Goal: Feedback & Contribution: Contribute content

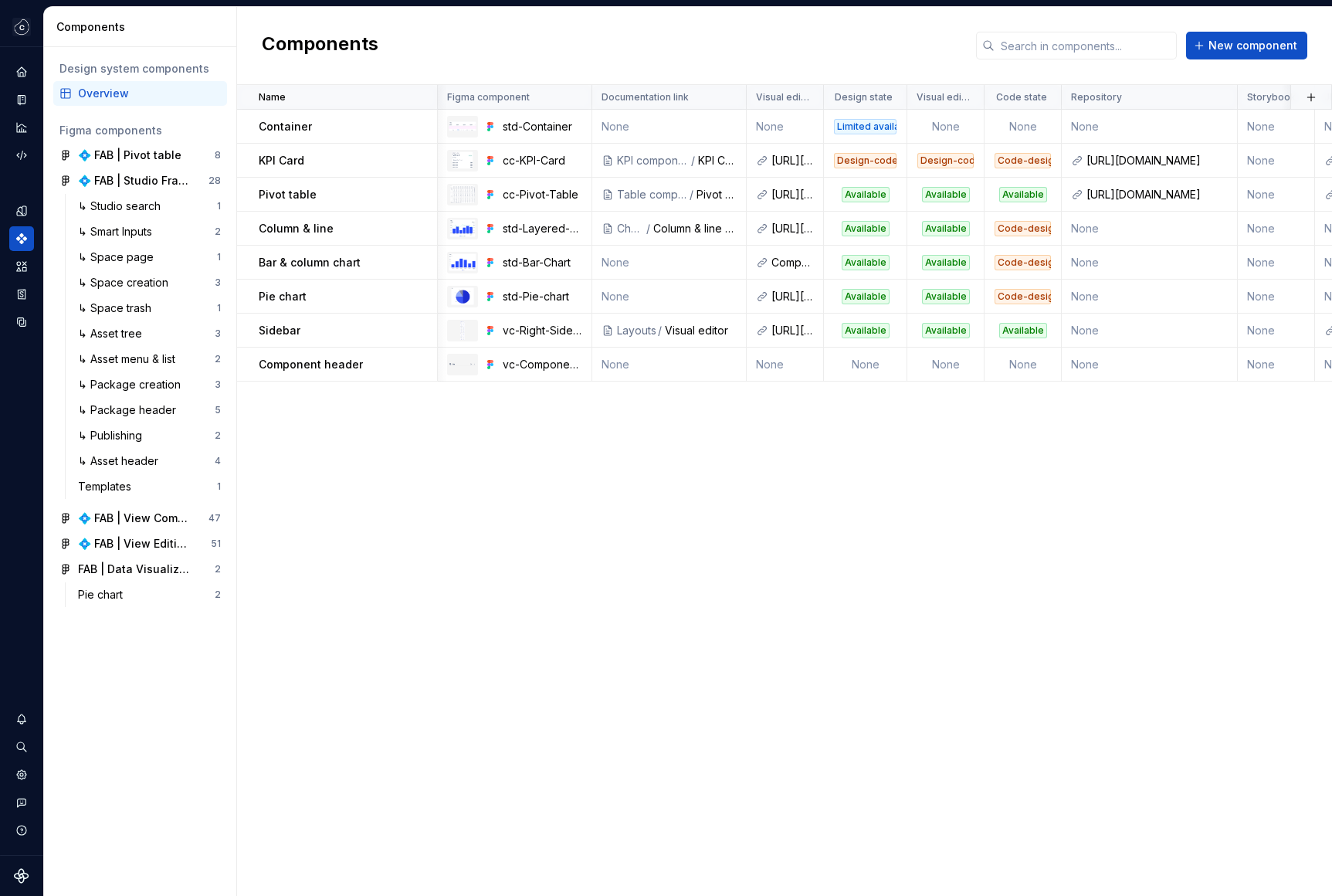
scroll to position [0, 1354]
click at [743, 516] on div "Name Figma component Documentation link Visual editor Design state Visual edito…" at bounding box center [785, 490] width 1095 height 811
click at [1211, 48] on button "New component" at bounding box center [1246, 46] width 121 height 28
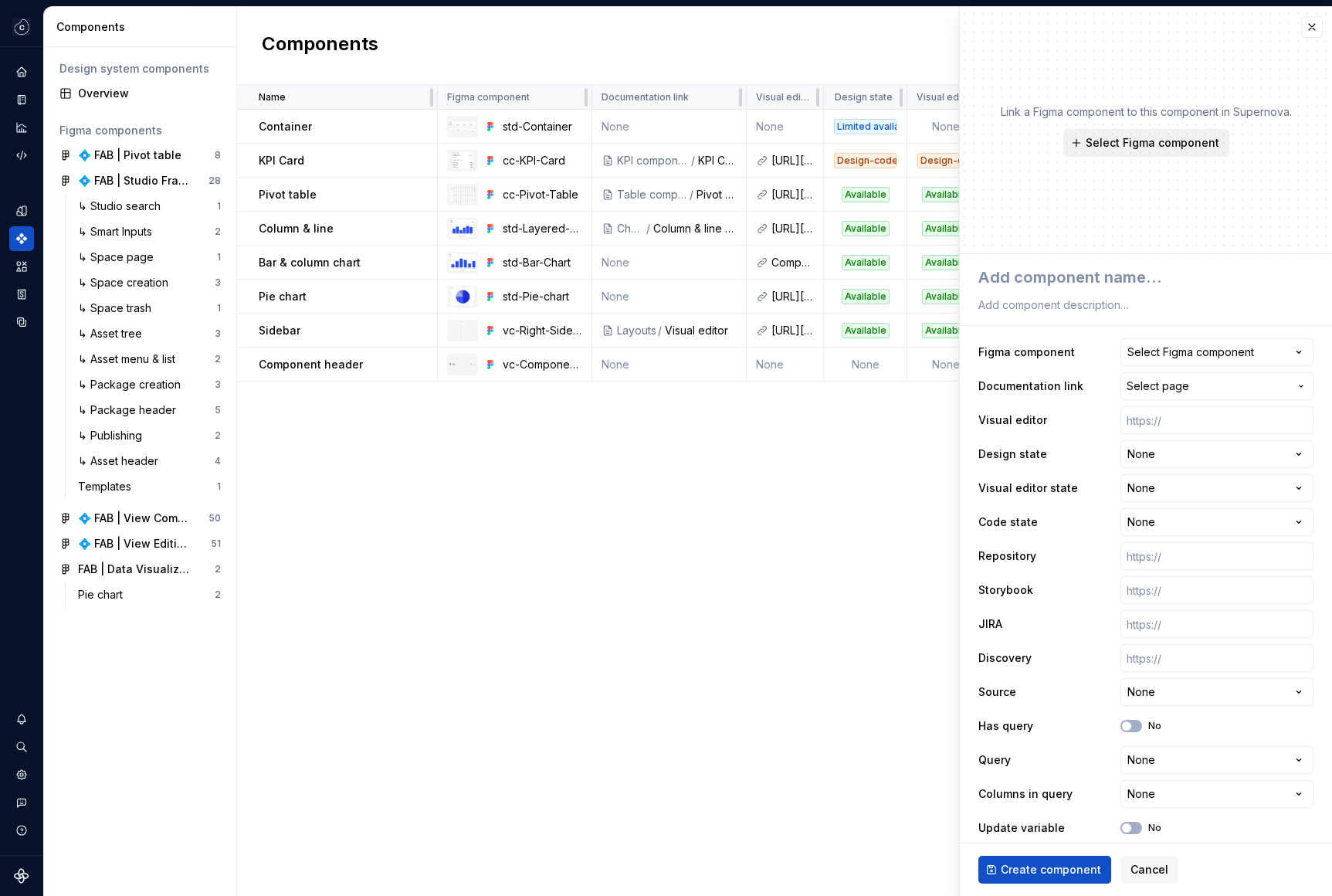
click at [1106, 150] on button "Select Figma component" at bounding box center [1145, 143] width 166 height 28
type textarea "*"
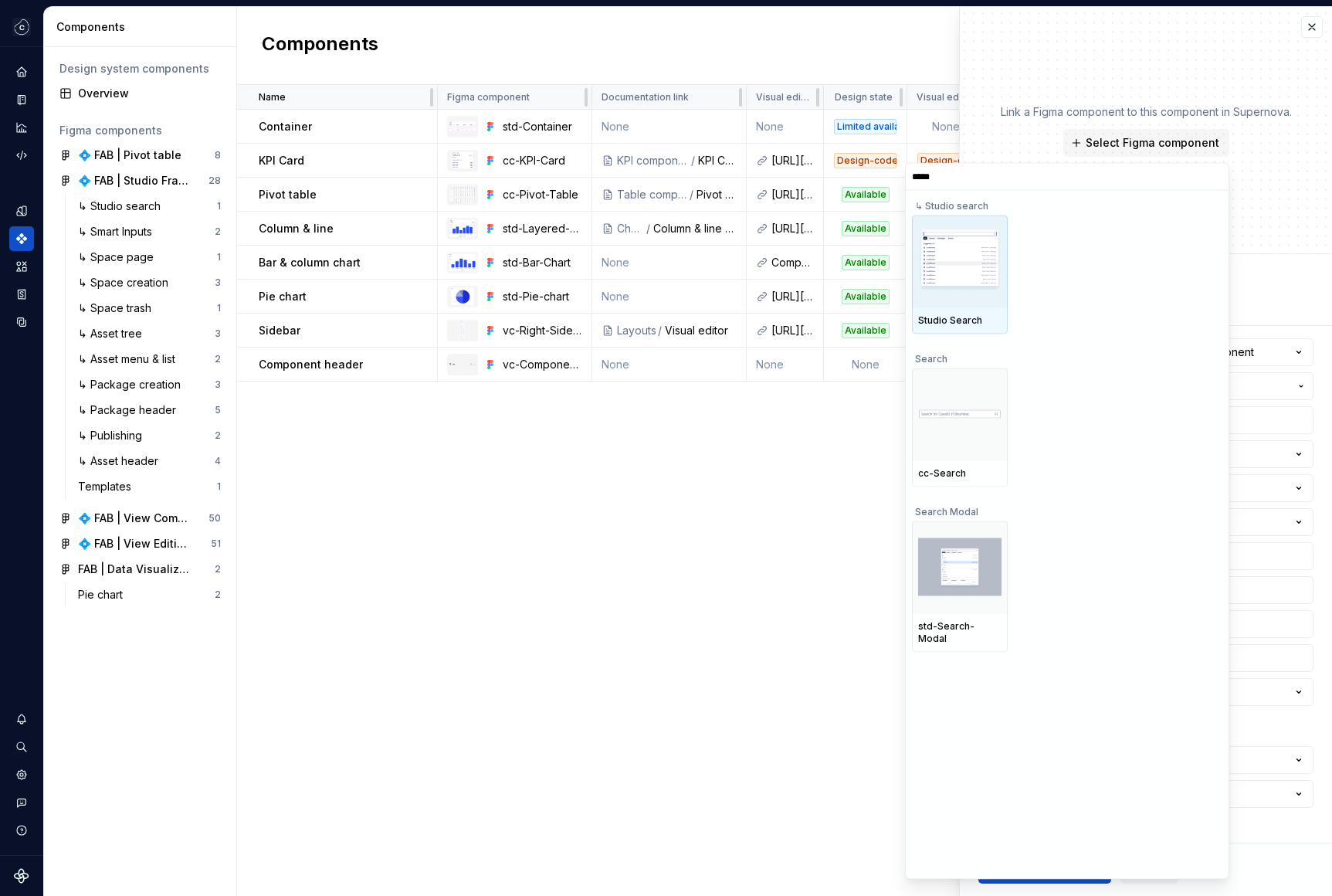
type input "******"
click at [982, 455] on div at bounding box center [960, 413] width 96 height 93
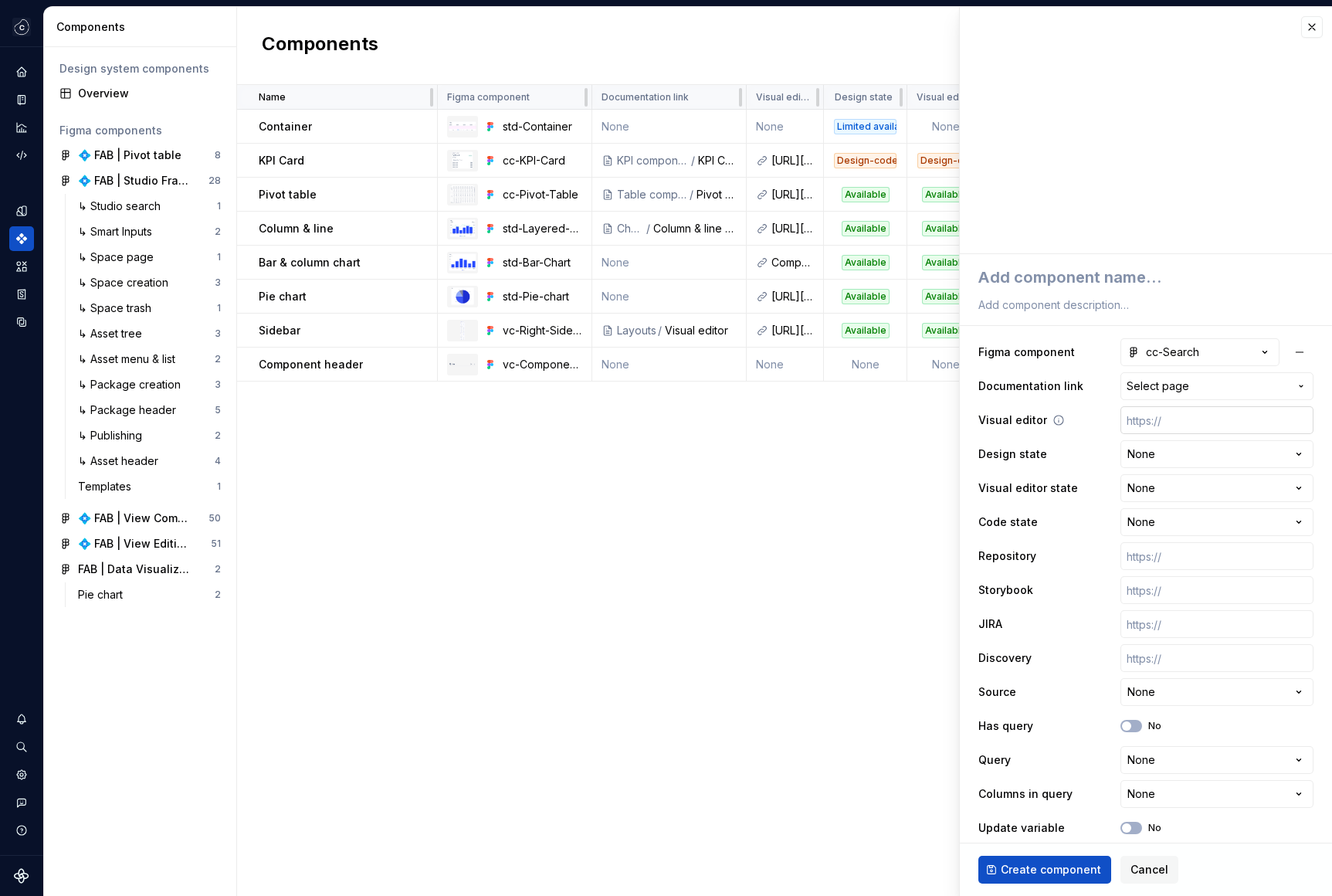
click at [1150, 418] on input "text" at bounding box center [1217, 420] width 193 height 28
paste input "[URL][DOMAIN_NAME]"
type textarea "*"
type input "[URL][DOMAIN_NAME]"
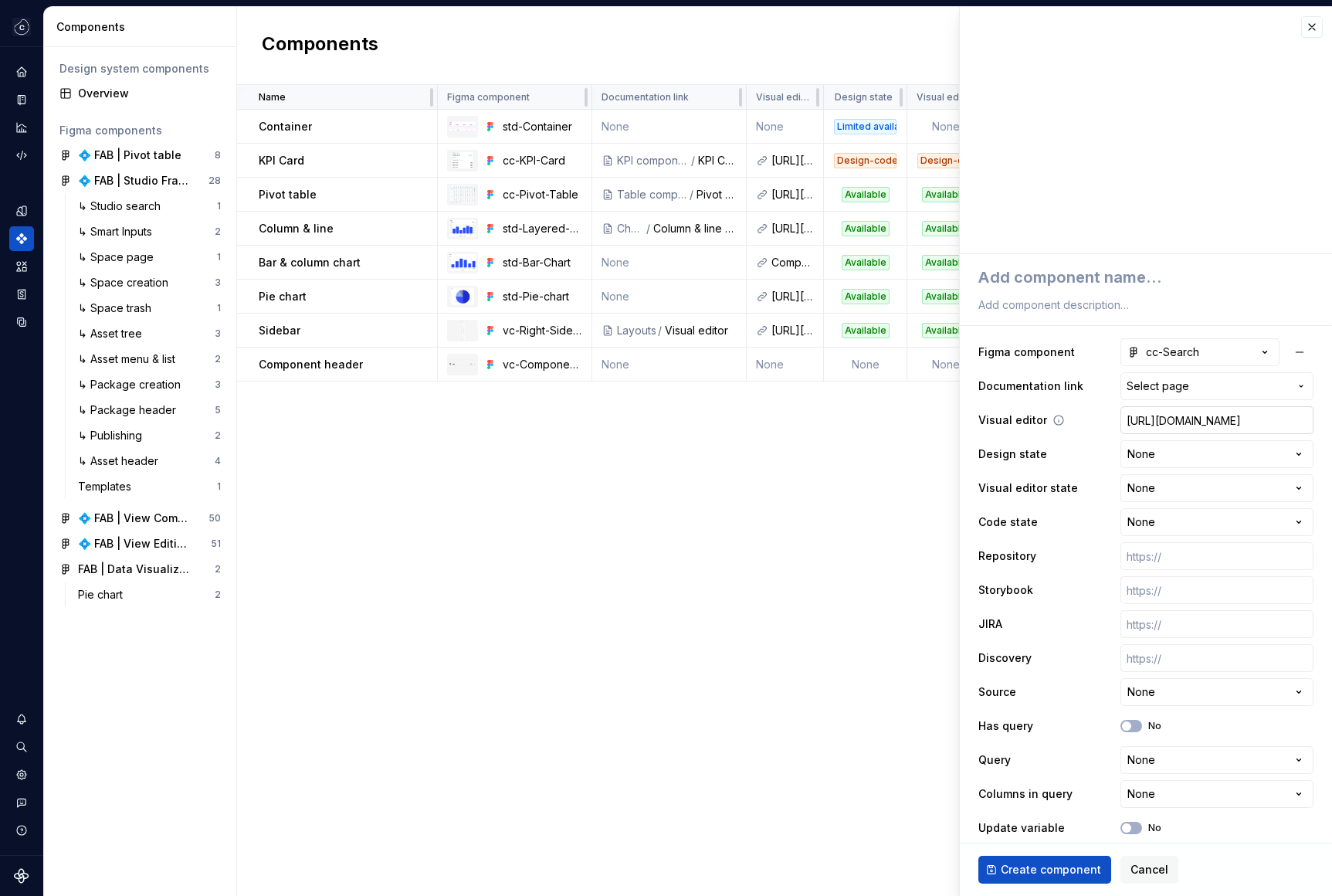
type textarea "*"
click at [1158, 447] on html "Studio Views RE Design system data Components Design system components Overview…" at bounding box center [666, 448] width 1332 height 896
select select "**********"
type textarea "*"
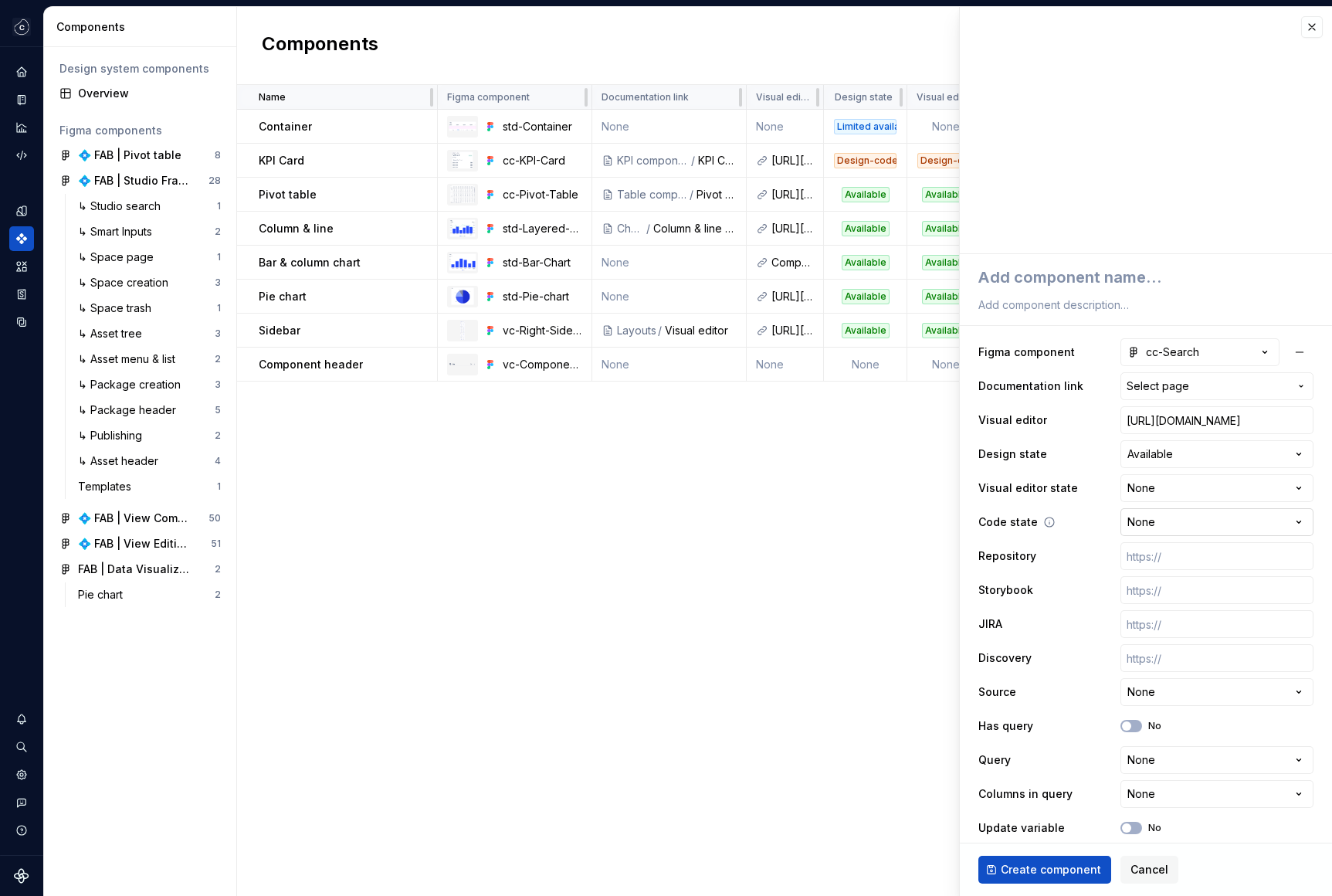
click at [1205, 510] on html "Studio Views RE Design system data Components Design system components Overview…" at bounding box center [666, 448] width 1332 height 896
click at [1181, 474] on html "Studio Views RE Design system data Components Design system components Overview…" at bounding box center [666, 448] width 1332 height 896
click at [1184, 488] on html "Studio Views RE Design system data Components Design system components Overview…" at bounding box center [666, 448] width 1332 height 896
select select "**********"
type textarea "*"
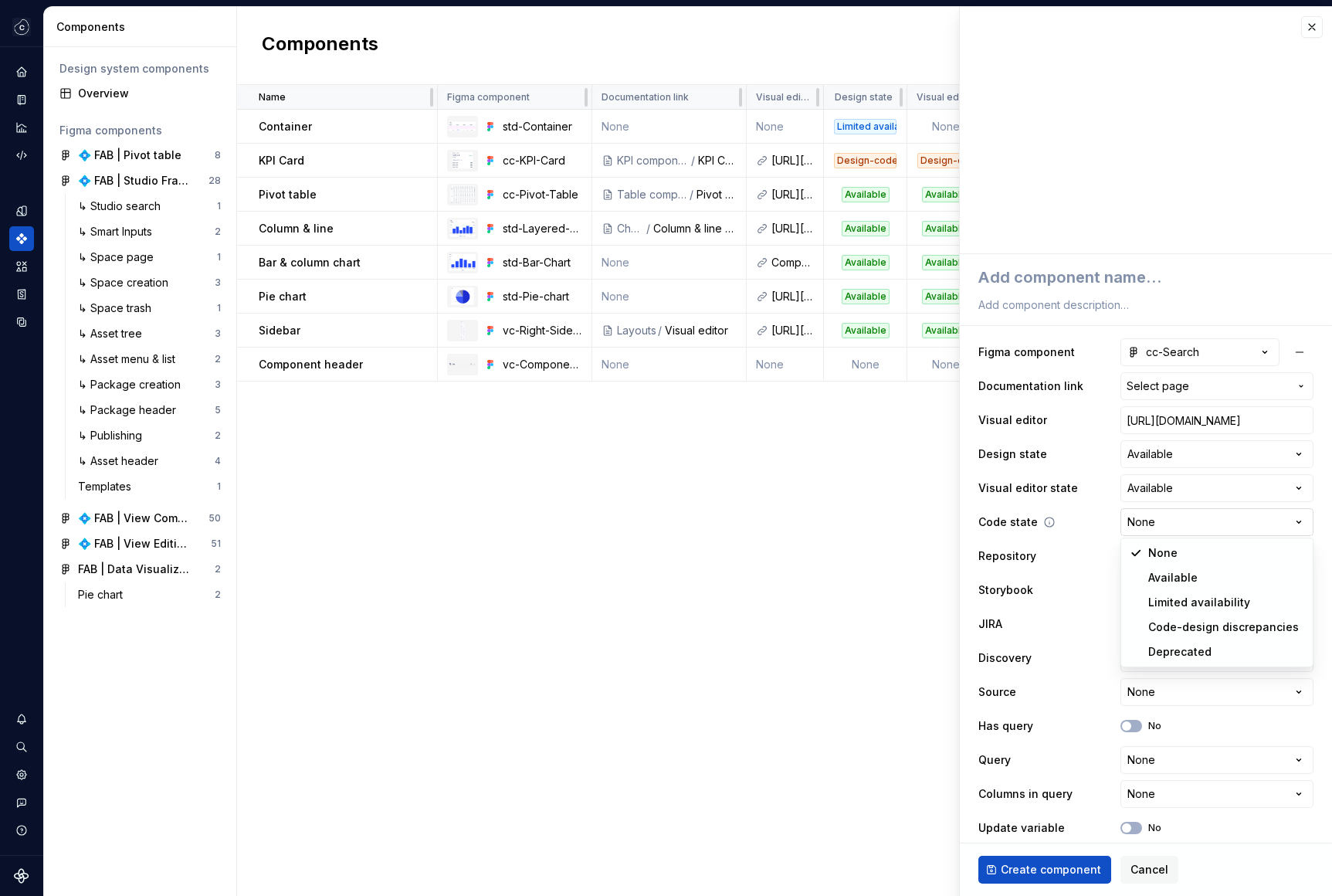
click at [1141, 534] on html "Studio Views RE Design system data Components Design system components Overview…" at bounding box center [666, 448] width 1332 height 896
select select "**********"
click at [1186, 552] on input "text" at bounding box center [1217, 556] width 193 height 28
click at [845, 605] on div "Name Figma component Documentation link Visual editor Design state Visual edito…" at bounding box center [785, 490] width 1095 height 811
click at [1128, 590] on input "text" at bounding box center [1217, 590] width 193 height 28
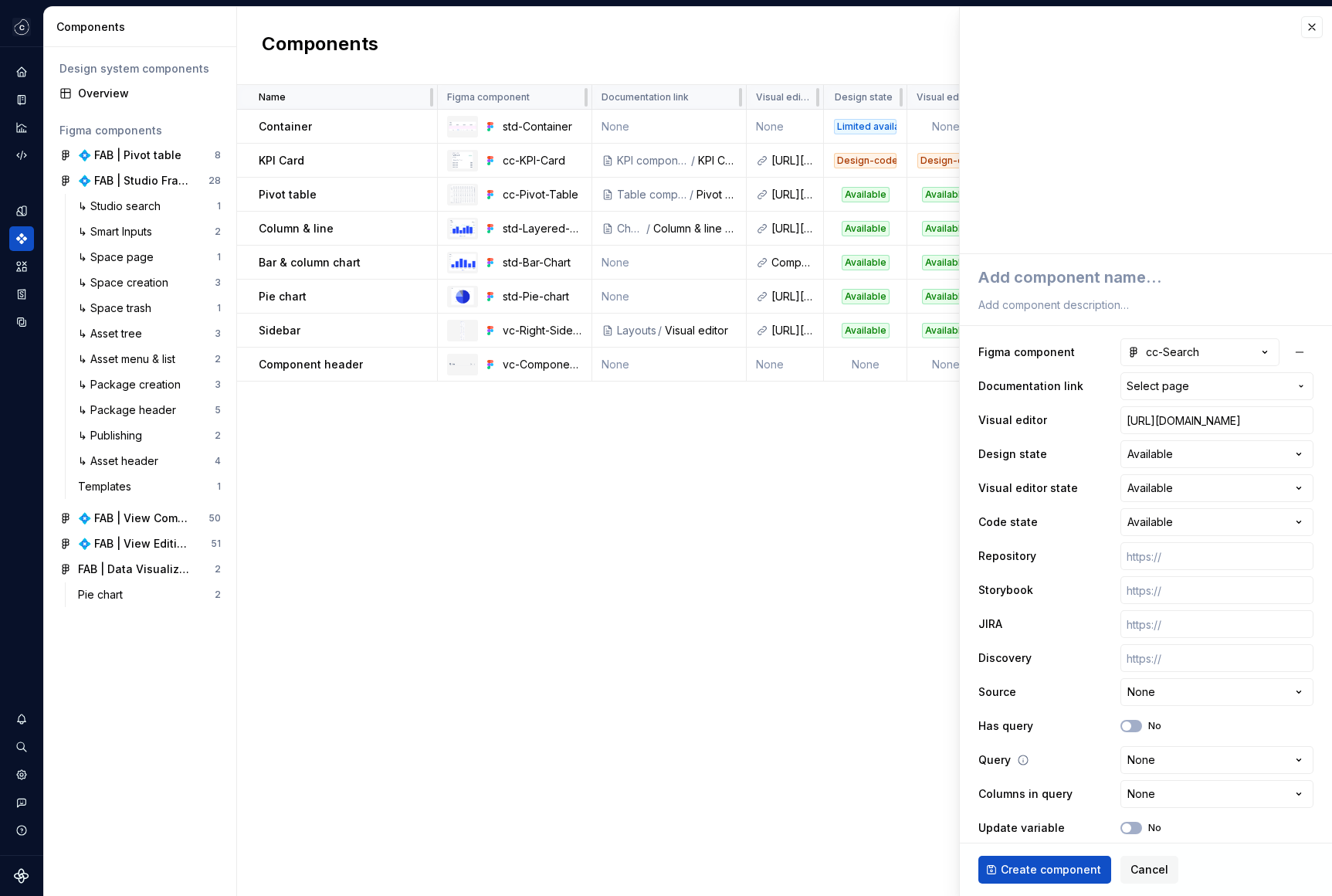
click at [1046, 771] on div "**********" at bounding box center [1146, 760] width 336 height 28
drag, startPoint x: 1132, startPoint y: 725, endPoint x: 1067, endPoint y: 721, distance: 65.1
click at [1067, 721] on div "Has query No" at bounding box center [1146, 726] width 336 height 28
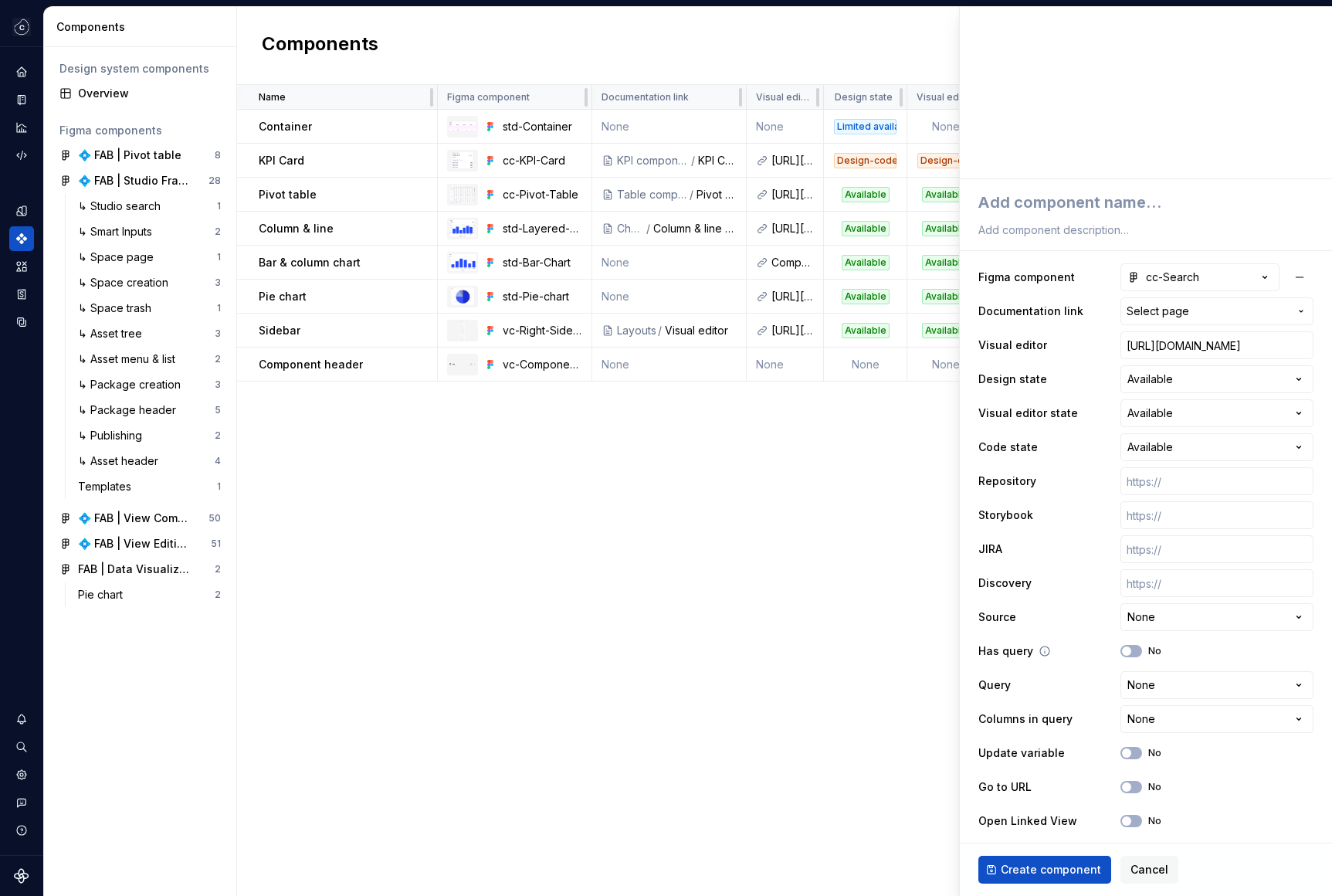
scroll to position [84, 0]
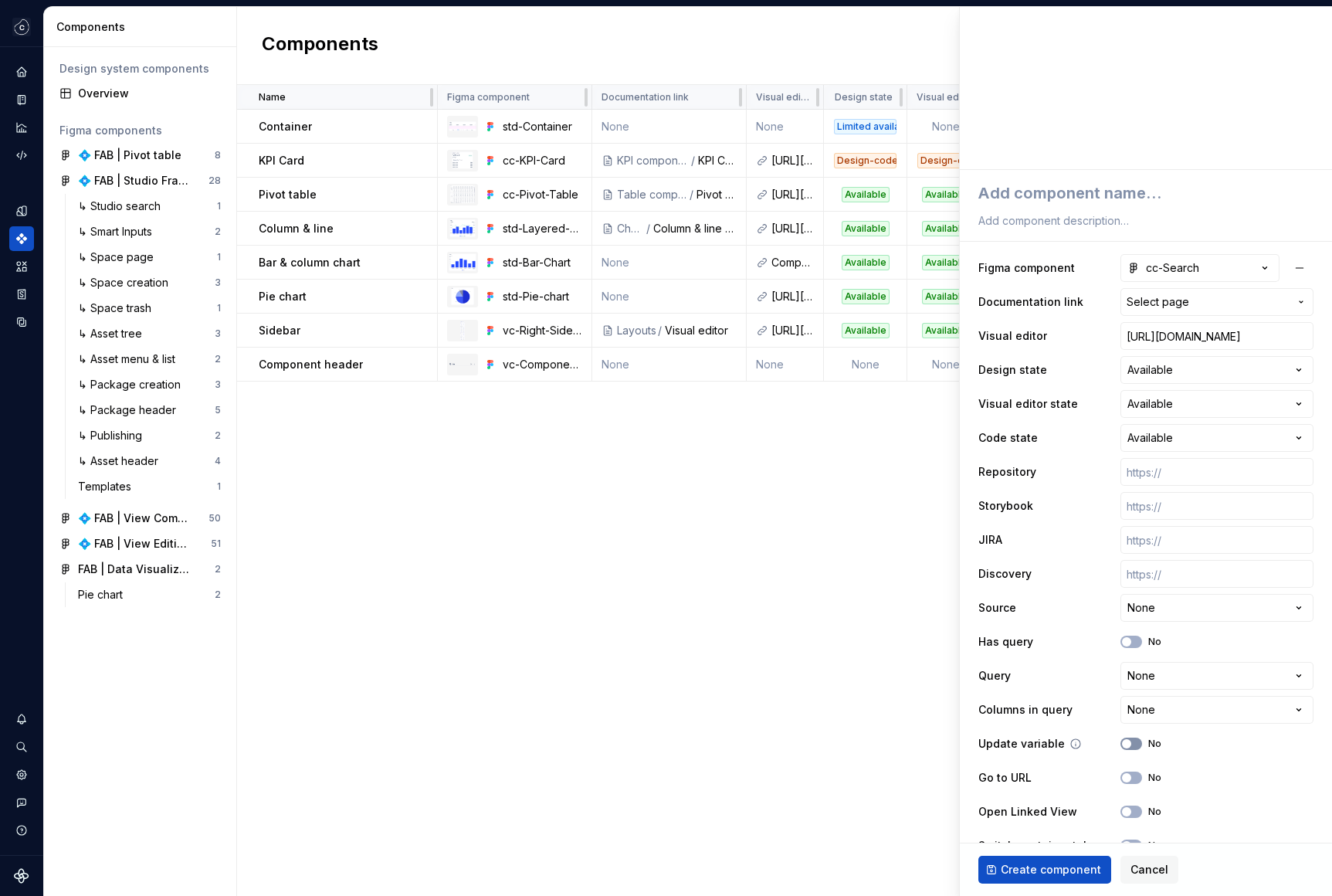
click at [1136, 749] on button "No" at bounding box center [1130, 743] width 22 height 12
click at [1136, 647] on button "No" at bounding box center [1130, 641] width 22 height 12
type textarea "*"
click at [1139, 677] on html "Studio Views RE Design system data Components Design system components Overview…" at bounding box center [666, 448] width 1332 height 896
select select "**********"
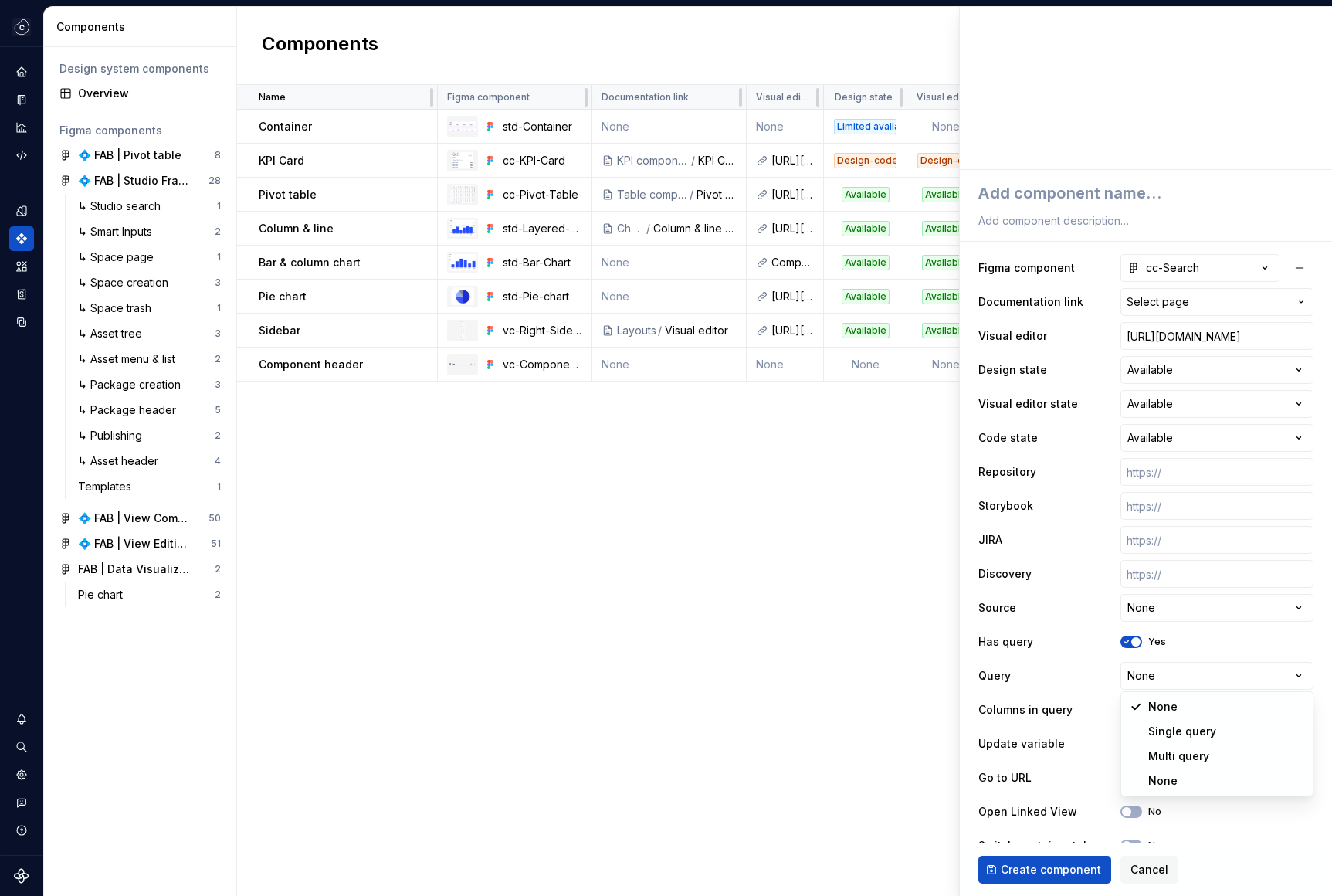
type textarea "*"
click at [1147, 706] on html "Studio Views RE Design system data Components Design system components Overview…" at bounding box center [666, 448] width 1332 height 896
select select "**********"
click at [1135, 741] on span "button" at bounding box center [1136, 743] width 9 height 9
type textarea "*"
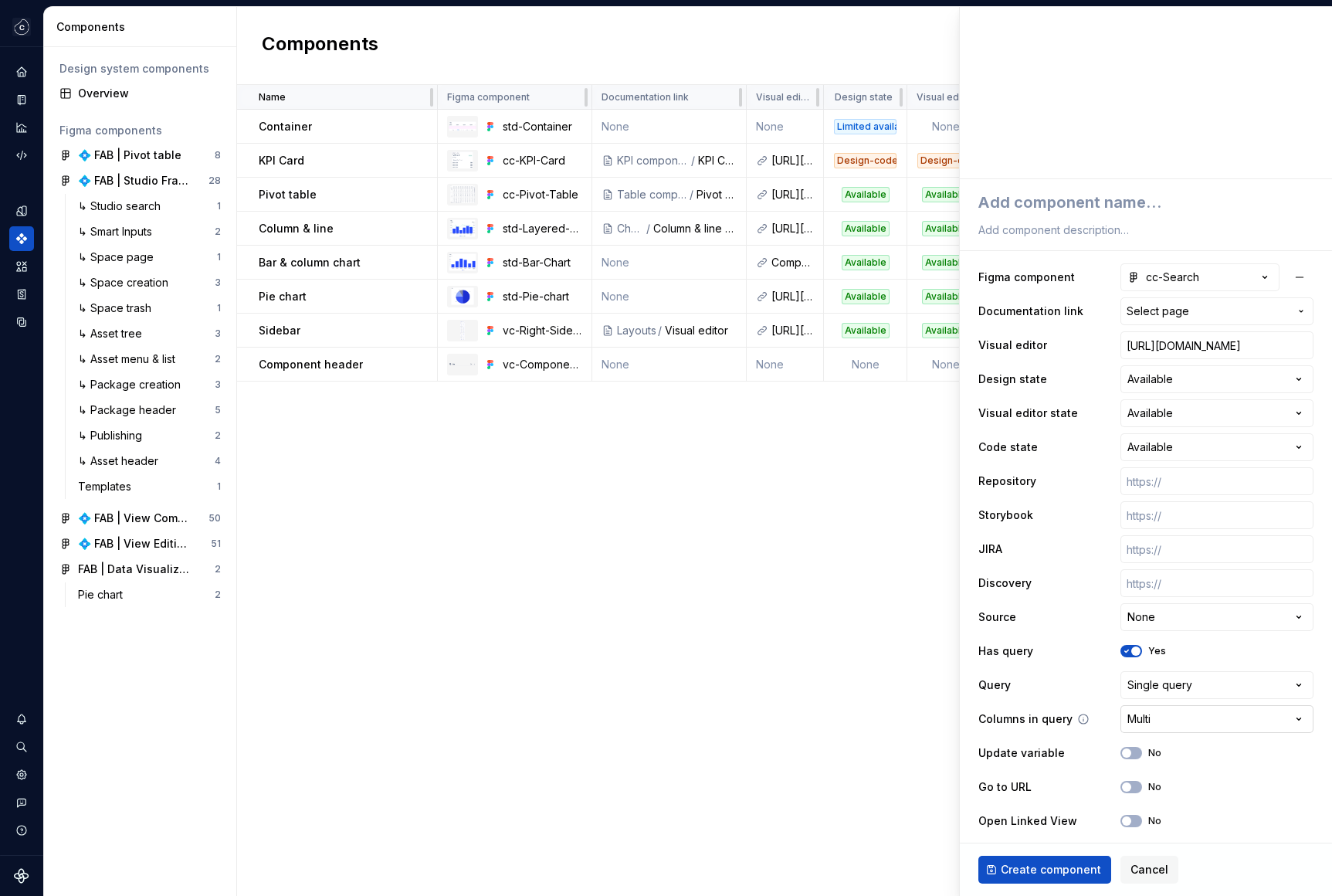
scroll to position [56, 0]
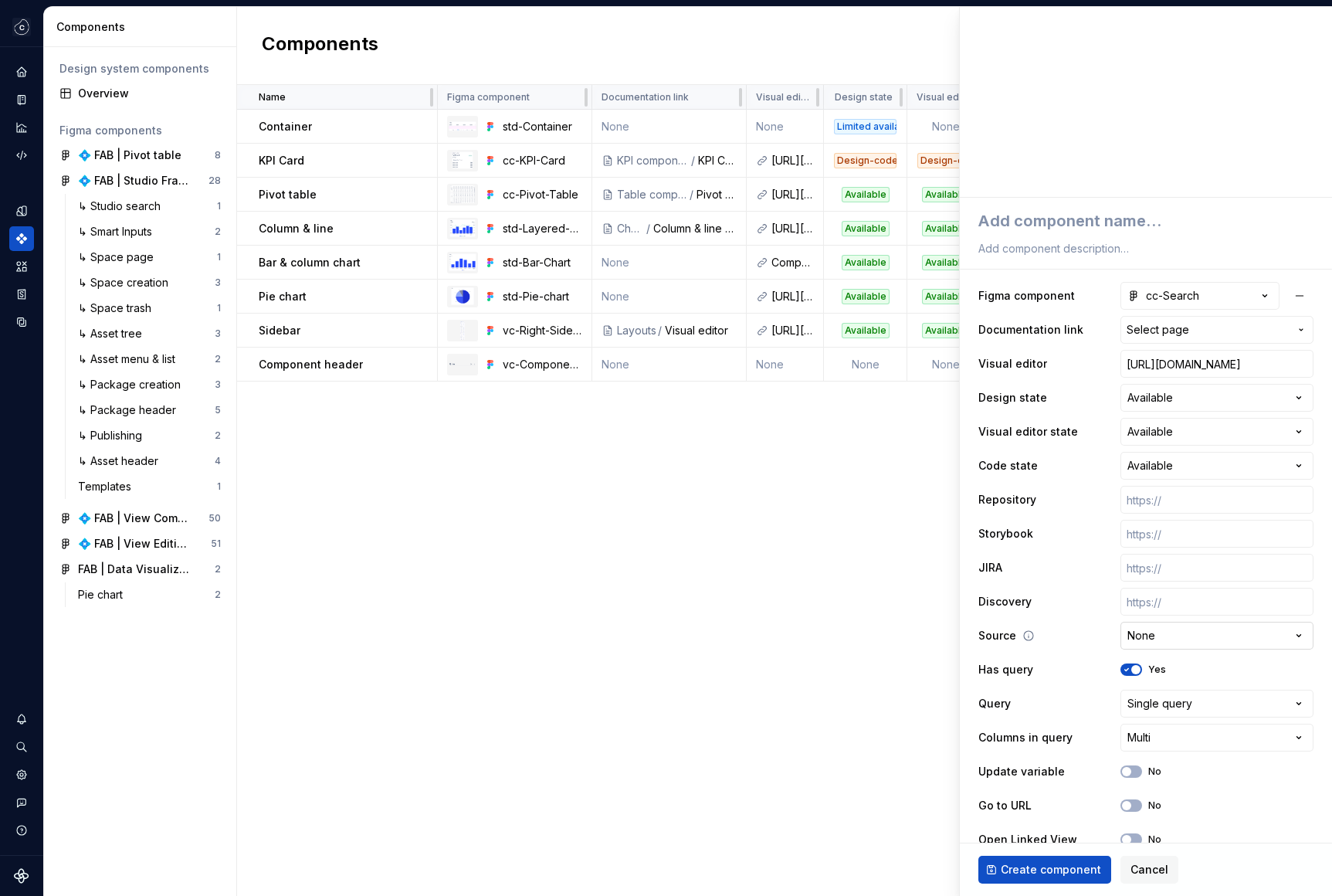
click at [1151, 634] on html "Studio Views RE Design system data Components Design system components Overview…" at bounding box center [666, 448] width 1332 height 896
select select "**********"
click at [1159, 606] on input "text" at bounding box center [1217, 602] width 193 height 28
click at [1141, 567] on input "text" at bounding box center [1217, 568] width 193 height 28
click at [1166, 536] on input "text" at bounding box center [1217, 533] width 193 height 28
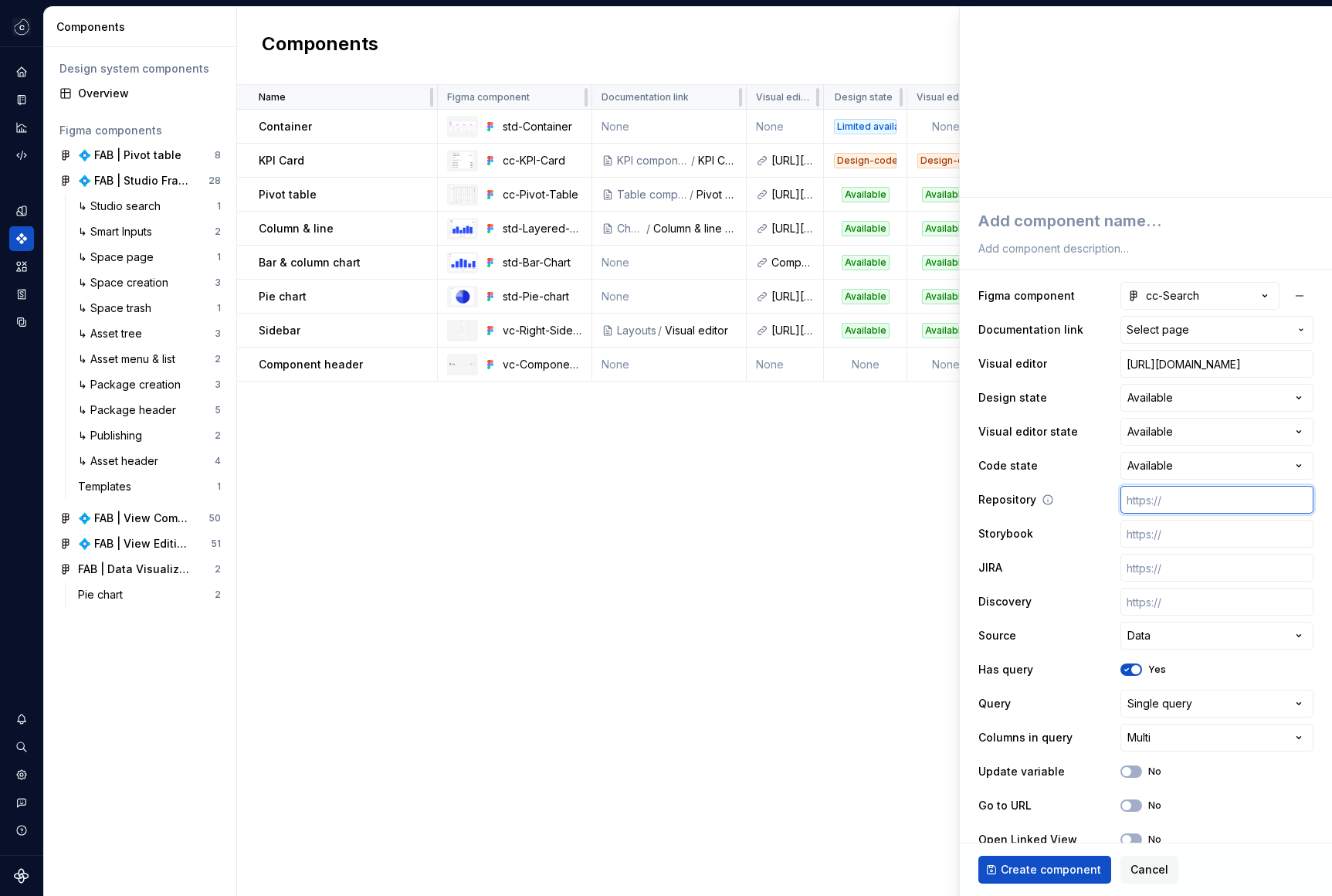
click at [1165, 493] on input "text" at bounding box center [1217, 500] width 193 height 28
type textarea "*"
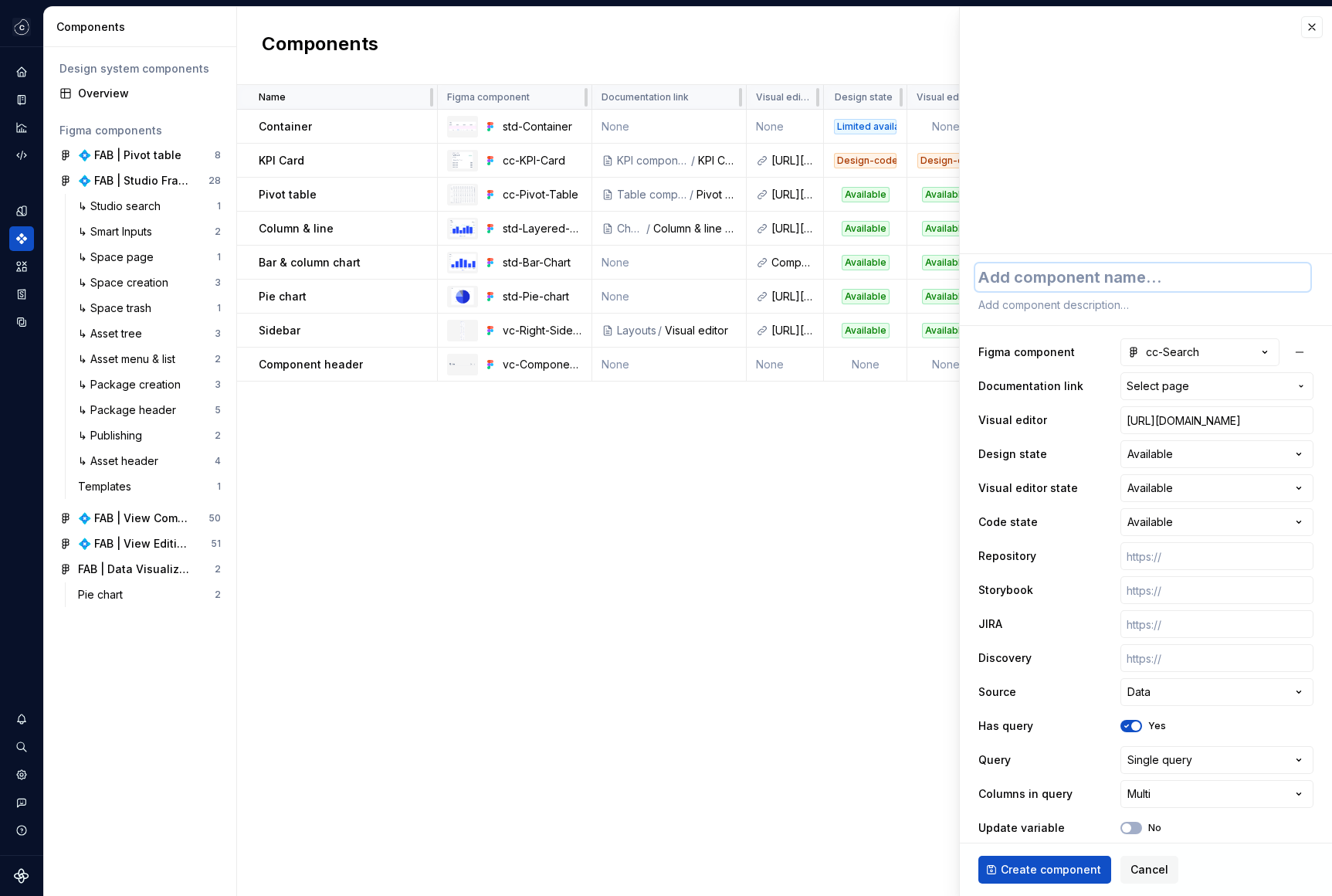
click at [1135, 264] on textarea at bounding box center [1143, 277] width 336 height 28
type textarea "Se"
type textarea "*"
type textarea "Sea"
type textarea "*"
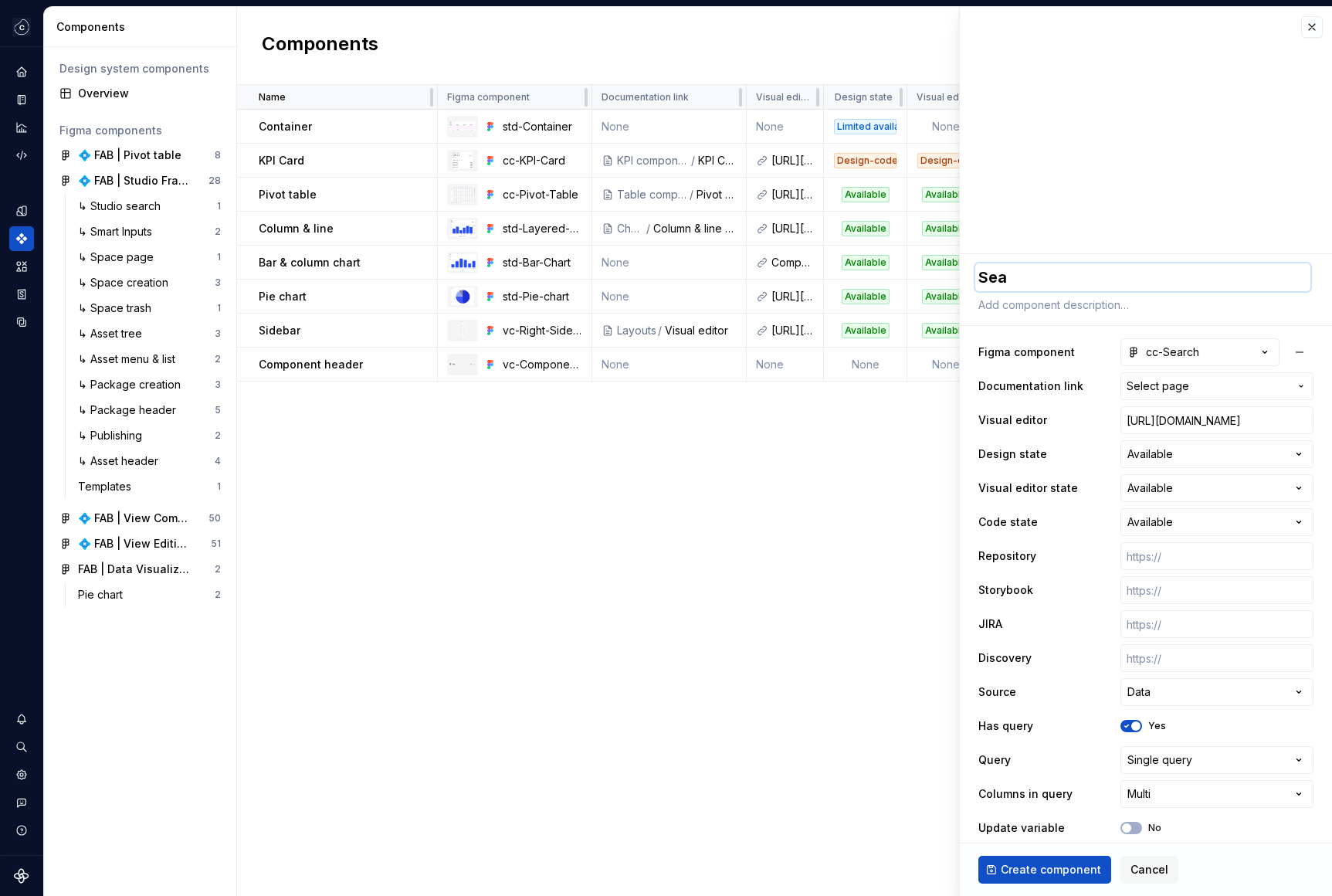
type textarea "Sear"
type textarea "*"
type textarea "Searc"
type textarea "*"
type textarea "Search"
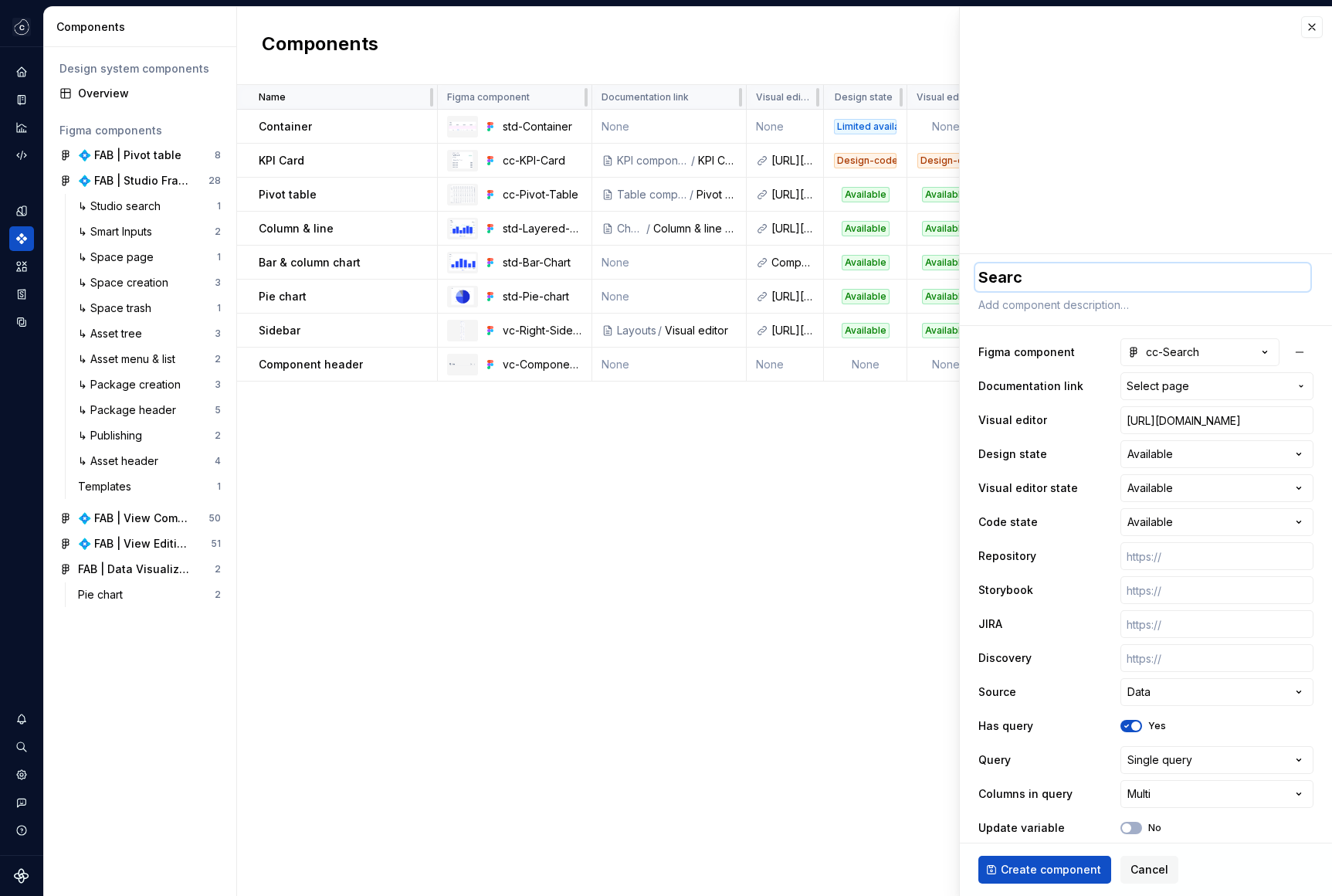
type textarea "*"
type textarea "Search"
click at [1138, 559] on input "text" at bounding box center [1217, 556] width 193 height 28
paste input "[URL][DOMAIN_NAME]"
type textarea "*"
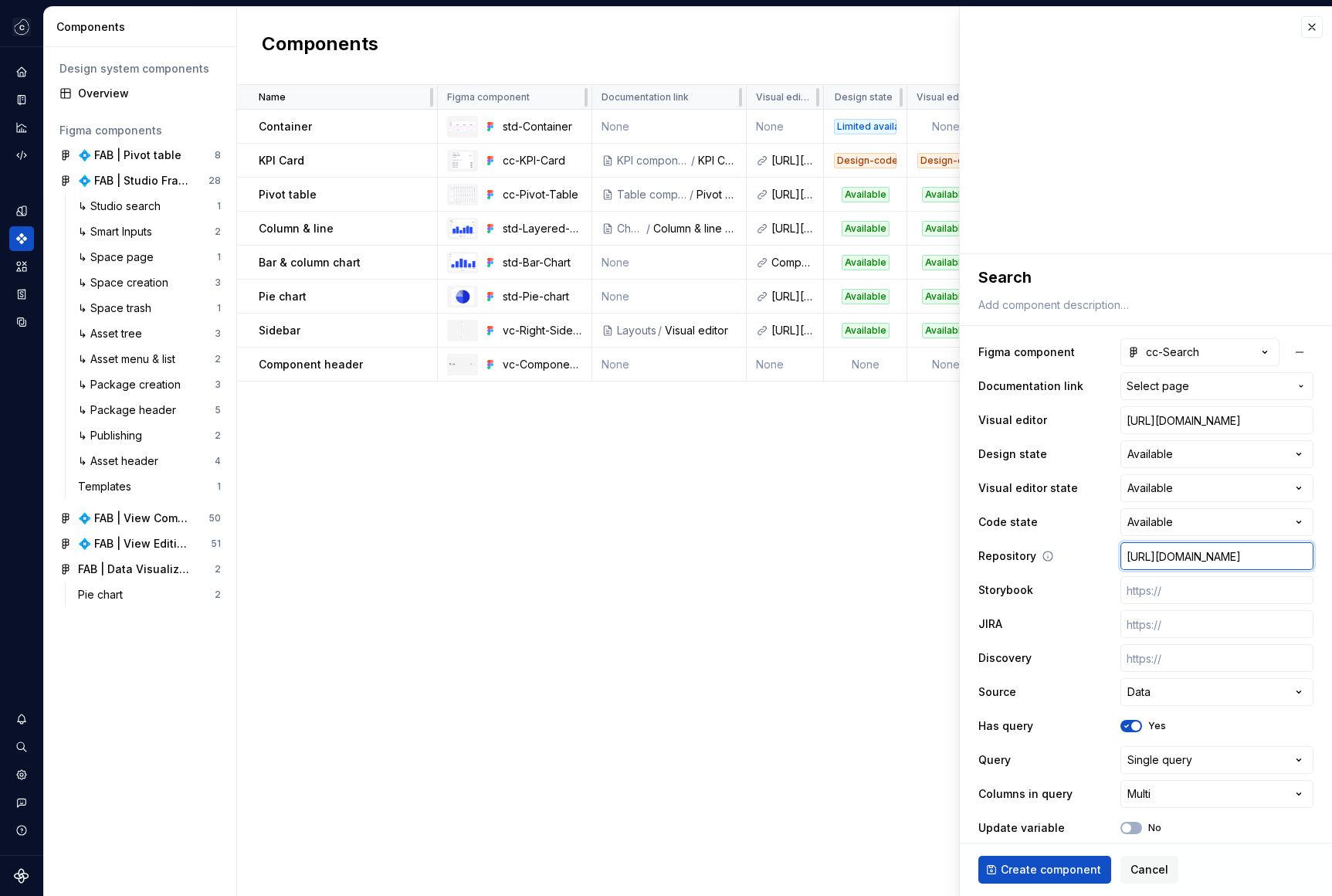
scroll to position [0, 466]
type input "[URL][DOMAIN_NAME]"
click at [1155, 628] on input "text" at bounding box center [1217, 624] width 193 height 28
paste input "[URL][DOMAIN_NAME]"
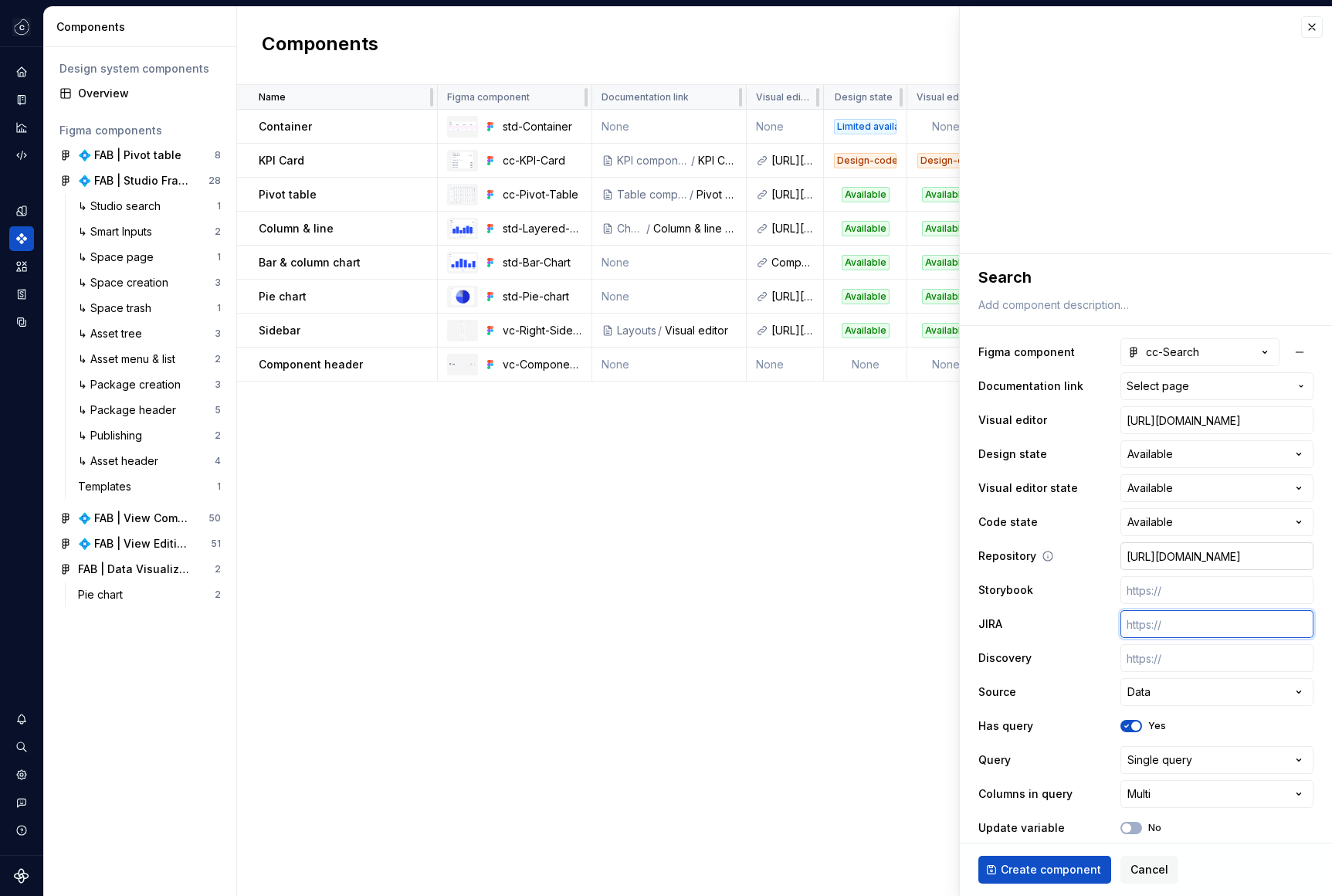
type textarea "*"
type input "[URL][DOMAIN_NAME]"
click at [1168, 660] on input "text" at bounding box center [1217, 658] width 193 height 28
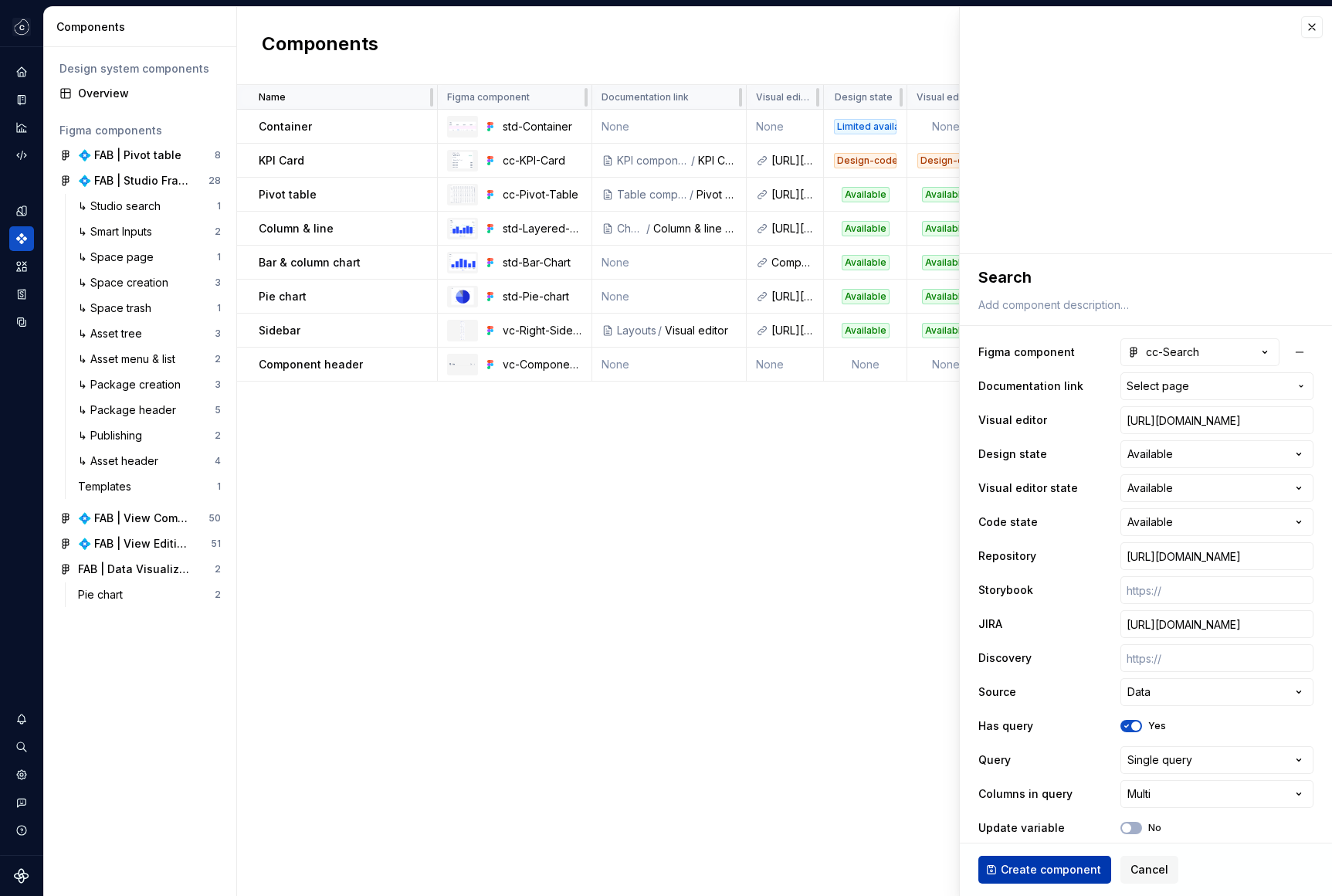
click at [1060, 873] on span "Create component" at bounding box center [1051, 869] width 100 height 15
type textarea "*"
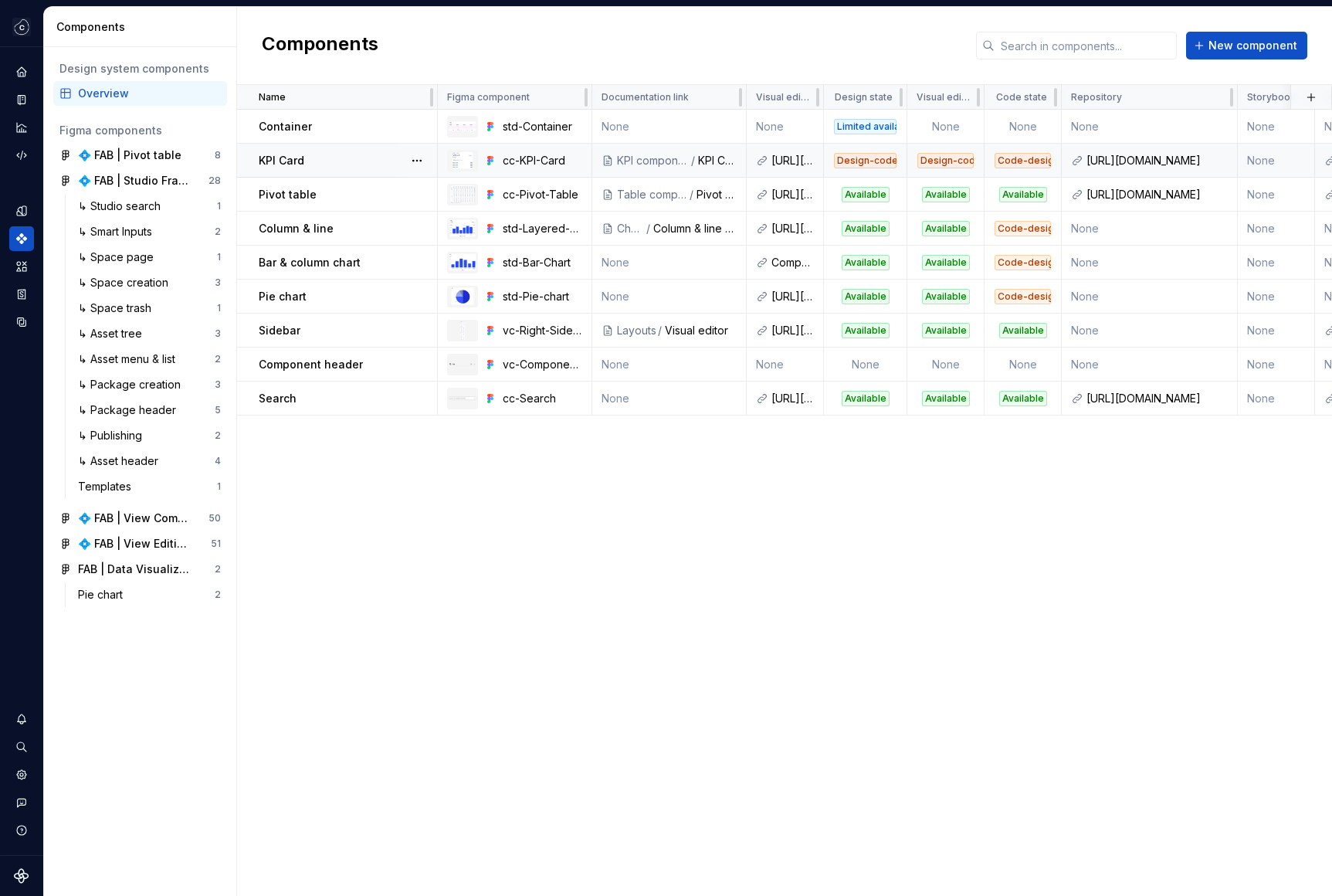
click at [292, 162] on p "KPI Card" at bounding box center [281, 160] width 46 height 15
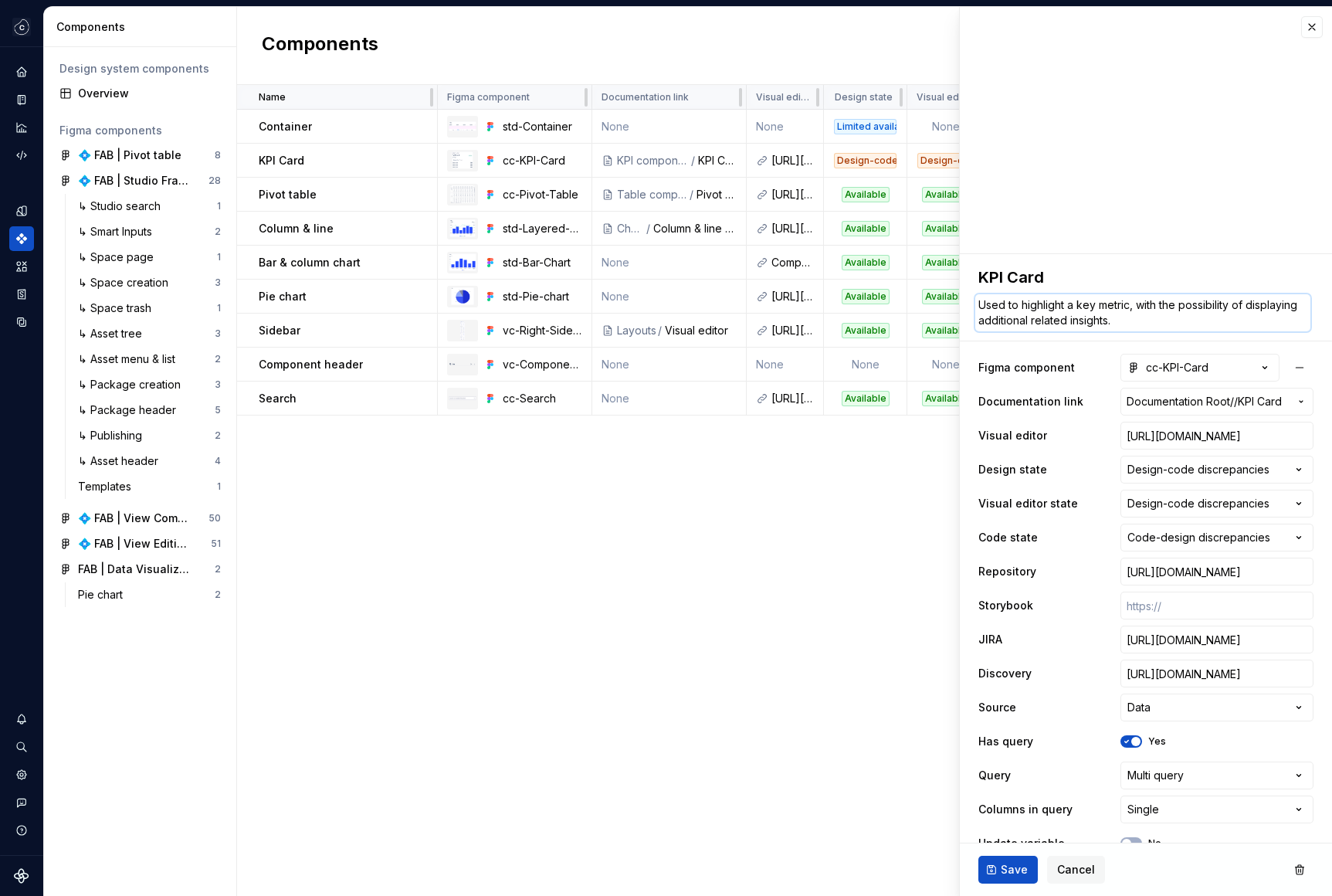
click at [1080, 322] on textarea "Used to highlight a key metric, with the possibility of displaying additional r…" at bounding box center [1143, 313] width 336 height 37
click at [292, 396] on p "Search" at bounding box center [277, 398] width 37 height 15
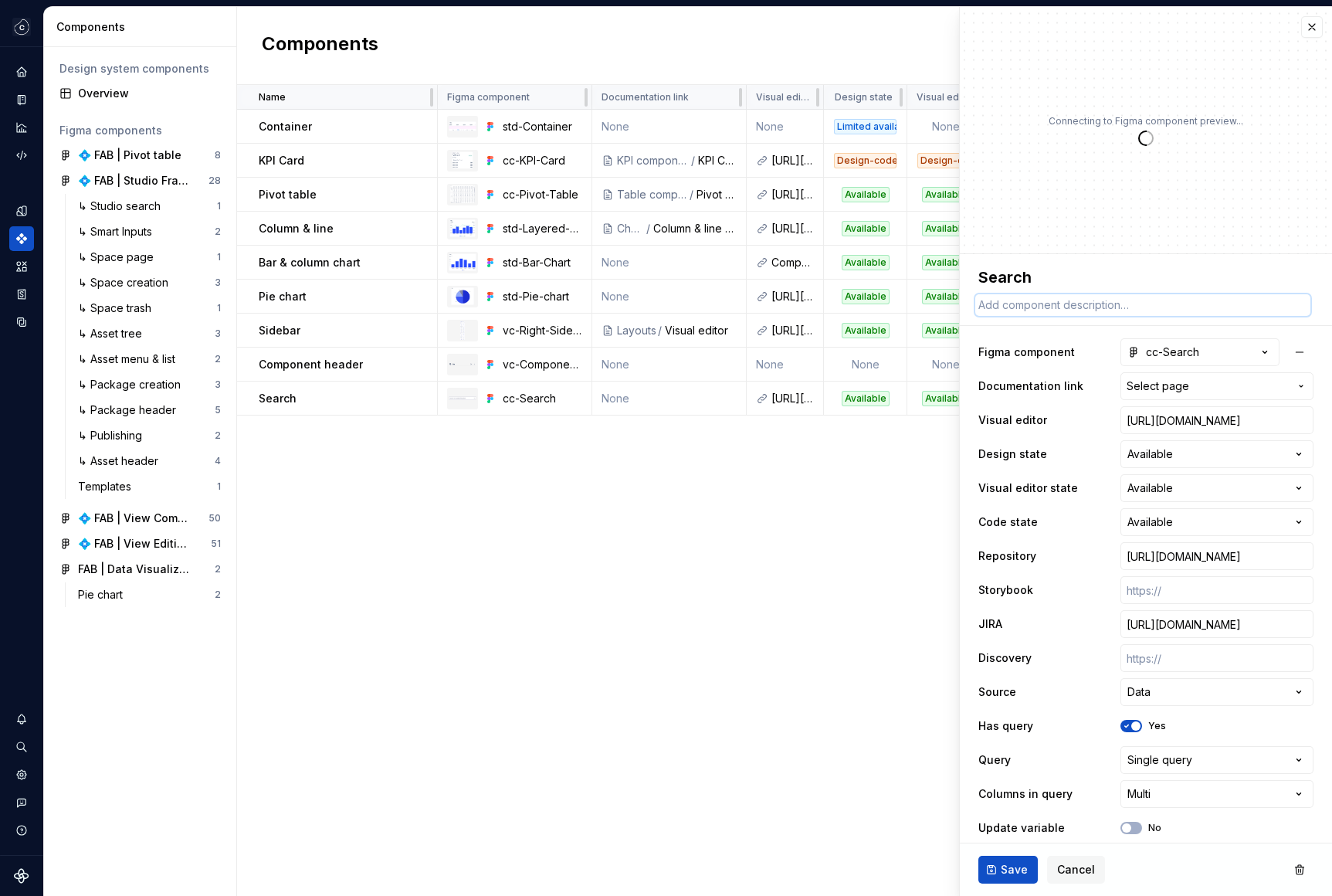
click at [1070, 301] on textarea at bounding box center [1143, 305] width 336 height 22
click at [296, 159] on p "KPI Card" at bounding box center [281, 160] width 46 height 15
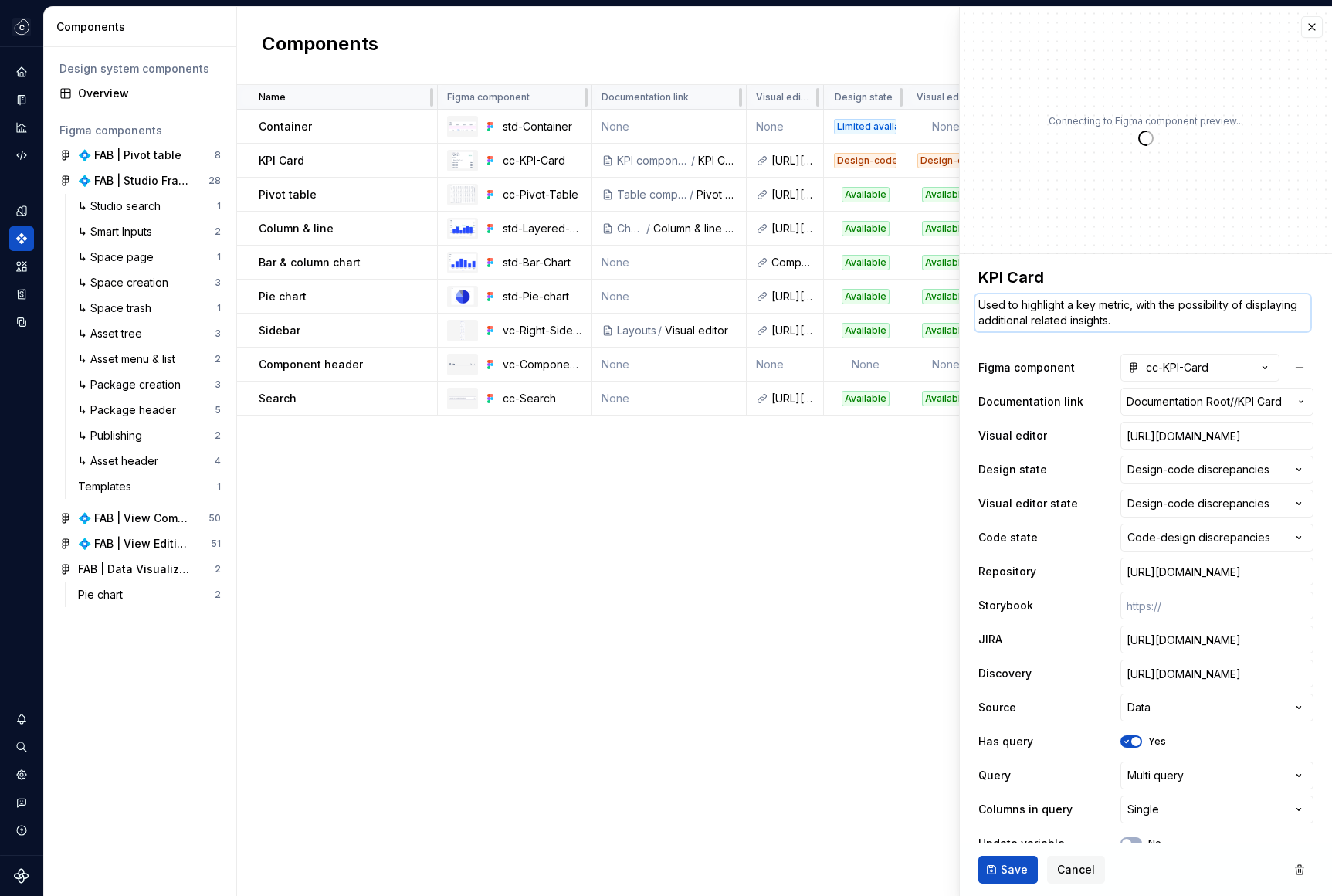
click at [1063, 316] on textarea "Used to highlight a key metric, with the possibility of displaying additional r…" at bounding box center [1143, 313] width 336 height 37
click at [295, 394] on div "Search" at bounding box center [347, 398] width 177 height 15
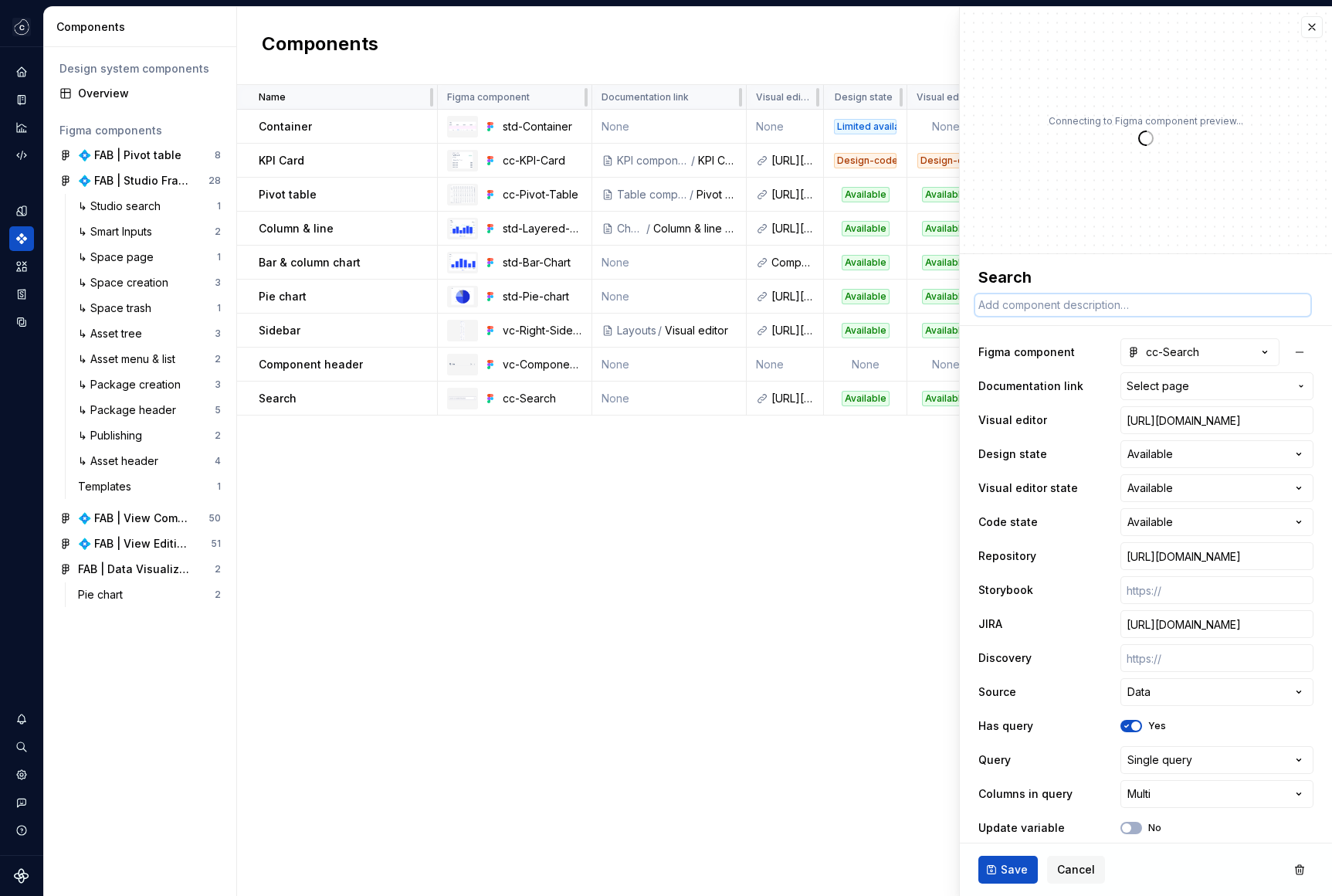
click at [1040, 307] on textarea at bounding box center [1143, 305] width 336 height 22
paste textarea "Used to highlight a key metric, with the possibility of displaying additional r…"
type textarea "*"
type textarea "Used to highlight a key metric, with the possibility of displaying additional r…"
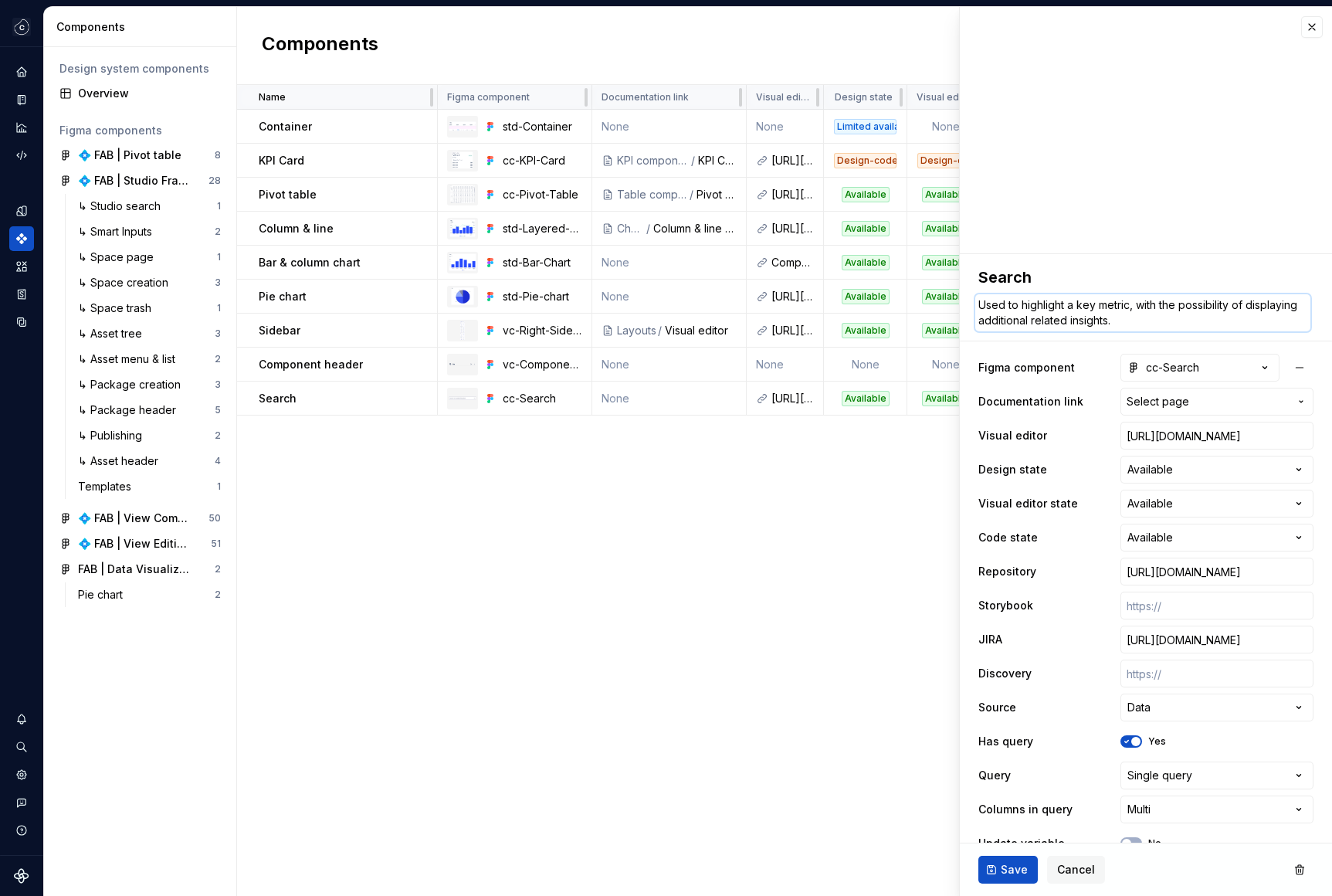
click at [1037, 302] on textarea "Used to highlight a key metric, with the possibility of displaying additional r…" at bounding box center [1143, 313] width 336 height 37
drag, startPoint x: 1037, startPoint y: 302, endPoint x: 1073, endPoint y: 316, distance: 38.6
click at [1073, 316] on textarea "Used to highlight a key metric, with the possibility of displaying additional r…" at bounding box center [1143, 313] width 336 height 37
type textarea "*"
type textarea "Used to a."
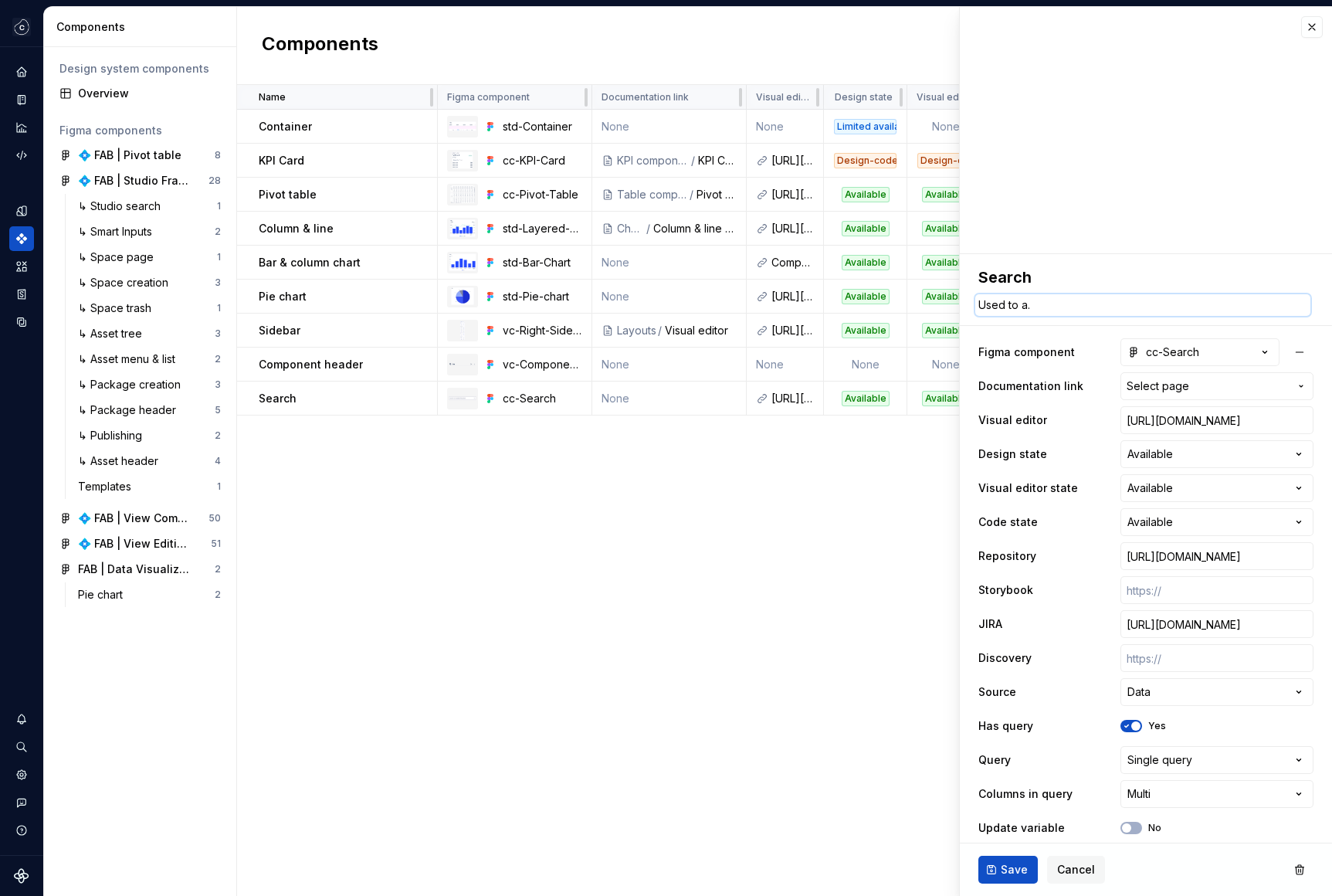
type textarea "*"
type textarea "Used to aö."
type textarea "*"
type textarea "Used to a."
type textarea "*"
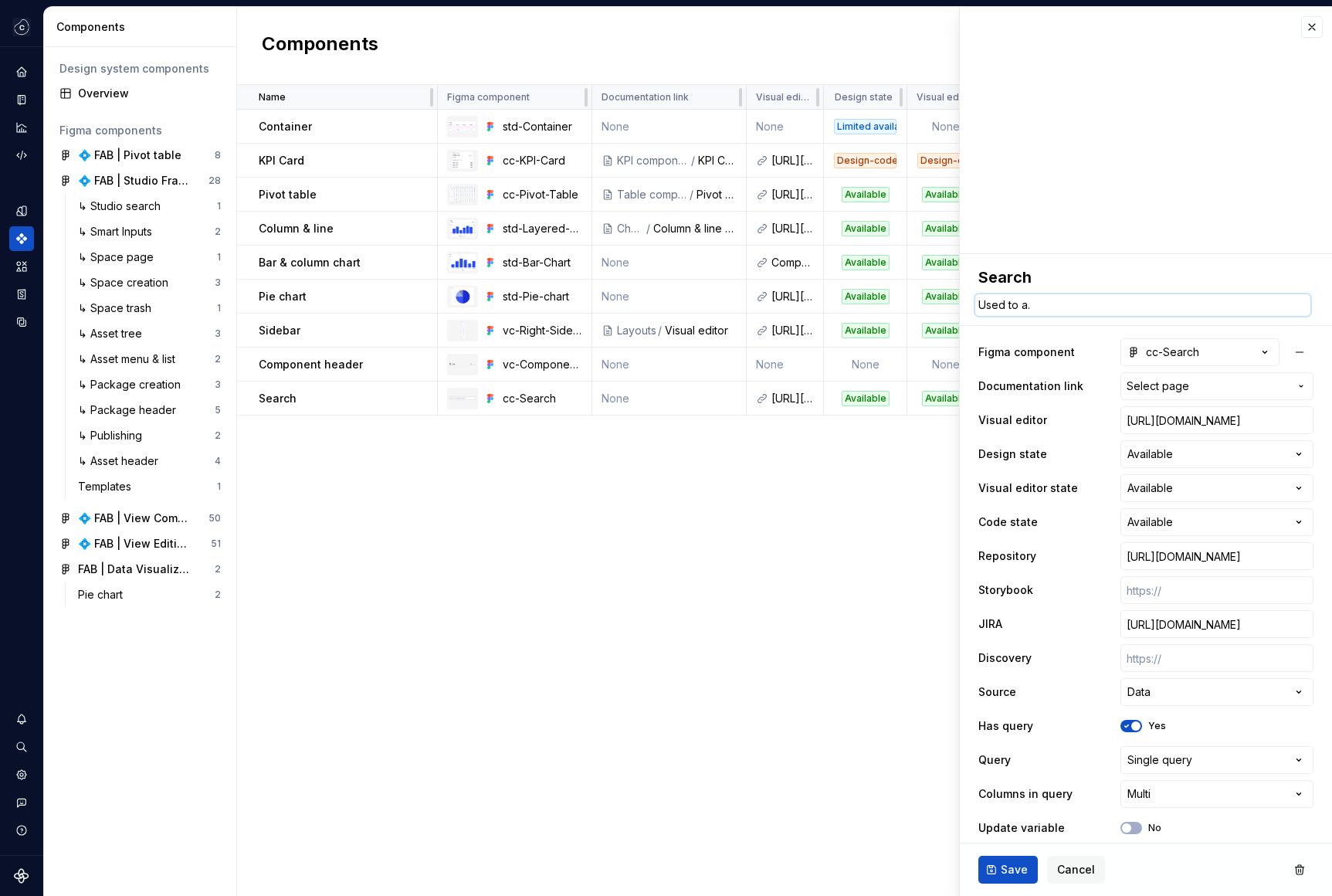
type textarea "Used to al."
type textarea "*"
type textarea "Used to all."
type textarea "*"
type textarea "Used to allo."
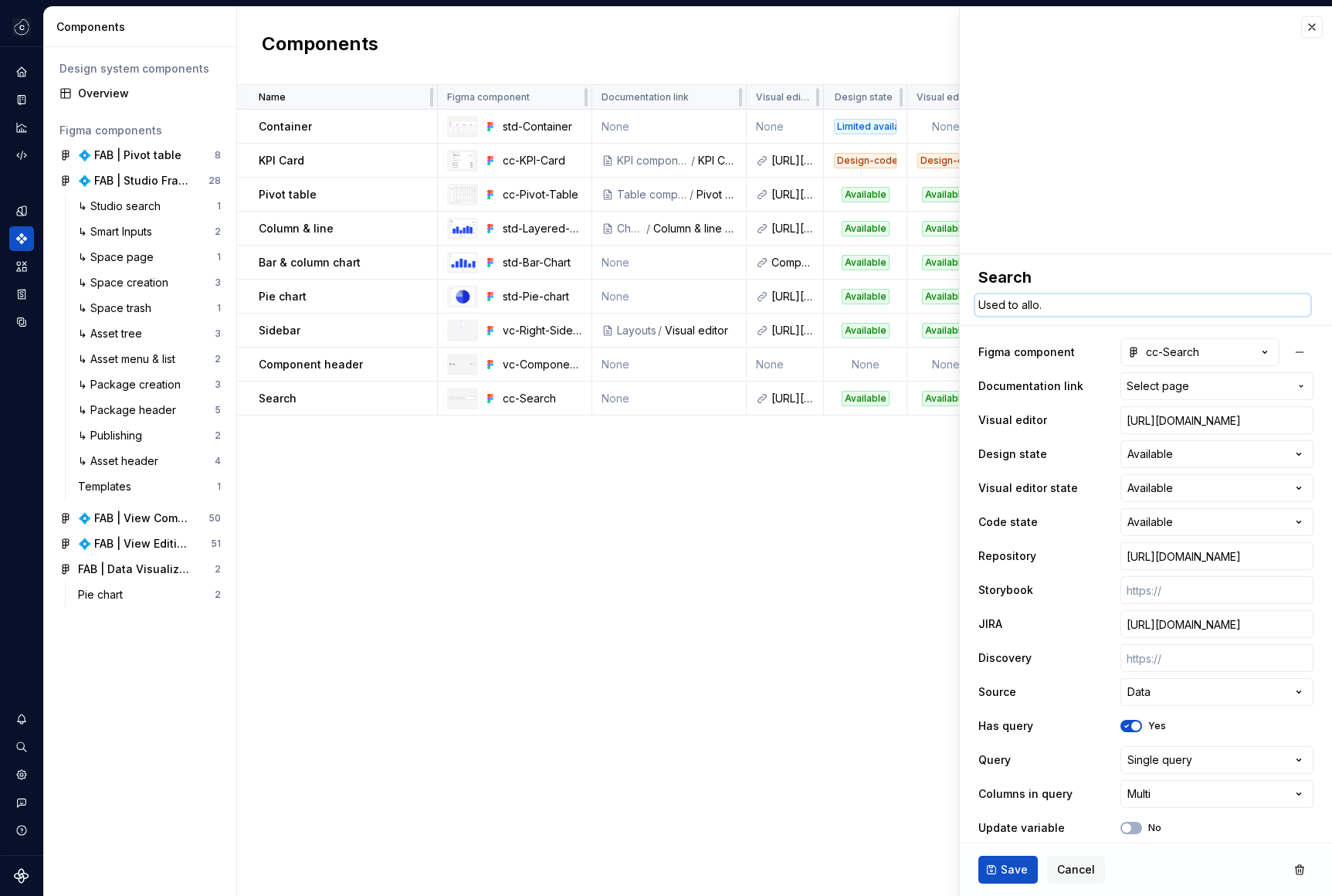
type textarea "*"
type textarea "Used to allow."
type textarea "*"
type textarea "Used to allow ."
type textarea "*"
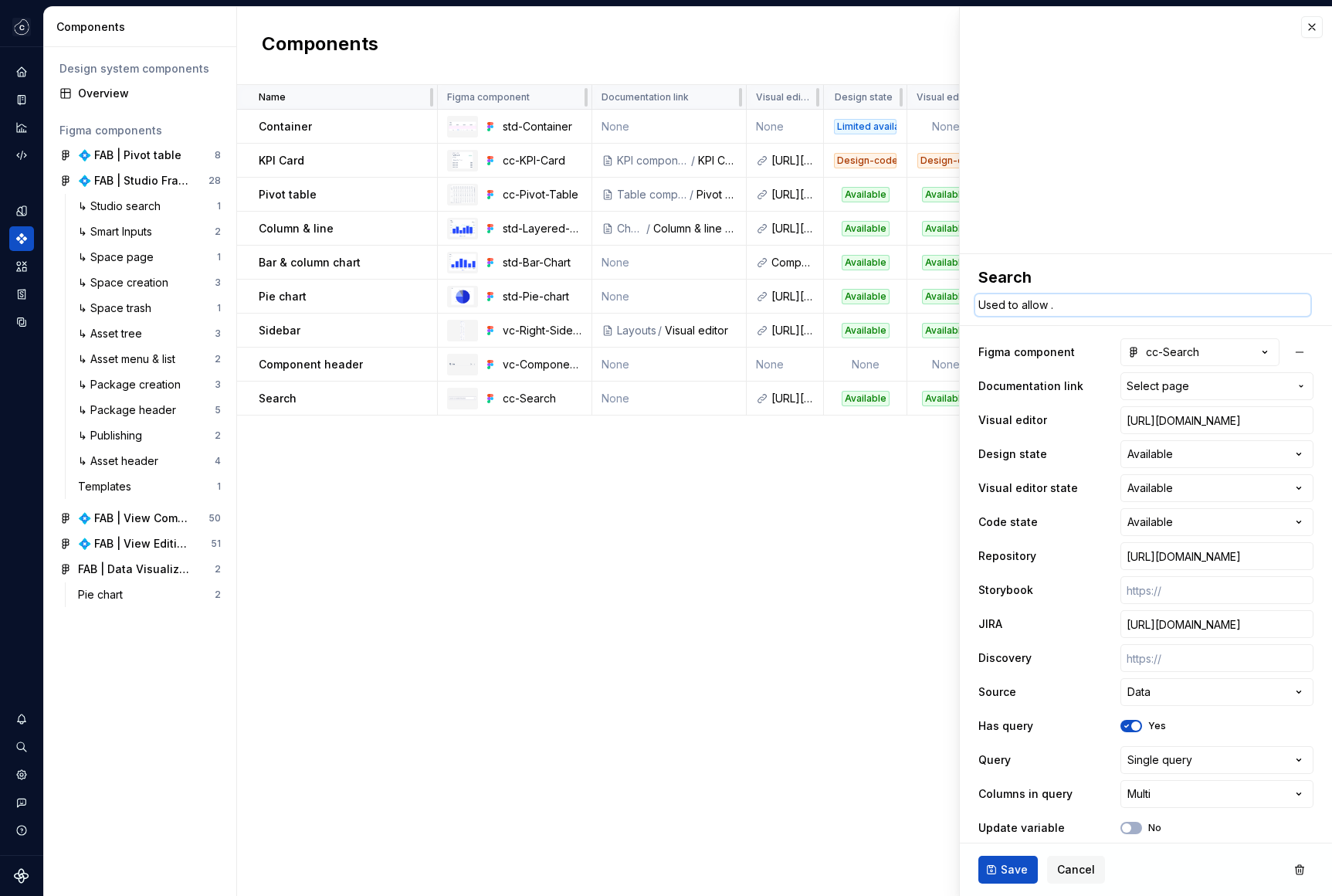
type textarea "Used to allow t."
type textarea "*"
type textarea "Used to allow th."
type textarea "*"
type textarea "Used to allow the."
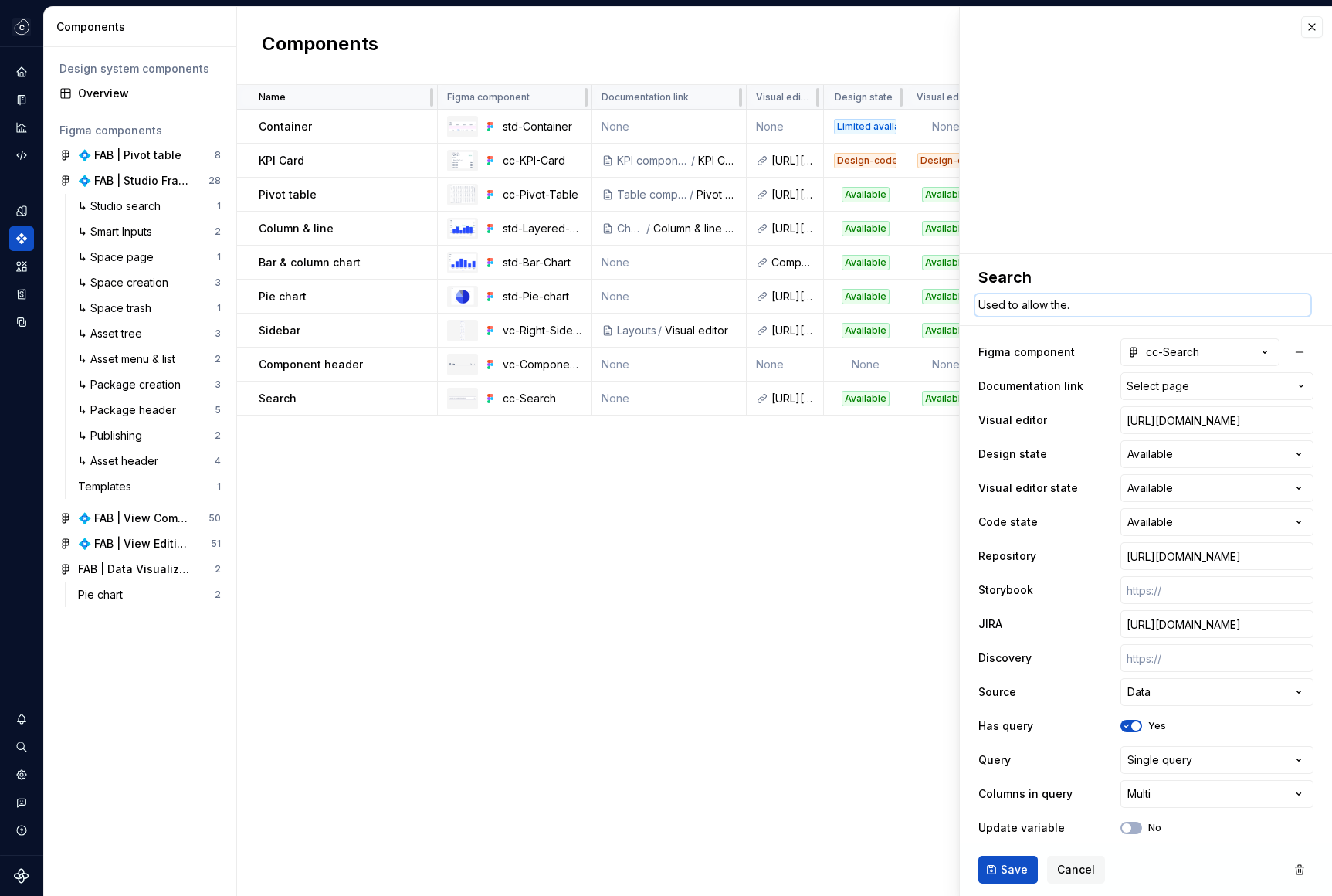
type textarea "*"
type textarea "Used to allow the ."
type textarea "*"
type textarea "Used to allow the."
type textarea "*"
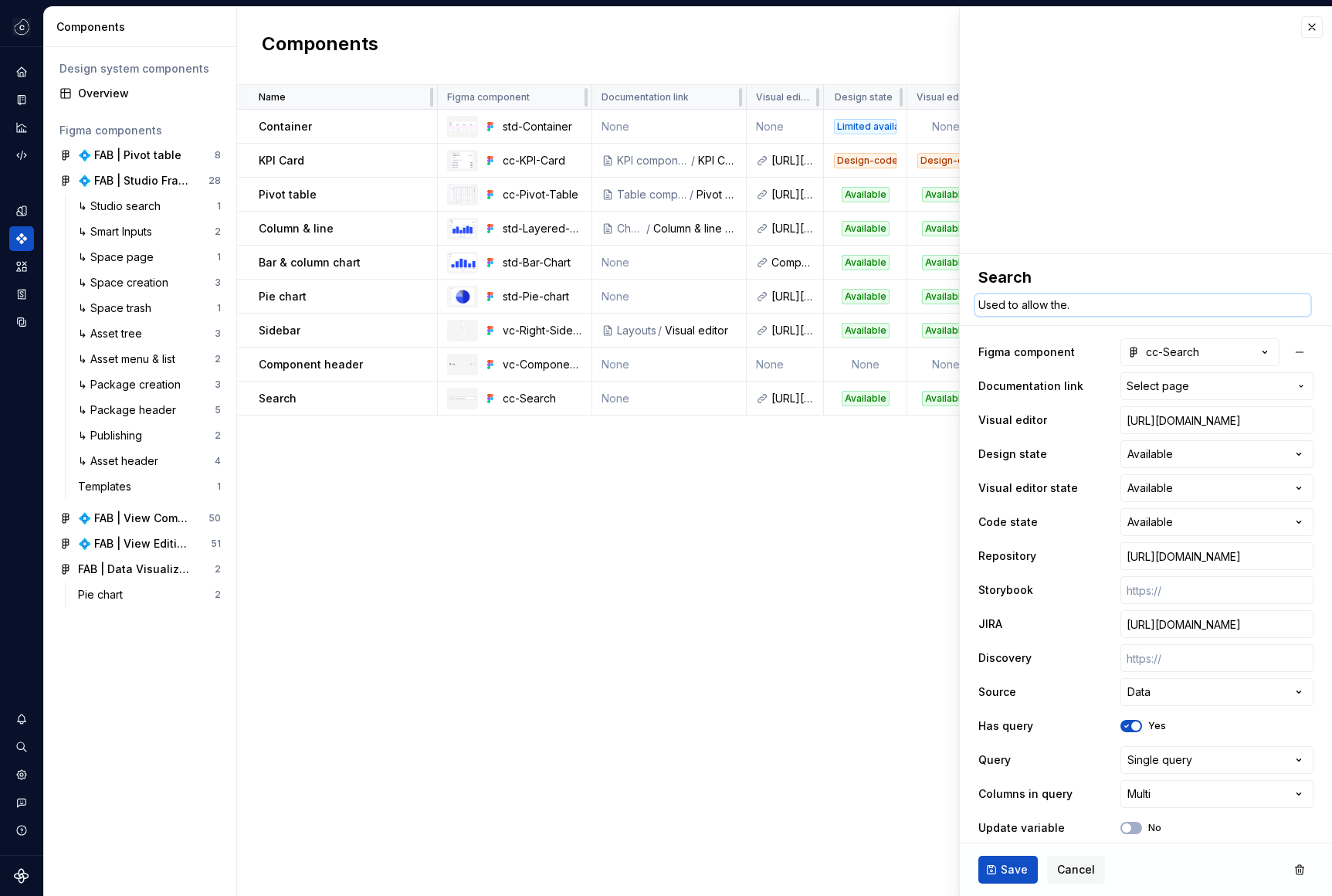
type textarea "Used to allow th."
type textarea "*"
type textarea "Used to allow t."
type textarea "*"
type textarea "Used to allow th."
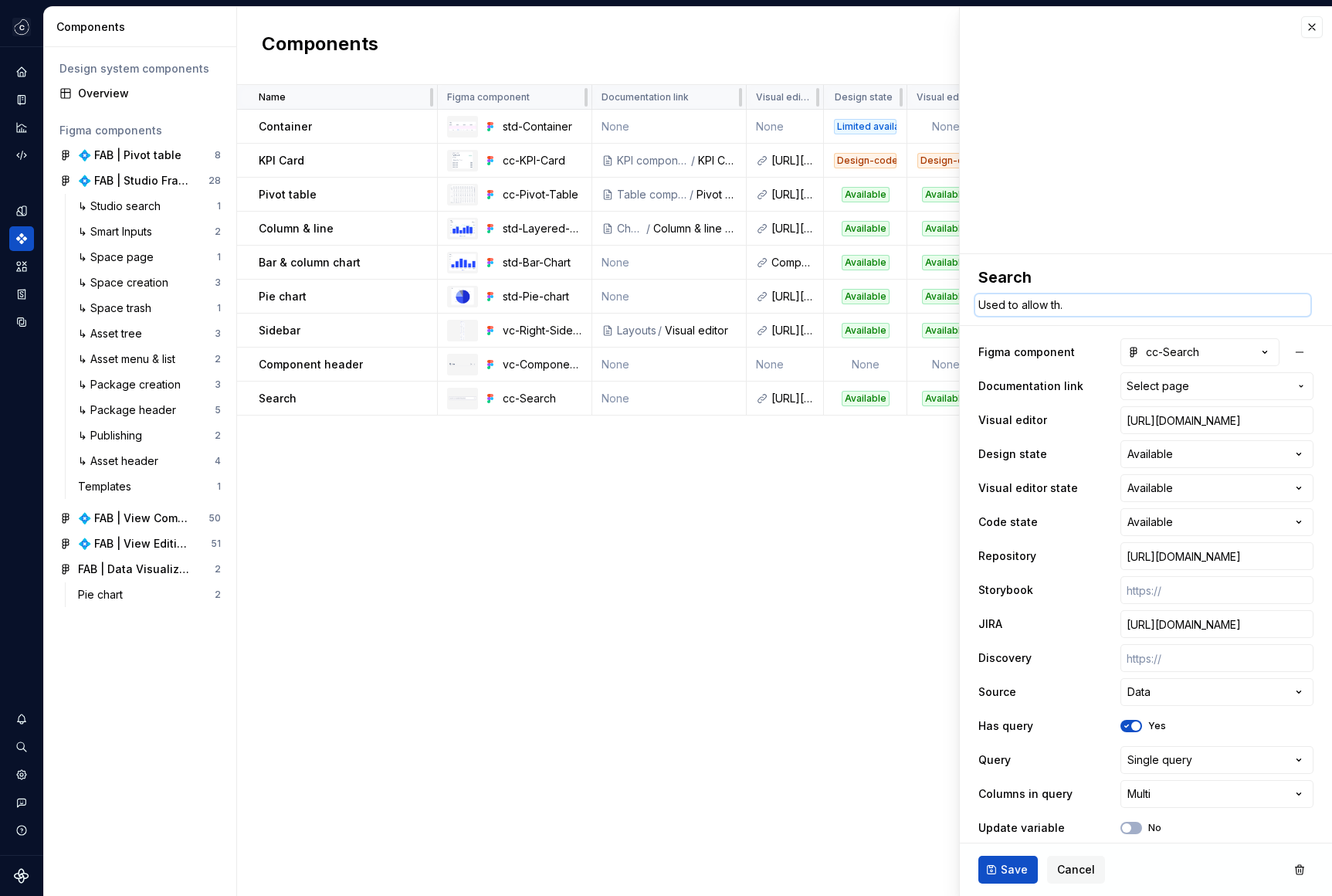
type textarea "*"
type textarea "Used to allow t."
type textarea "*"
type textarea "Used to allow ."
type textarea "*"
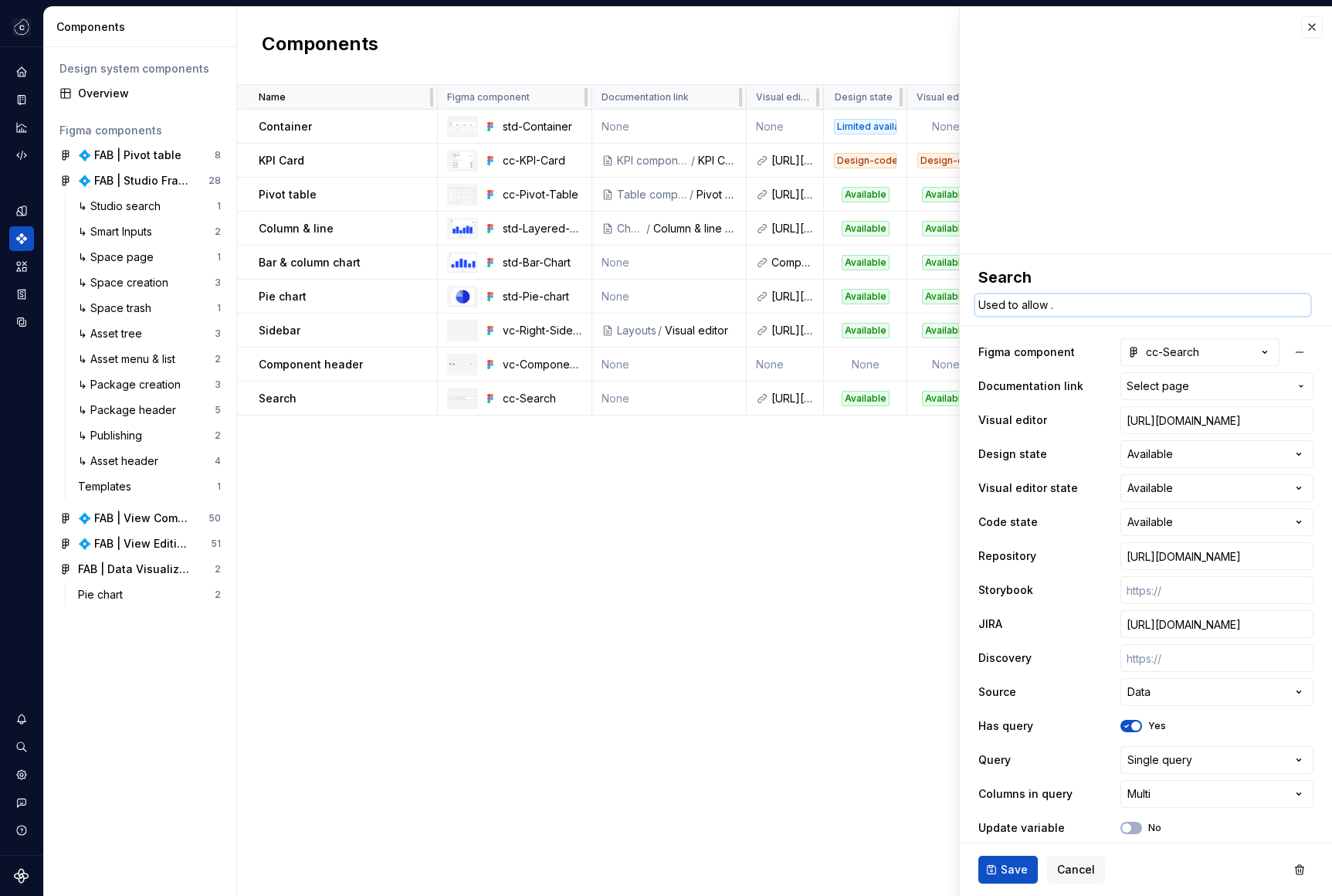
type textarea "Used to allow a."
type textarea "*"
type textarea "Used to allow ap."
type textarea "*"
type textarea "Used to allow app."
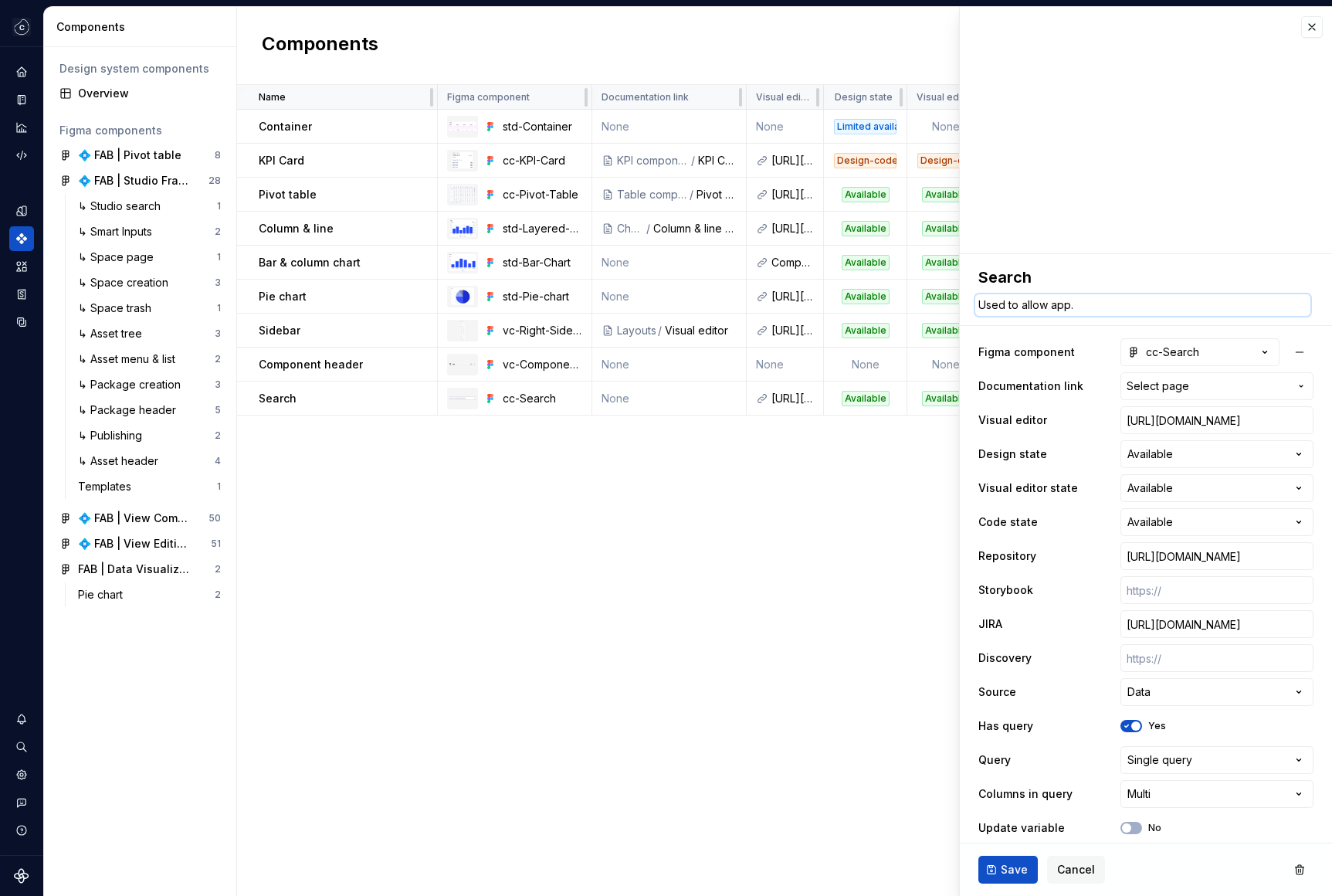
type textarea "*"
type textarea "Used to allow app ."
type textarea "*"
type textarea "Used to allow app."
type textarea "*"
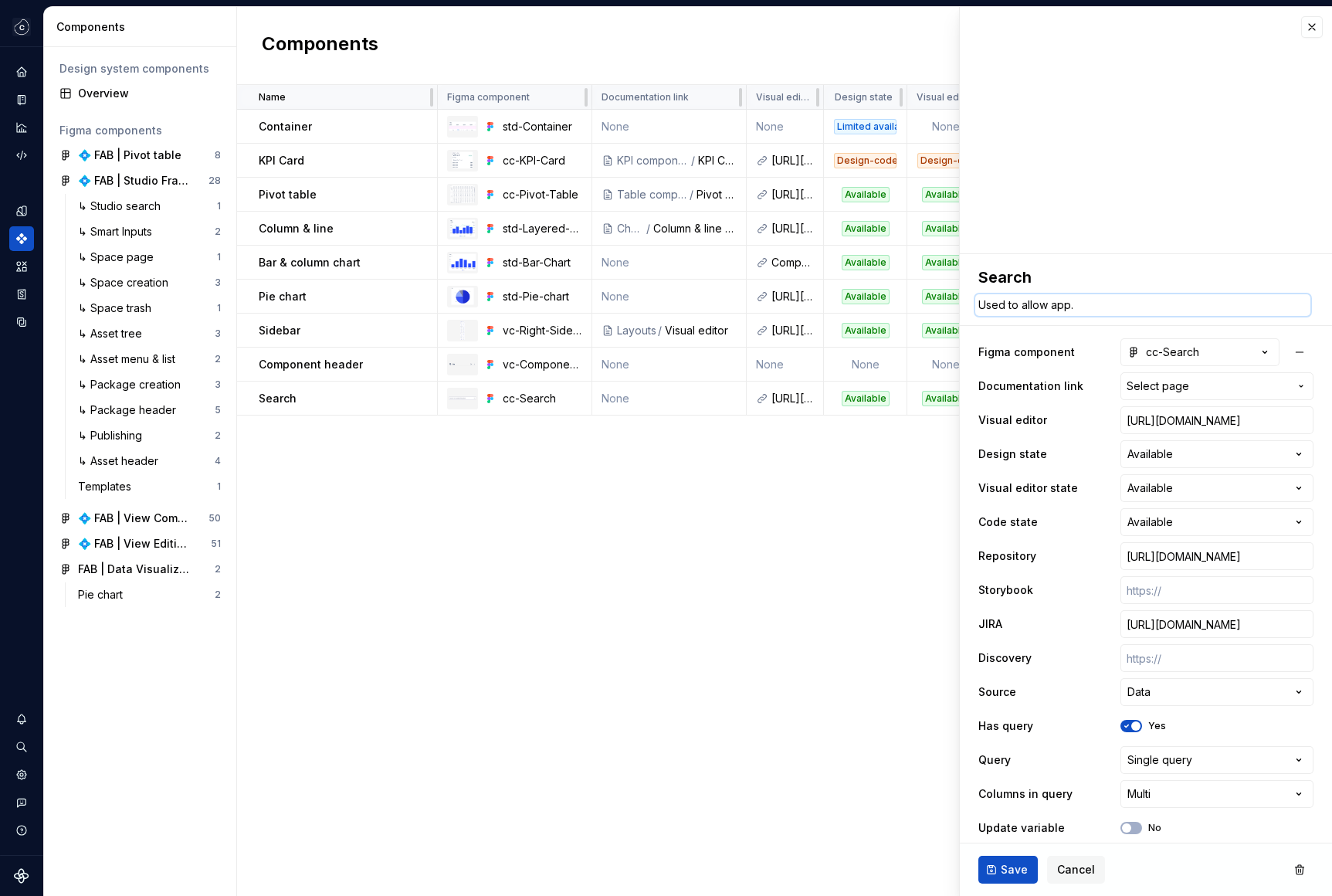
type textarea "Used to allow ap."
type textarea "*"
type textarea "Used to allow a."
type textarea "*"
type textarea "Used to allow ."
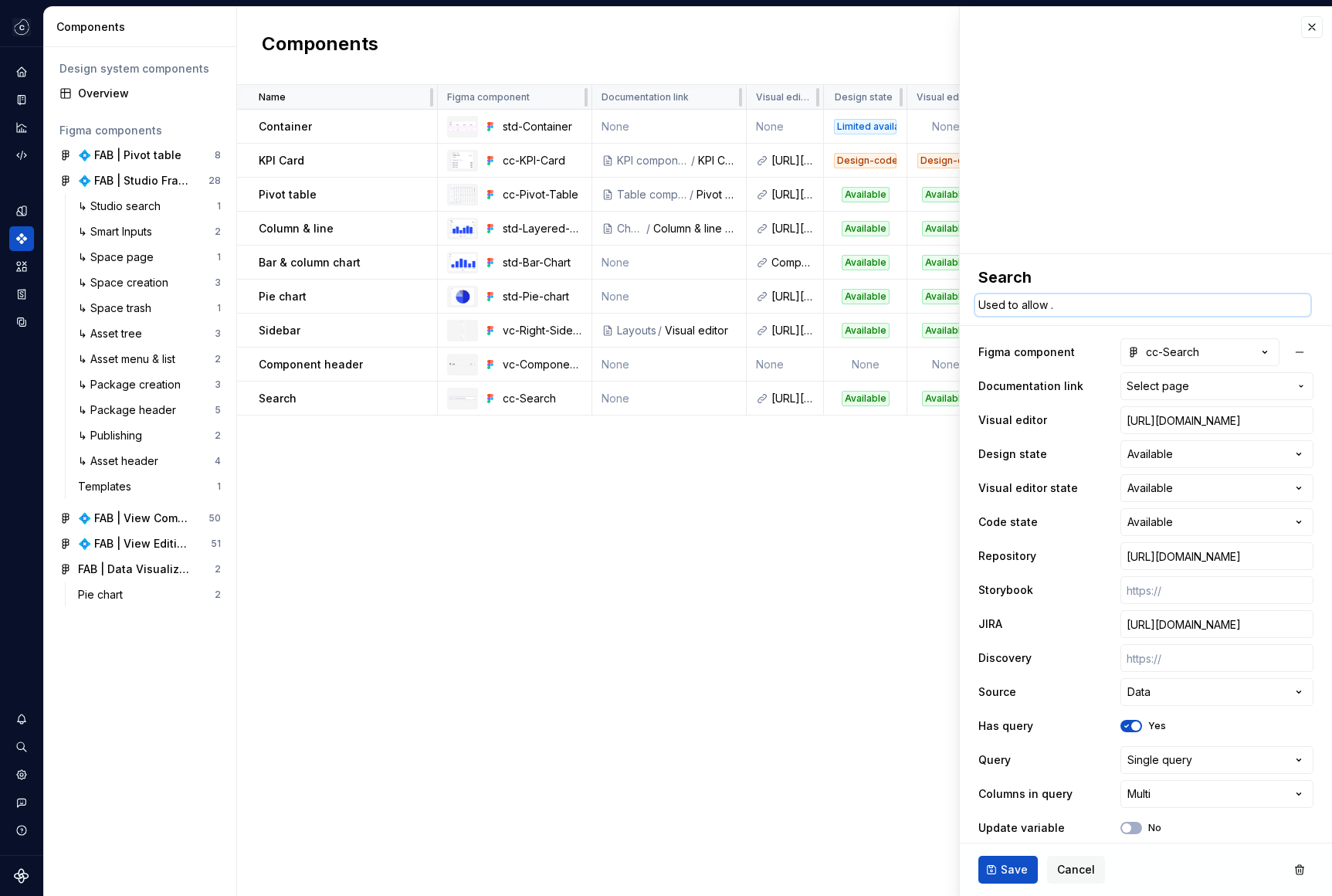
type textarea "*"
type textarea "Used to allow a."
type textarea "*"
type textarea "Used to allow ap."
type textarea "*"
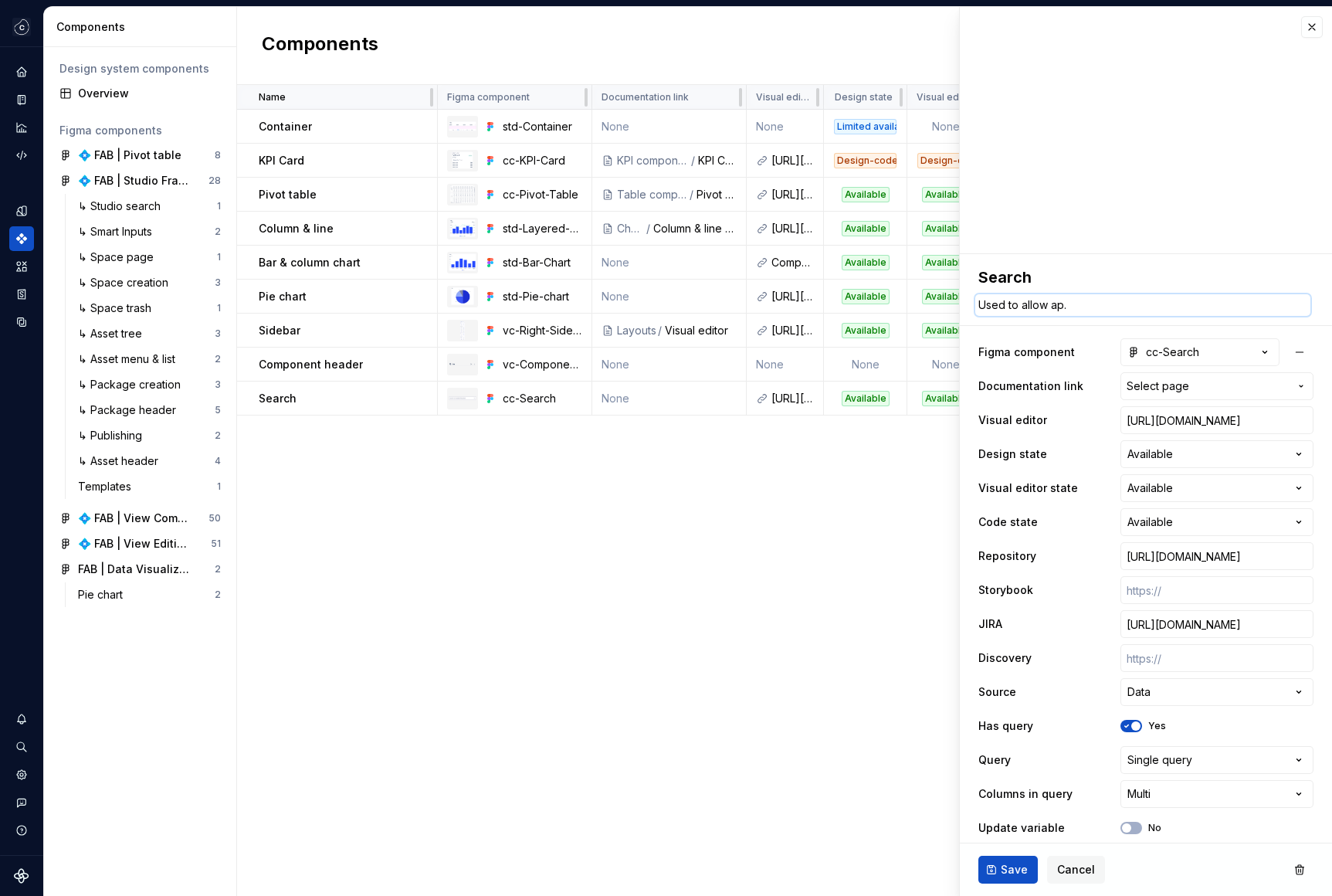
type textarea "Used to allow app."
type textarea "*"
type textarea "Used to allow app ."
type textarea "*"
type textarea "Used to allow app c."
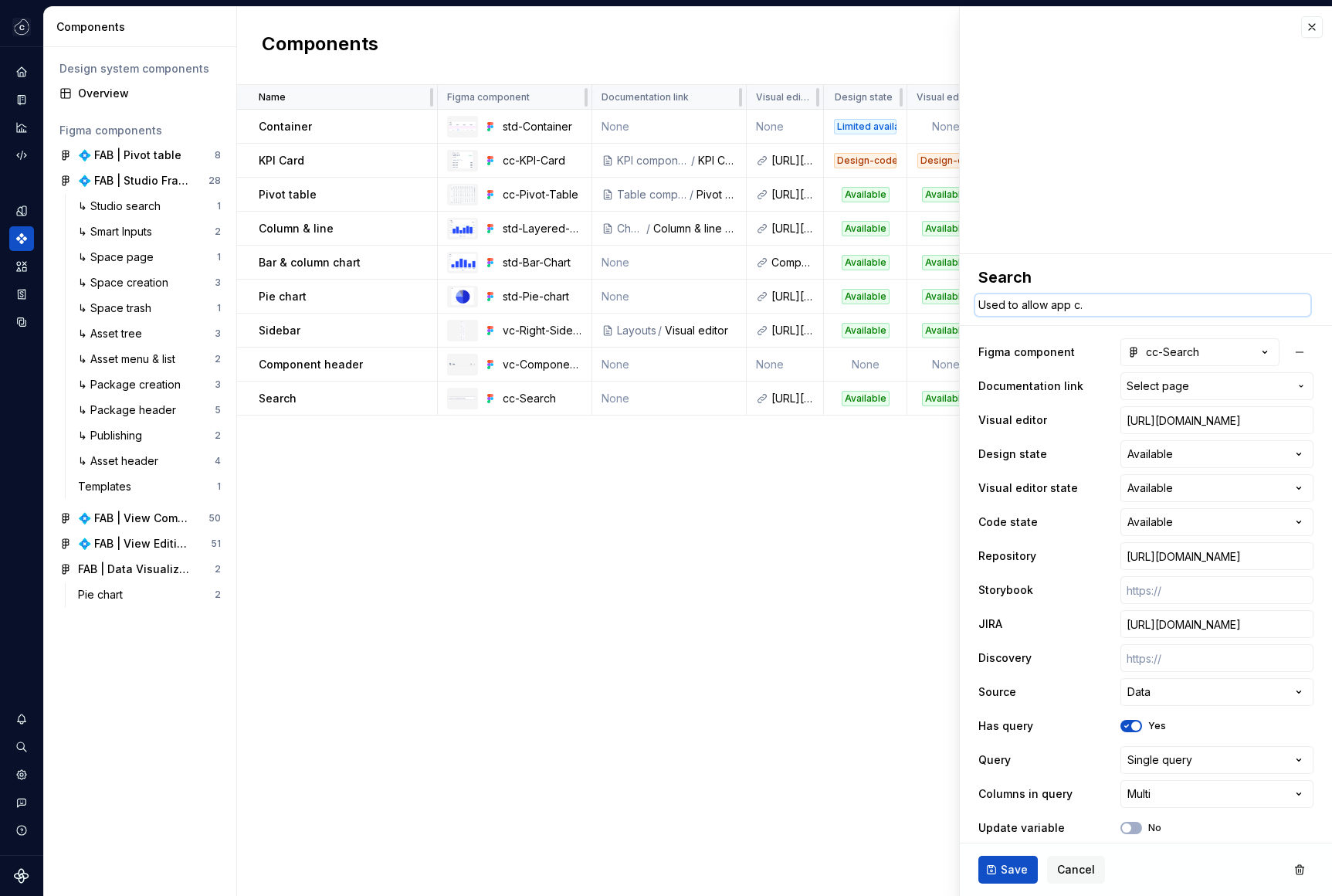
type textarea "*"
type textarea "Used to allow app co."
type textarea "*"
type textarea "Used to allow app con."
type textarea "*"
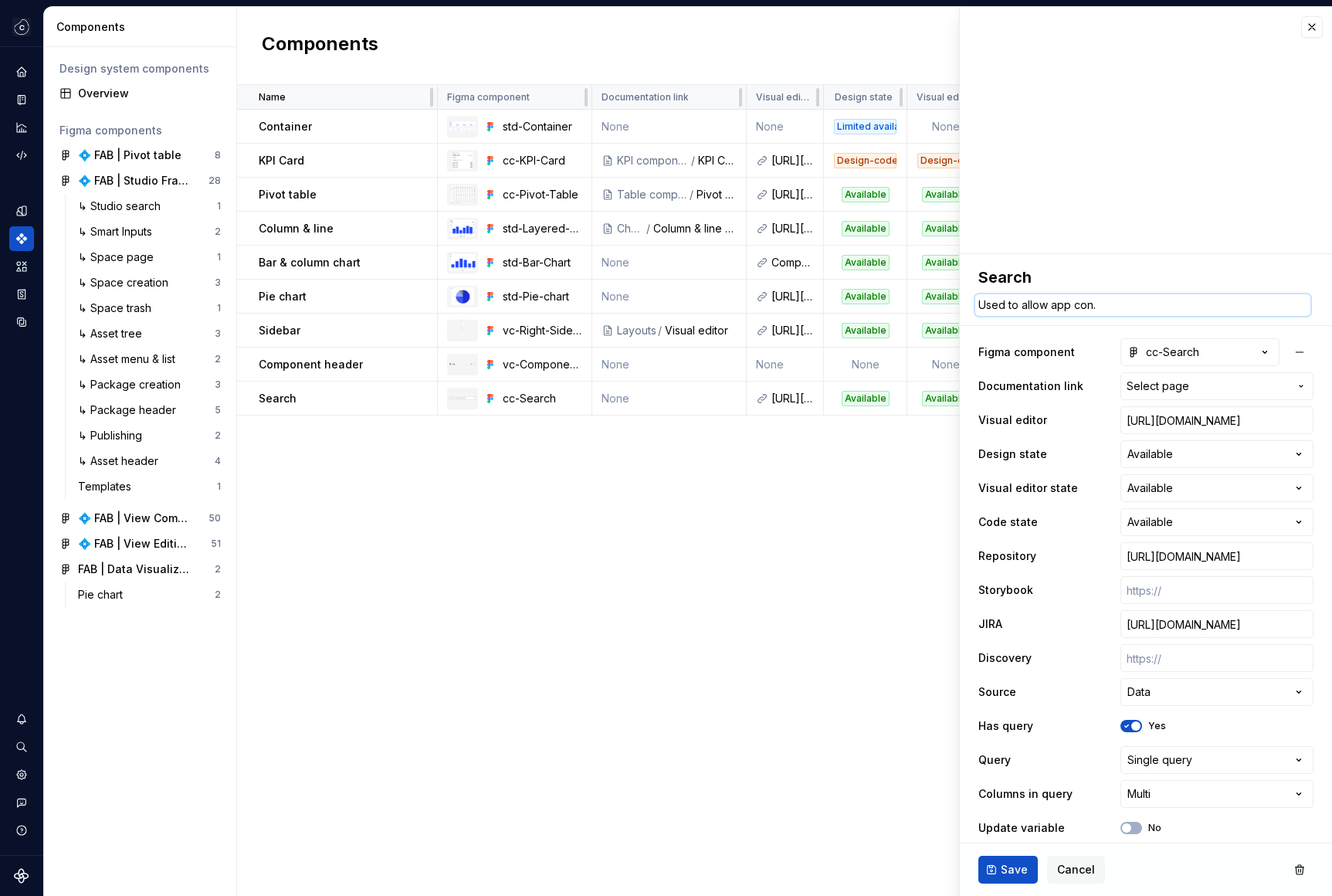
type textarea "Used to allow app cons."
type textarea "*"
type textarea "Used to allow app consu."
type textarea "*"
type textarea "Used to allow app consum."
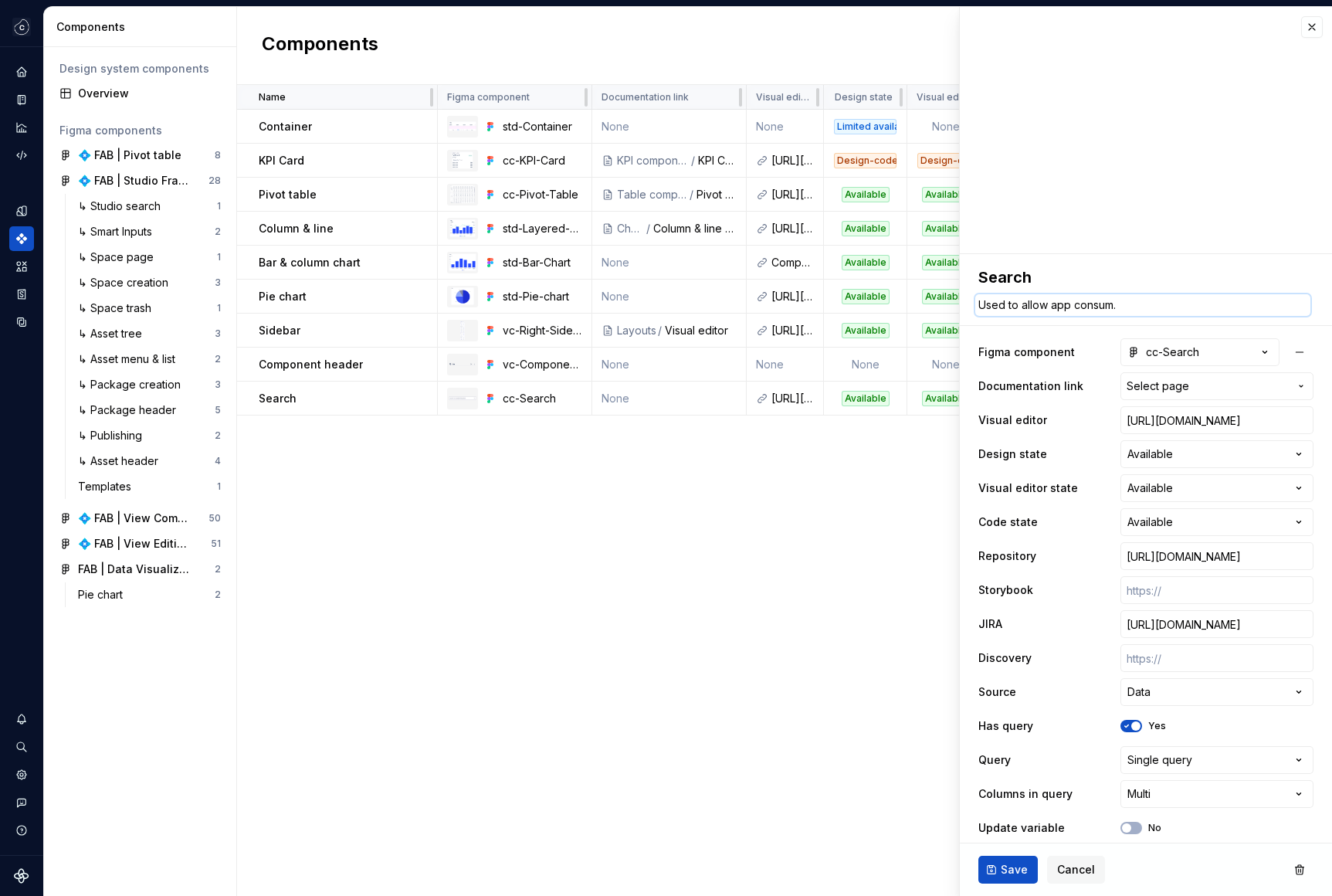
type textarea "*"
type textarea "Used to allow app consume."
type textarea "*"
type textarea "Used to allow app consumer."
type textarea "*"
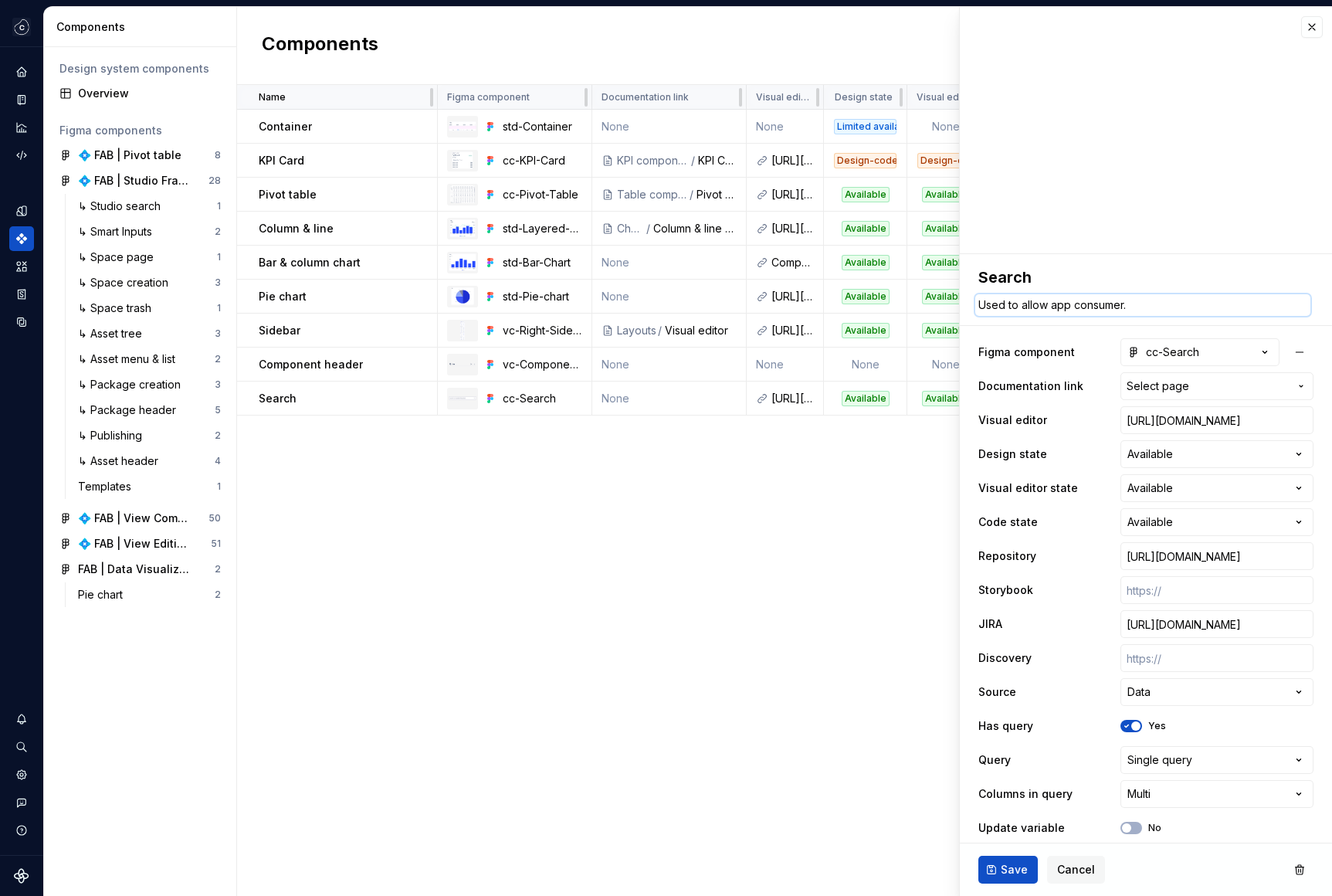
type textarea "Used to allow app consumers."
click at [1096, 306] on textarea "Used to allow app consumers." at bounding box center [1143, 305] width 336 height 22
drag, startPoint x: 1096, startPoint y: 306, endPoint x: 1058, endPoint y: 306, distance: 38.0
click at [1058, 306] on textarea "Used to allow app consumers." at bounding box center [1143, 305] width 336 height 22
type textarea "*"
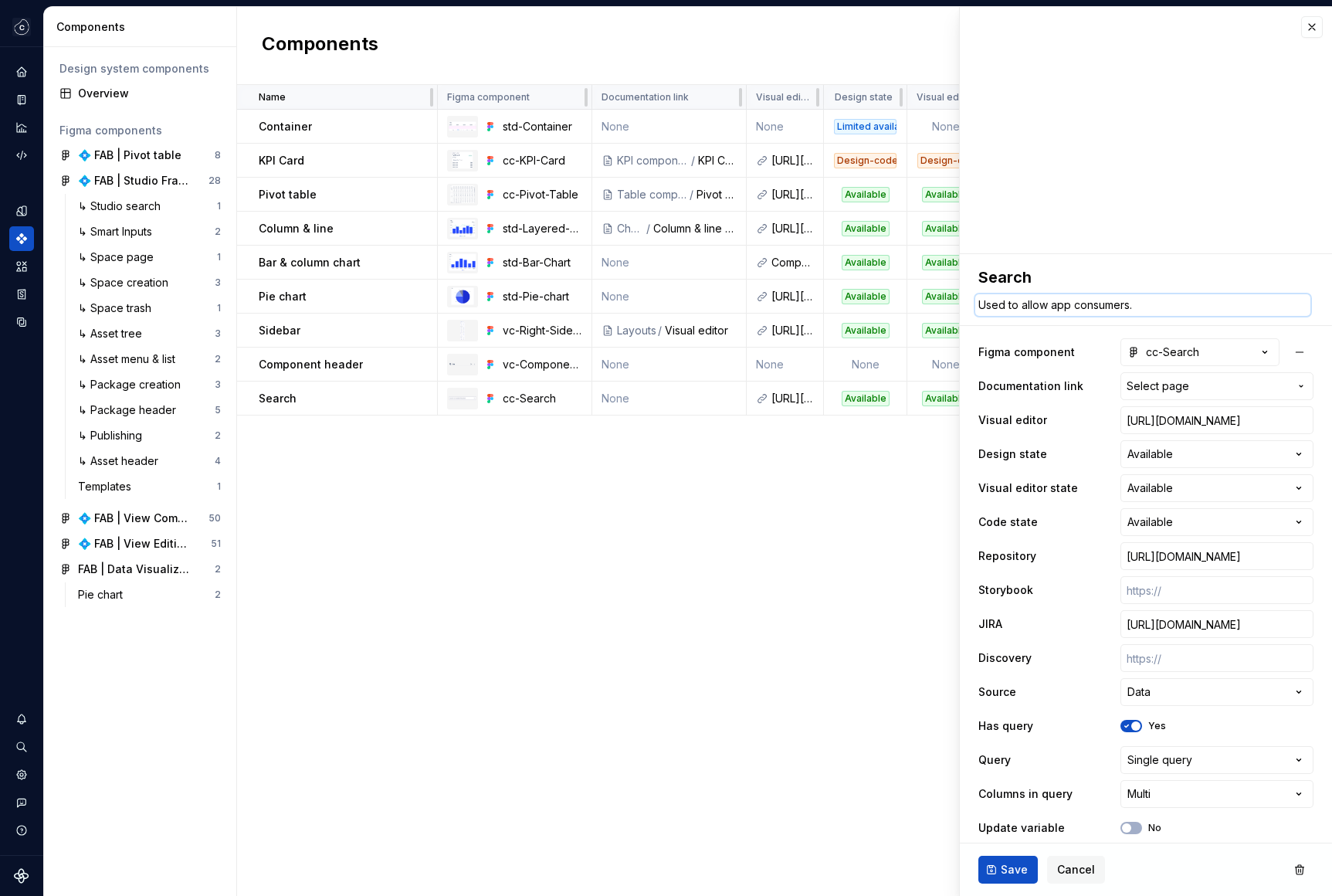
type textarea "Used to allow e."
type textarea "*"
type textarea "Used to allow en."
type textarea "*"
type textarea "Used to allow end."
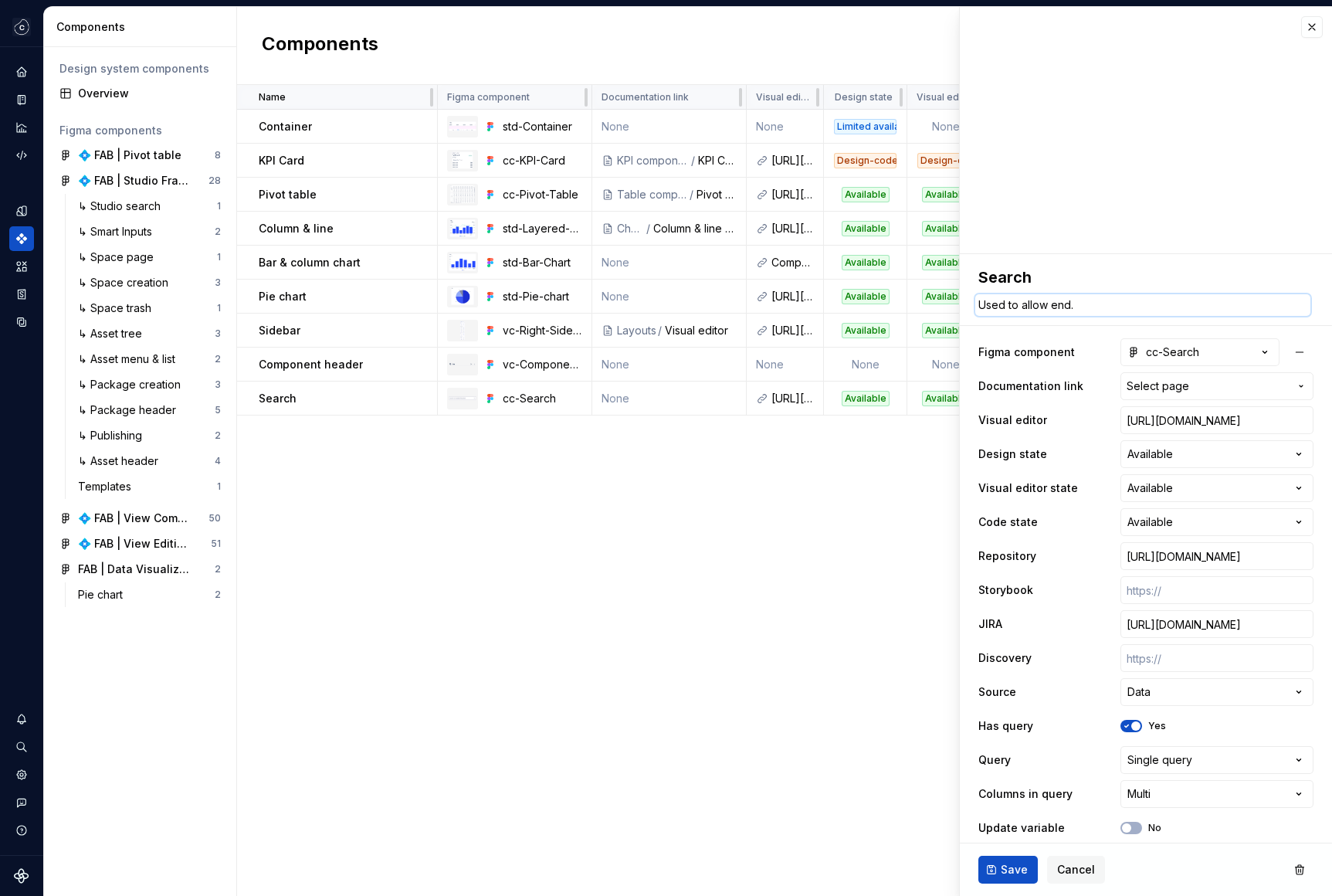
type textarea "*"
type textarea "Used to allow end ."
type textarea "*"
type textarea "Used to allow end us."
type textarea "*"
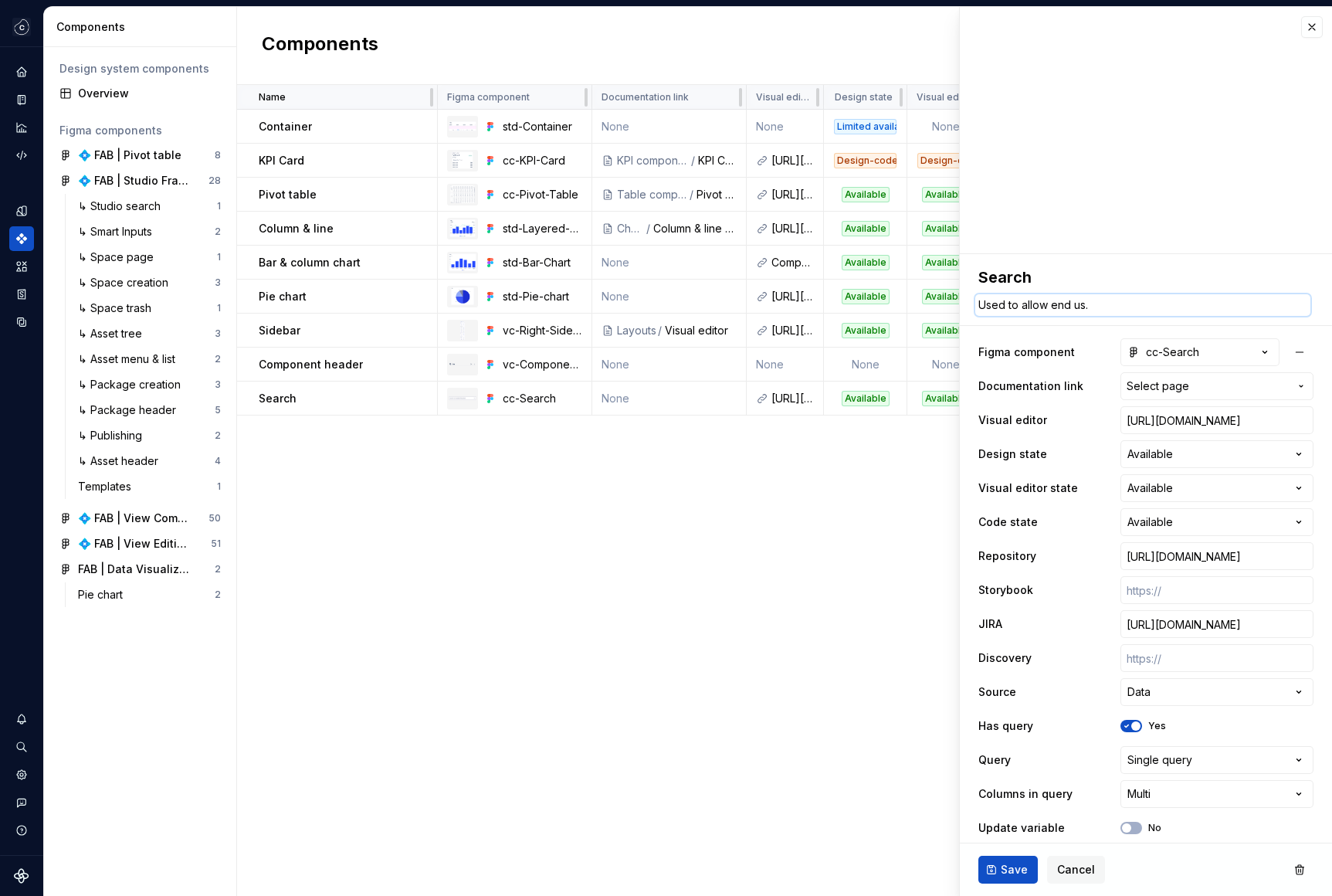
type textarea "Used to allow end use."
type textarea "*"
type textarea "Used to allow end user."
type textarea "*"
type textarea "Used to allow end users."
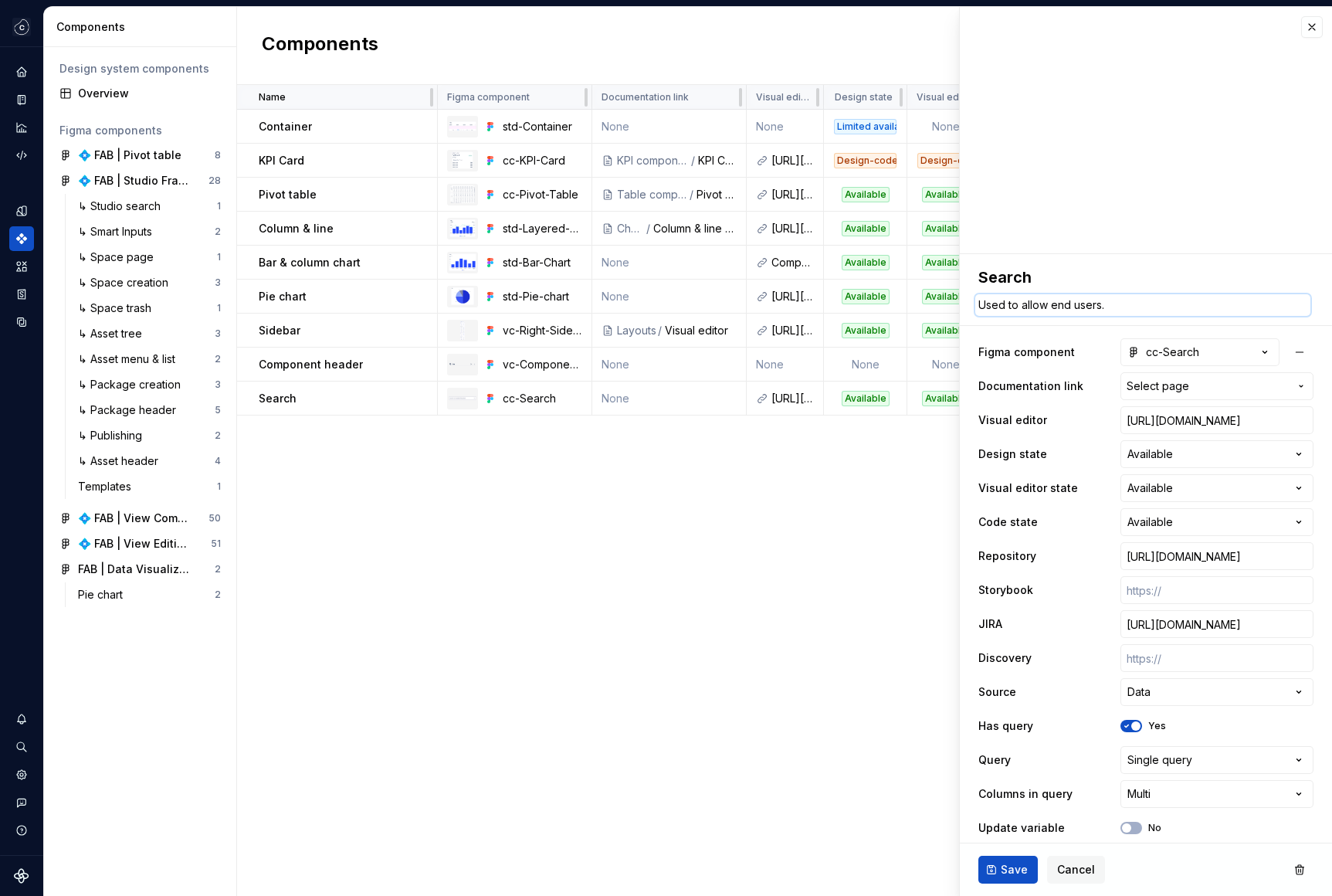
type textarea "*"
type textarea "Used to allow end users ."
type textarea "*"
type textarea "Used to allow end users t."
type textarea "*"
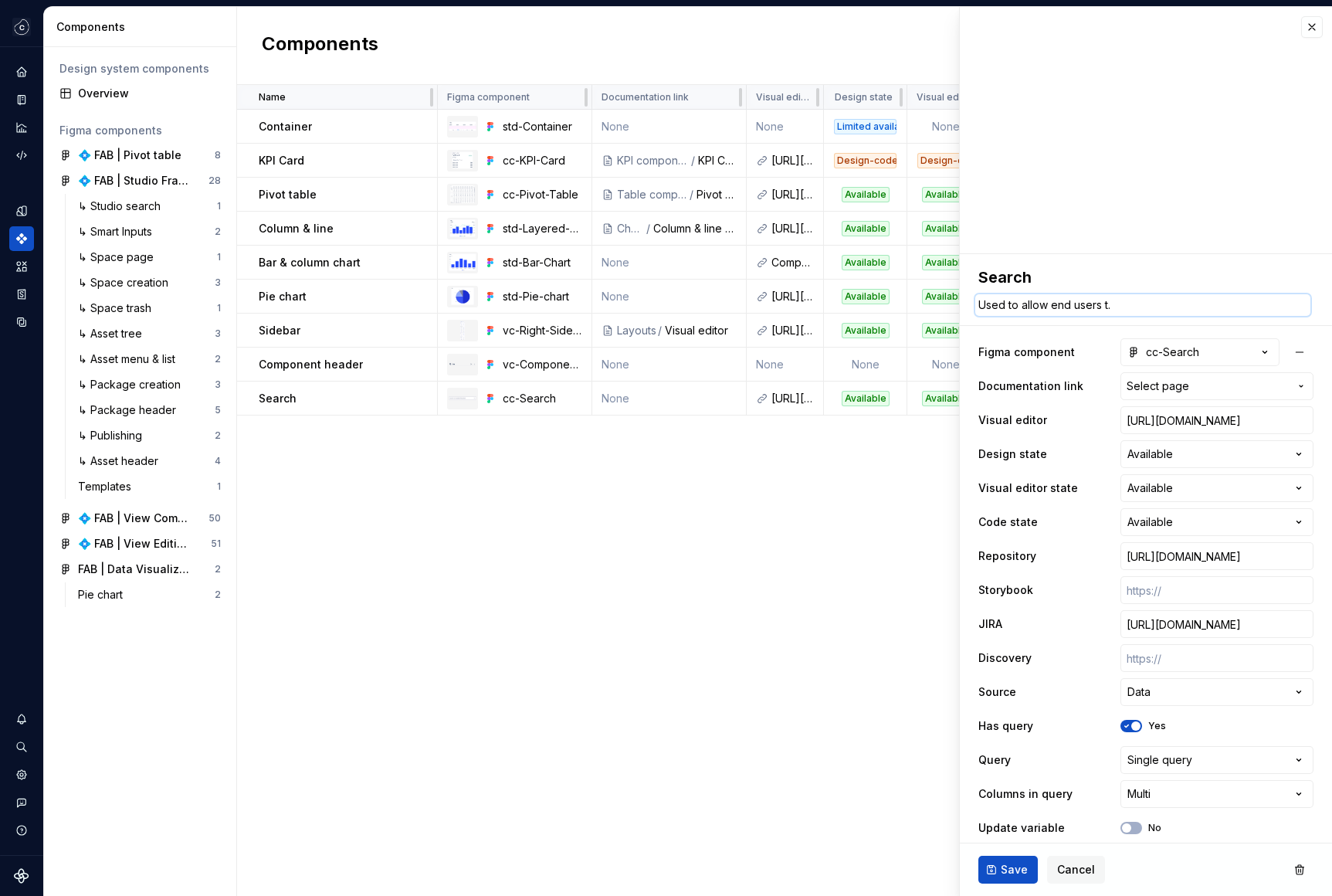
type textarea "Used to allow end users to."
type textarea "*"
type textarea "Used to allow end users to ."
type textarea "*"
type textarea "Used to allow end users to f."
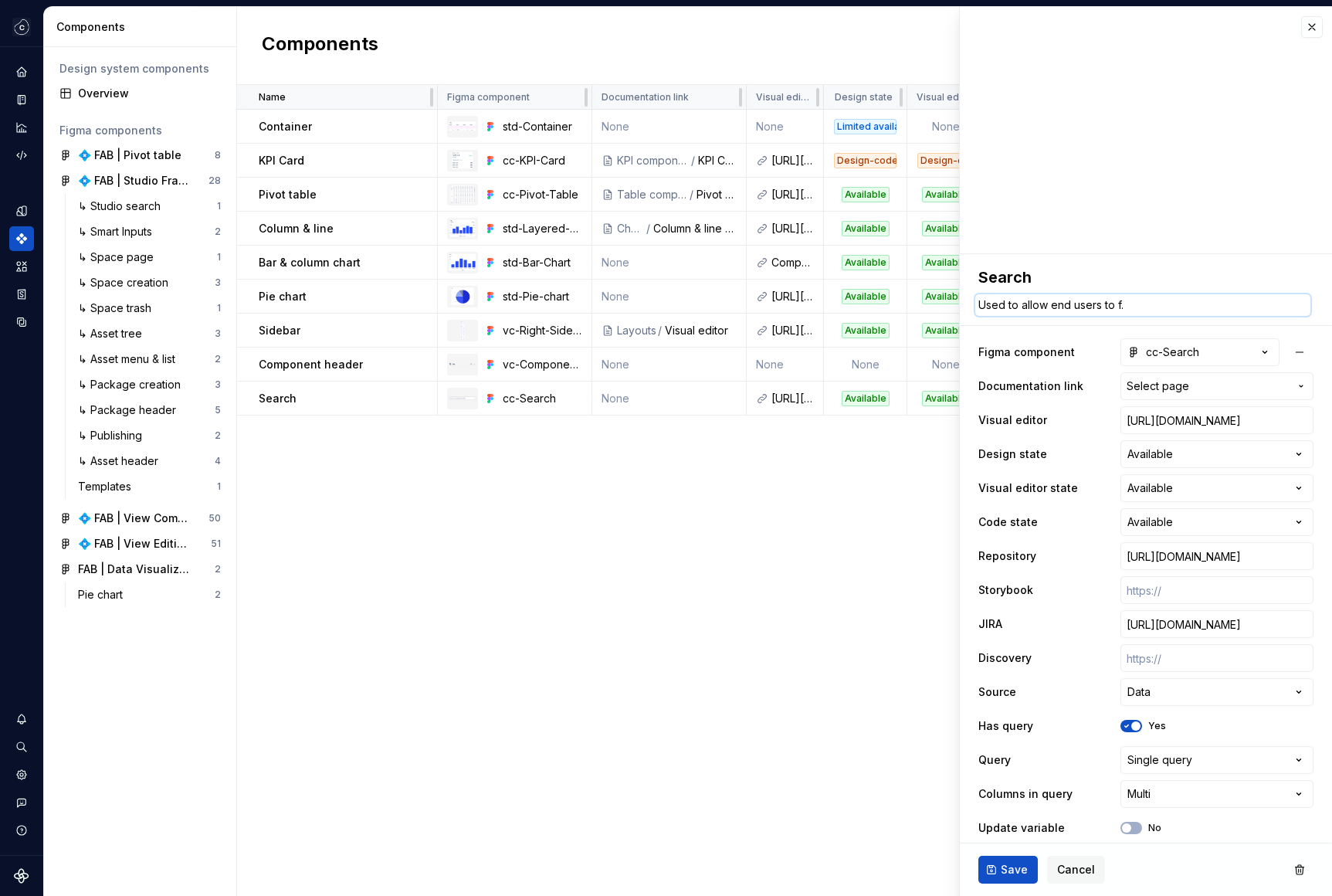
type textarea "*"
type textarea "Used to allow end users to fi."
type textarea "*"
type textarea "Used to allow end users to fil."
type textarea "*"
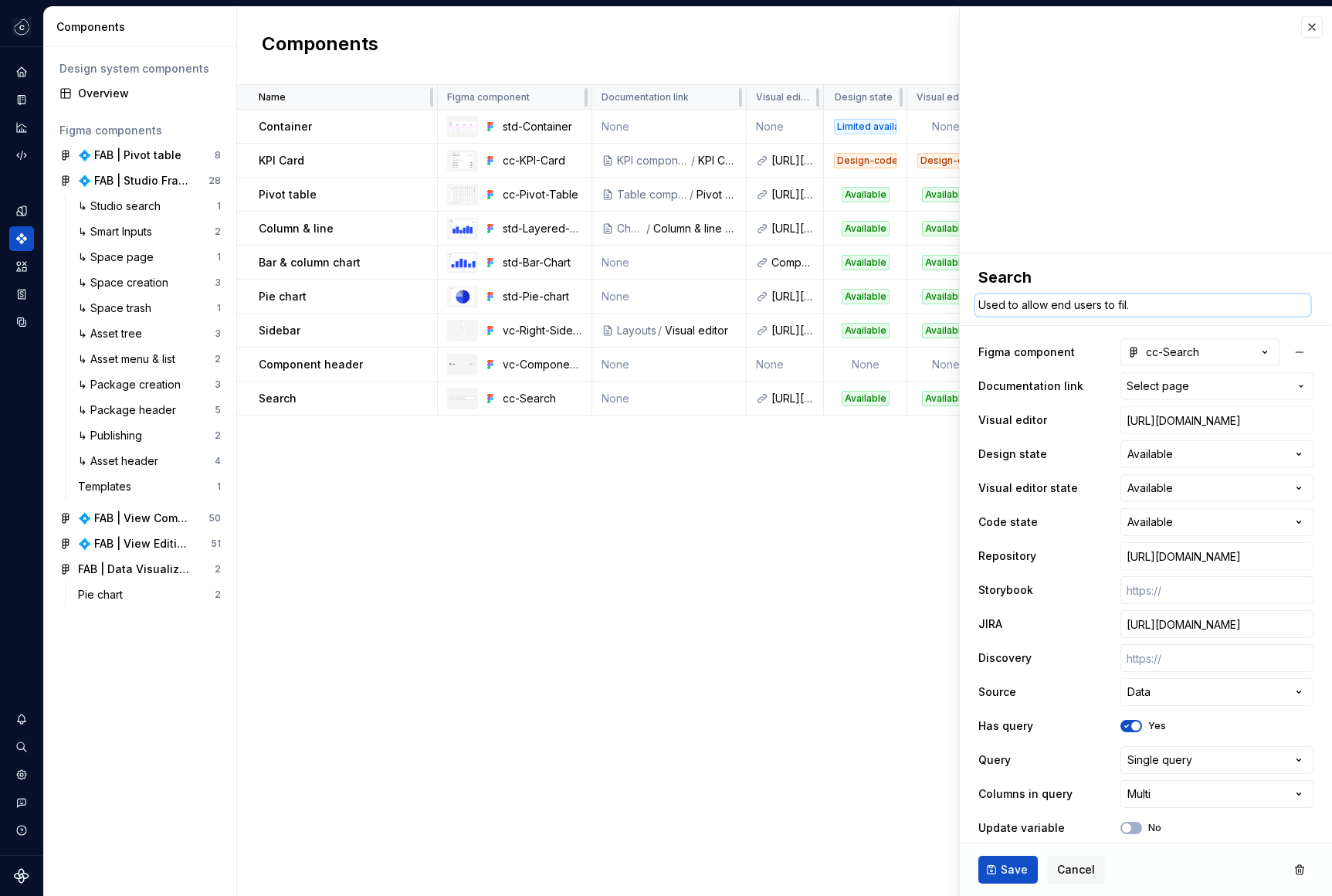
type textarea "Used to allow end users to filt."
type textarea "*"
type textarea "Used to allow end users to filte."
type textarea "*"
type textarea "Used to allow end users to filter ."
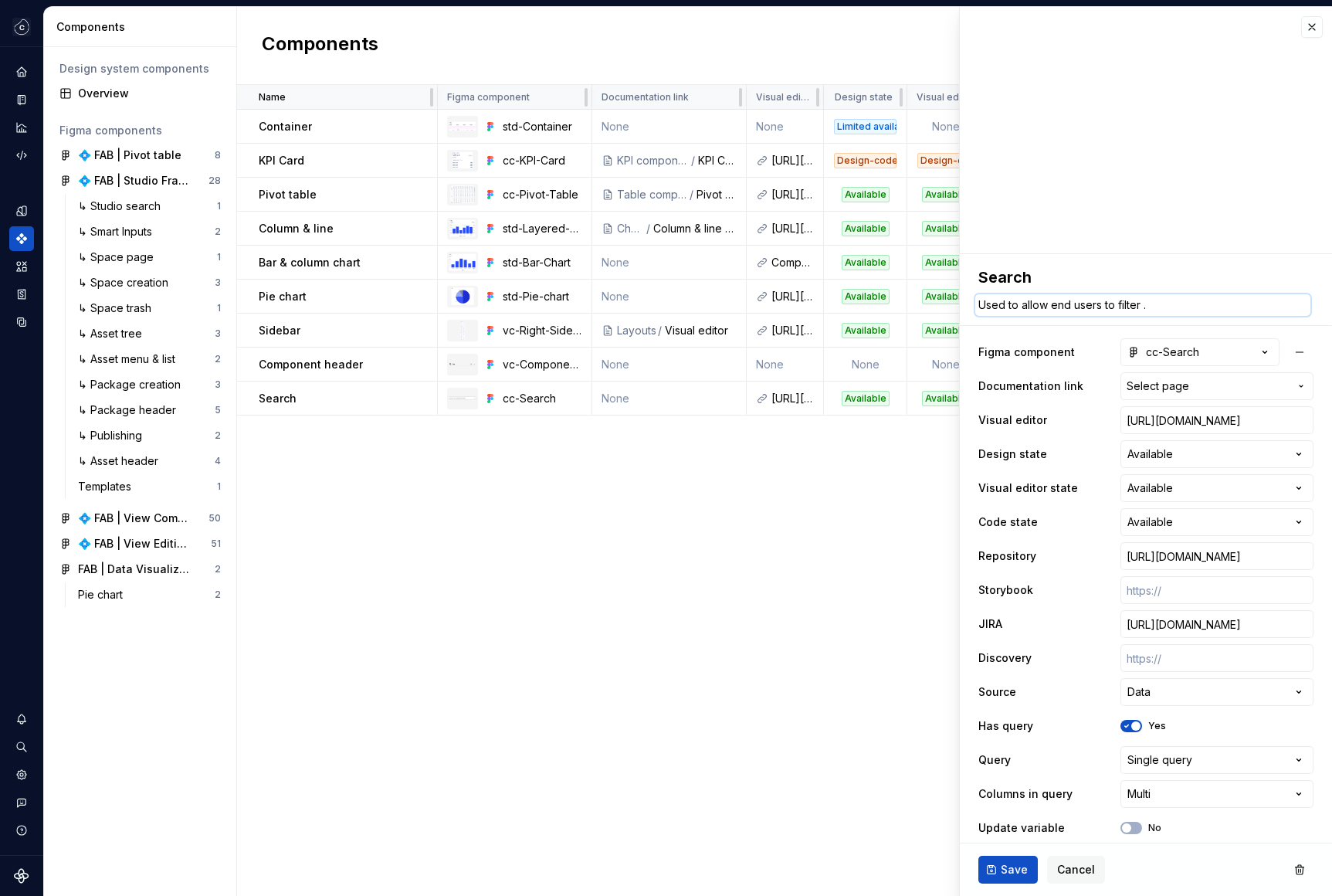
type textarea "*"
type textarea "Used to allow end users to filter a ."
type textarea "*"
type textarea "Used to allow end users to filter a v."
type textarea "*"
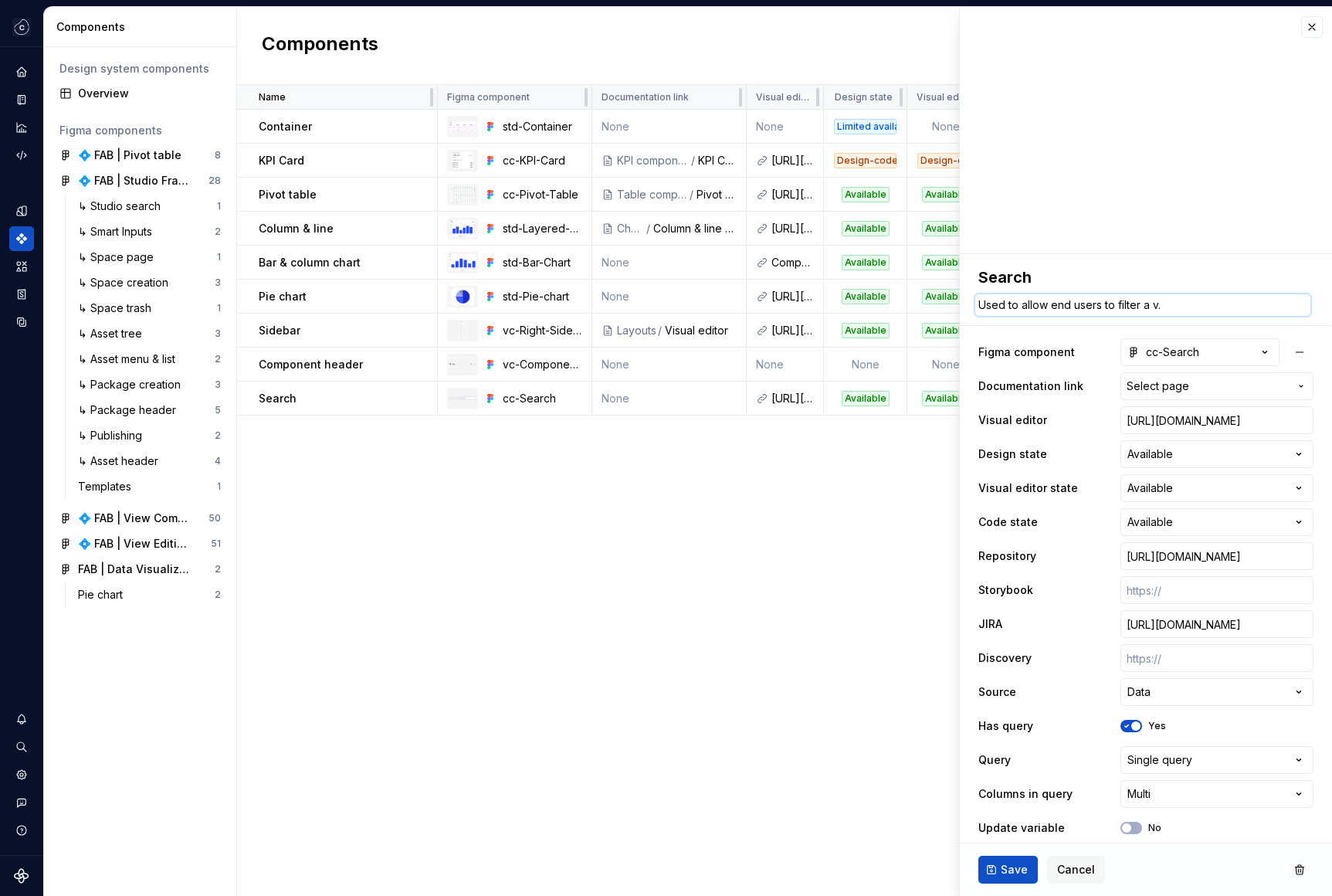
type textarea "Used to allow end users to filter a vi."
type textarea "*"
type textarea "Used to allow end users to filter a vie."
type textarea "*"
type textarea "Used to allow end users to filter a view."
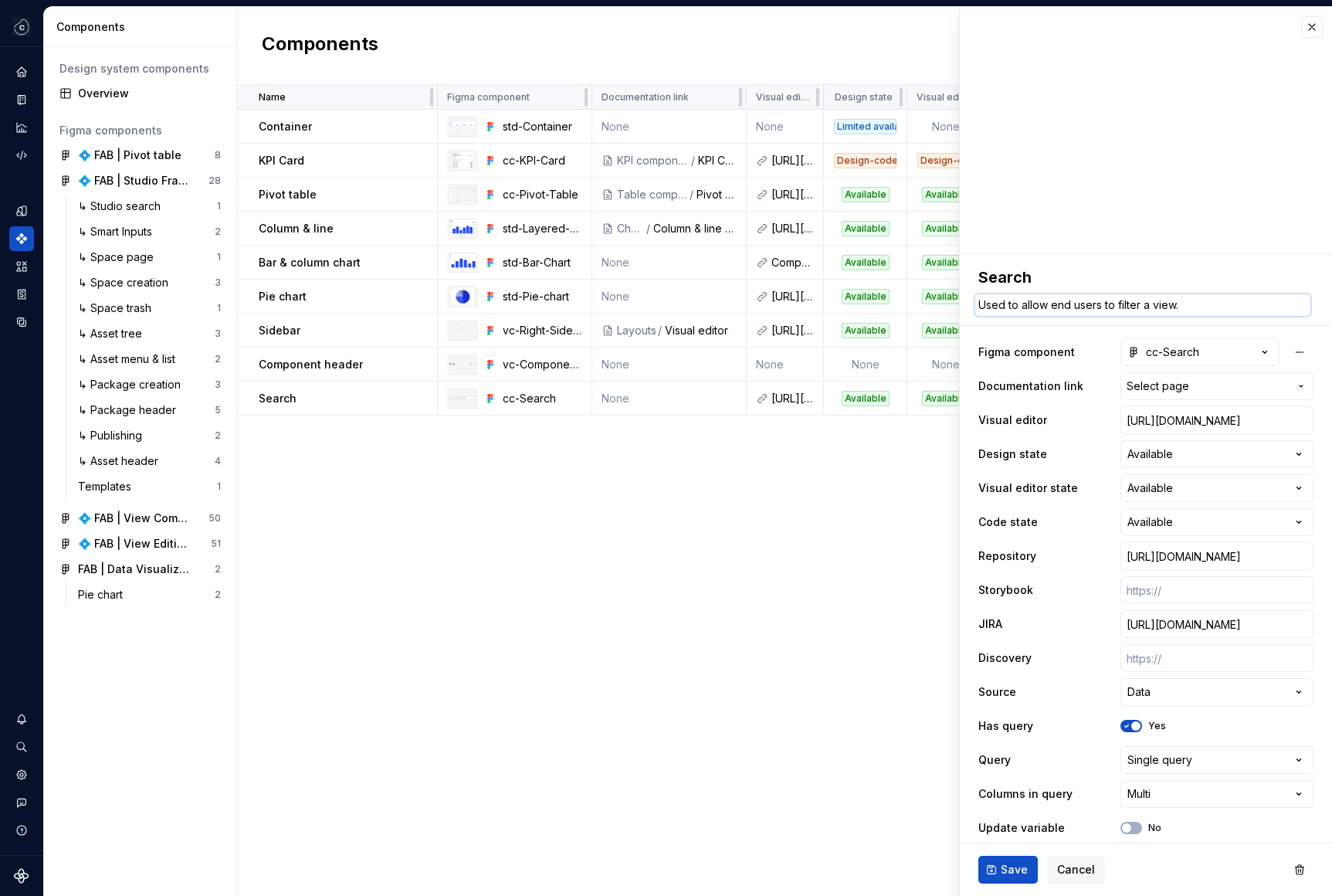
type textarea "*"
type textarea "Used to allow end users to filter a view ."
type textarea "*"
type textarea "Used to allow end users to filter a view b."
type textarea "*"
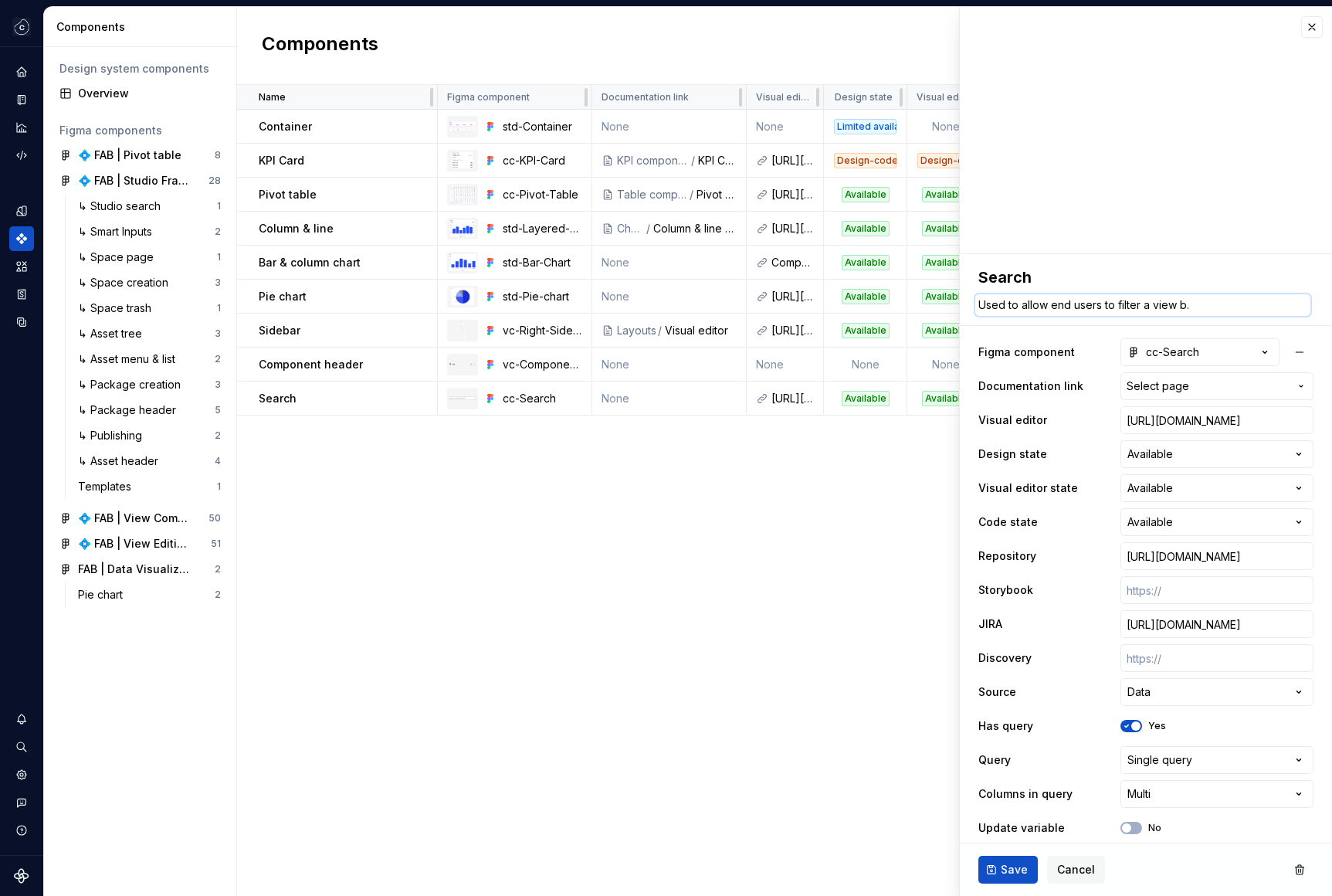
type textarea "Used to allow end users to filter a view ba."
type textarea "*"
type textarea "Used to allow end users to filter a view bas."
type textarea "*"
type textarea "Used to allow end users to filter a view base."
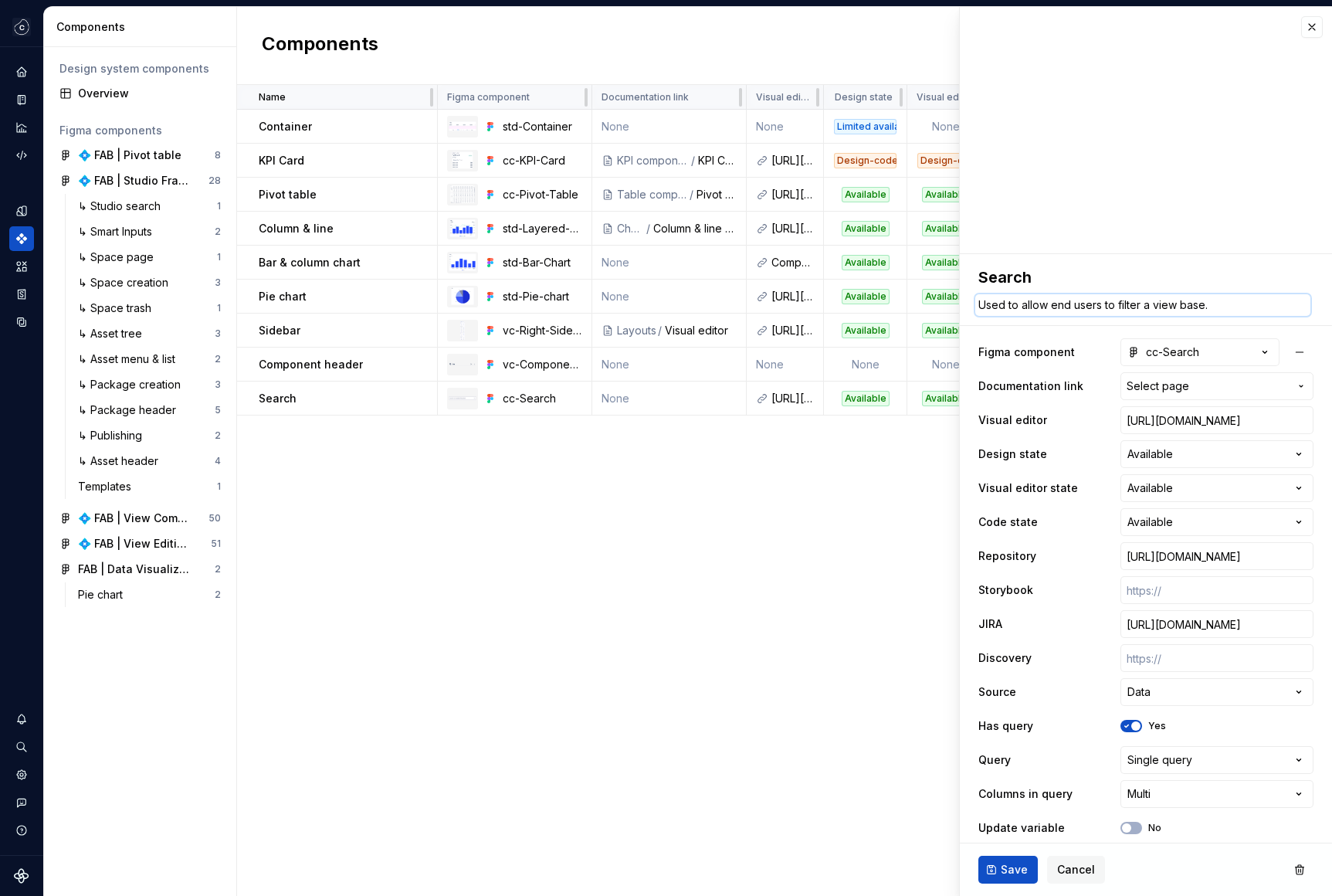
type textarea "*"
type textarea "Used to allow end users to filter a view based."
type textarea "*"
type textarea "Used to allow end users to filter a view based ."
type textarea "*"
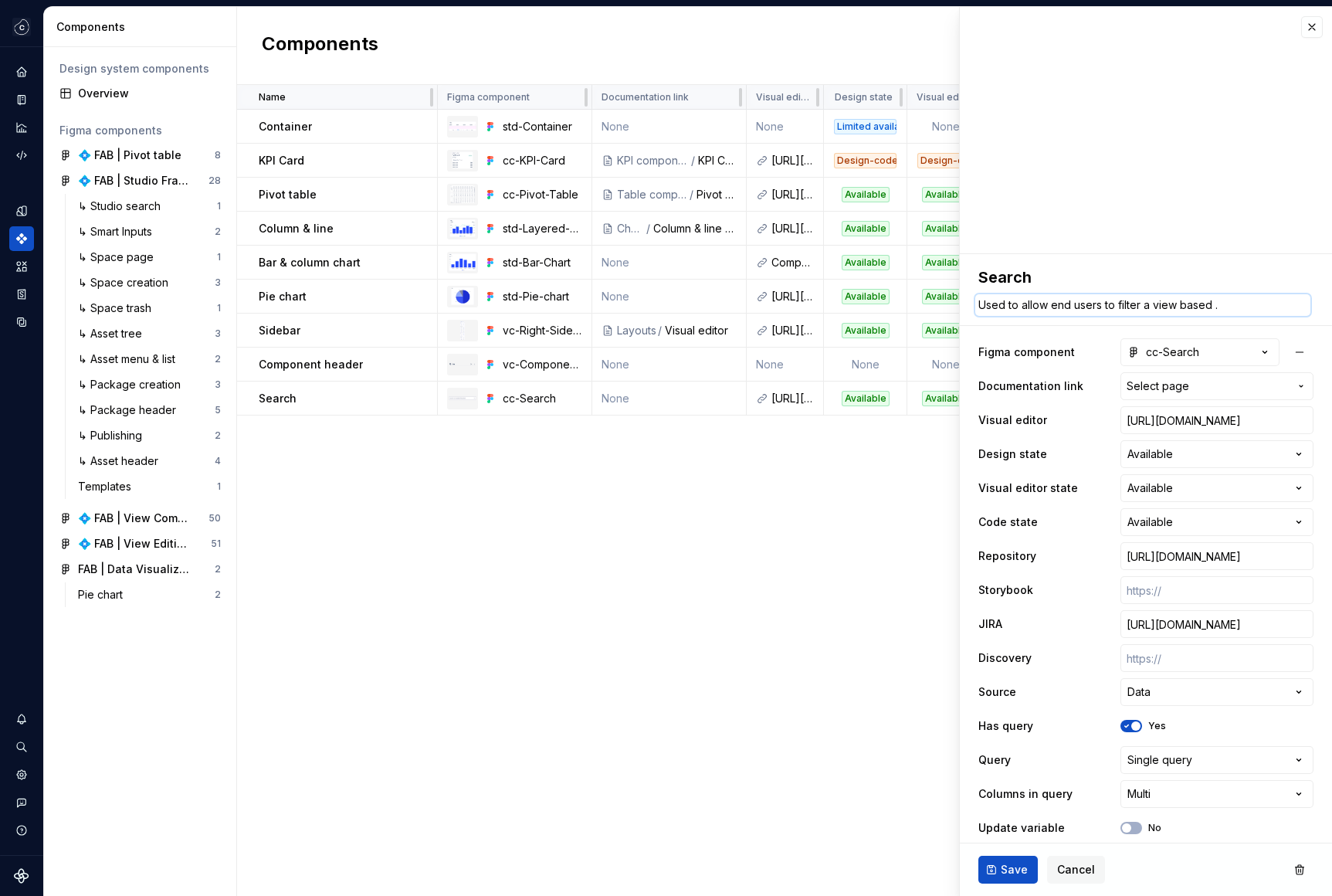
type textarea "Used to allow end users to filter a view based o."
type textarea "*"
type textarea "Used to allow end users to filter a view based on."
type textarea "*"
type textarea "Used to allow end users to filter a view based on ."
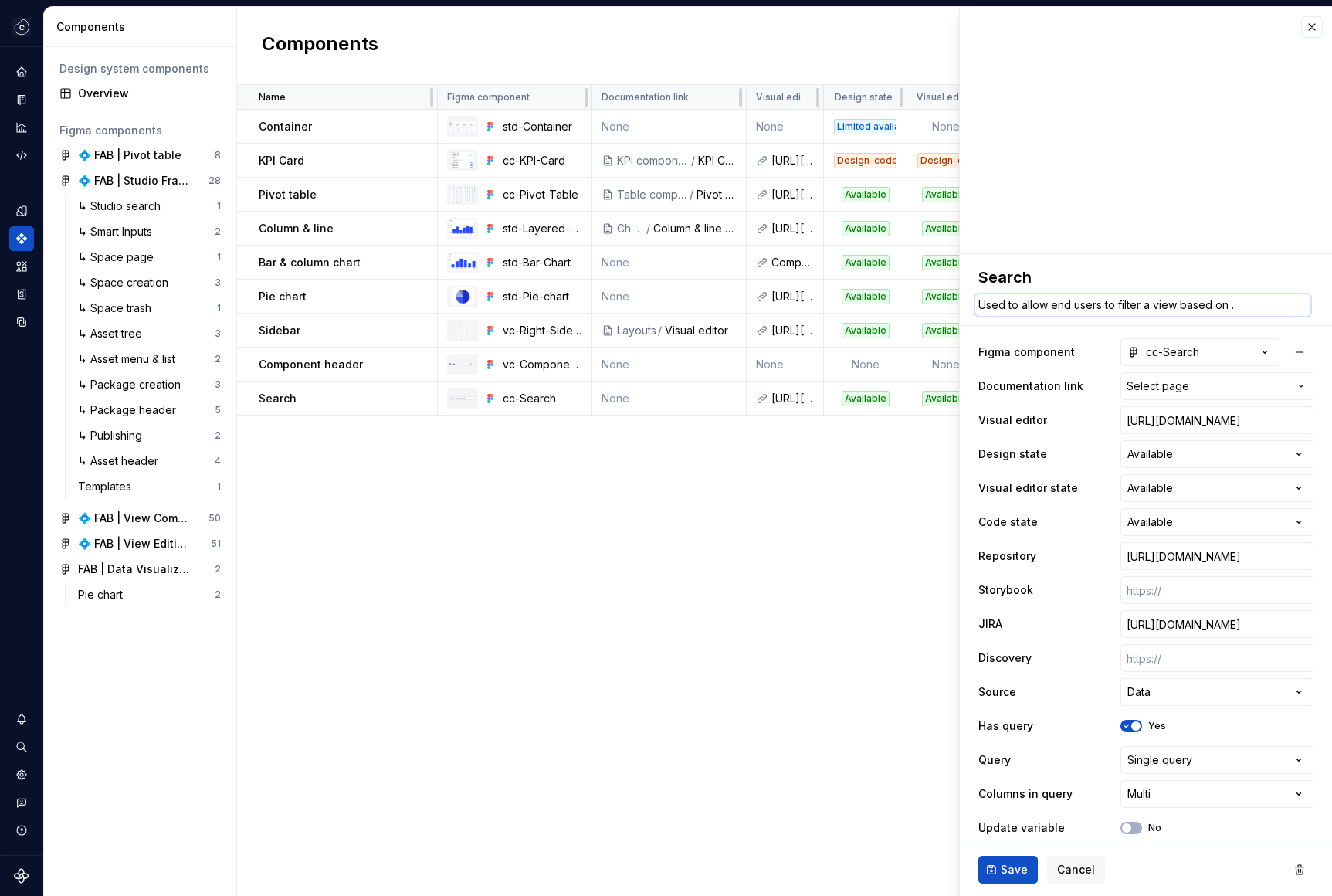
type textarea "*"
type textarea "Used to allow end users to filter a view based on a."
type textarea "*"
type textarea "Used to allow end users to filter a view based on a ."
type textarea "*"
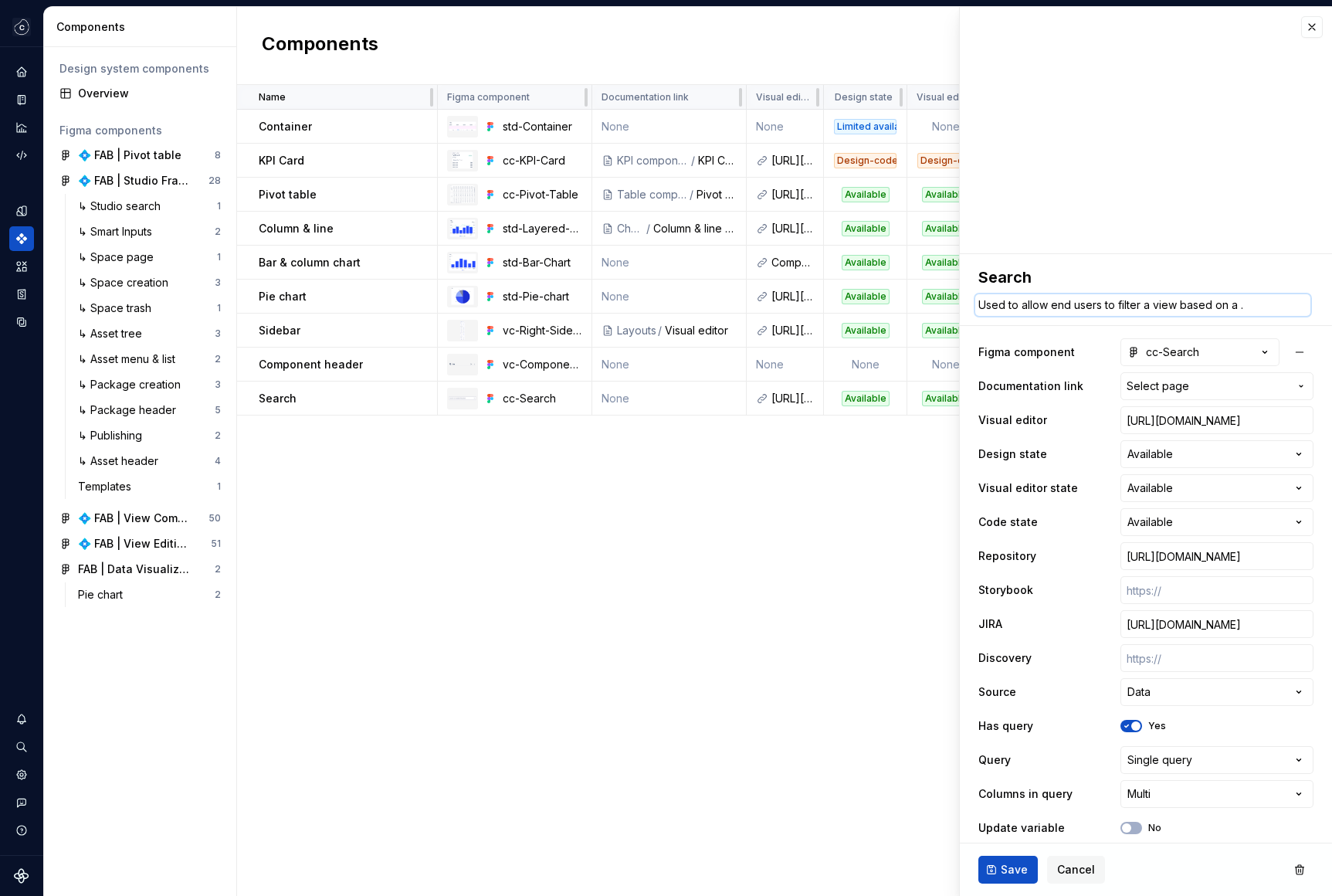
type textarea "Used to allow end users to filter a view based on a f."
type textarea "*"
type textarea "Used to allow end users to filter a view based on a fe."
type textarea "*"
type textarea "Used to allow end users to filter a view based on a f."
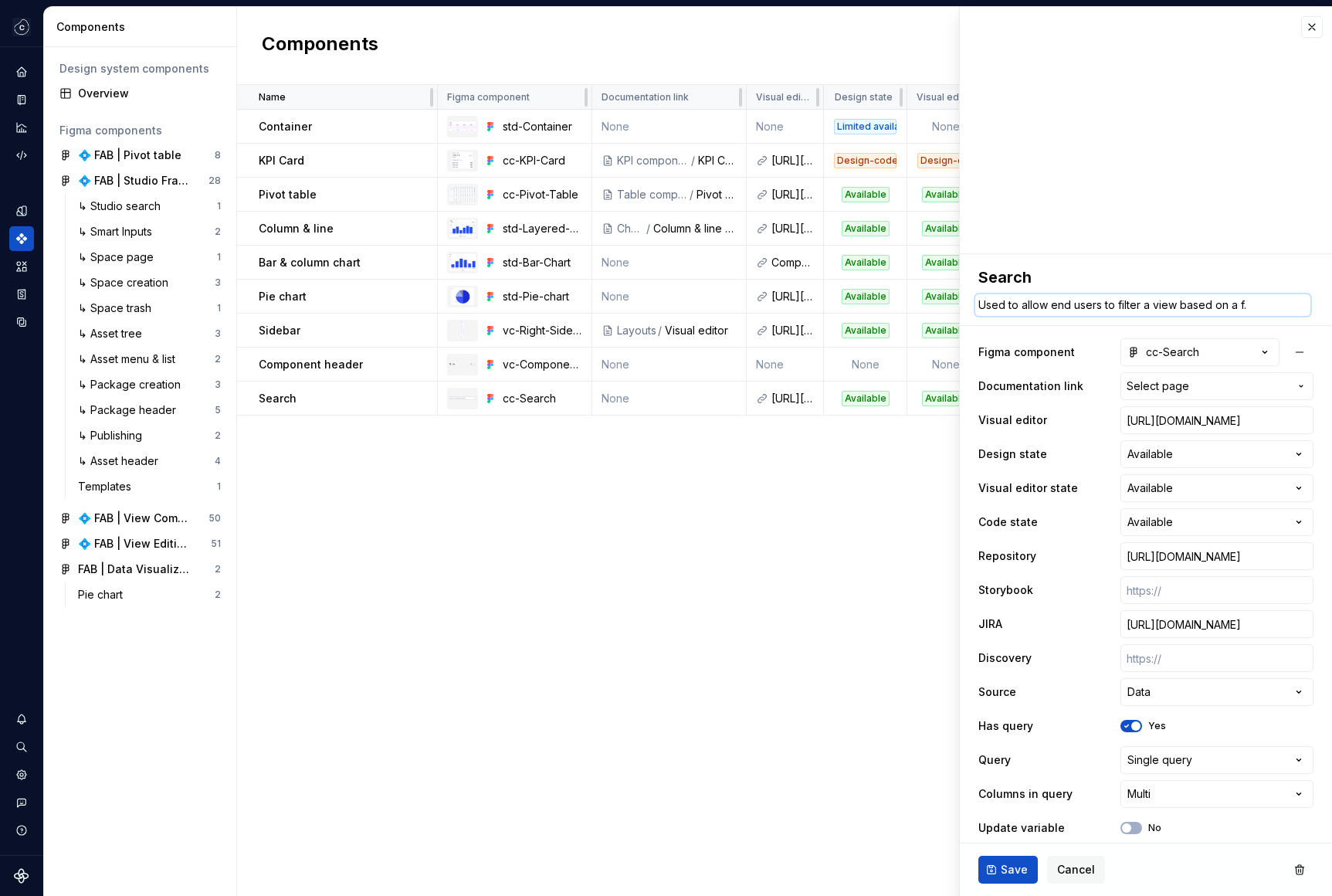
type textarea "*"
type textarea "Used to allow end users to filter a view based on a ."
type textarea "*"
type textarea "Used to allow end users to filter a view based on a k."
type textarea "*"
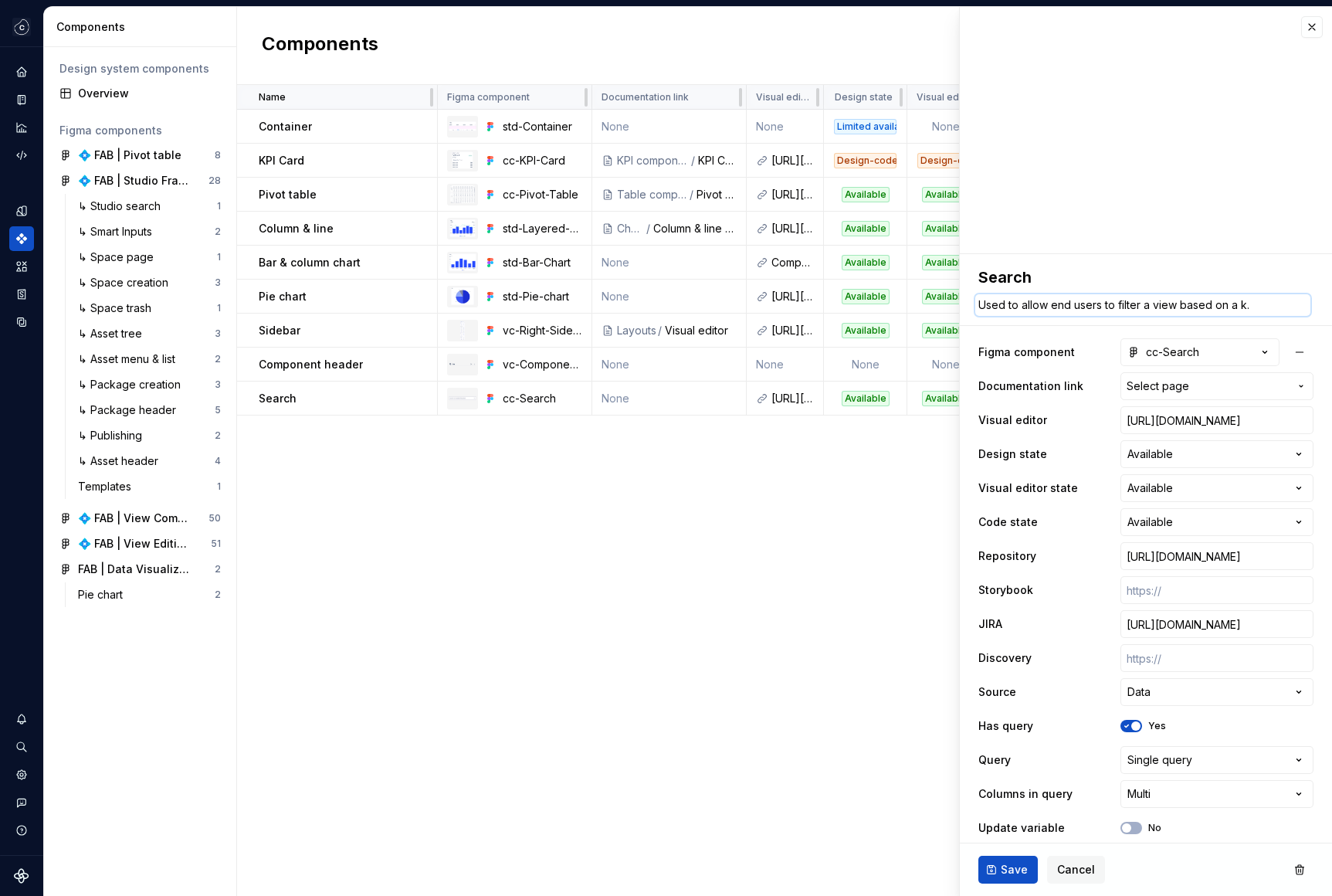
type textarea "Used to allow end users to filter a view based on a ke."
type textarea "*"
type textarea "Used to allow end users to filter a view based on a key."
type textarea "*"
type textarea "Used to allow end users to filter a view based on a keyw."
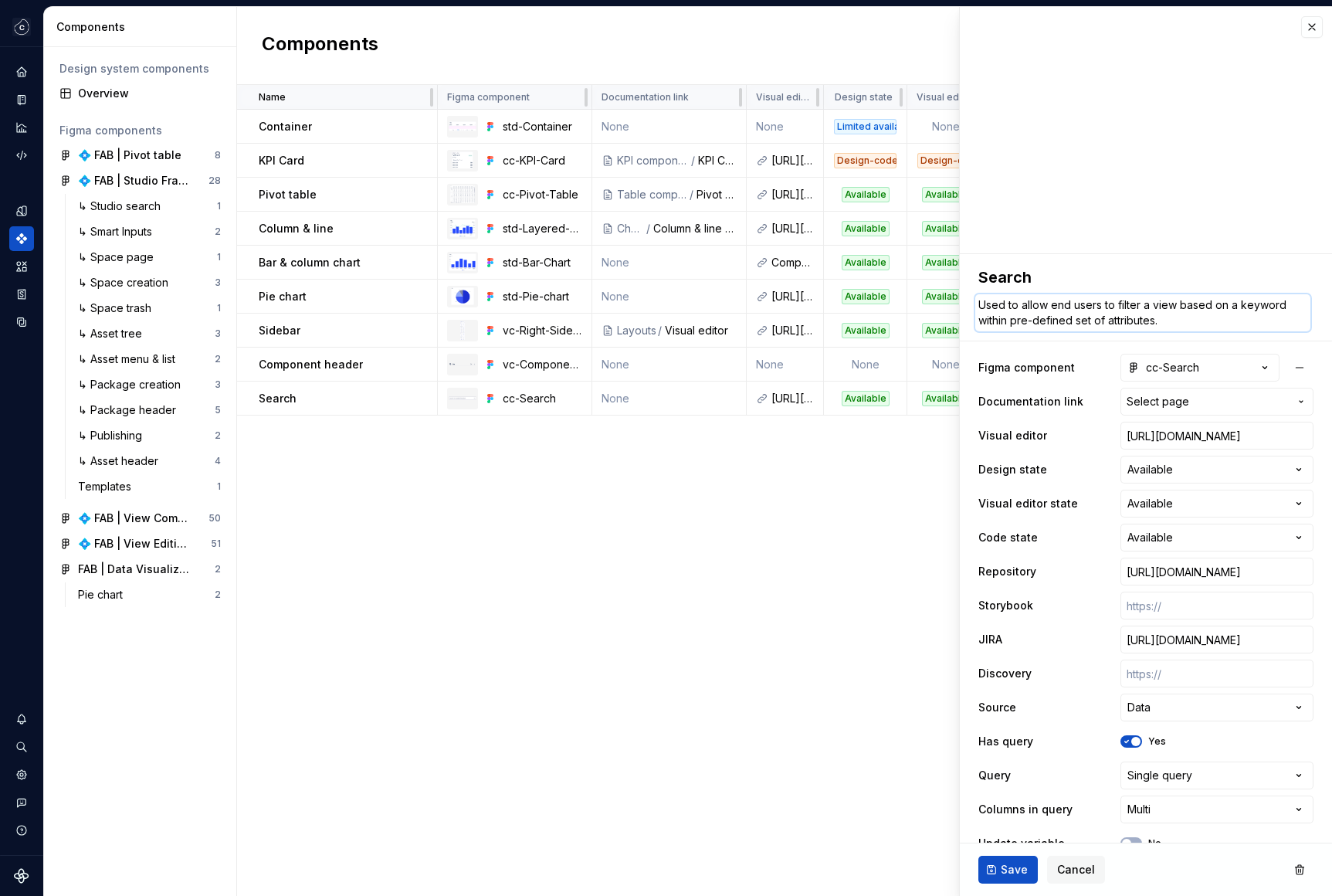
drag, startPoint x: 1067, startPoint y: 319, endPoint x: 1085, endPoint y: 319, distance: 18.0
click at [1067, 319] on textarea "Used to allow end users to filter a view based on a keyword within pre-defined …" at bounding box center [1143, 313] width 336 height 37
click at [1010, 316] on textarea "Used to allow end users to filter a view based on a keyword within pre-defined …" at bounding box center [1143, 313] width 336 height 37
click at [1001, 877] on button "Save" at bounding box center [1008, 870] width 59 height 28
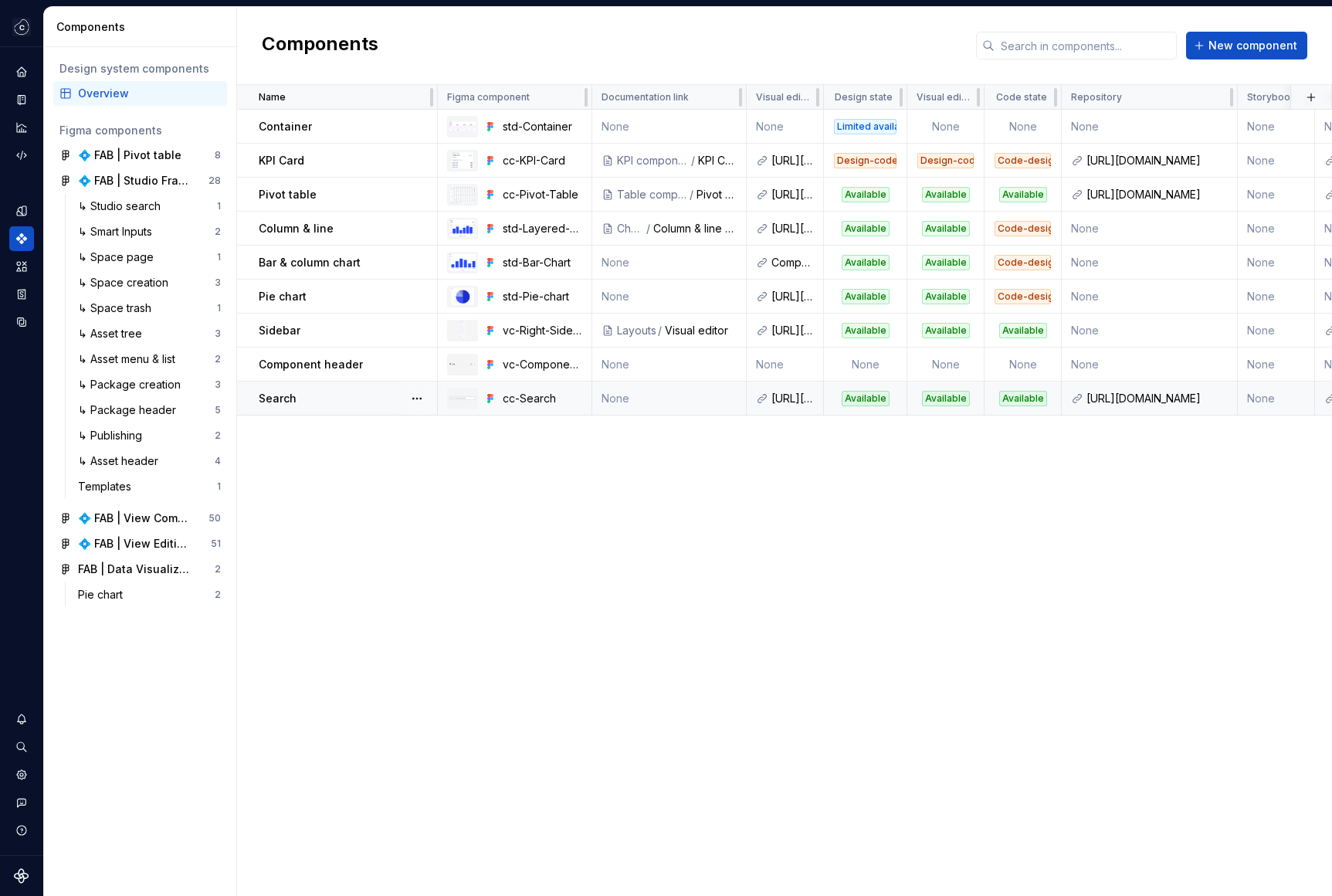
click at [638, 403] on td "None" at bounding box center [669, 398] width 155 height 34
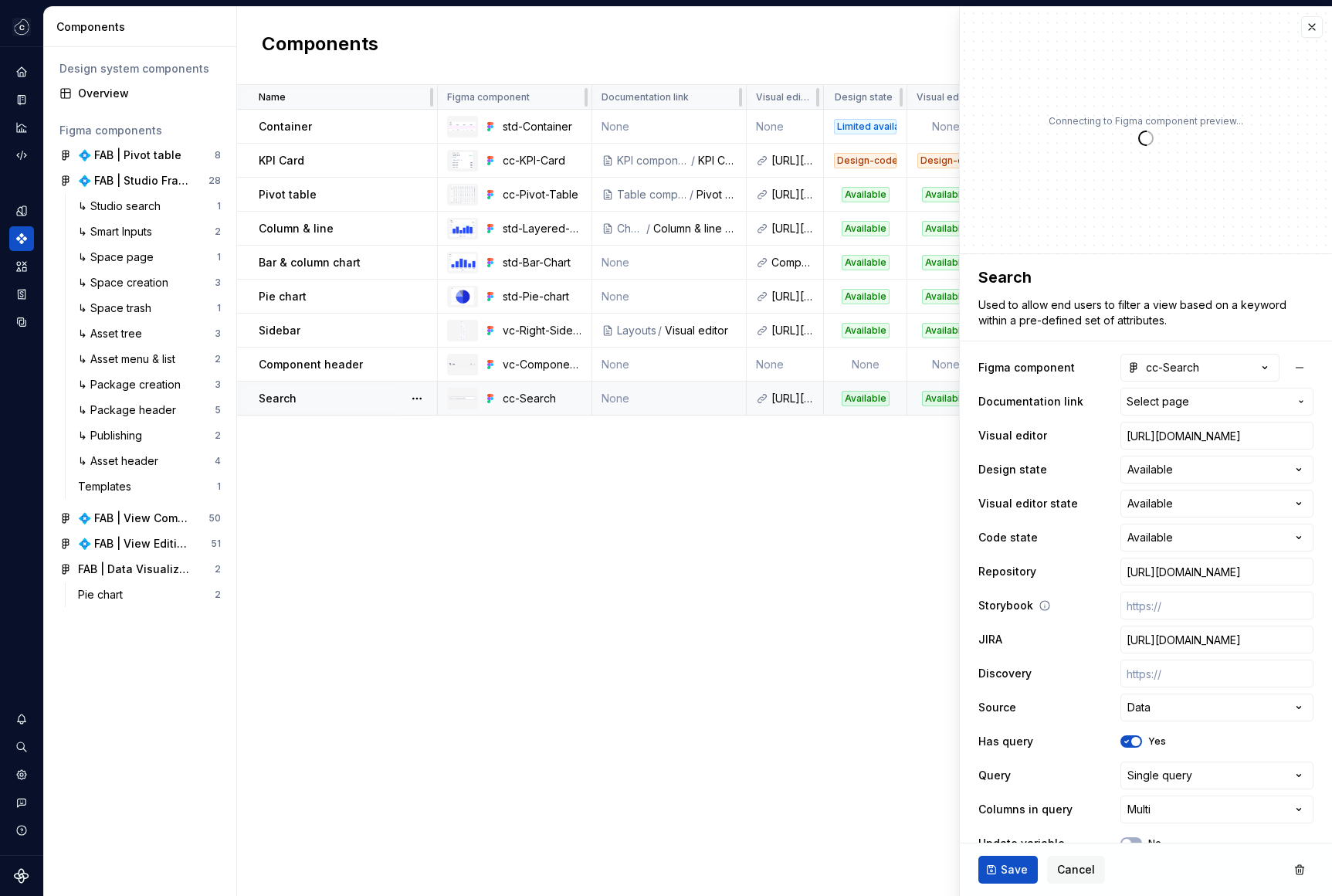
scroll to position [28, 0]
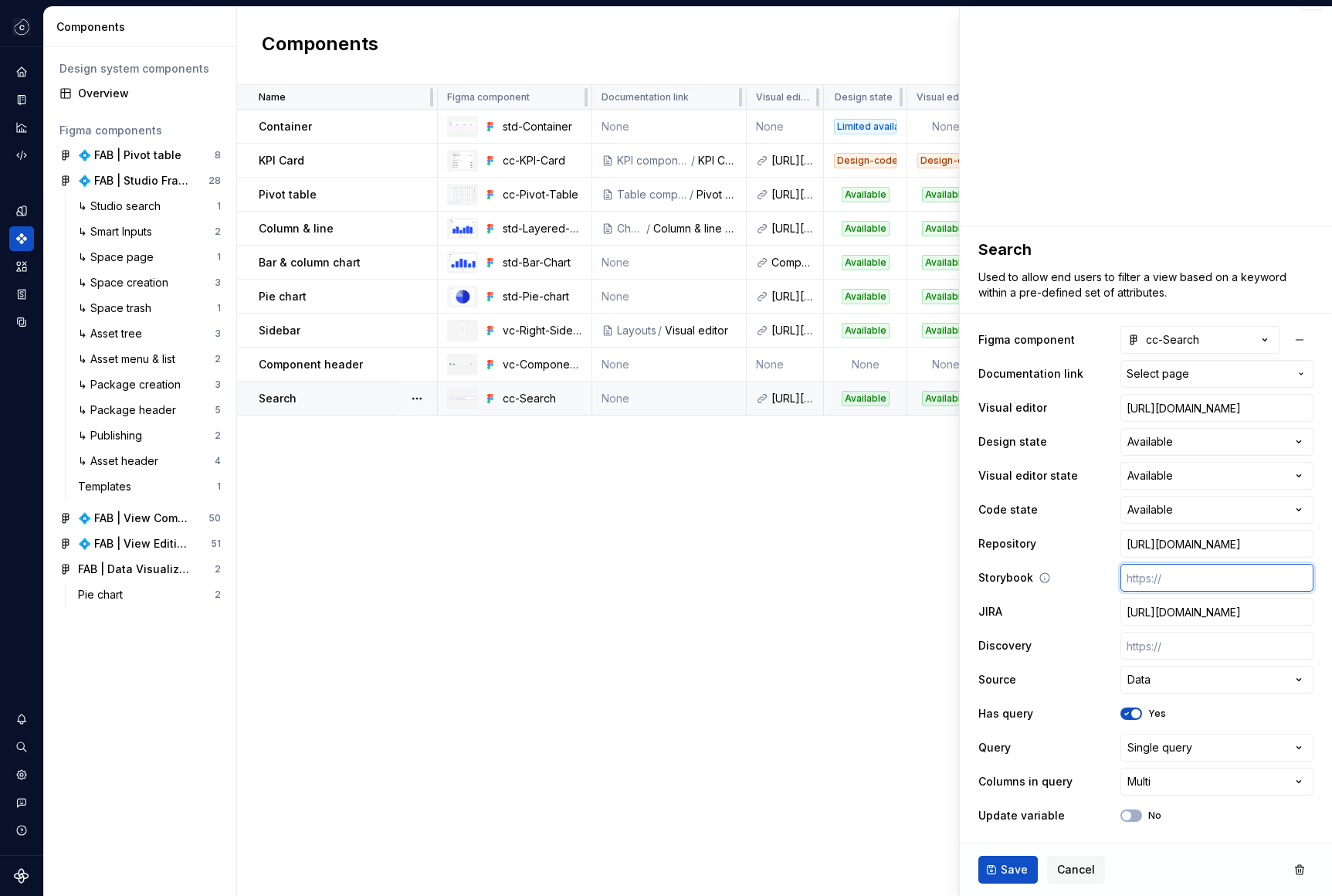
click at [1172, 580] on input "text" at bounding box center [1217, 577] width 193 height 28
click at [1033, 668] on div "Source Data **** **** ********* ********" at bounding box center [1146, 679] width 336 height 28
click at [1137, 645] on input "text" at bounding box center [1217, 646] width 193 height 28
click at [1075, 642] on div "Discovery" at bounding box center [1146, 646] width 336 height 28
click at [1155, 642] on input "text" at bounding box center [1217, 646] width 193 height 28
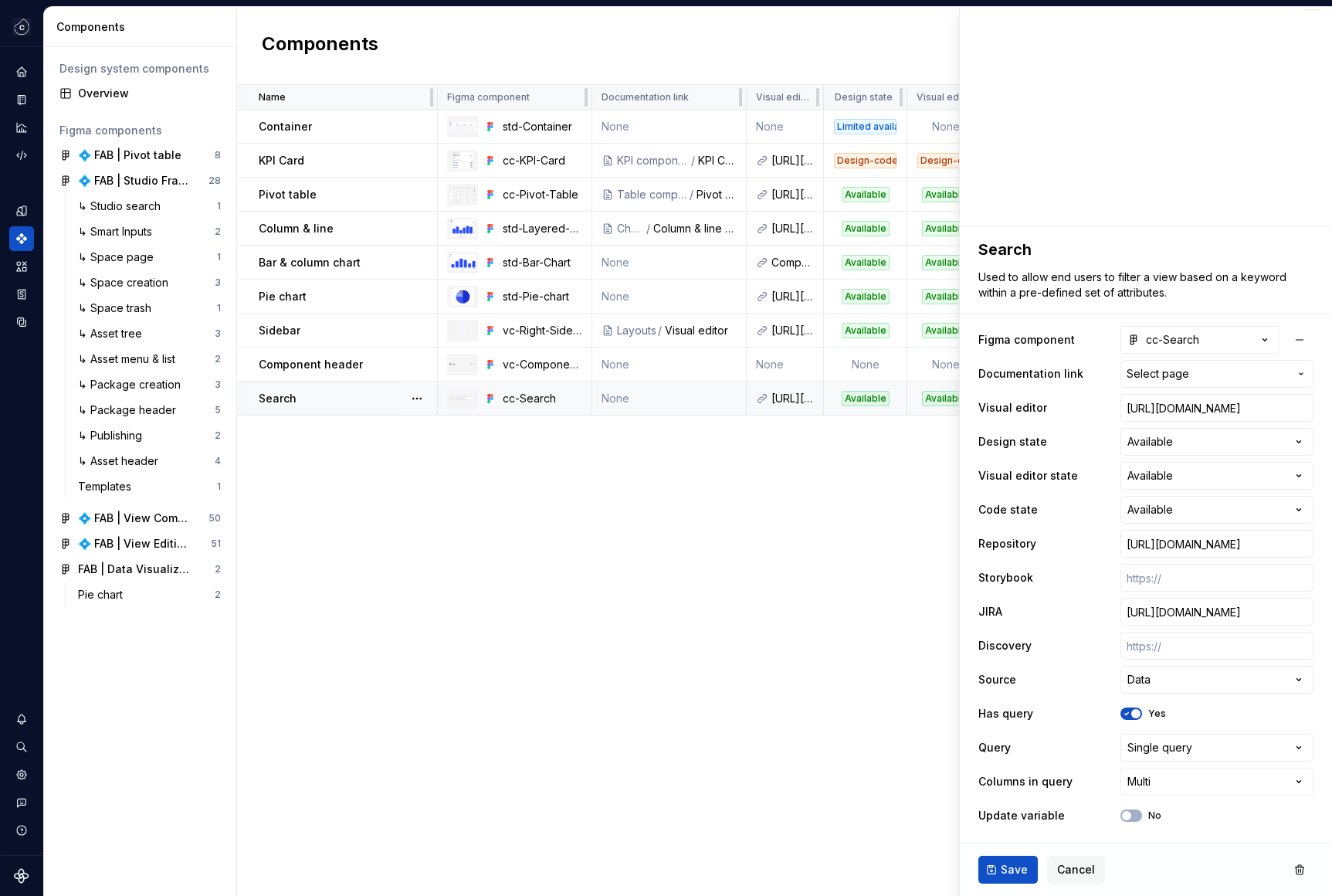
click at [382, 496] on div "Name Figma component Documentation link Visual editor Design state Visual edito…" at bounding box center [785, 490] width 1095 height 811
click at [291, 202] on p "Pivot table" at bounding box center [288, 194] width 58 height 15
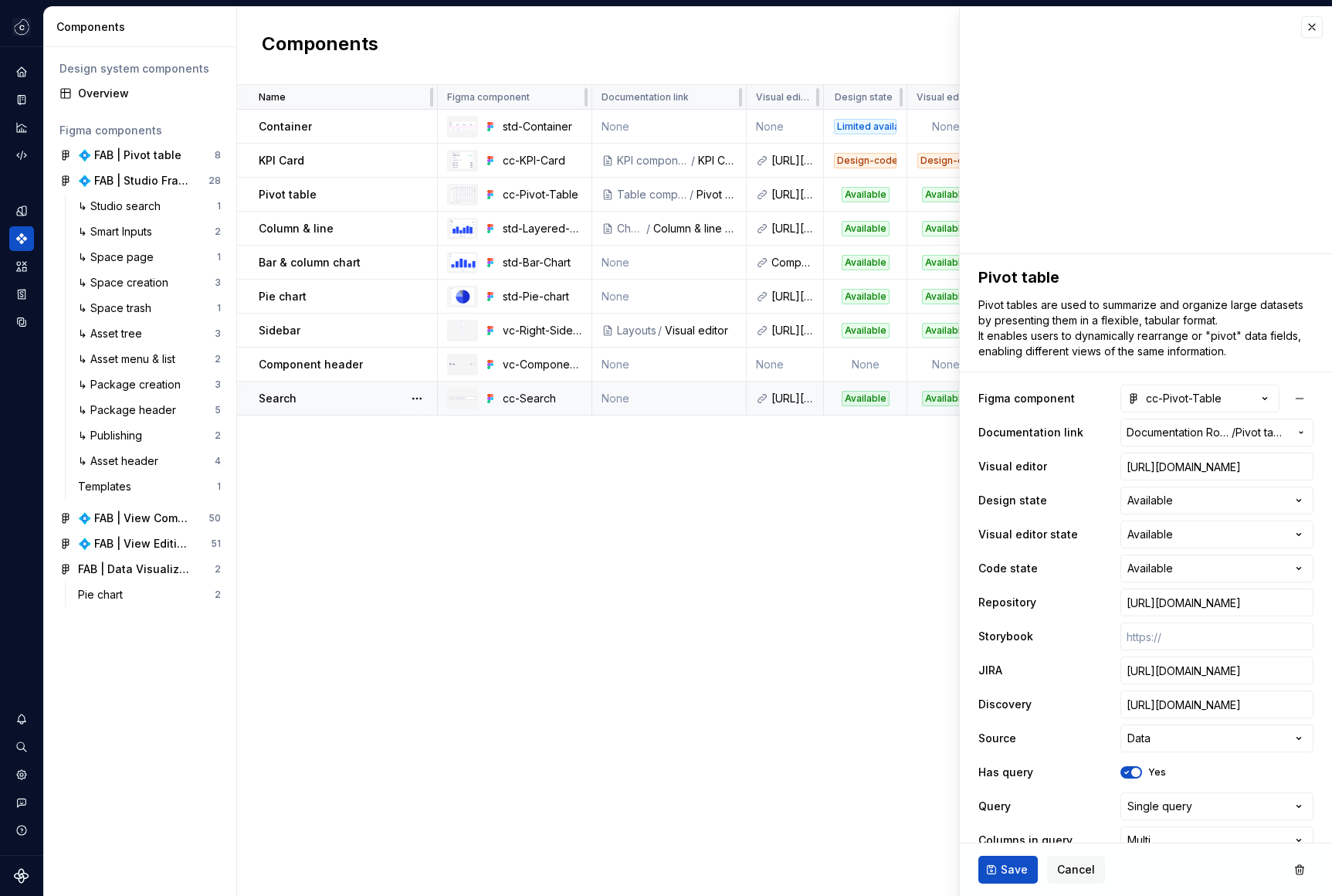
click at [296, 400] on div "Search" at bounding box center [347, 398] width 177 height 15
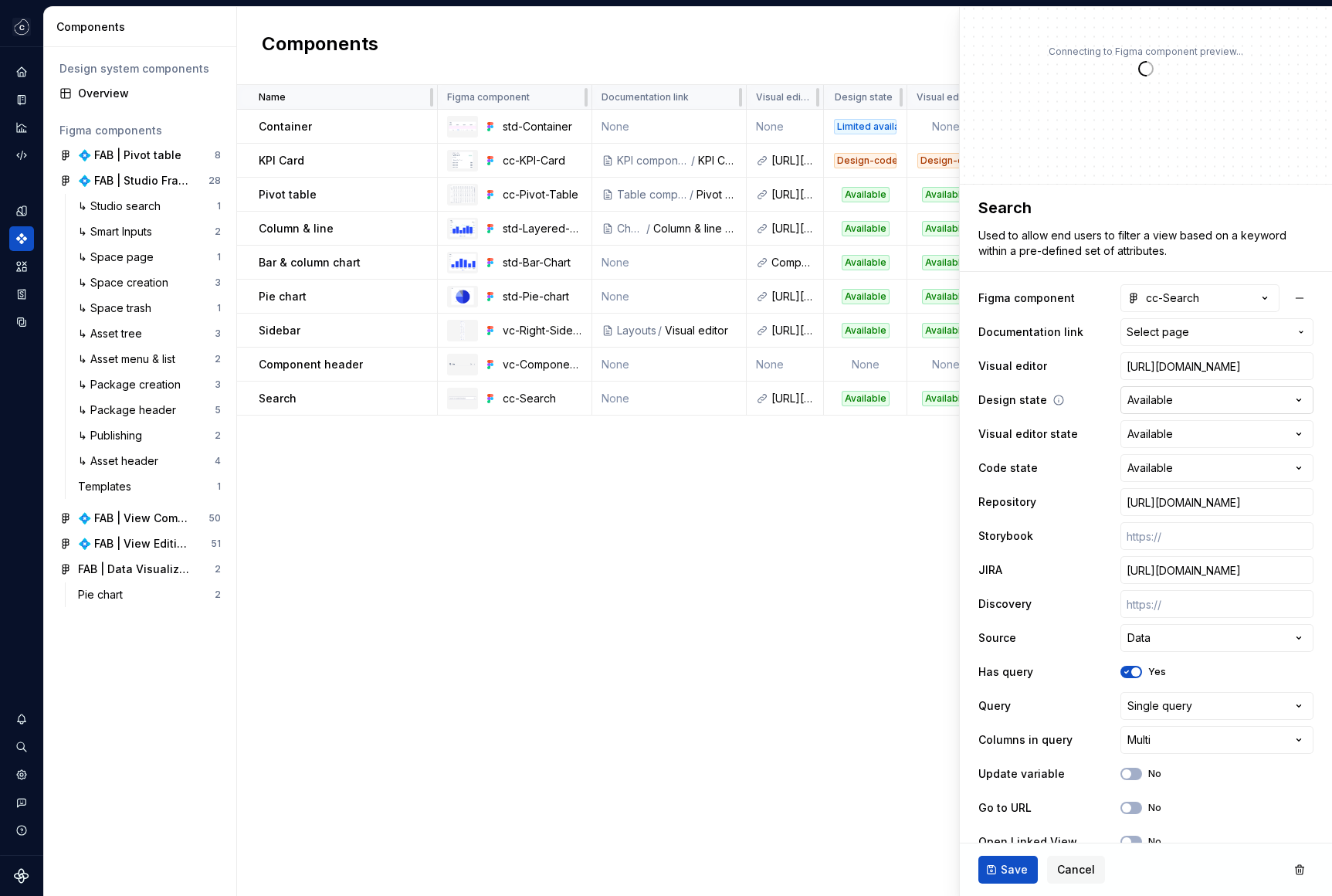
scroll to position [72, 0]
click at [1160, 537] on input "text" at bounding box center [1217, 533] width 193 height 28
click at [1046, 635] on div "Source Data **** **** ********* ********" at bounding box center [1146, 635] width 336 height 28
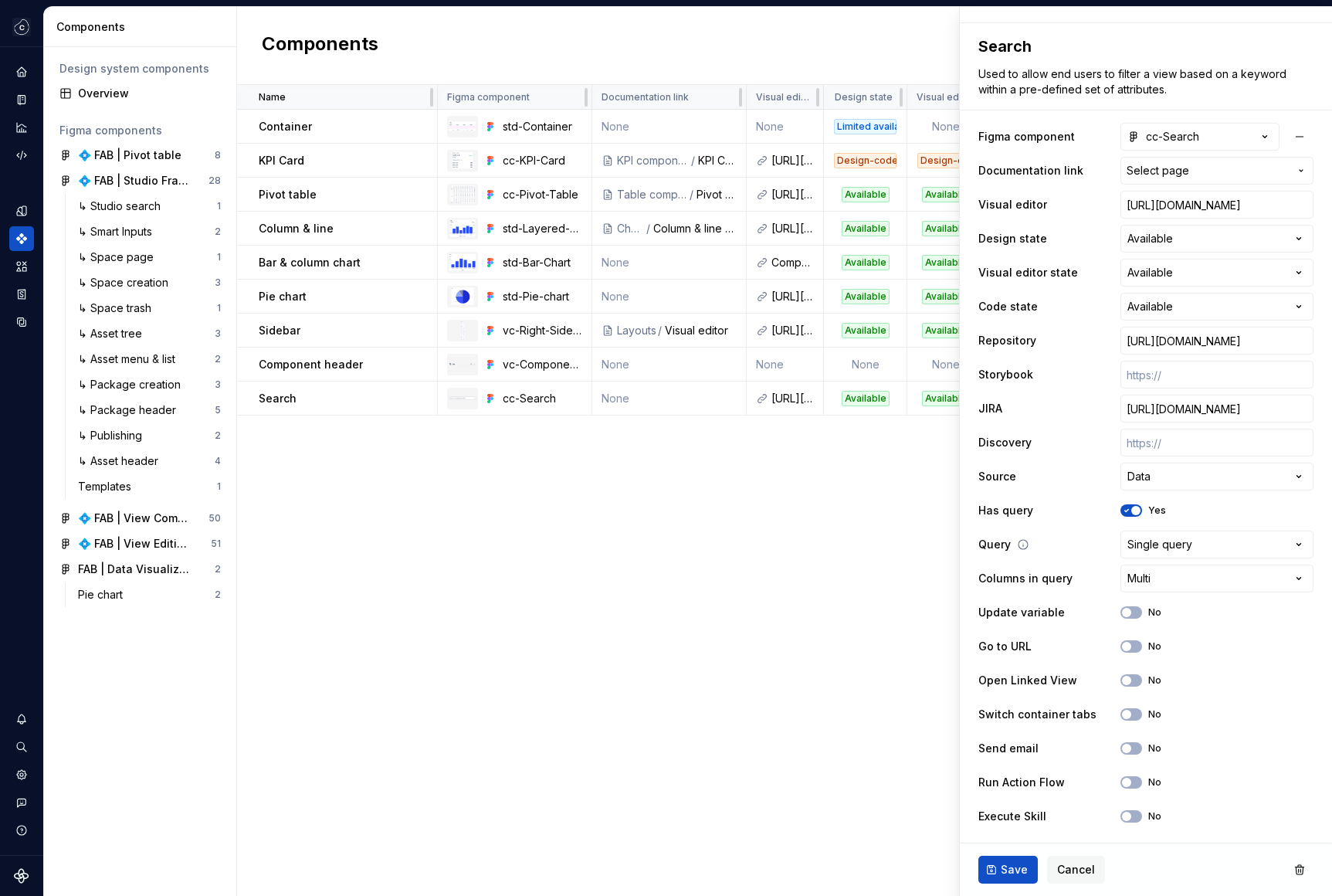
scroll to position [0, 0]
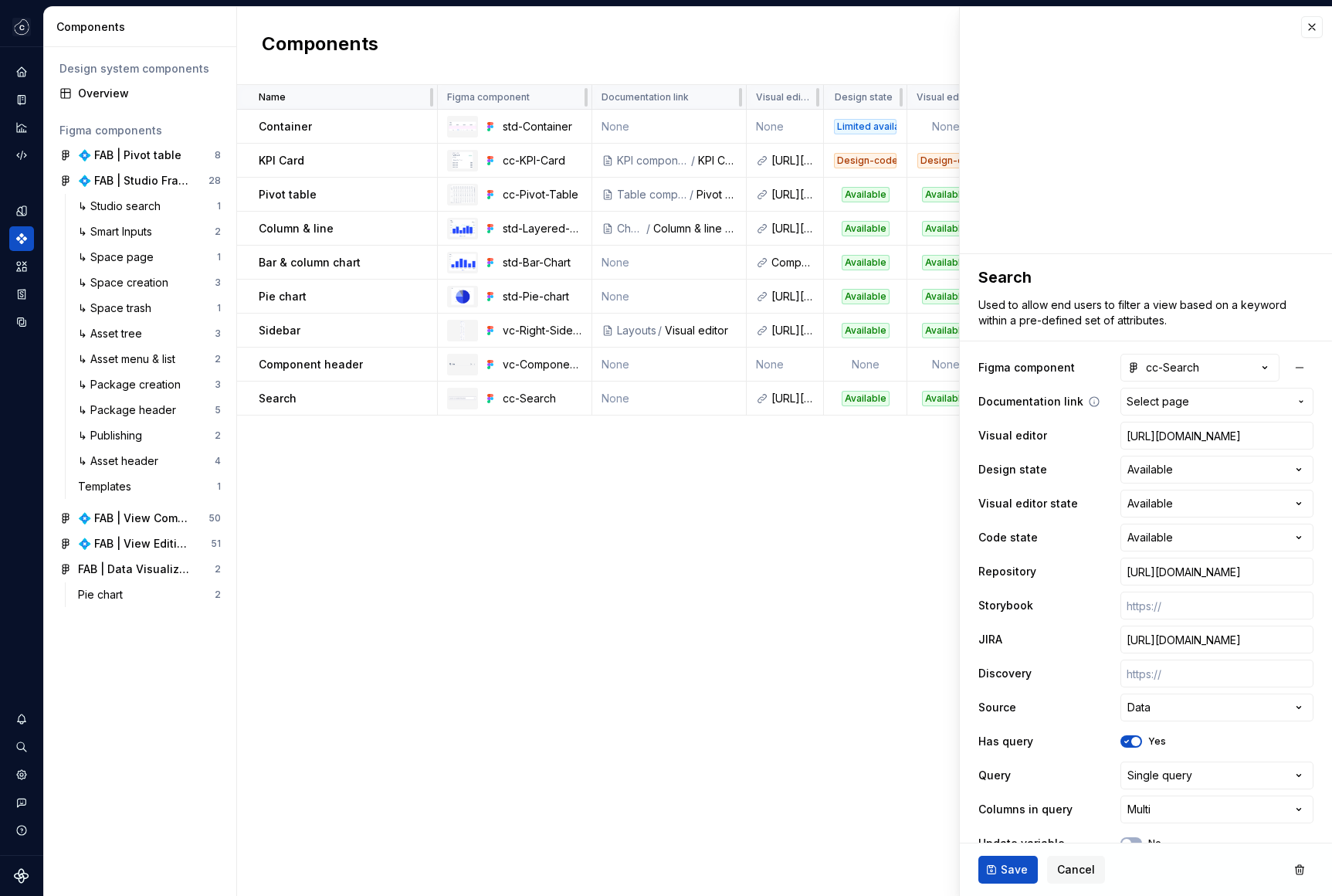
click at [1186, 392] on button "Select page" at bounding box center [1217, 402] width 193 height 28
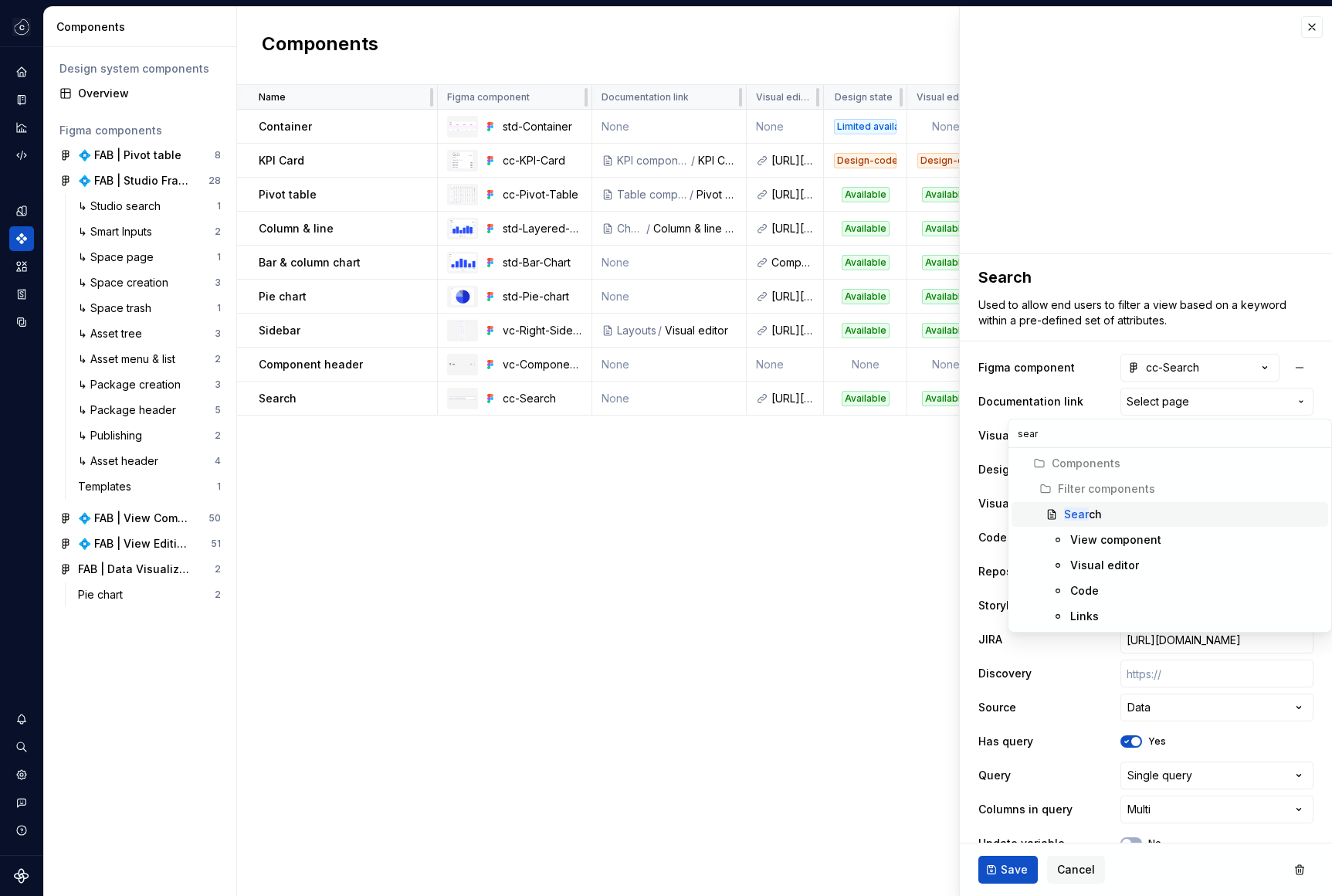
click at [1168, 515] on div "Sear ch" at bounding box center [1192, 514] width 258 height 15
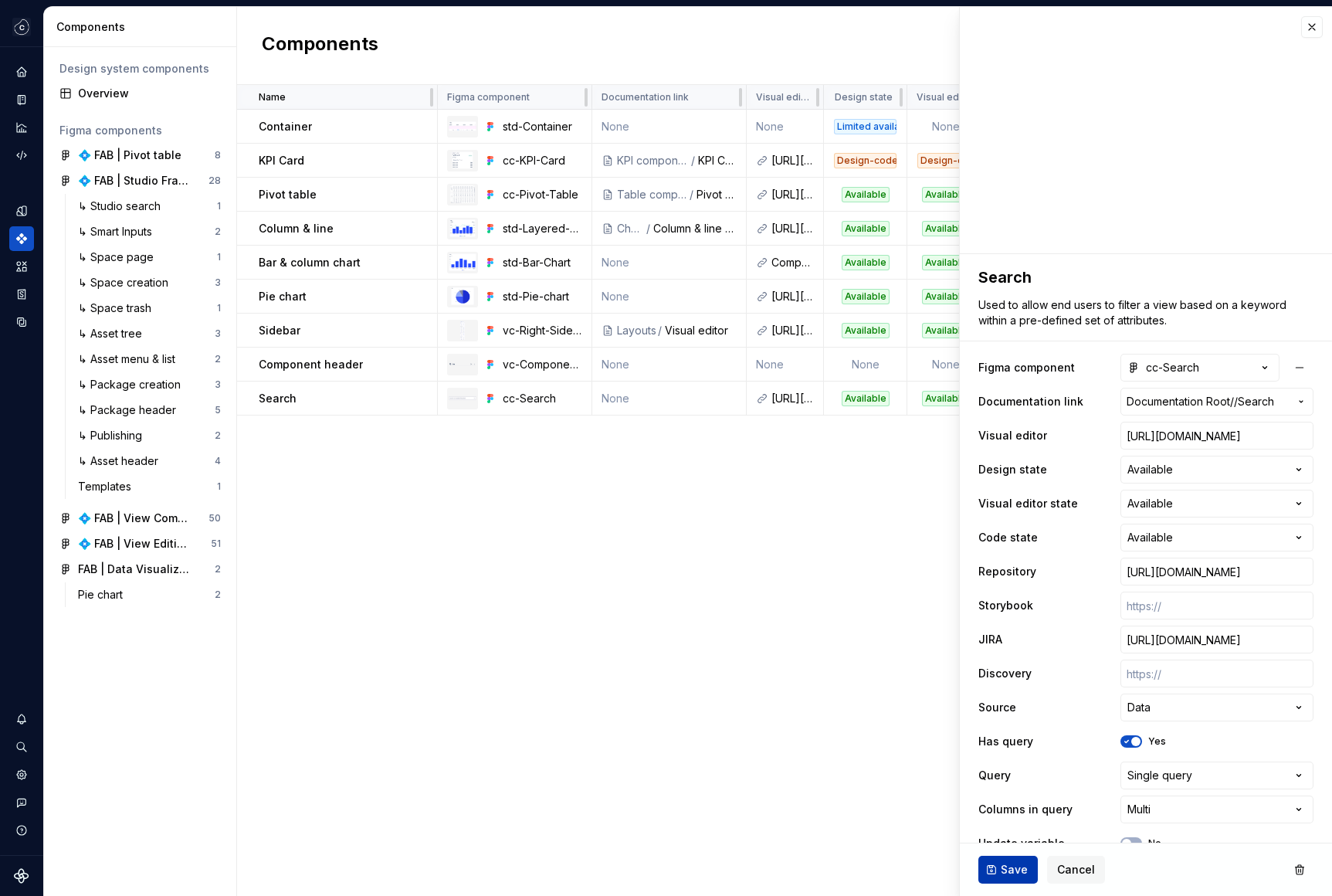
click at [1014, 874] on span "Save" at bounding box center [1014, 869] width 27 height 15
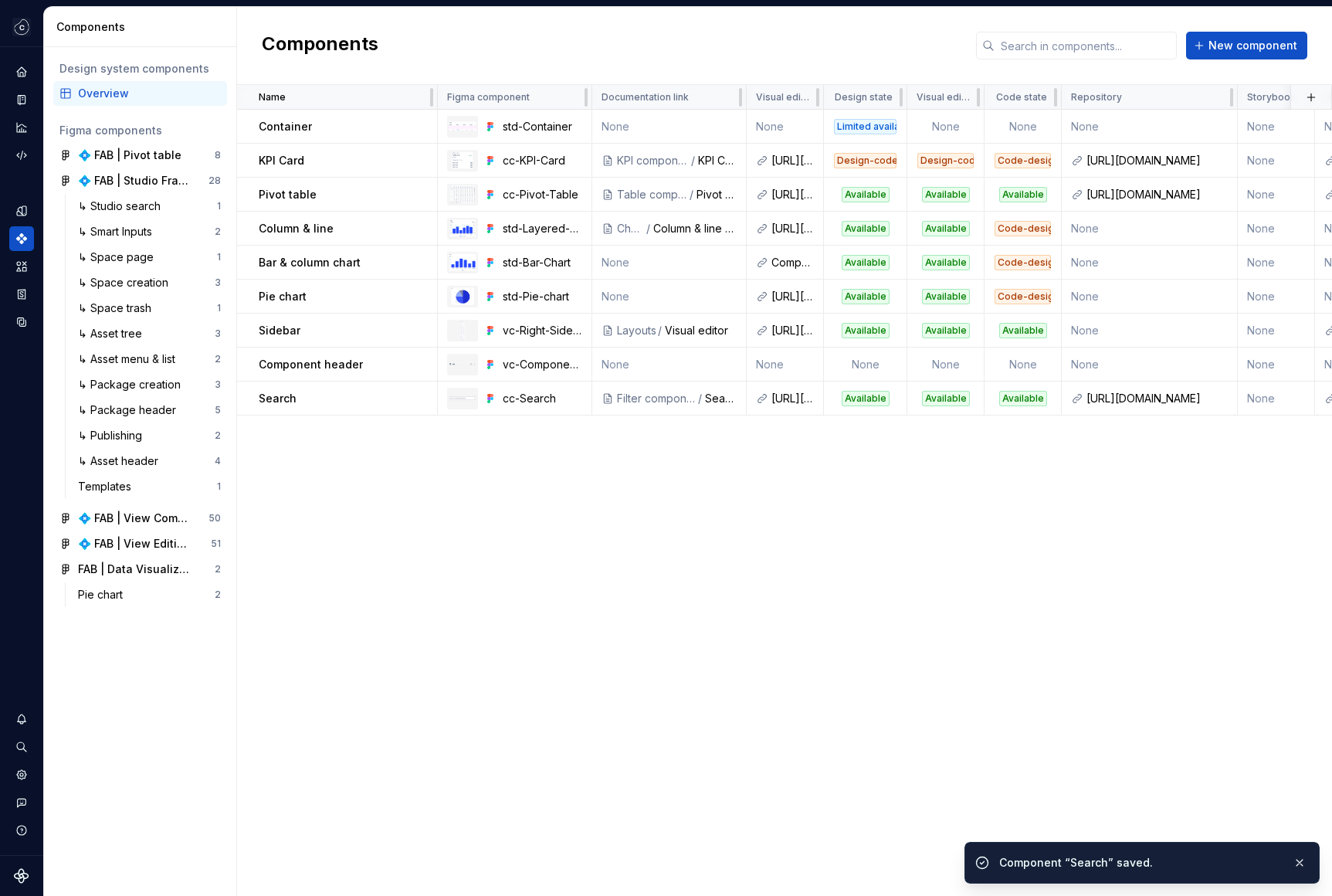
click at [826, 734] on div "Name Figma component Documentation link Visual editor Design state Visual edito…" at bounding box center [785, 490] width 1095 height 811
click at [22, 103] on icon "Documentation" at bounding box center [22, 99] width 14 height 14
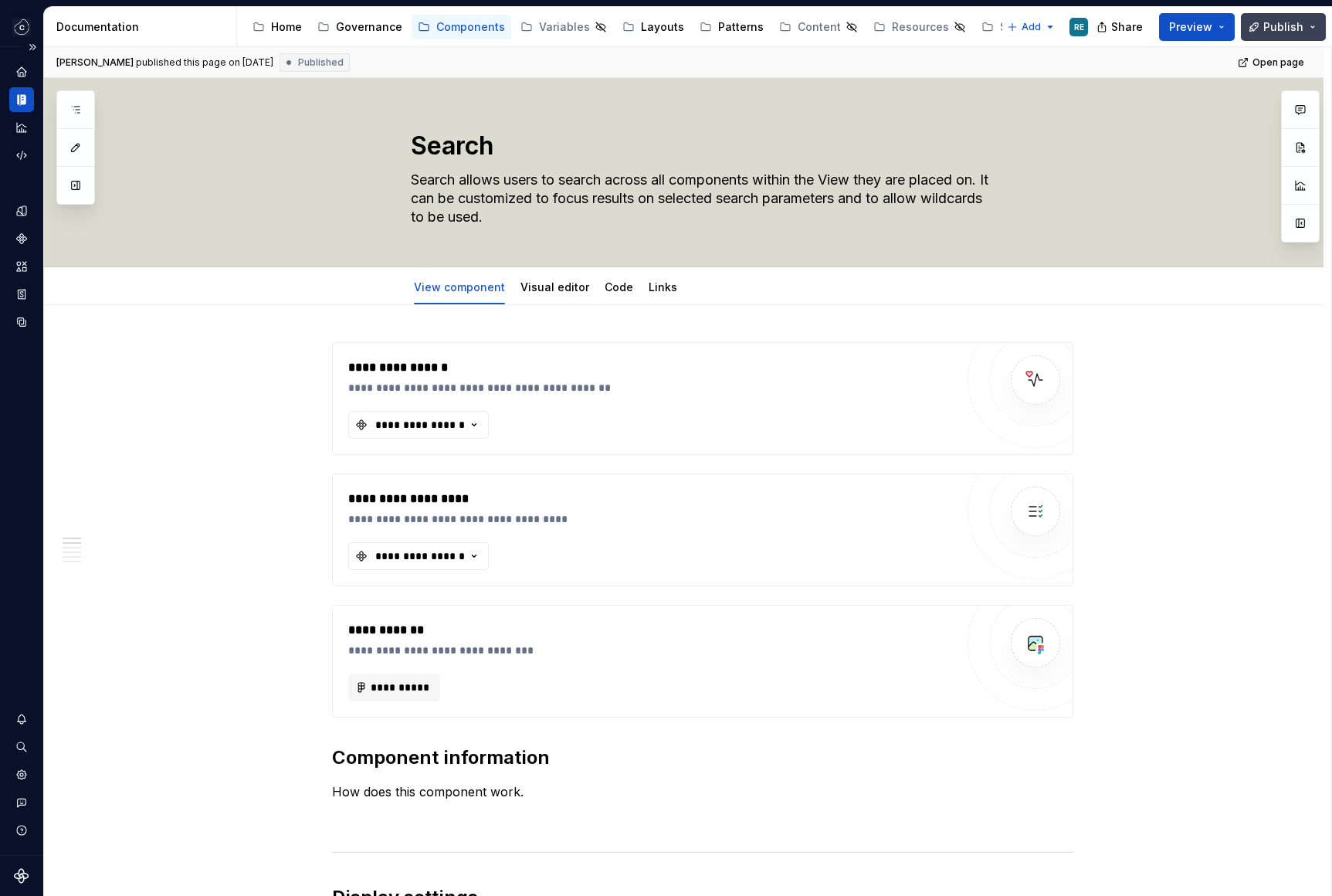
click at [1280, 32] on span "Publish" at bounding box center [1283, 27] width 40 height 15
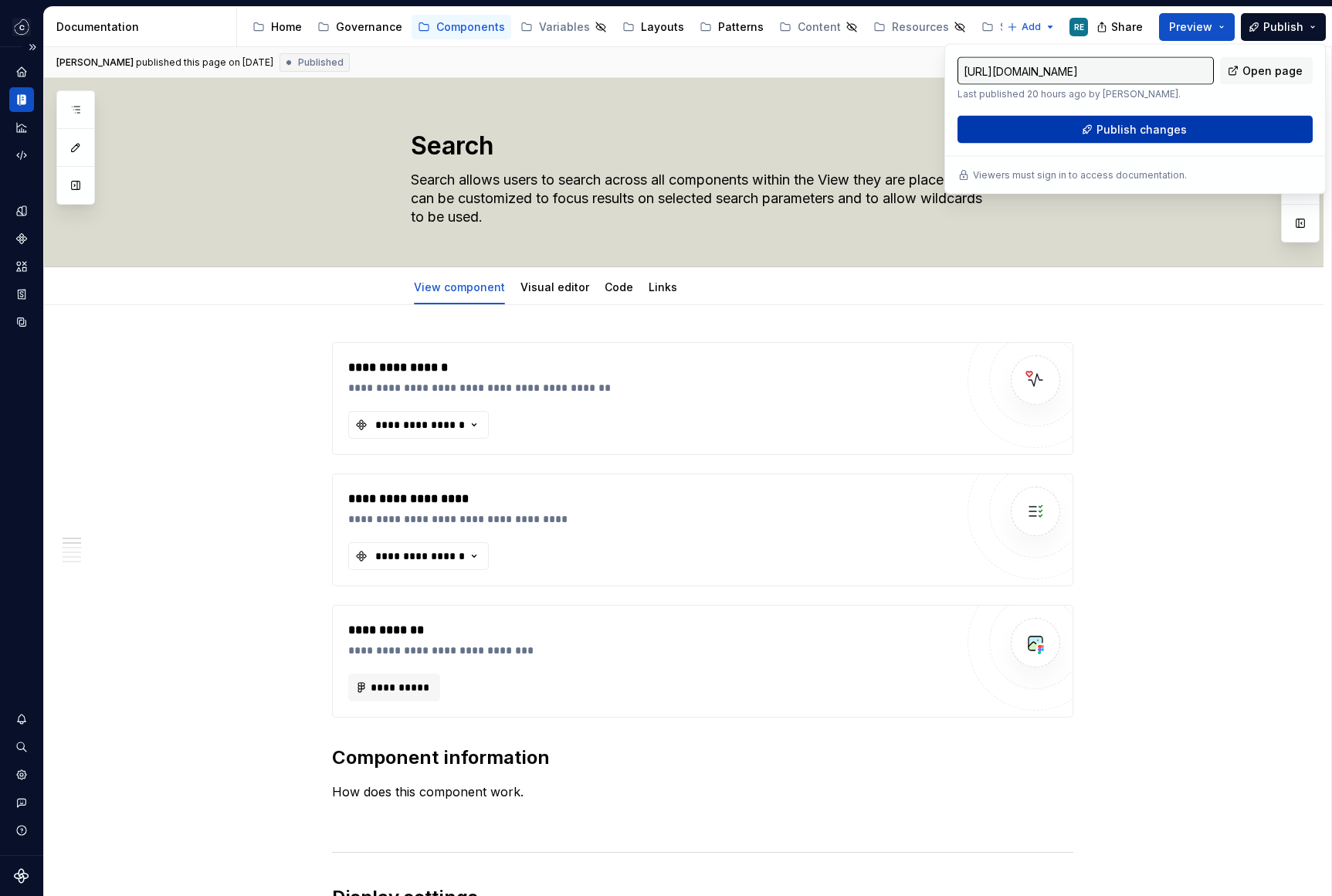
click at [1205, 129] on button "Publish changes" at bounding box center [1134, 130] width 355 height 28
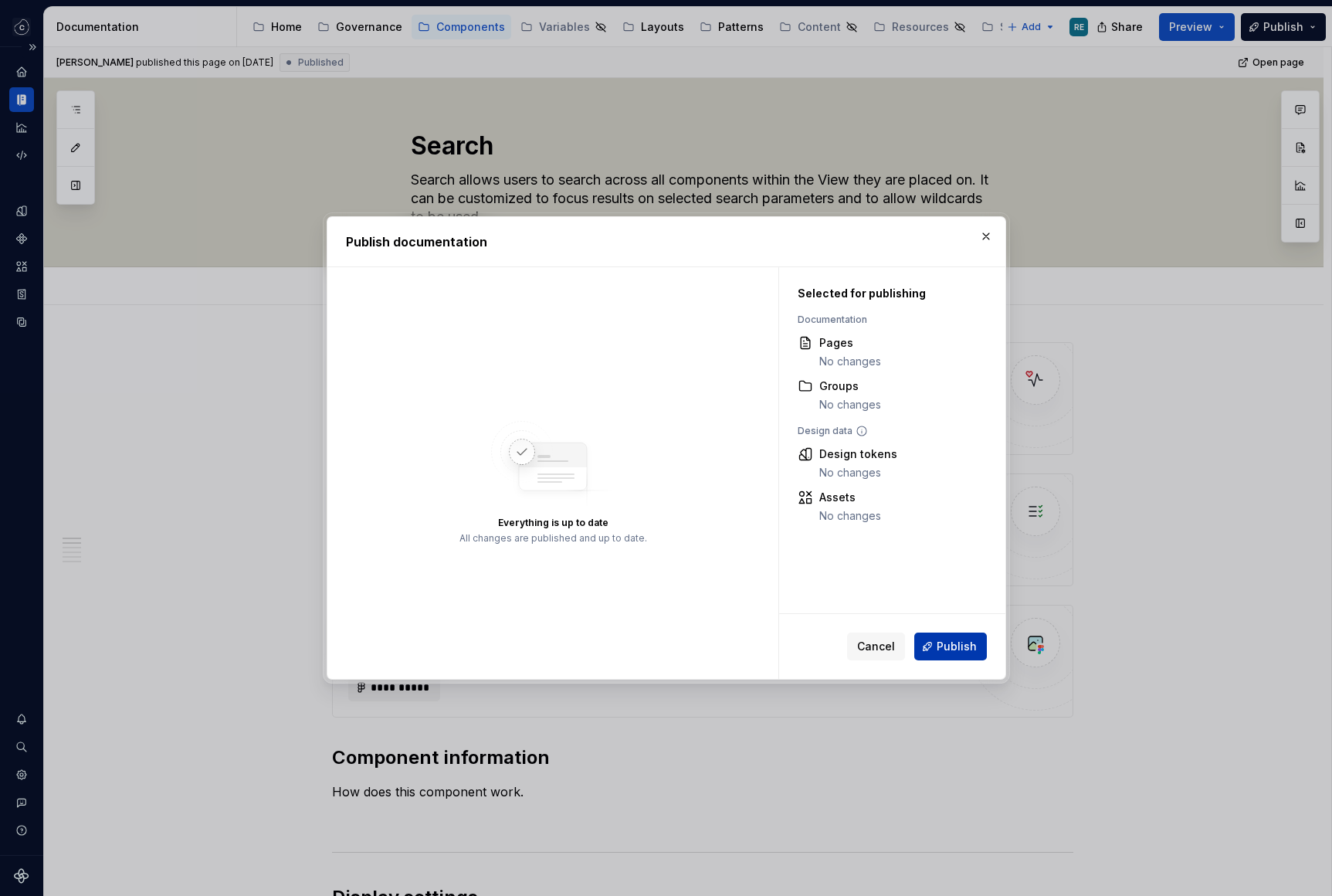
click at [949, 651] on span "Publish" at bounding box center [956, 646] width 40 height 15
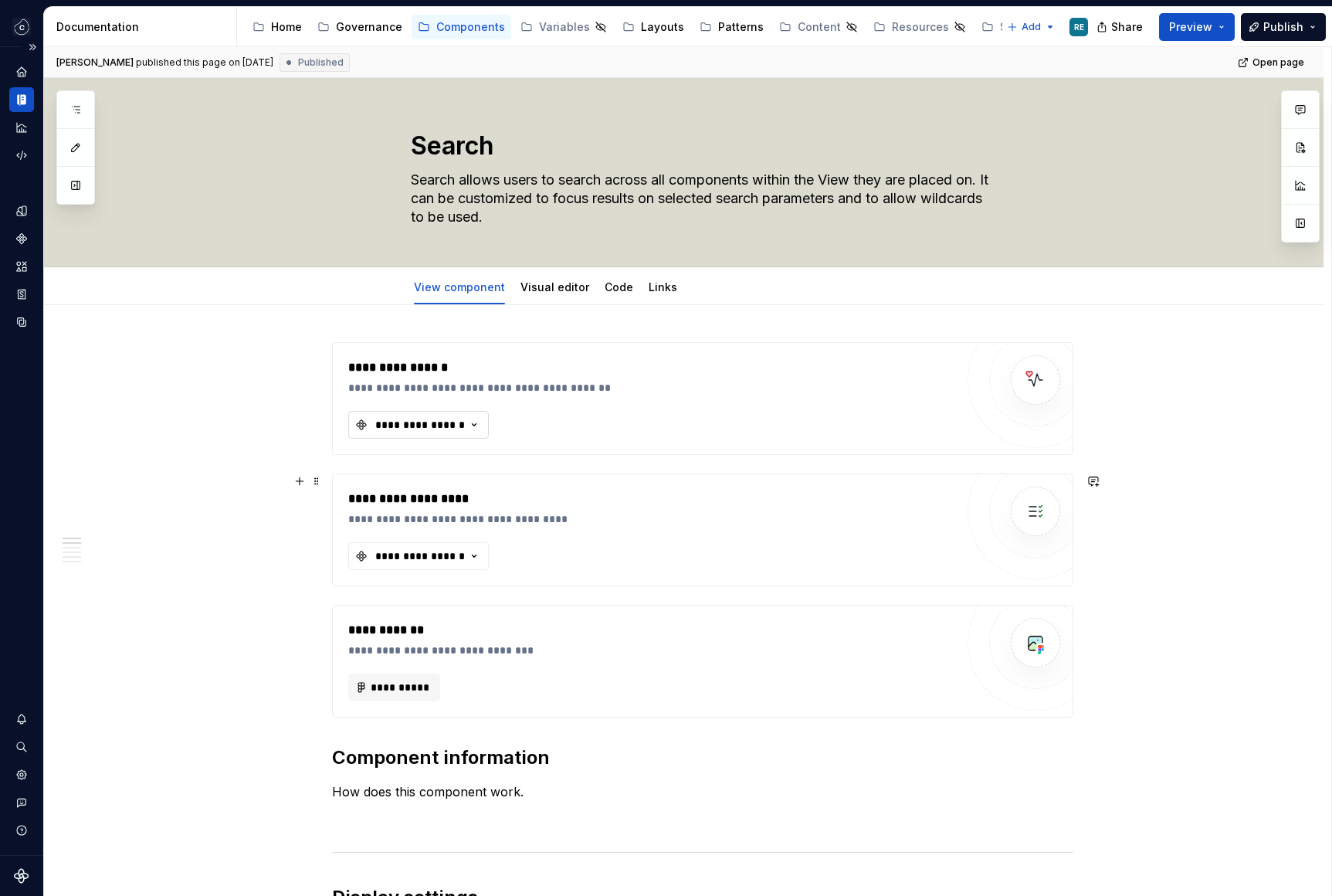
click at [440, 429] on div "**********" at bounding box center [420, 425] width 93 height 15
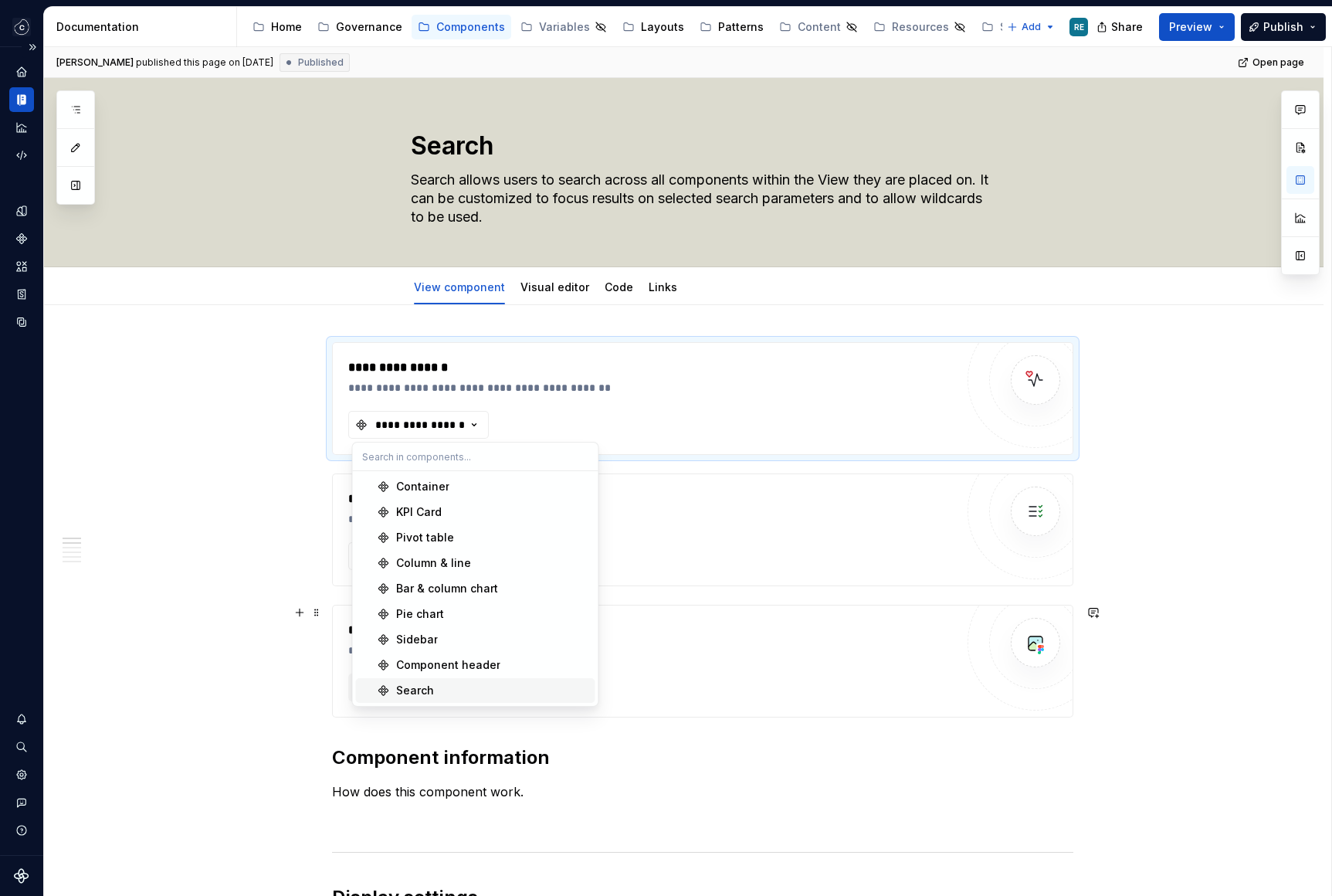
click at [458, 687] on div "Search" at bounding box center [493, 690] width 193 height 15
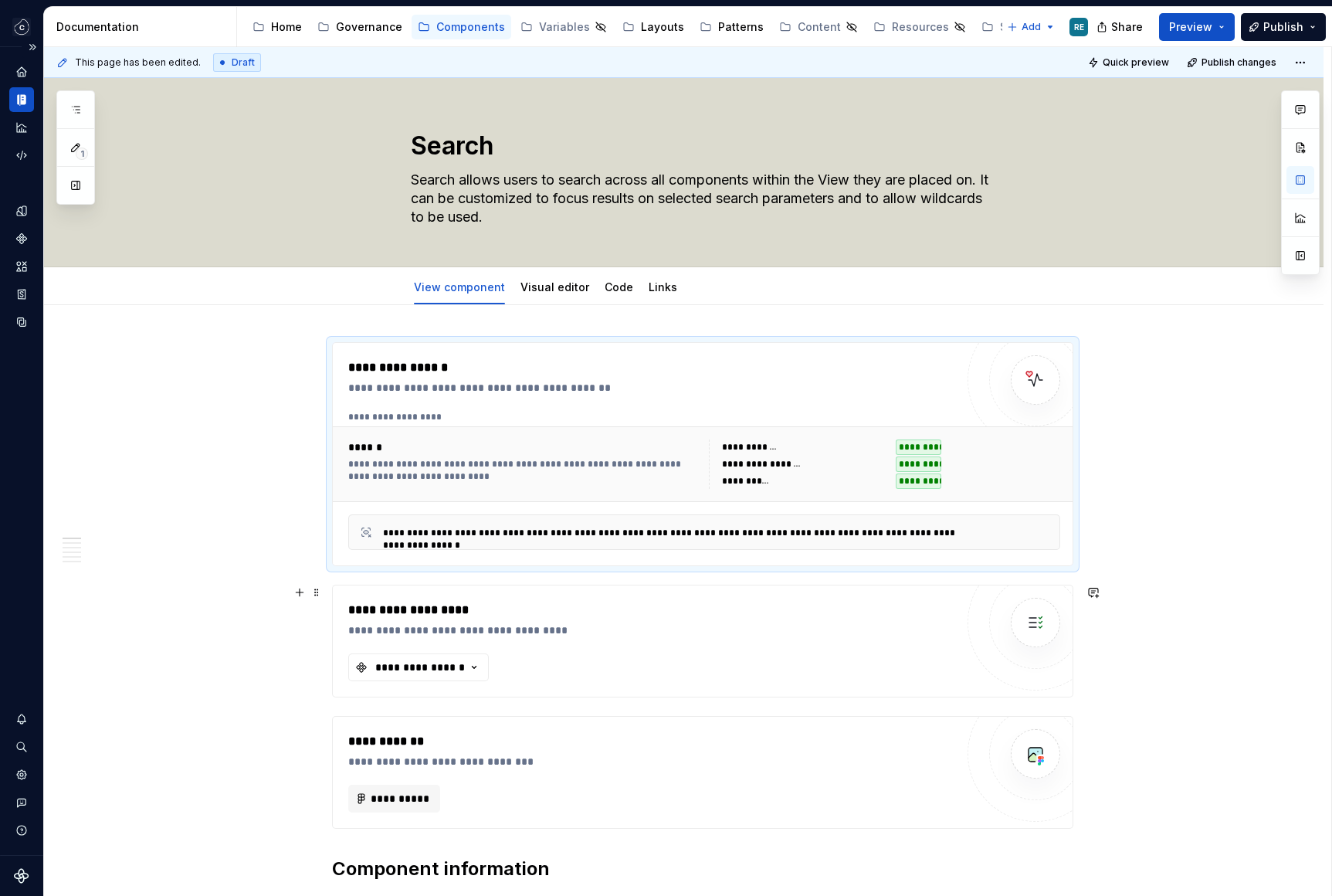
scroll to position [141, 0]
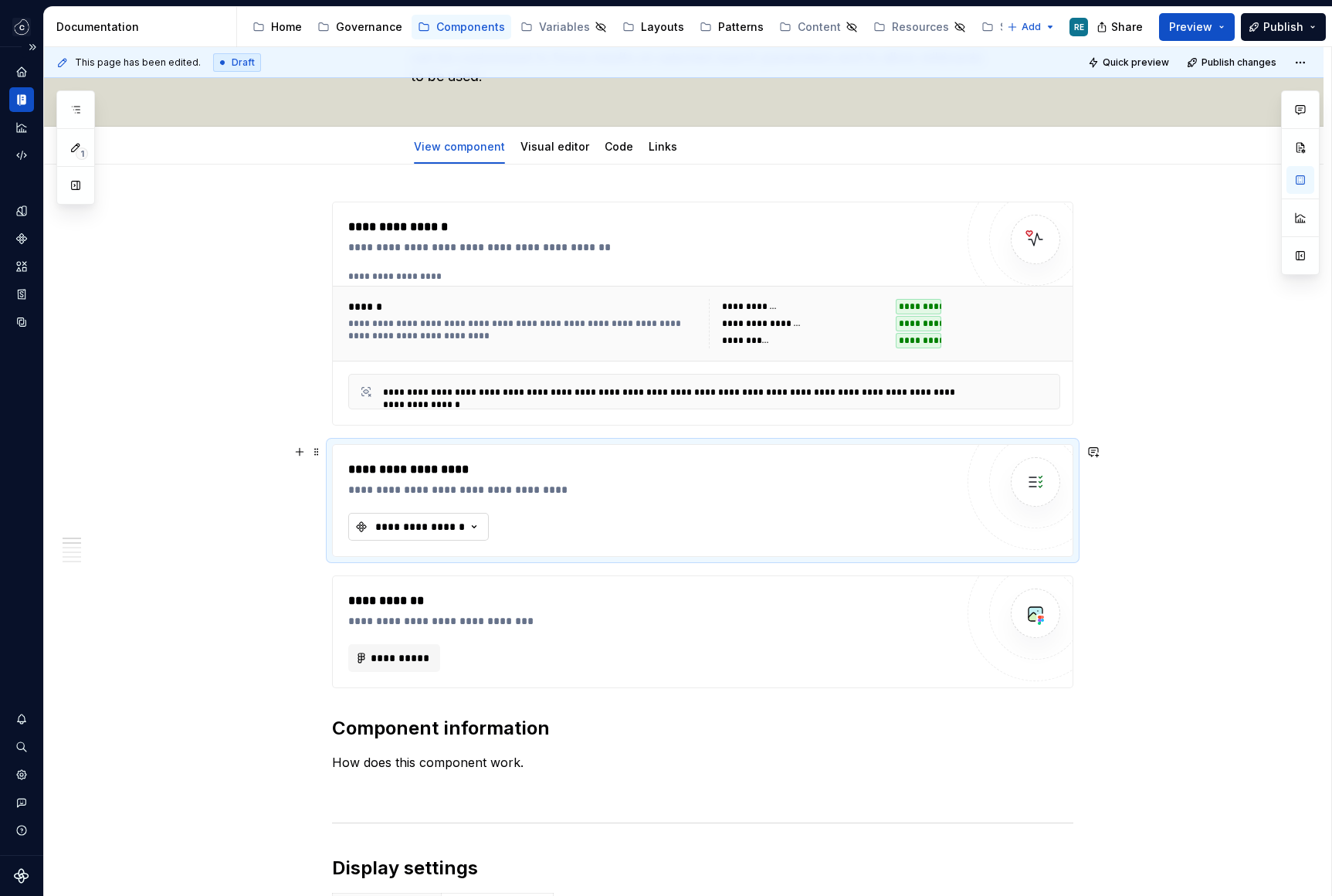
click at [449, 515] on button "**********" at bounding box center [419, 527] width 141 height 28
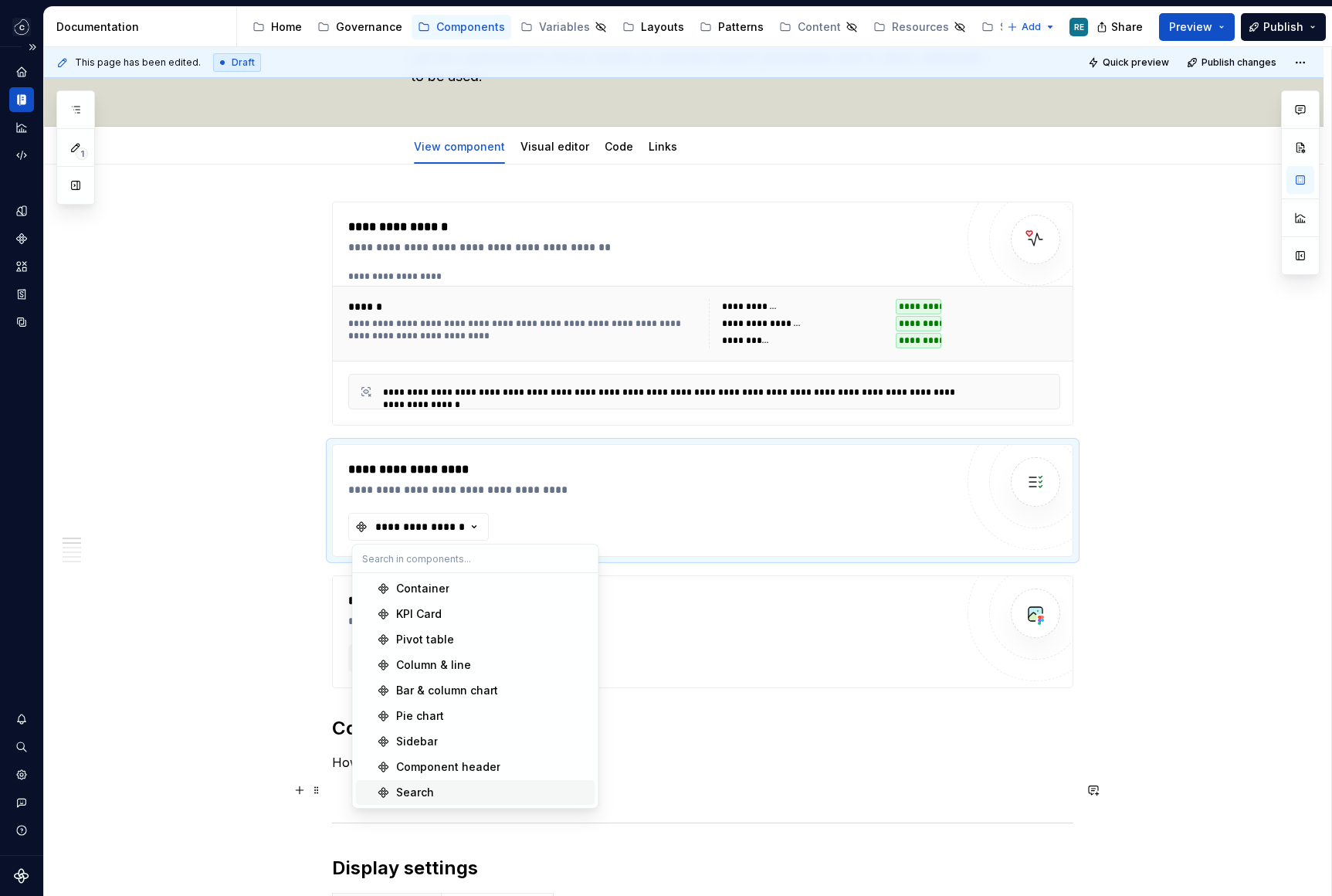
click at [443, 789] on div "Search" at bounding box center [493, 792] width 193 height 15
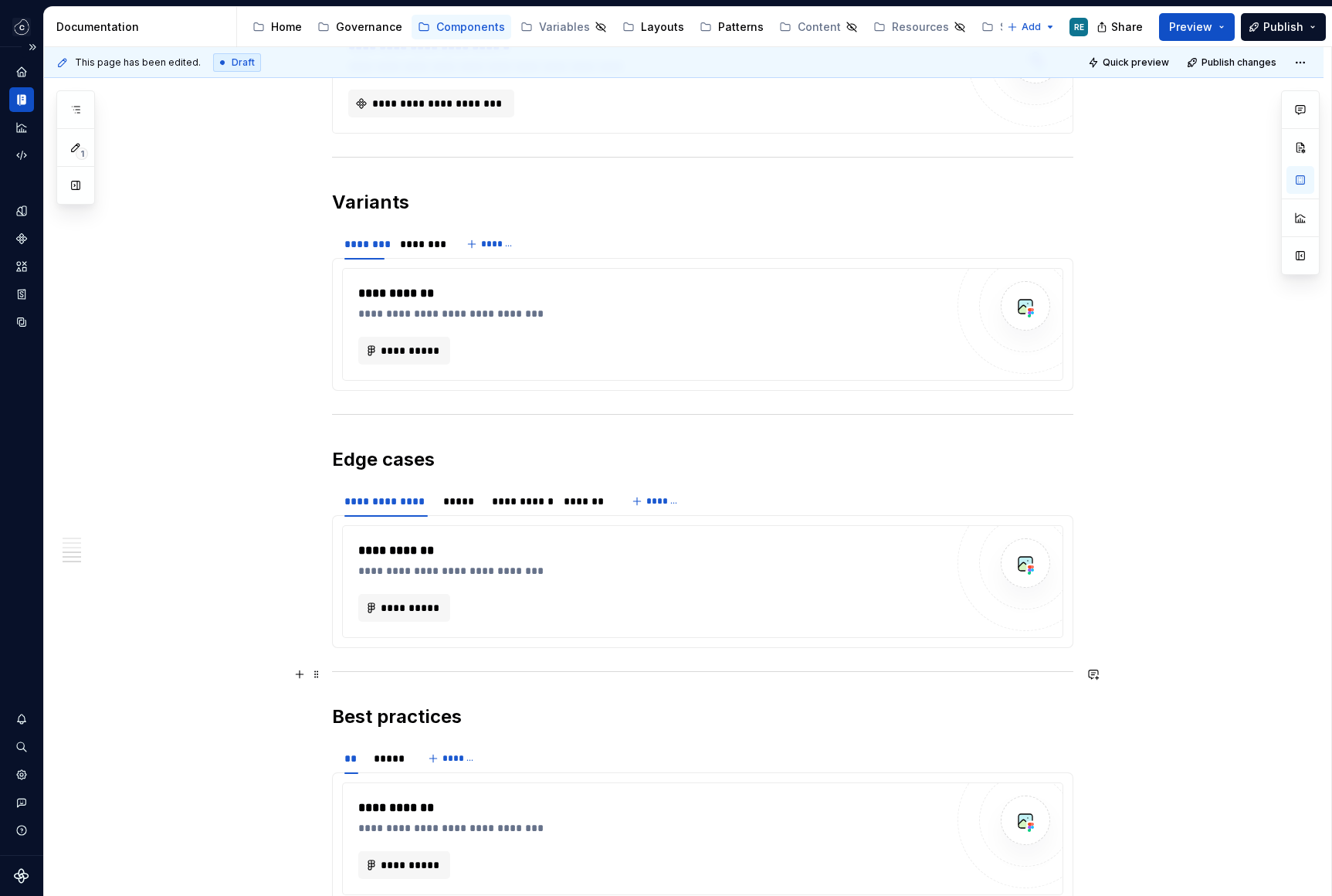
scroll to position [1242, 0]
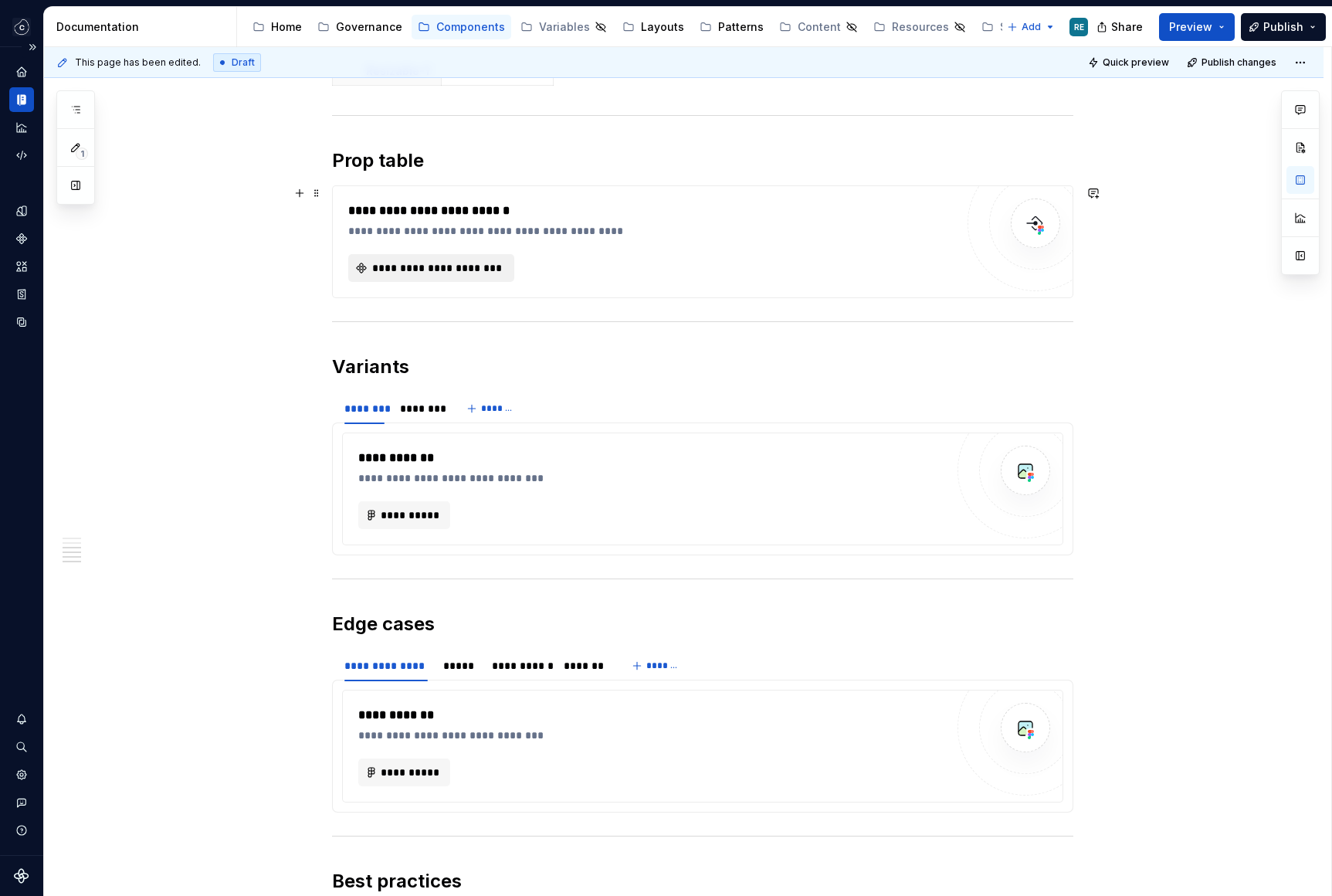
click at [436, 275] on span "**********" at bounding box center [437, 268] width 134 height 15
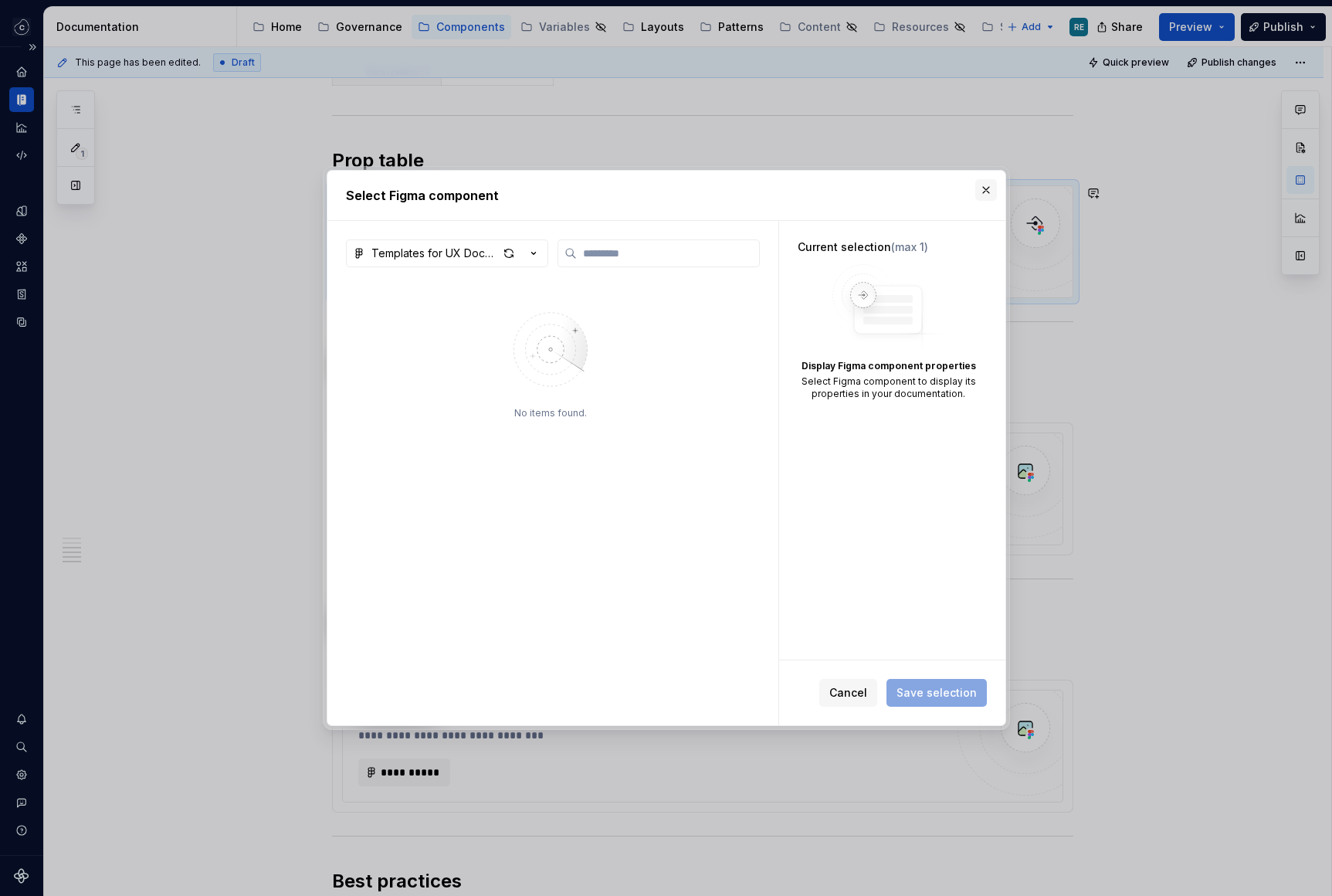
click at [980, 190] on button "button" at bounding box center [985, 189] width 22 height 22
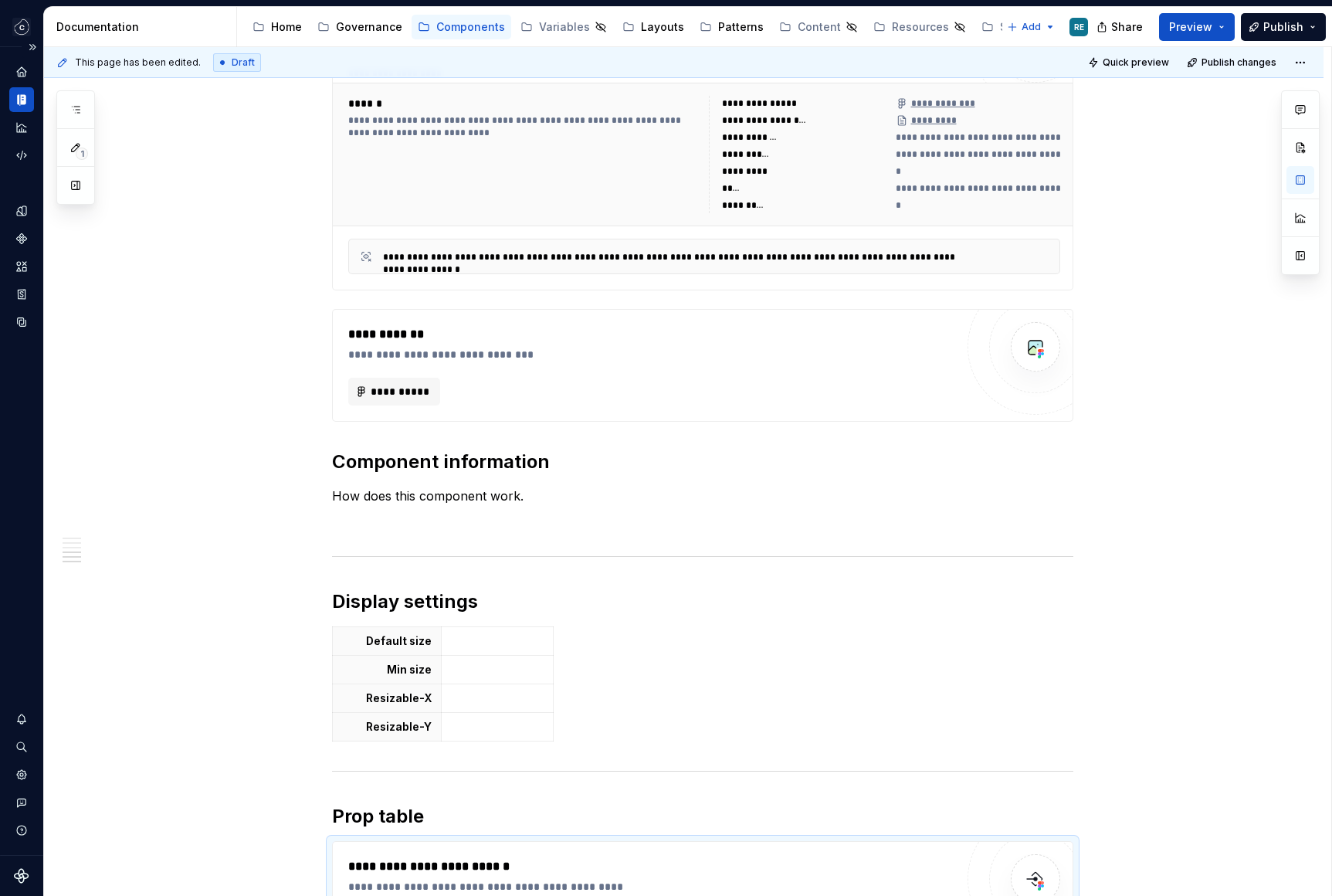
scroll to position [0, 0]
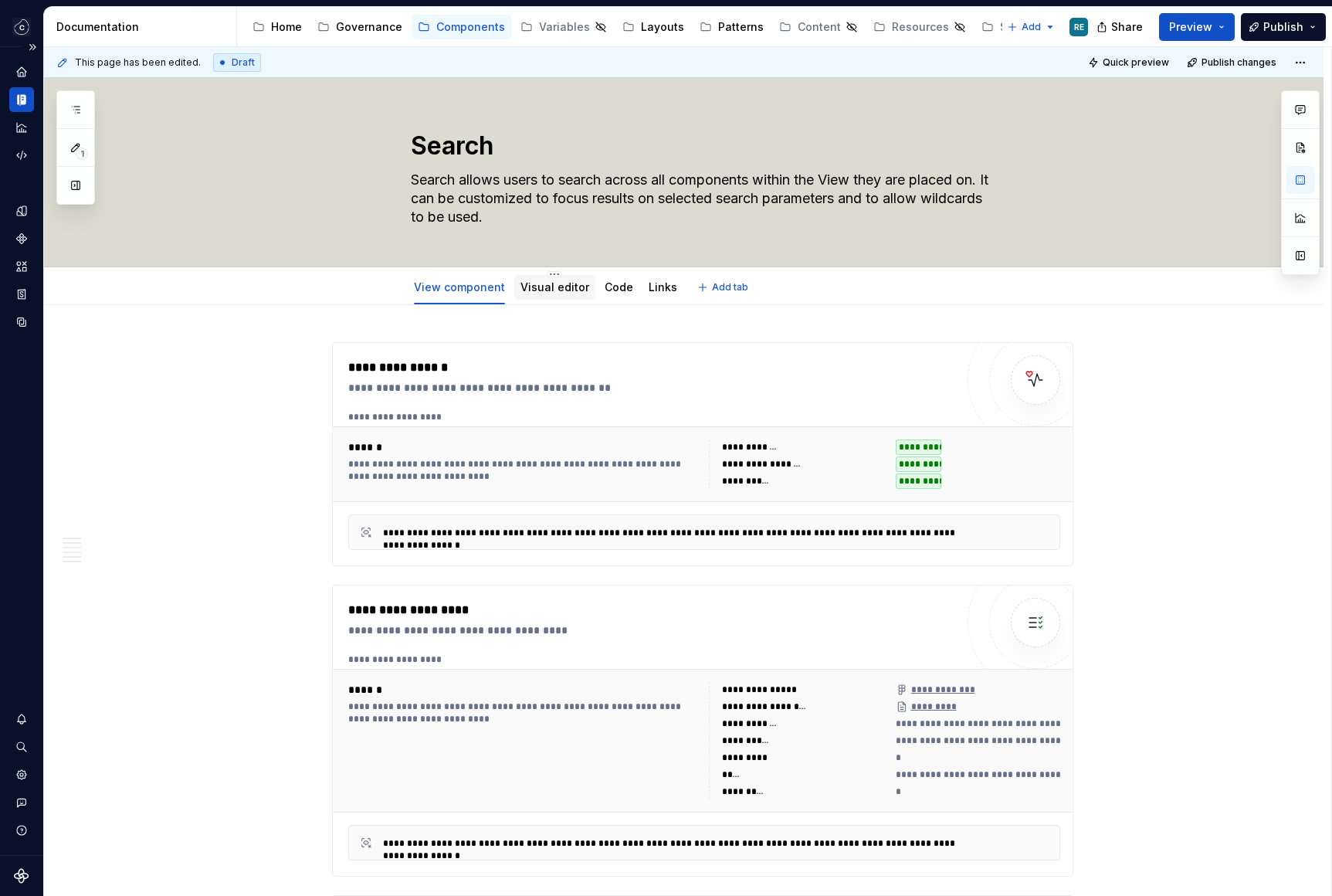
click at [541, 290] on link "Visual editor" at bounding box center [554, 287] width 68 height 13
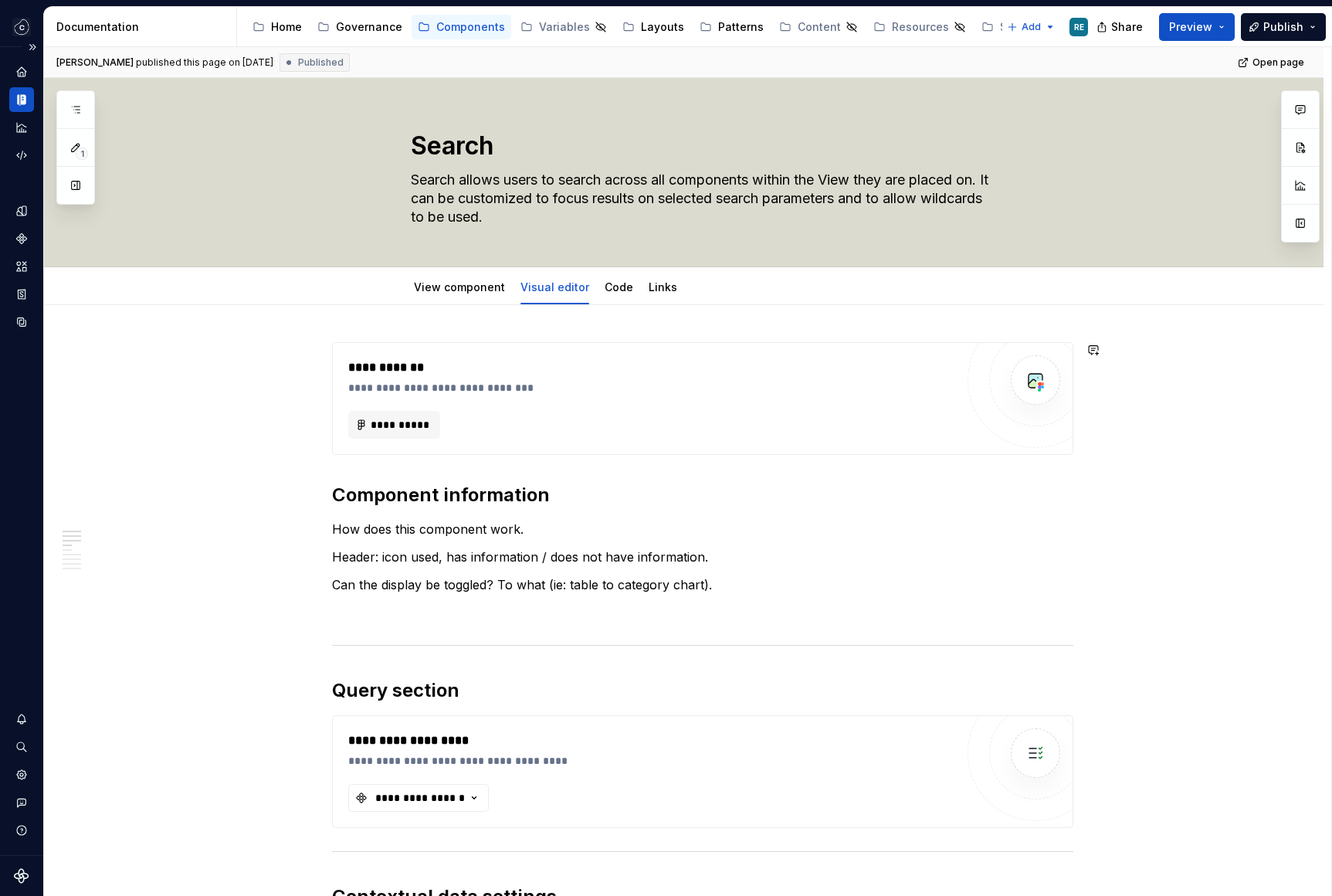
scroll to position [178, 0]
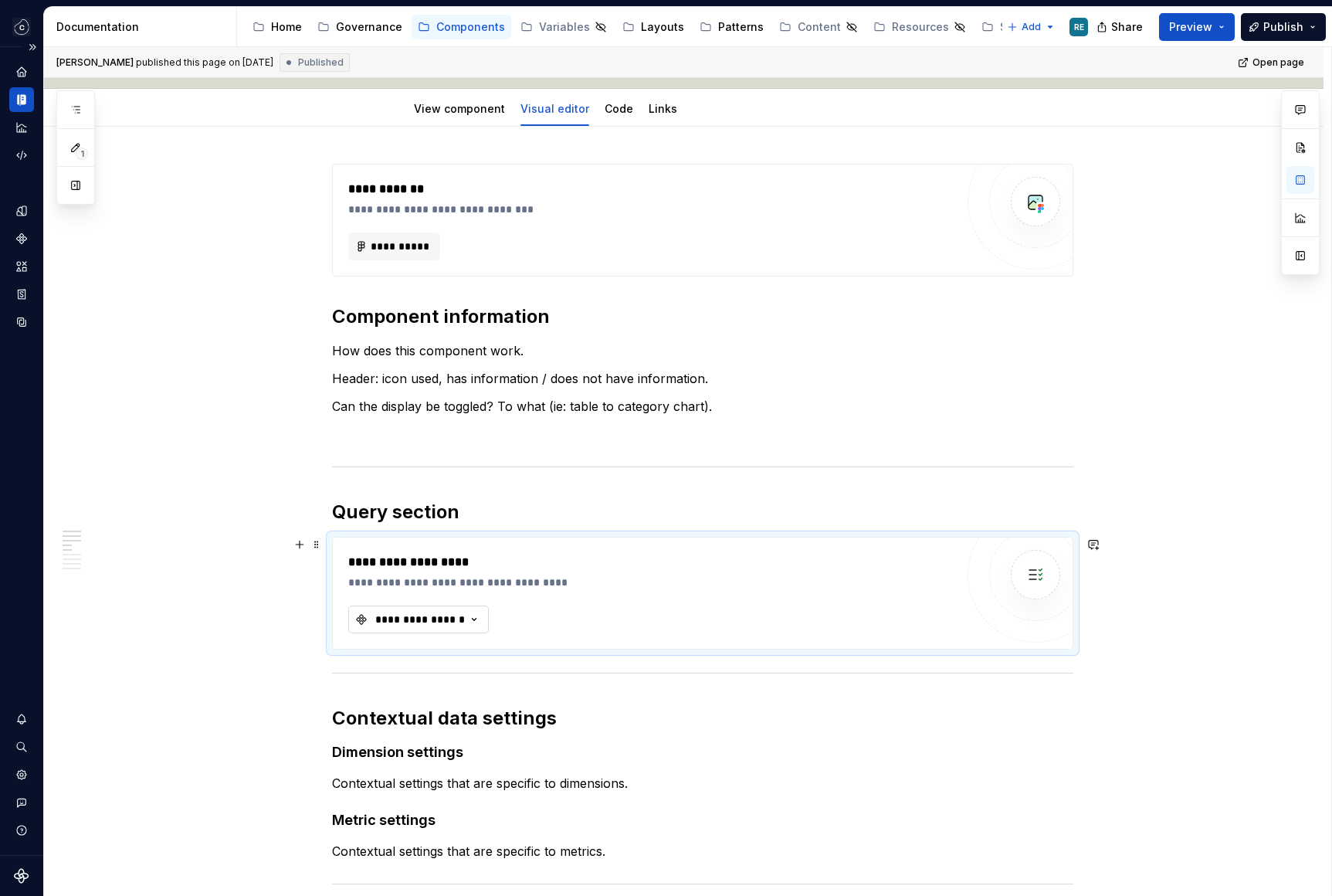
click at [431, 615] on div "**********" at bounding box center [420, 619] width 93 height 15
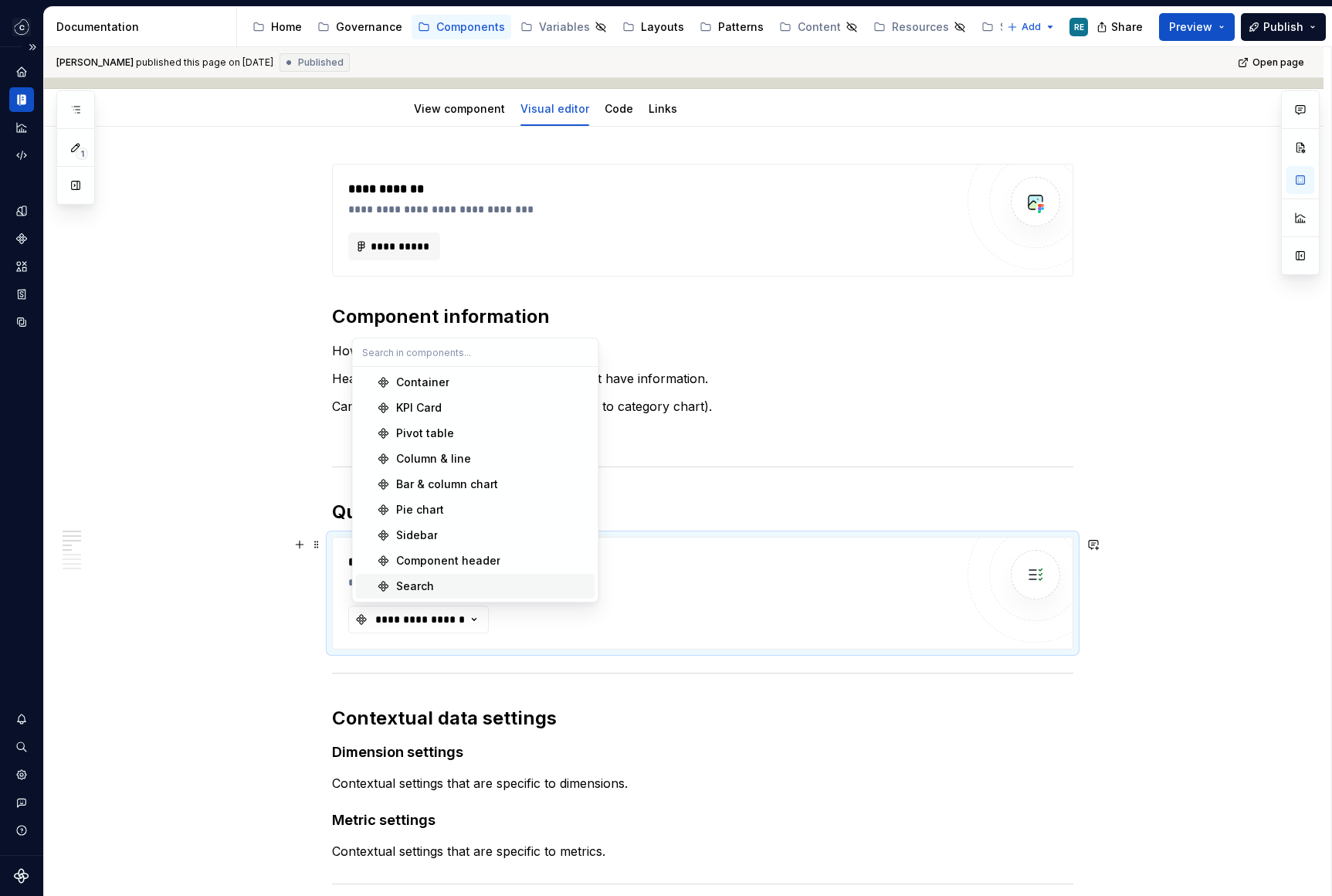
click at [428, 586] on div "Search" at bounding box center [415, 586] width 37 height 15
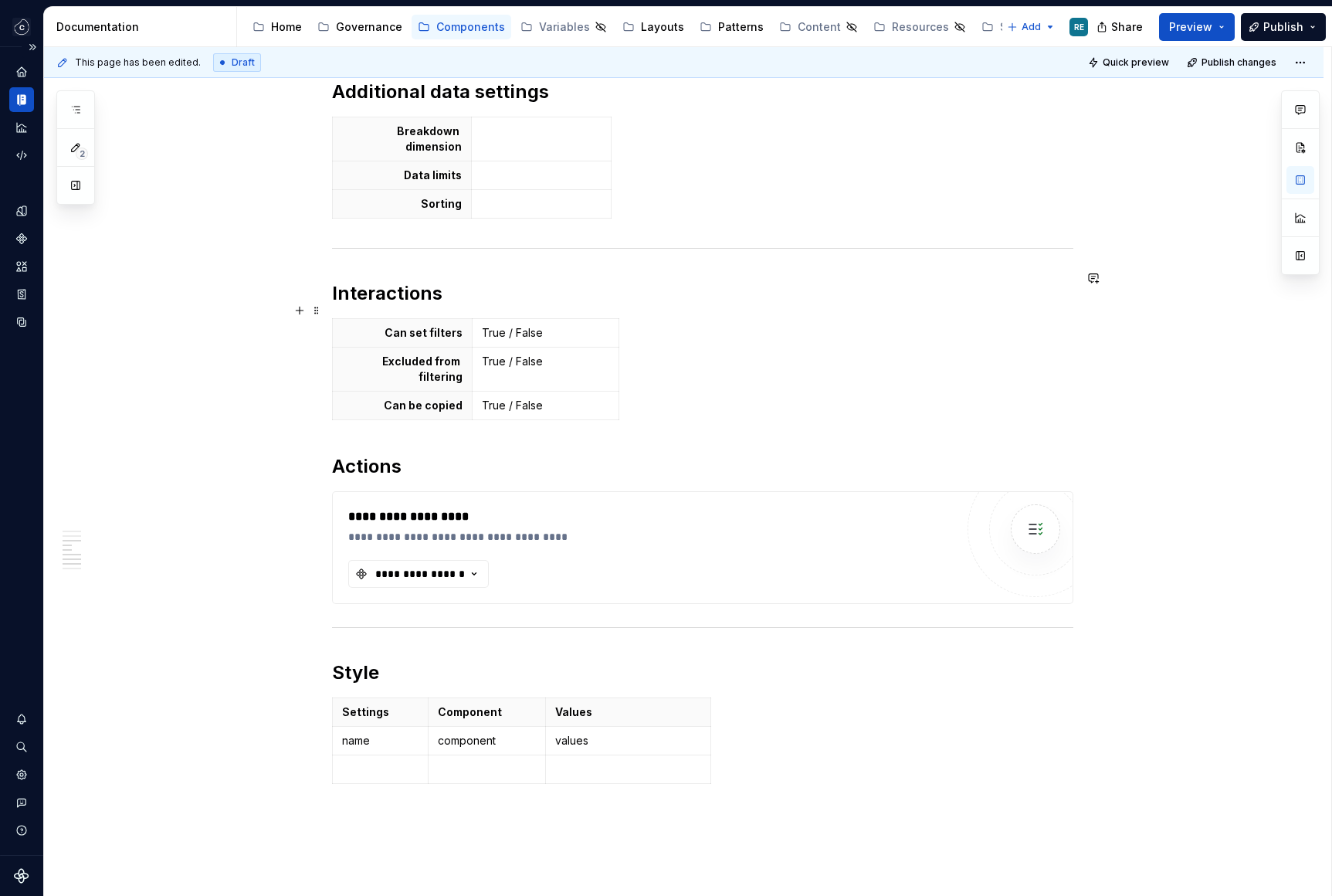
scroll to position [1193, 0]
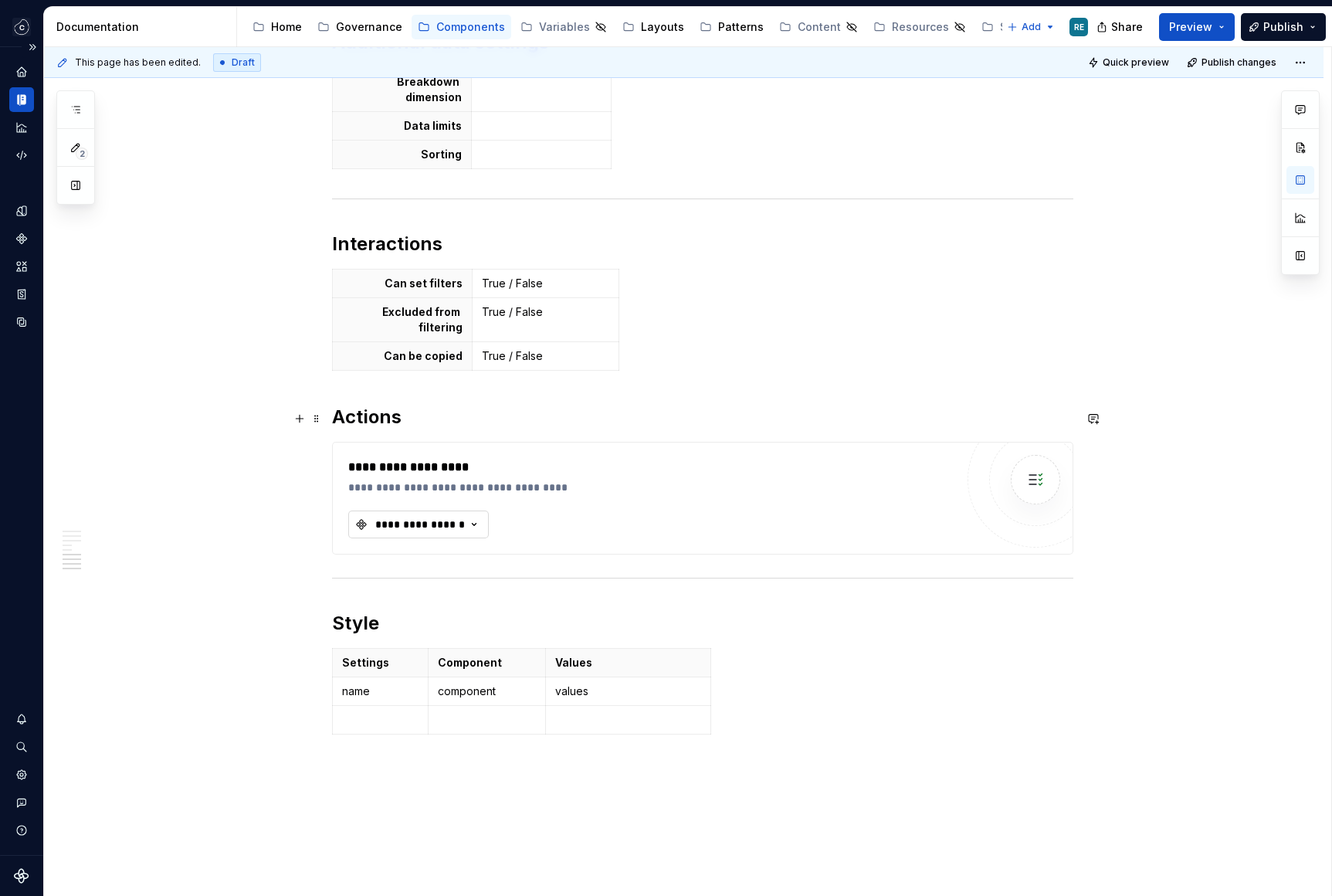
click at [448, 511] on button "**********" at bounding box center [419, 525] width 141 height 28
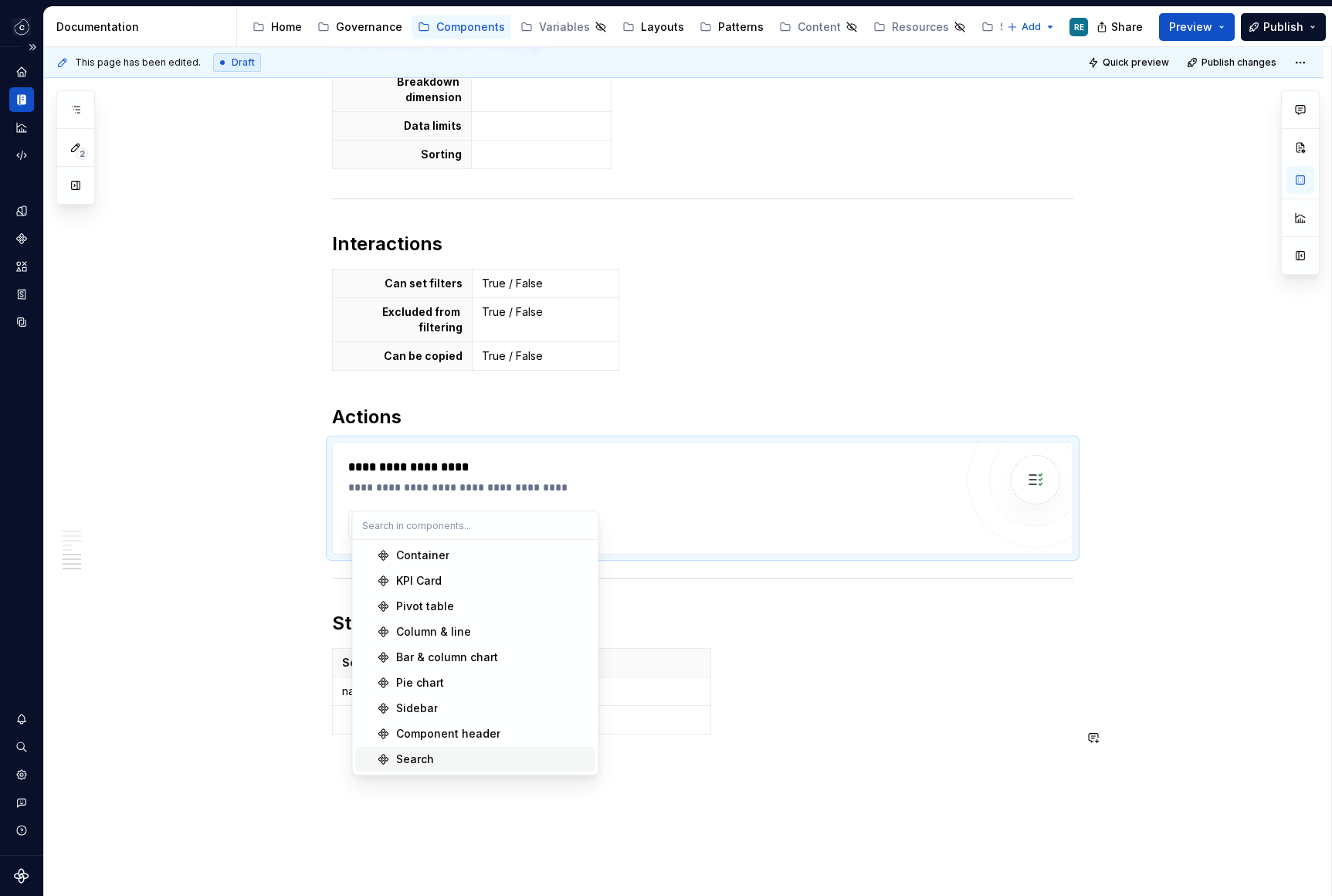
click at [458, 747] on span "Search" at bounding box center [475, 759] width 239 height 24
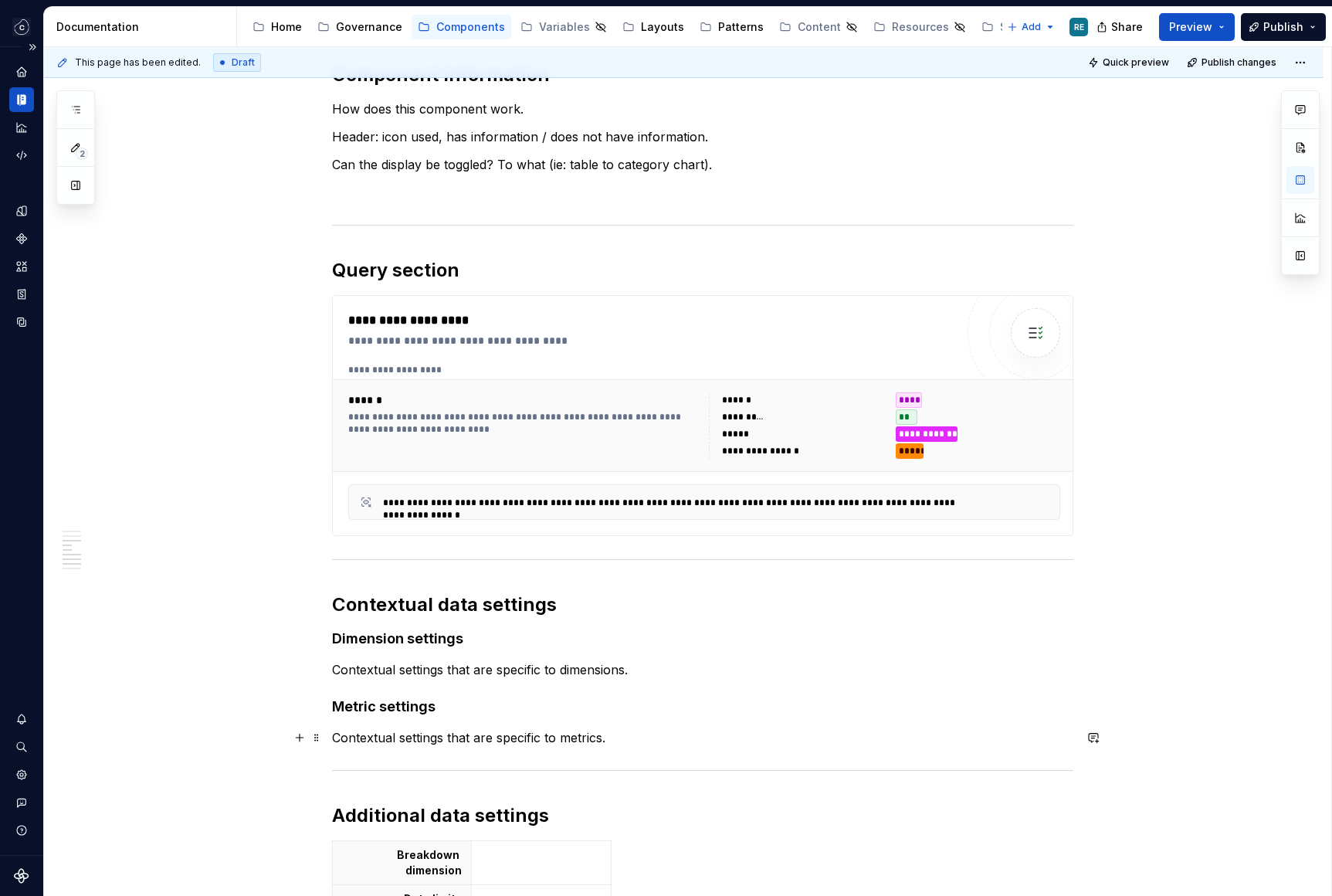
scroll to position [0, 0]
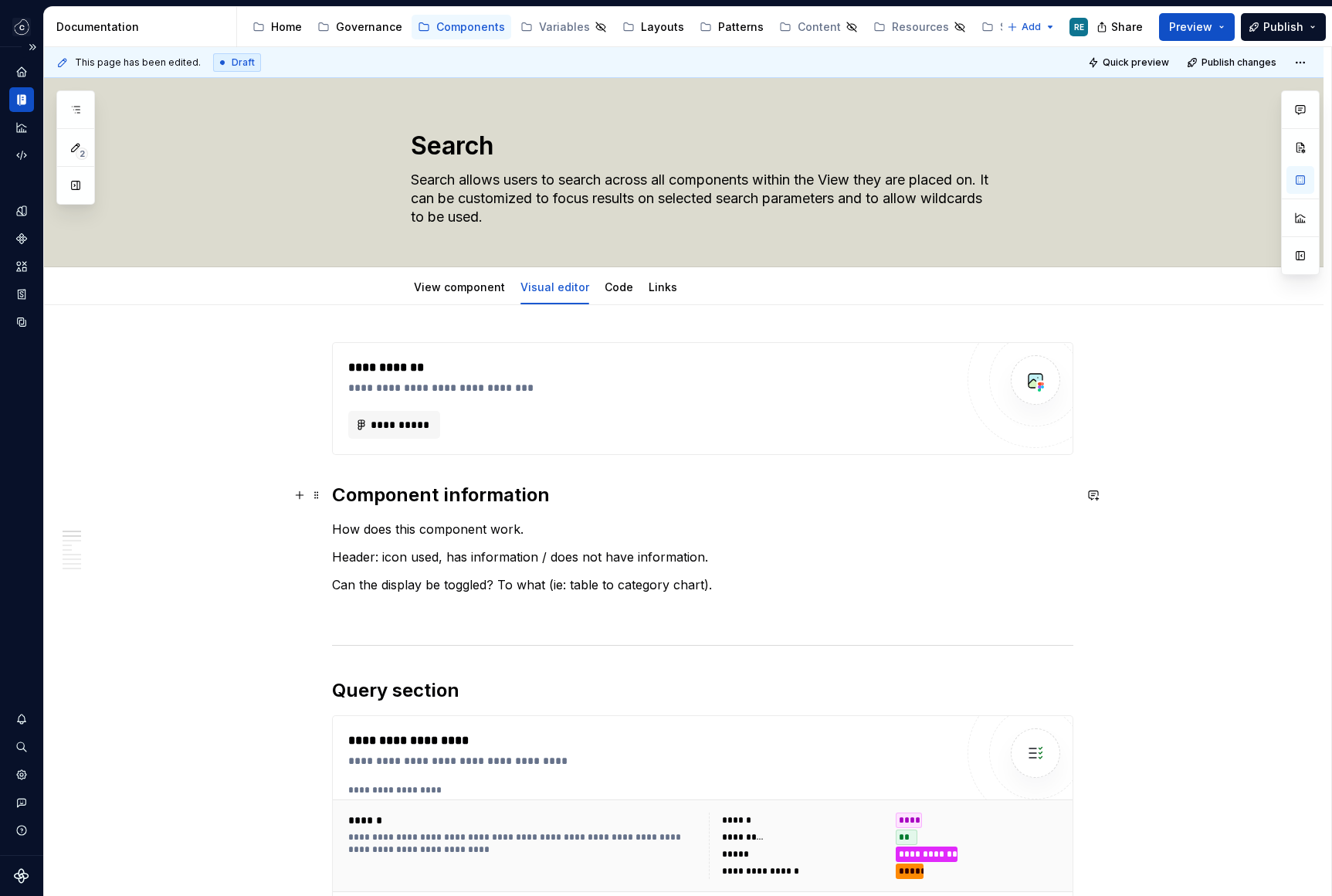
click at [1301, 510] on div "**********" at bounding box center [687, 471] width 1287 height 849
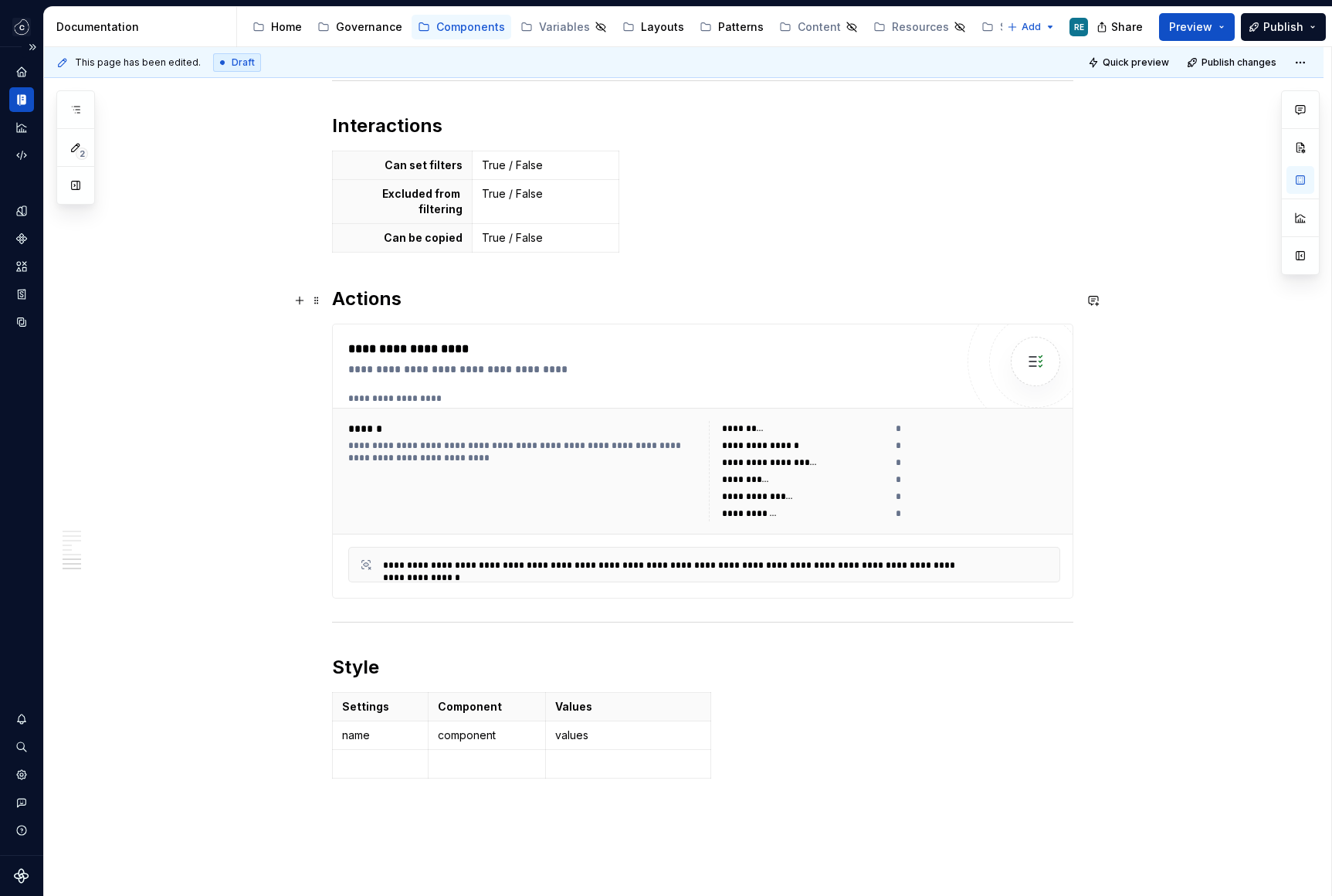
scroll to position [1492, 0]
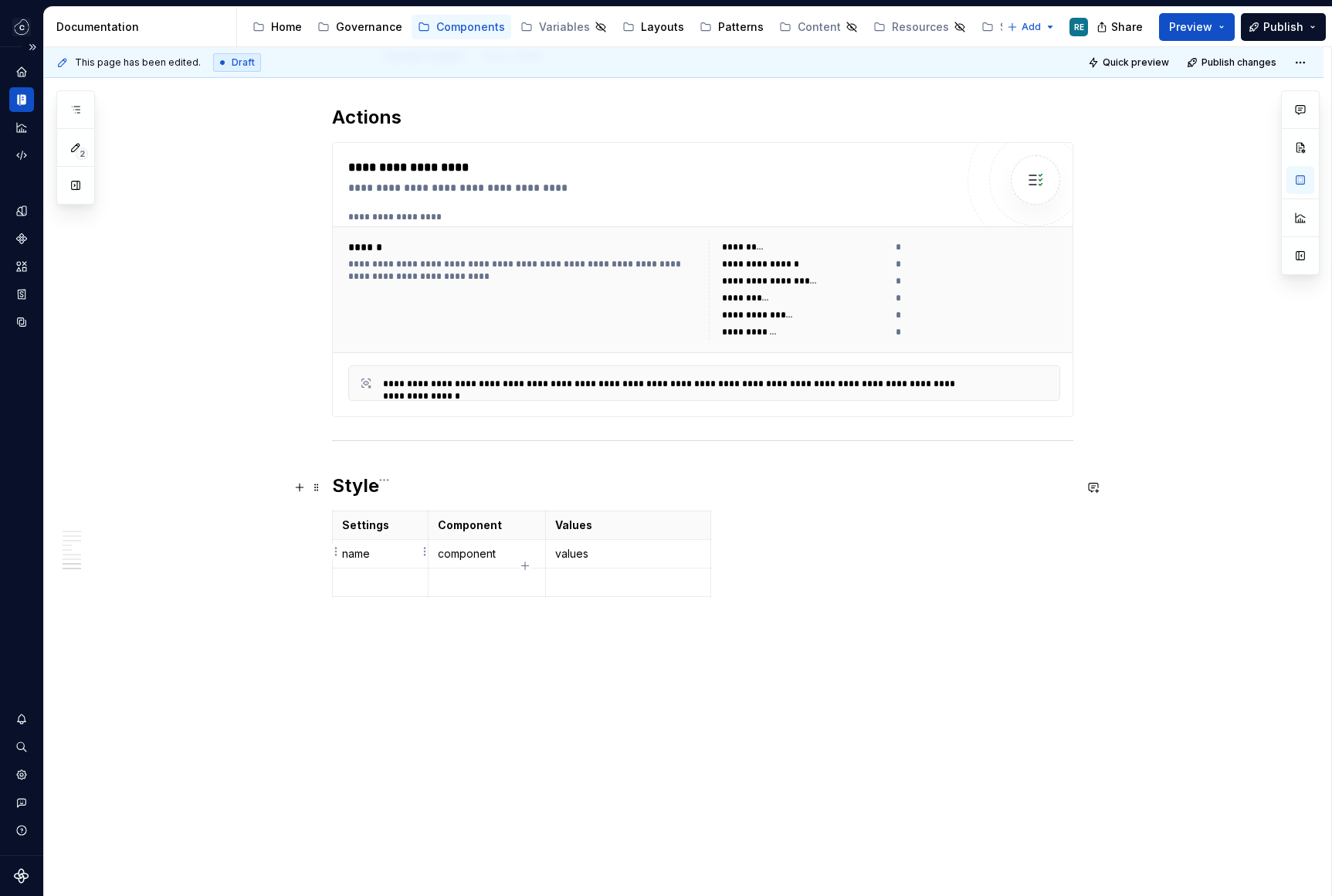
click at [399, 568] on td at bounding box center [380, 582] width 97 height 28
click at [372, 545] on p "name" at bounding box center [381, 553] width 77 height 15
click at [362, 545] on p "name" at bounding box center [381, 553] width 77 height 15
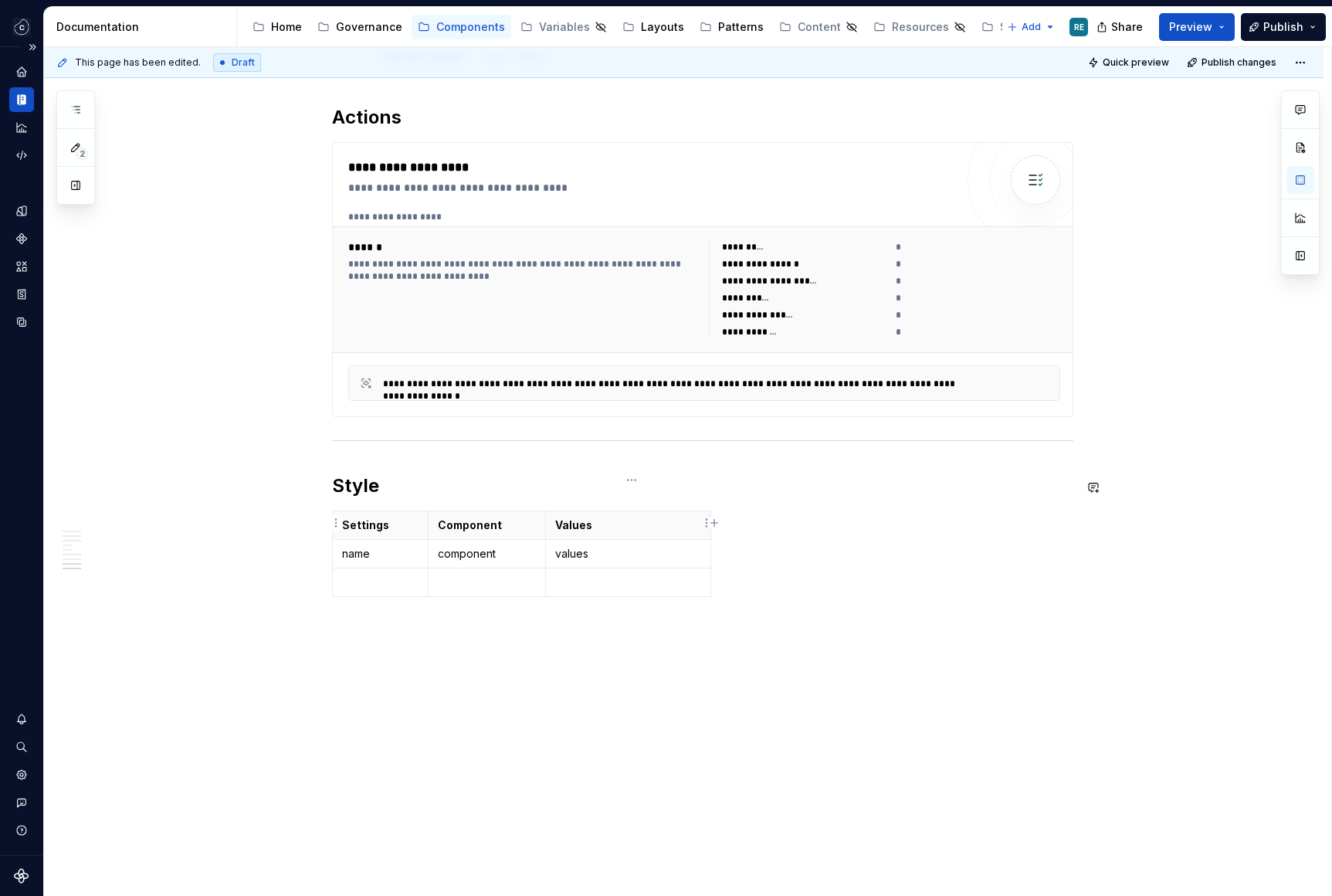
click at [583, 545] on p "values" at bounding box center [628, 553] width 146 height 15
click at [454, 540] on td "component" at bounding box center [486, 554] width 117 height 28
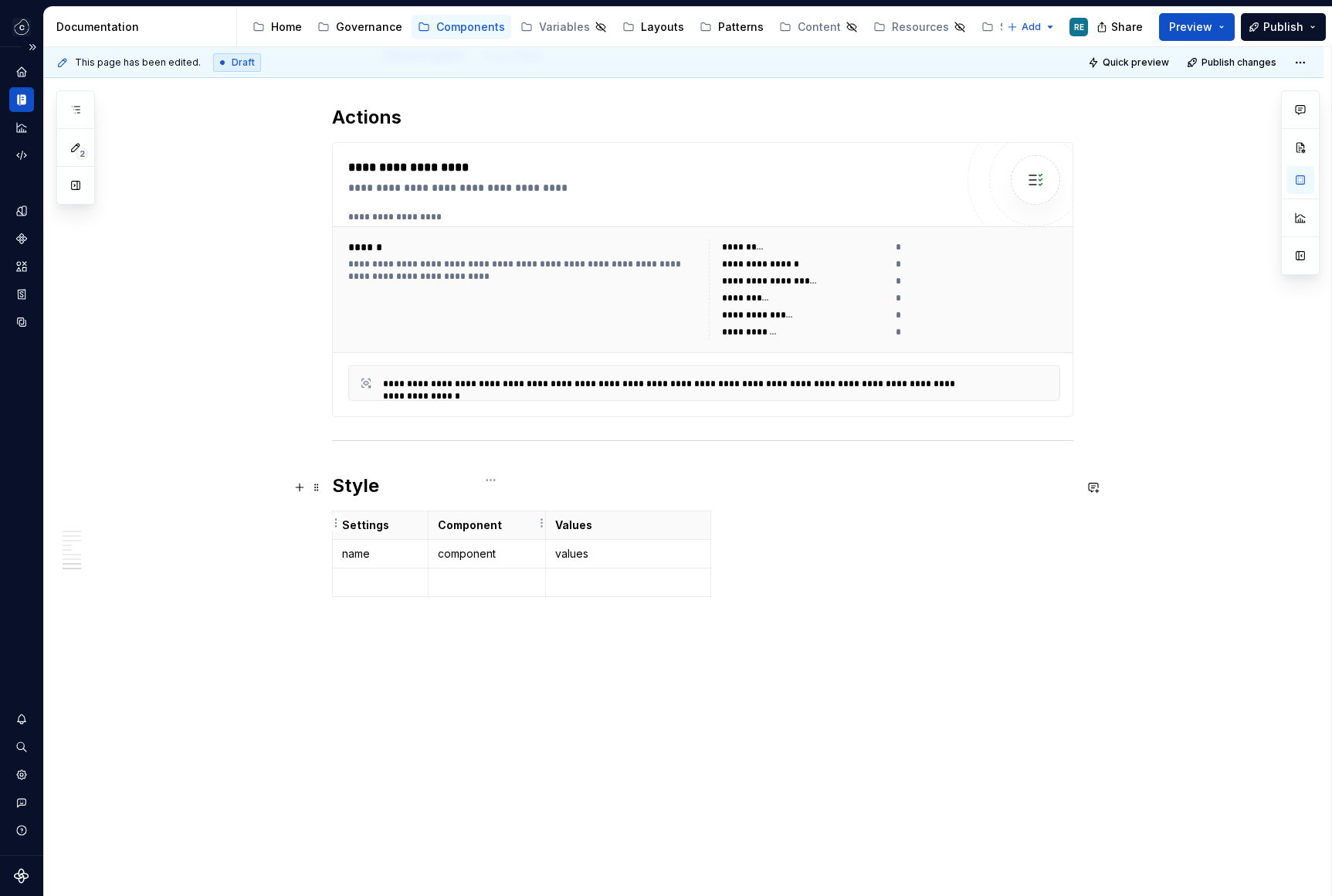
click at [454, 540] on td "component" at bounding box center [486, 554] width 117 height 28
click at [459, 545] on p "component" at bounding box center [486, 553] width 98 height 15
click at [352, 545] on p "name" at bounding box center [381, 553] width 77 height 15
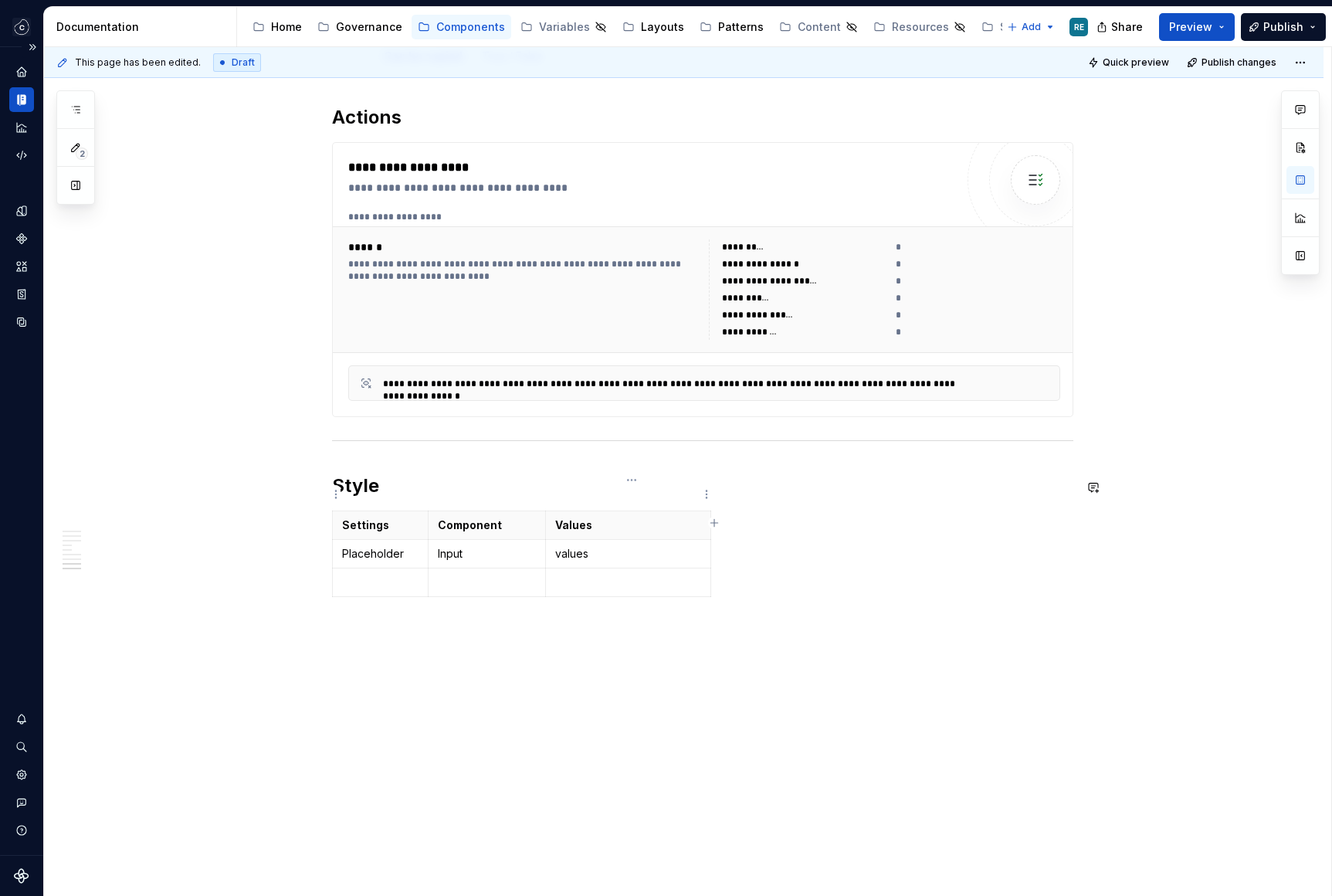
click at [583, 545] on p "values" at bounding box center [628, 553] width 146 height 15
click at [644, 545] on p at bounding box center [628, 553] width 146 height 15
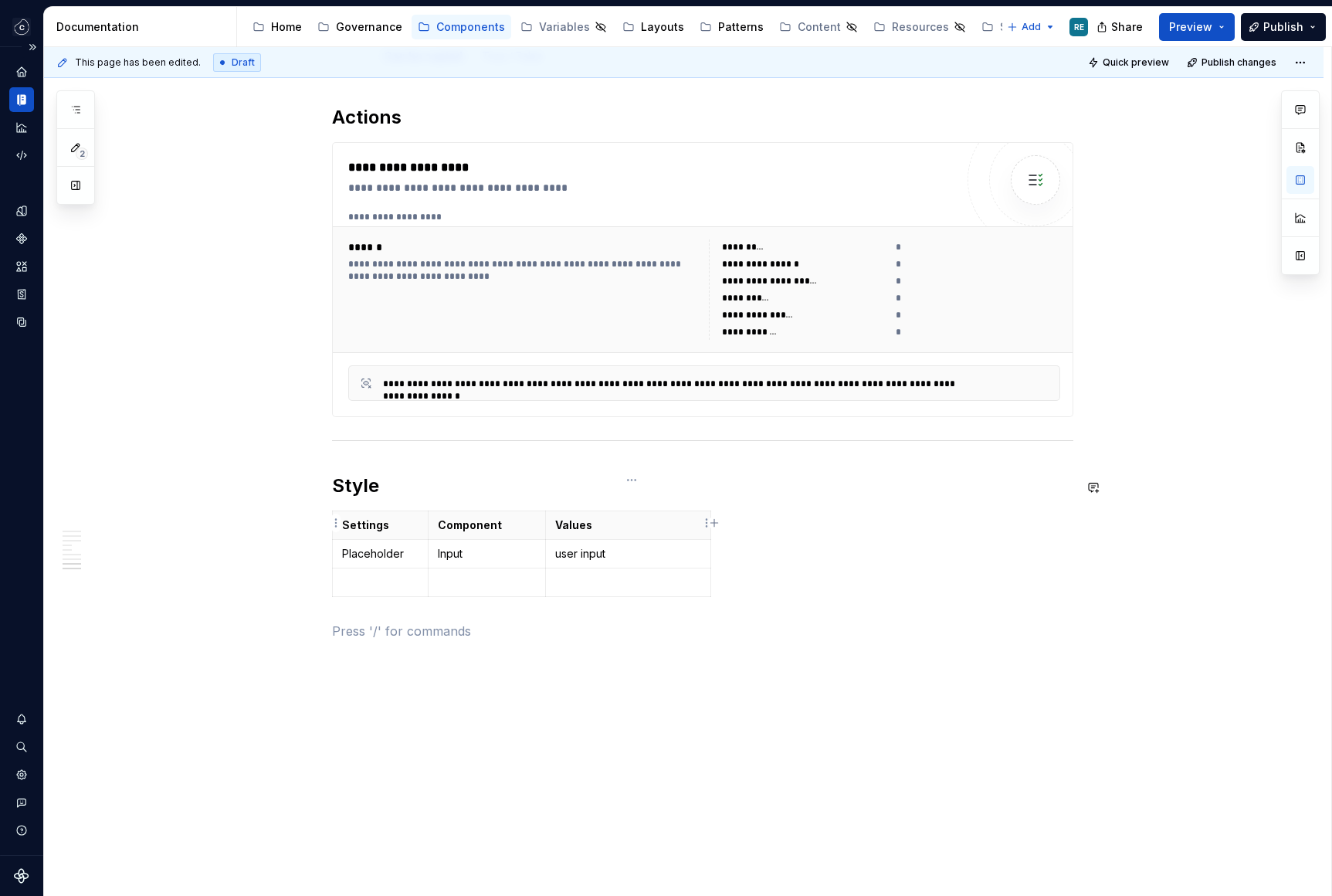
click at [594, 545] on p "user input" at bounding box center [628, 553] width 146 height 15
click at [568, 545] on p "user input" at bounding box center [628, 553] width 146 height 15
drag, startPoint x: 568, startPoint y: 522, endPoint x: 624, endPoint y: 522, distance: 56.0
click at [624, 545] on p "user input" at bounding box center [628, 553] width 146 height 15
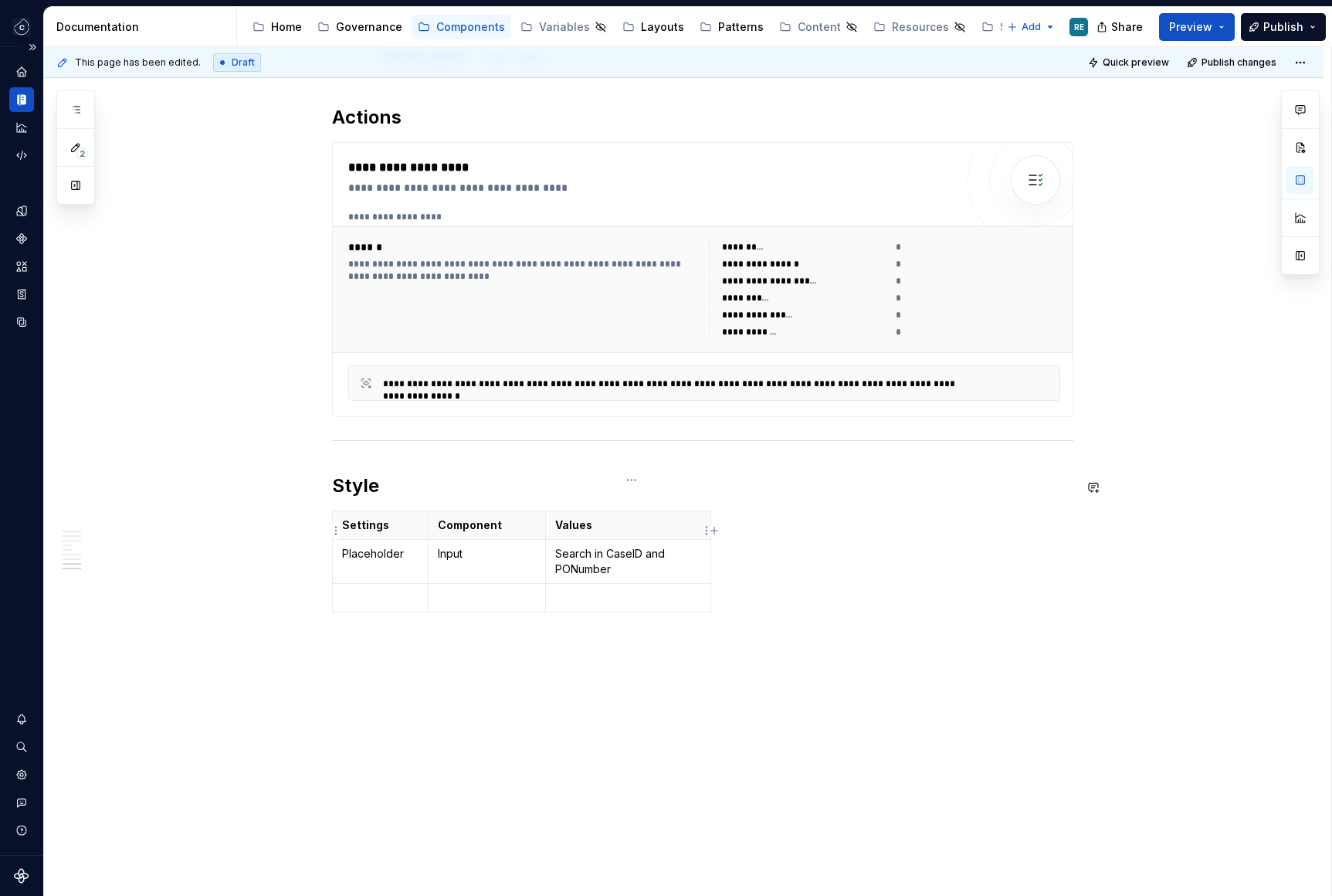
click at [618, 545] on p "Search in CaseID and PONumber" at bounding box center [628, 560] width 146 height 31
drag, startPoint x: 618, startPoint y: 524, endPoint x: 627, endPoint y: 534, distance: 13.5
click at [627, 545] on p "Search in CaseID and PONumber" at bounding box center [628, 560] width 146 height 31
click at [655, 545] on p "Search in [attributes names]" at bounding box center [628, 553] width 146 height 15
click at [810, 573] on div "Settings Component Values Placeholder Input Search in [attributes display names]" at bounding box center [702, 564] width 741 height 108
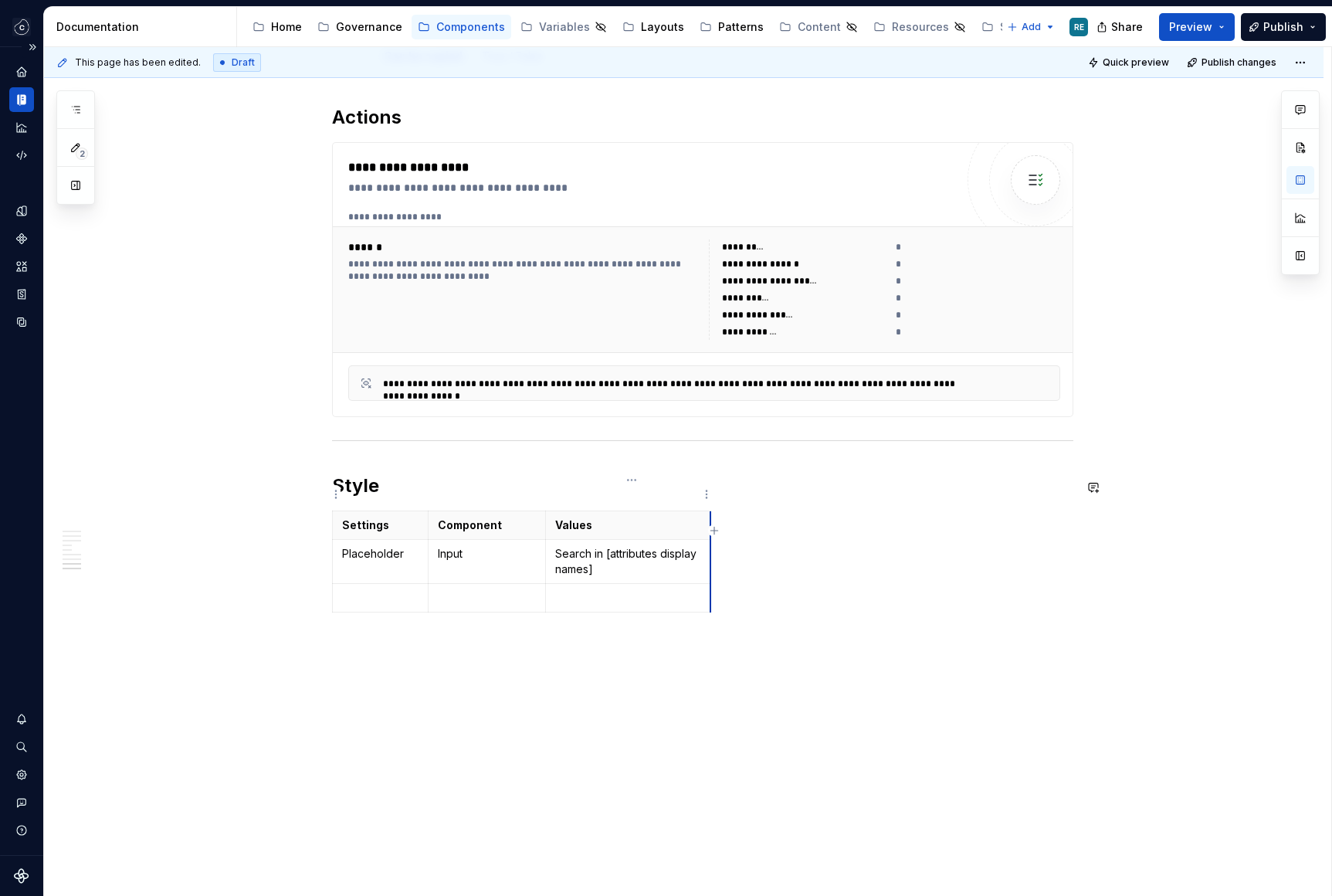
drag, startPoint x: 712, startPoint y: 495, endPoint x: 760, endPoint y: 495, distance: 48.0
click at [880, 560] on div "Settings Component Values Placeholder Input Search in [attributes display names]" at bounding box center [702, 557] width 741 height 93
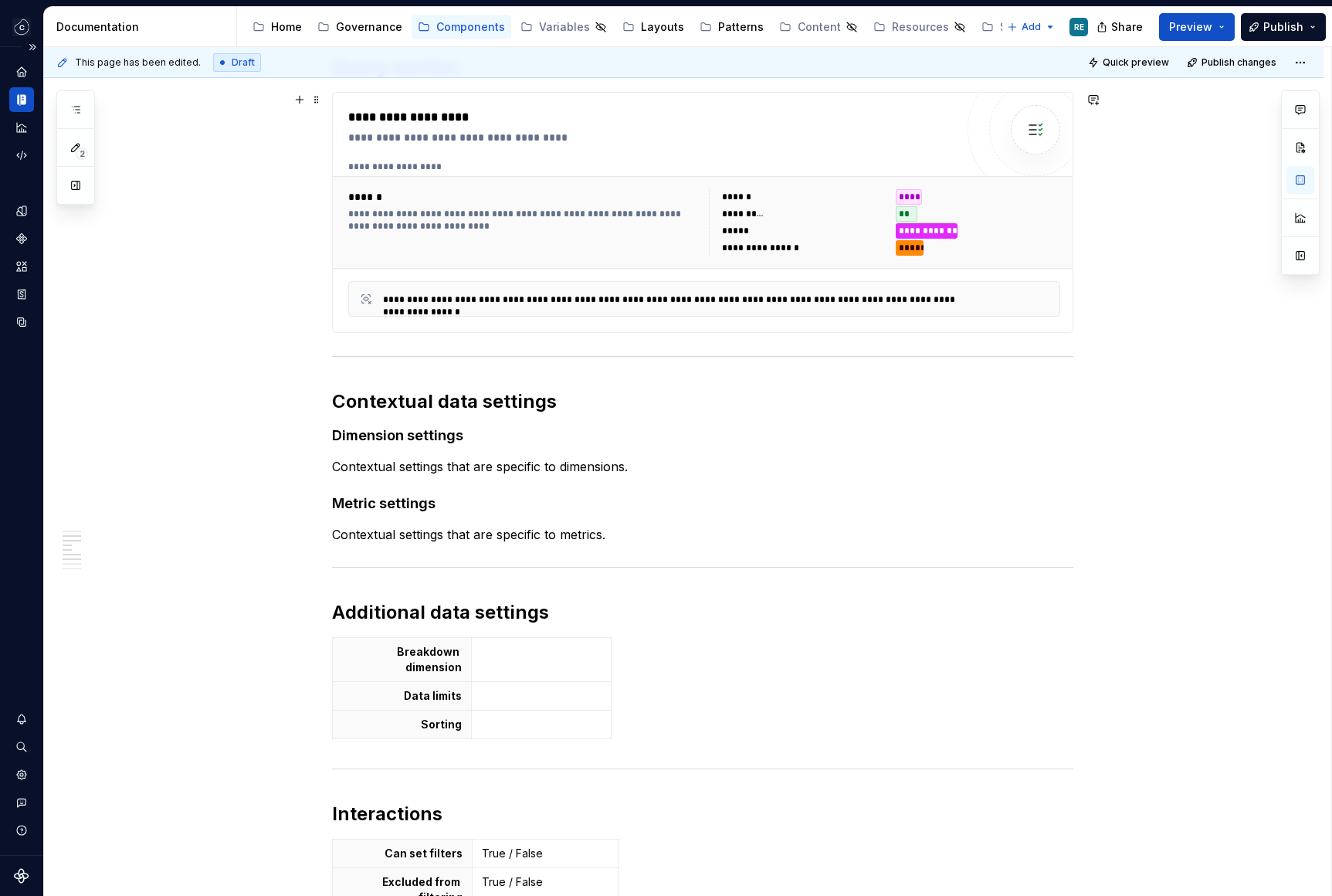
scroll to position [627, 0]
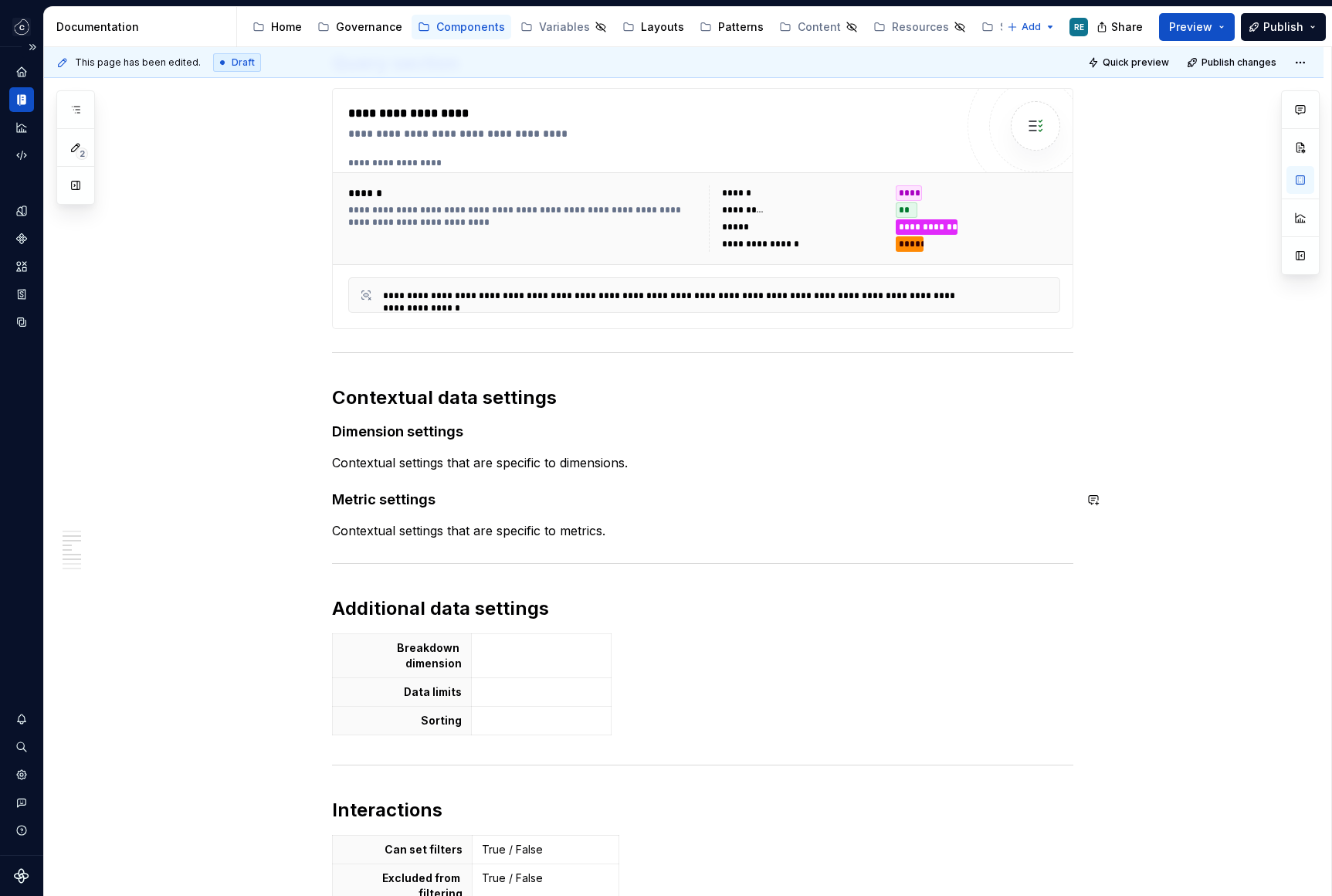
click at [347, 485] on div "**********" at bounding box center [702, 610] width 741 height 1790
drag, startPoint x: 347, startPoint y: 485, endPoint x: 556, endPoint y: 515, distance: 211.1
click at [556, 515] on body "Studio Views RE Design system data Documentation Accessibility guide for tree P…" at bounding box center [666, 448] width 1332 height 896
click at [590, 543] on div "**********" at bounding box center [702, 610] width 741 height 1790
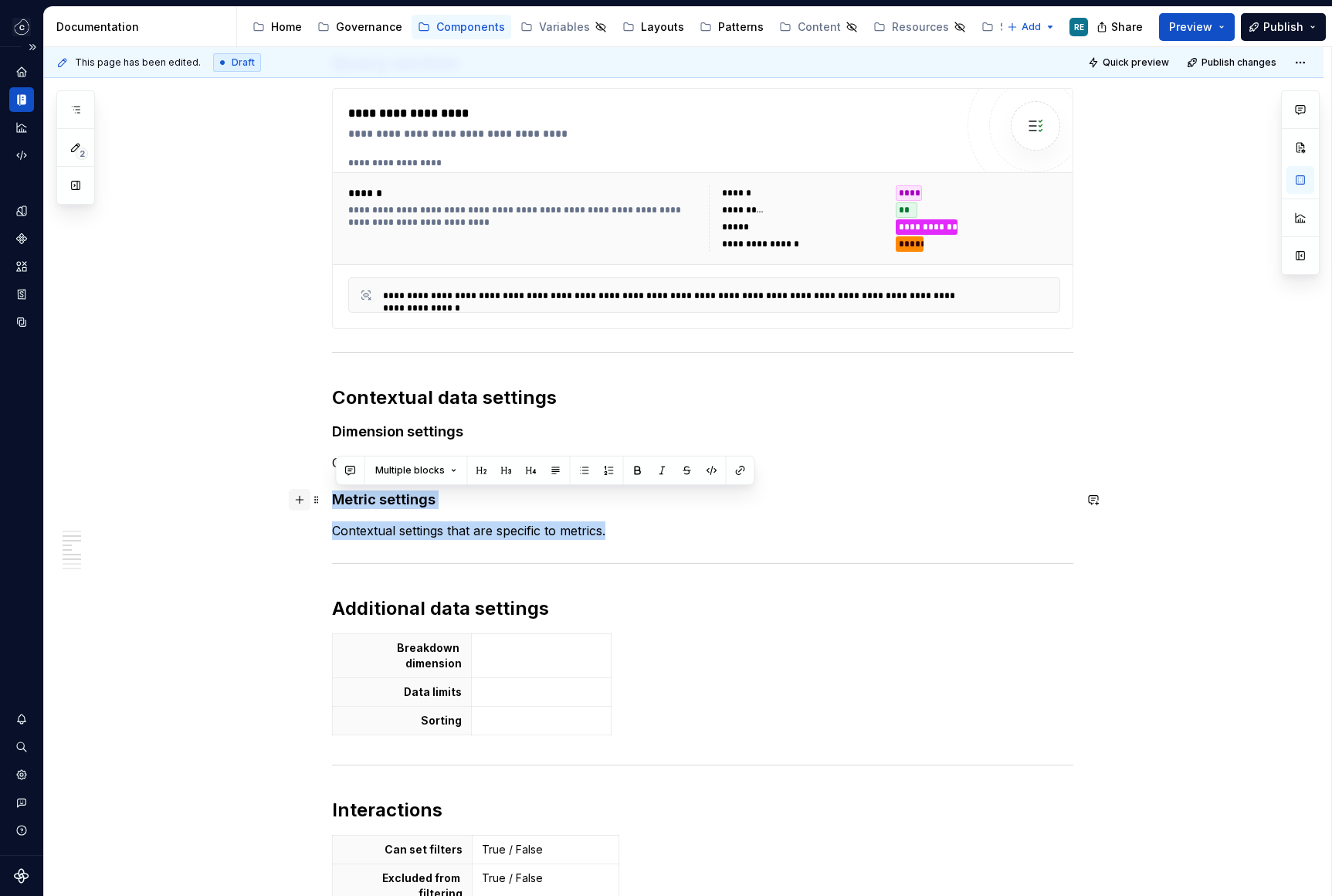
drag, startPoint x: 639, startPoint y: 526, endPoint x: 302, endPoint y: 501, distance: 337.9
click at [332, 501] on div "**********" at bounding box center [702, 620] width 741 height 1809
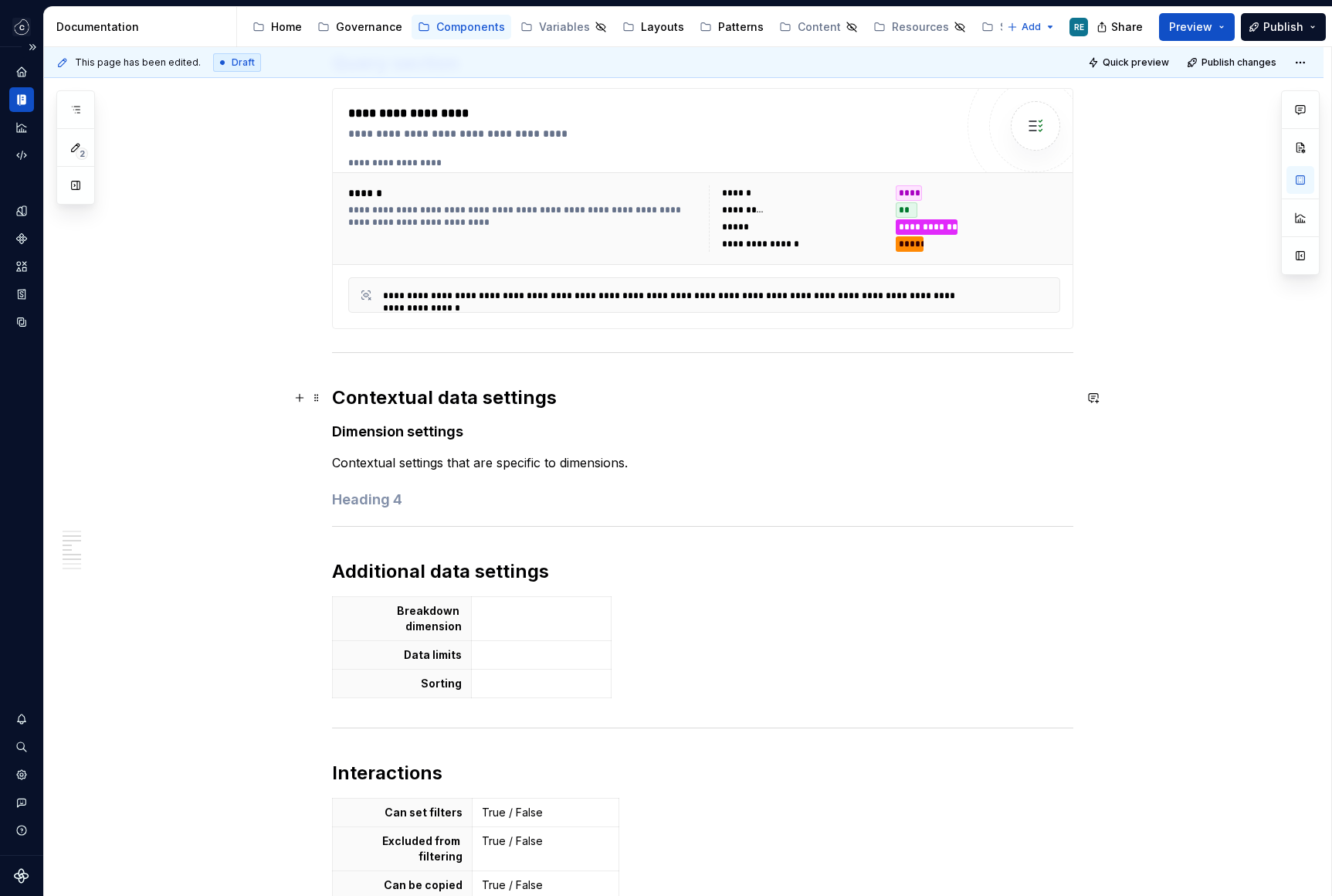
click at [419, 405] on h2 "Contextual data settings" at bounding box center [702, 397] width 741 height 24
drag, startPoint x: 419, startPoint y: 405, endPoint x: 446, endPoint y: 496, distance: 94.9
click at [446, 496] on div "**********" at bounding box center [702, 591] width 741 height 1754
click at [446, 496] on h4 at bounding box center [702, 500] width 741 height 19
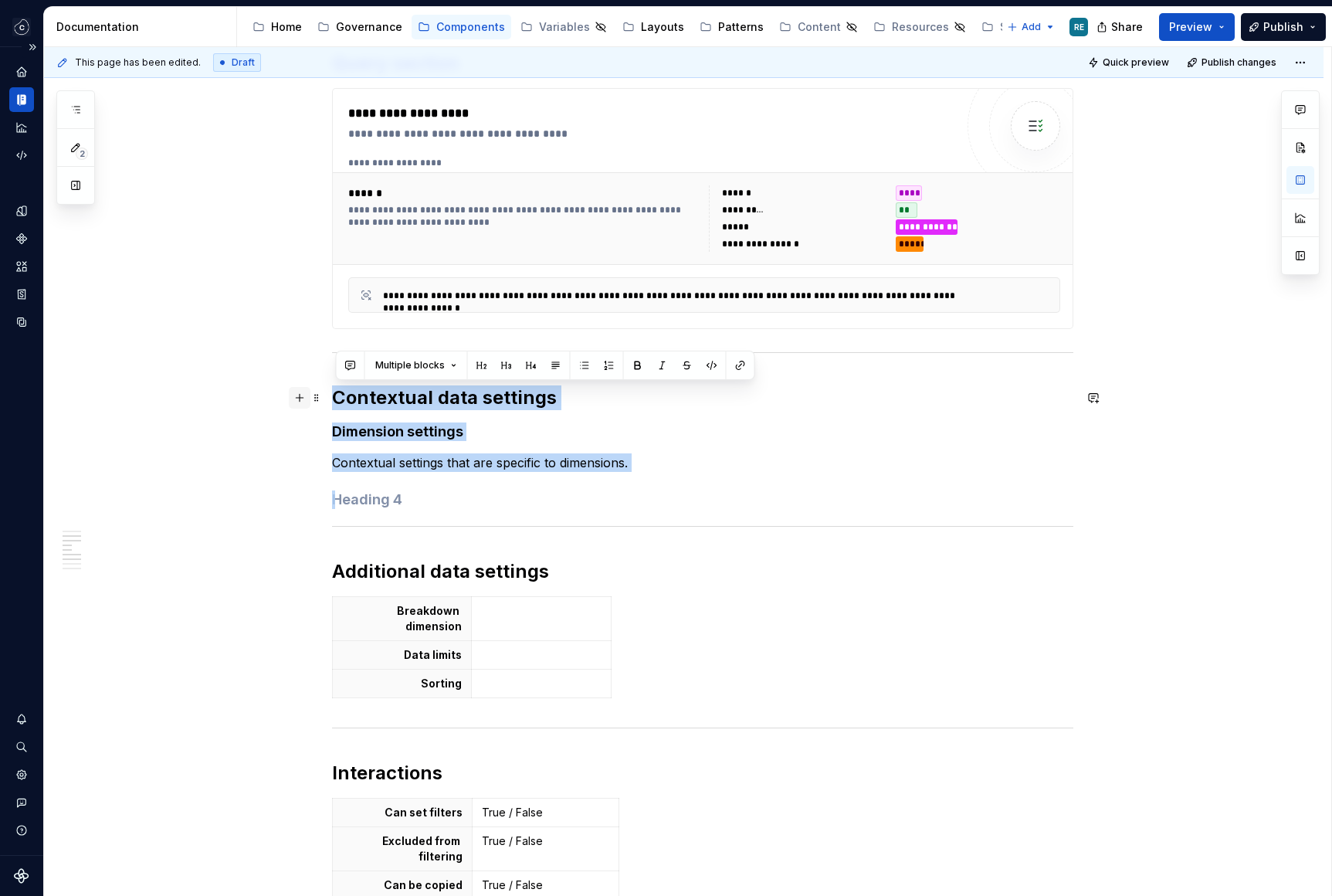
drag, startPoint x: 430, startPoint y: 501, endPoint x: 296, endPoint y: 395, distance: 170.9
click at [332, 395] on div "**********" at bounding box center [702, 601] width 741 height 1772
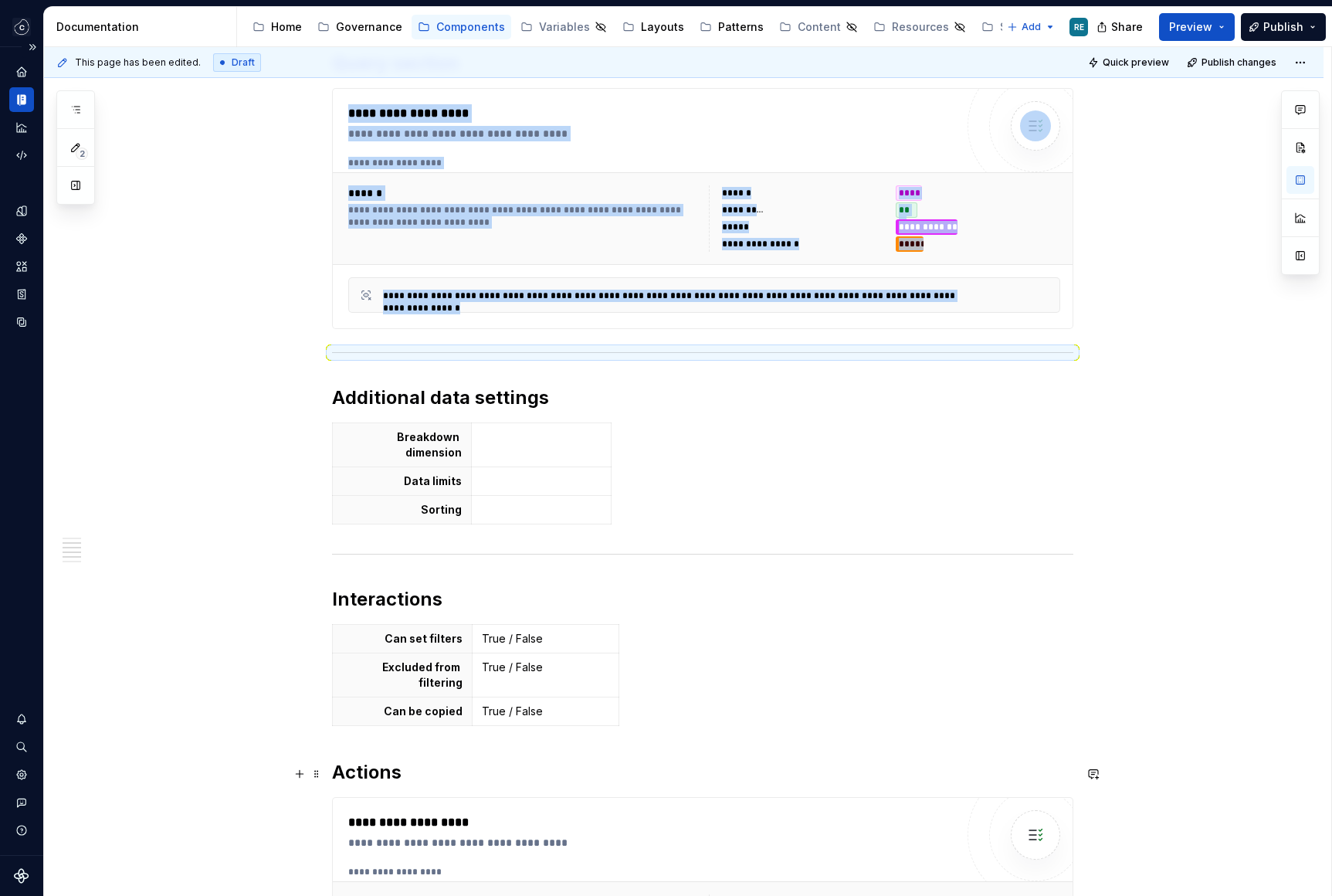
scroll to position [606, 0]
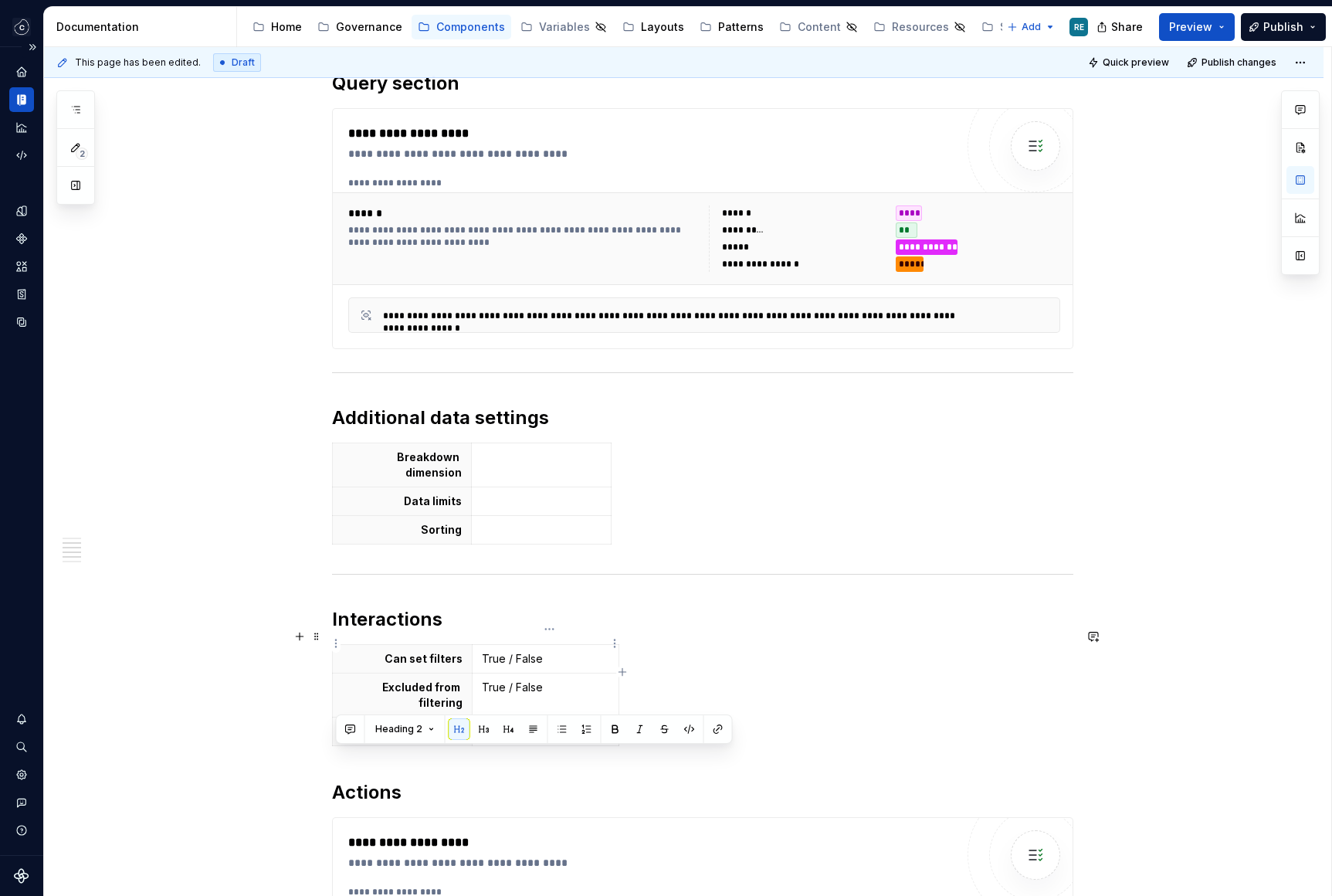
click at [500, 650] on p "True / False" at bounding box center [546, 658] width 127 height 15
click at [681, 725] on div "**********" at bounding box center [702, 524] width 741 height 1579
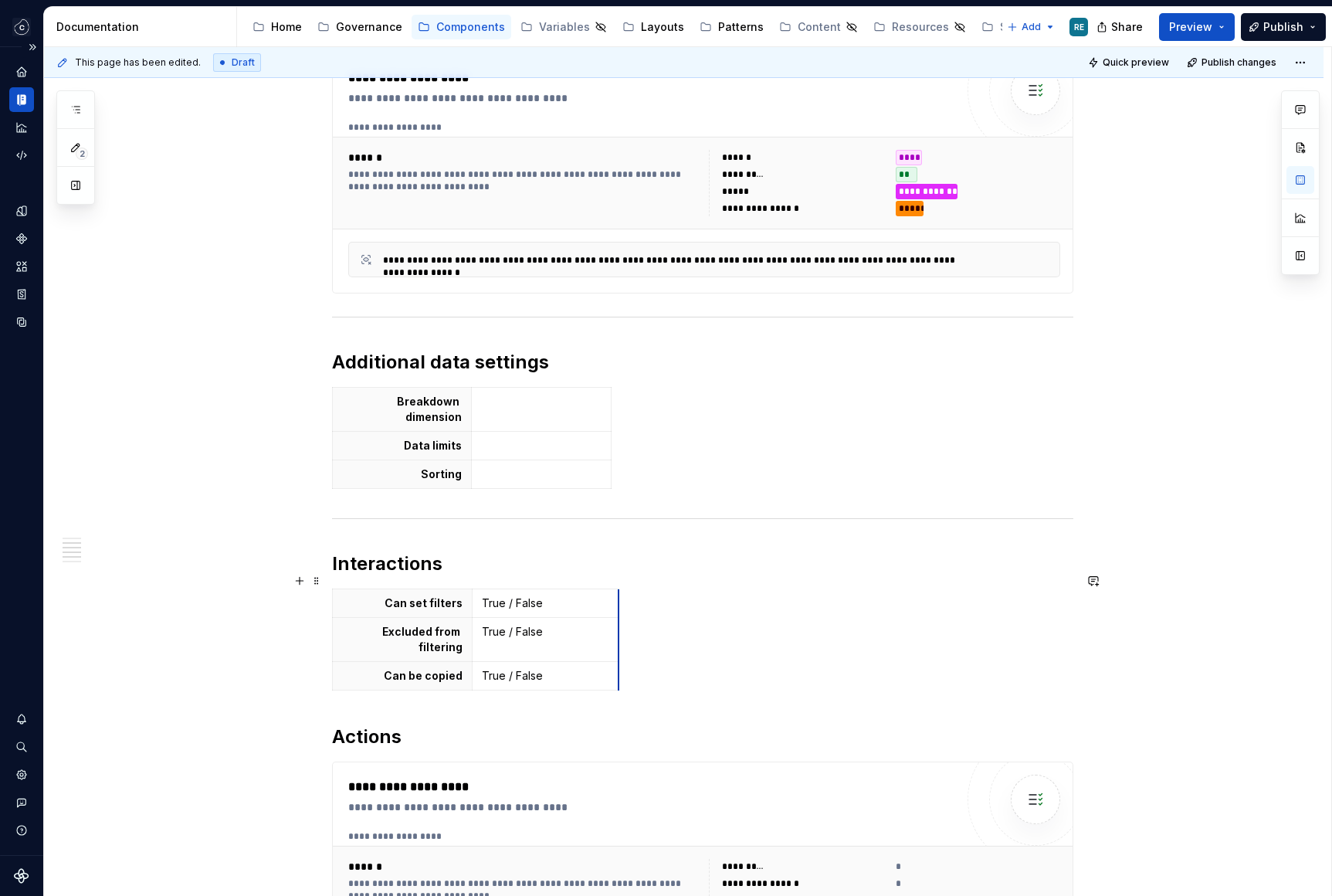
scroll to position [659, 0]
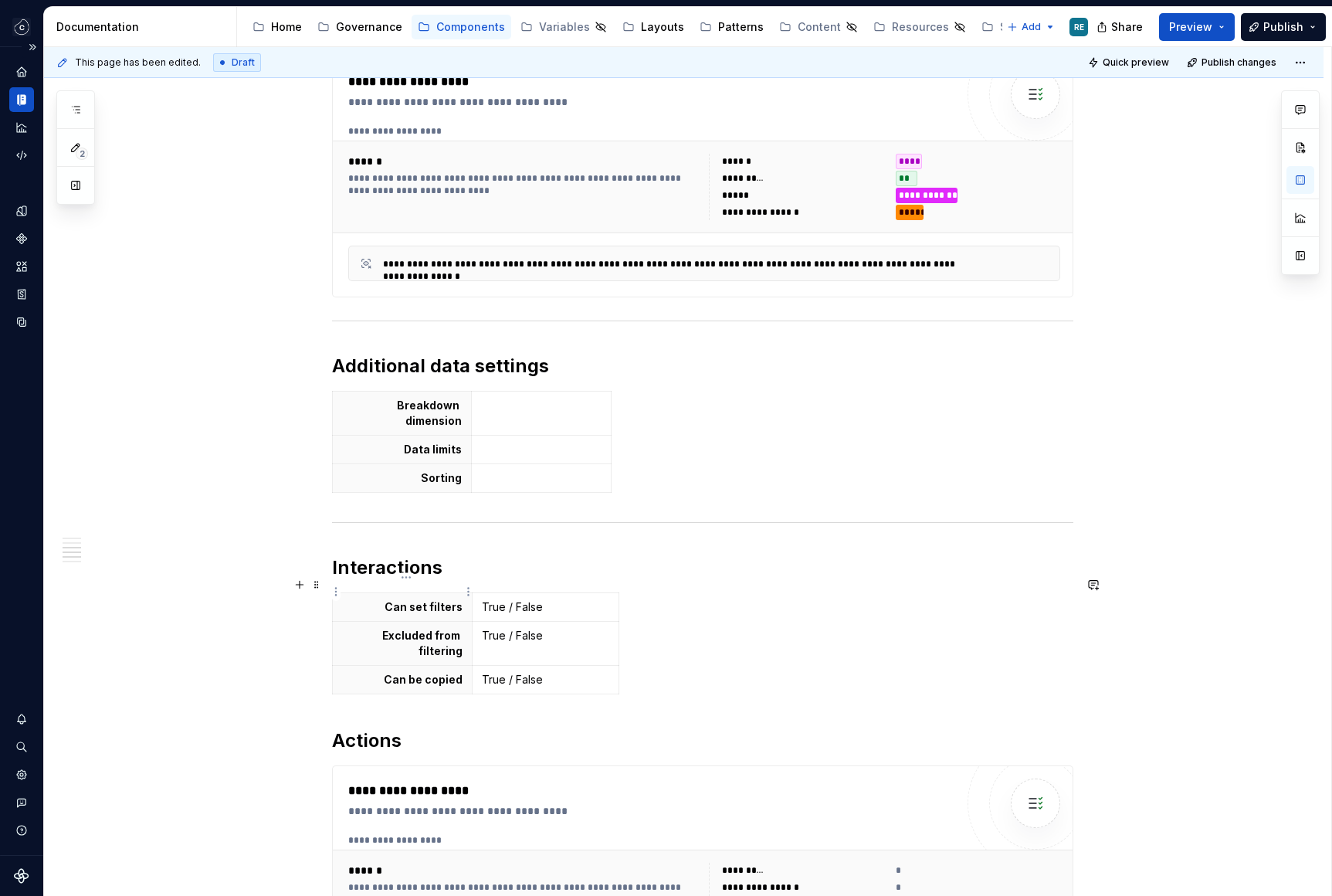
click at [442, 599] on p "Can set filters" at bounding box center [402, 606] width 121 height 15
click at [393, 599] on p "Enacble wildcards" at bounding box center [402, 606] width 121 height 15
click at [515, 599] on p "True / False" at bounding box center [546, 606] width 127 height 15
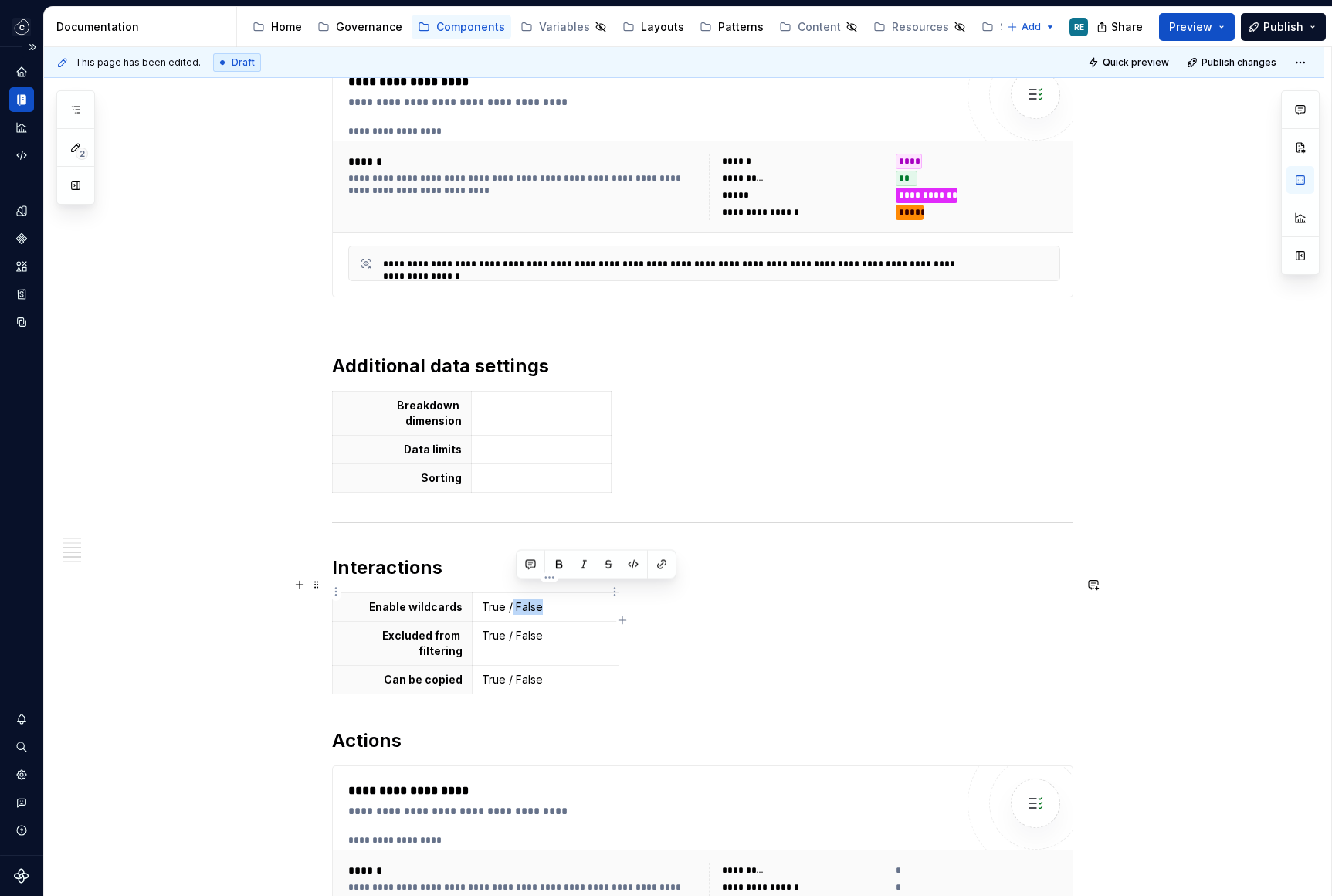
drag, startPoint x: 515, startPoint y: 590, endPoint x: 569, endPoint y: 590, distance: 54.0
click at [569, 599] on p "True / False" at bounding box center [546, 606] width 127 height 15
click at [491, 599] on p "True / False" at bounding box center [546, 606] width 127 height 15
drag, startPoint x: 491, startPoint y: 590, endPoint x: 516, endPoint y: 592, distance: 25.1
click at [516, 599] on p "True / False" at bounding box center [546, 606] width 127 height 15
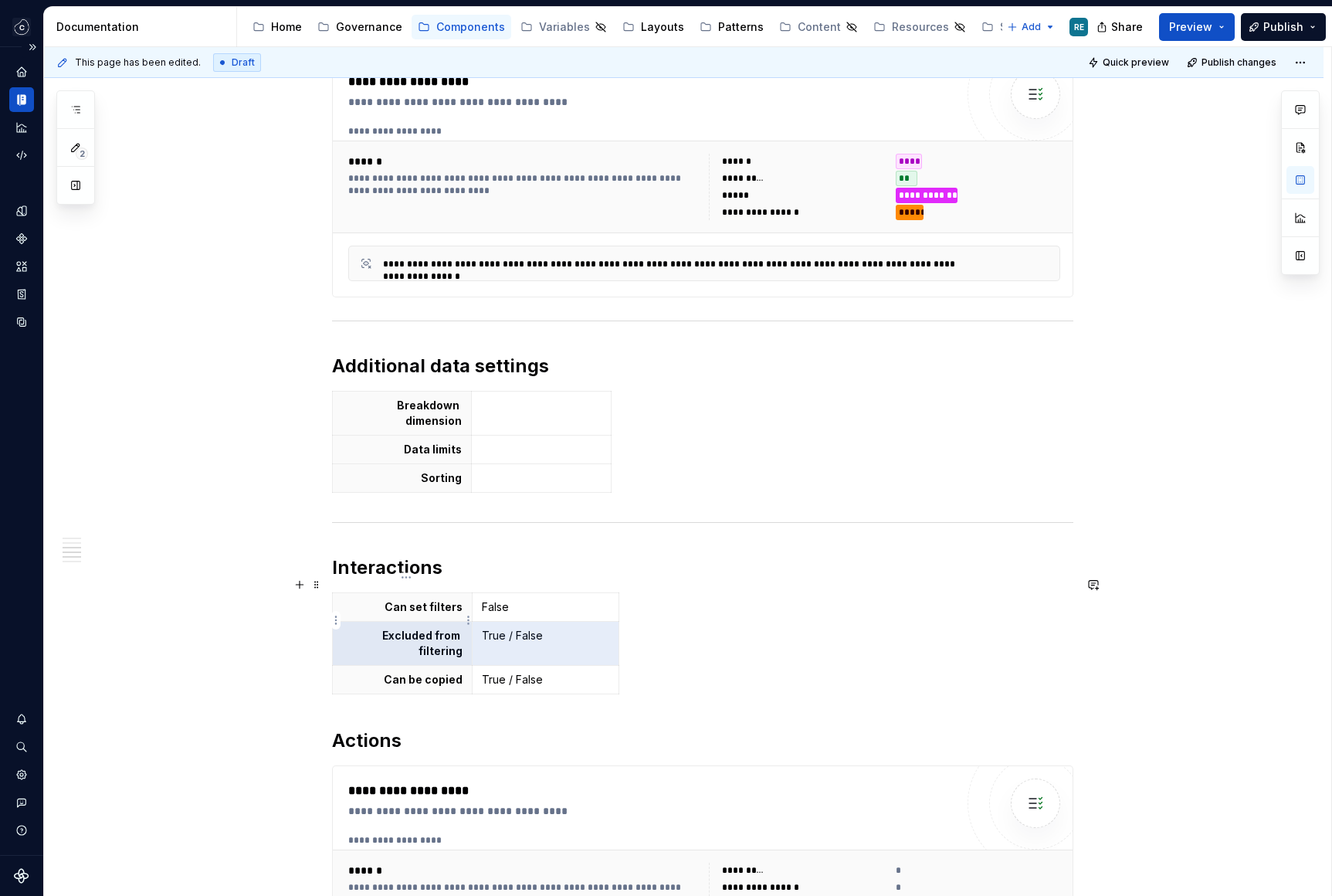
drag, startPoint x: 515, startPoint y: 617, endPoint x: 498, endPoint y: 620, distance: 17.3
click at [499, 628] on p "True / False" at bounding box center [546, 635] width 127 height 15
click at [498, 628] on p "True / False" at bounding box center [546, 635] width 127 height 15
drag, startPoint x: 498, startPoint y: 620, endPoint x: 515, endPoint y: 620, distance: 17.0
click at [515, 628] on p "True / False" at bounding box center [546, 635] width 127 height 15
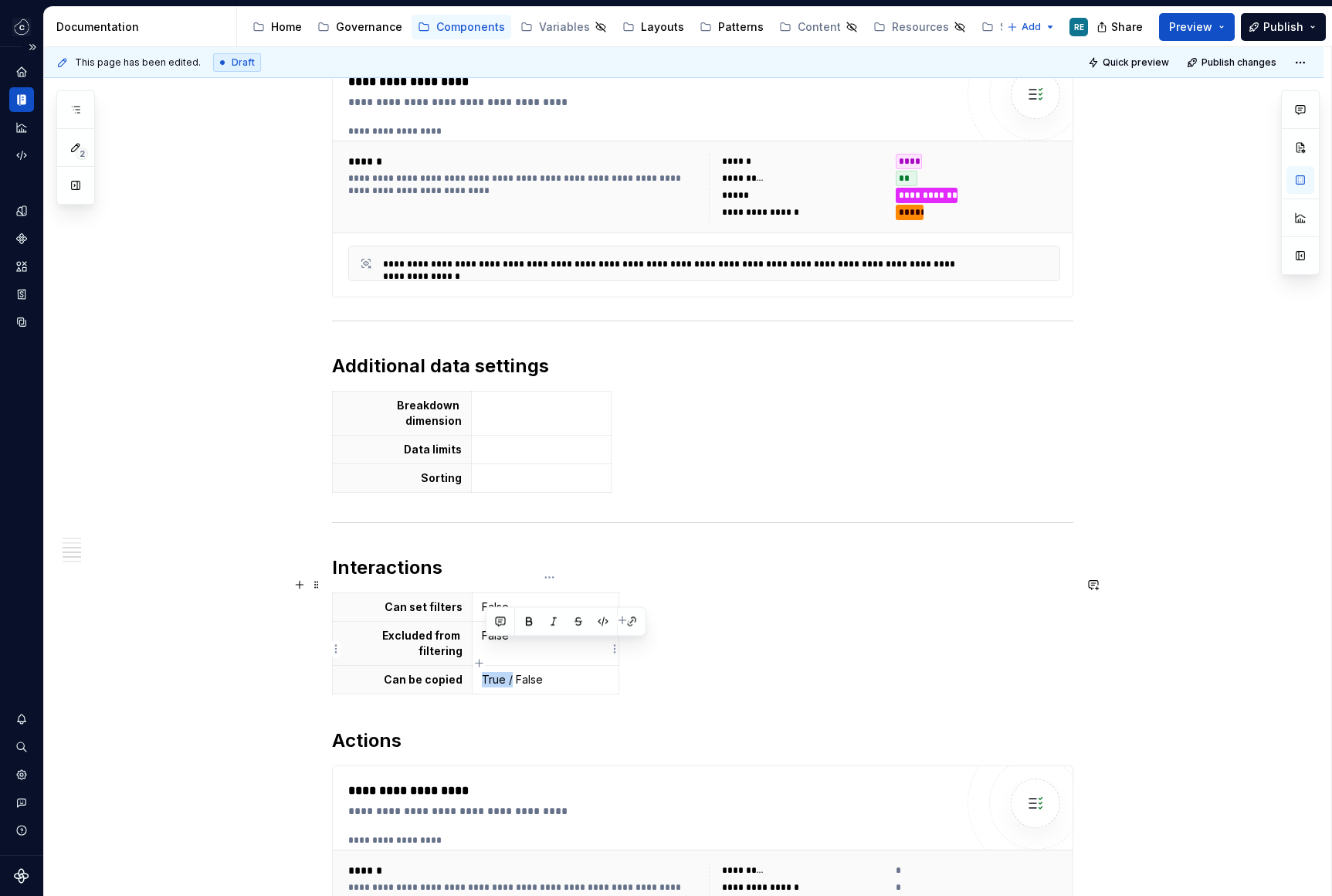
drag, startPoint x: 516, startPoint y: 649, endPoint x: 486, endPoint y: 649, distance: 30.0
click at [486, 672] on p "True / False" at bounding box center [546, 679] width 127 height 15
click at [484, 593] on td "False" at bounding box center [546, 607] width 147 height 28
click at [478, 664] on icon "button" at bounding box center [479, 663] width 12 height 12
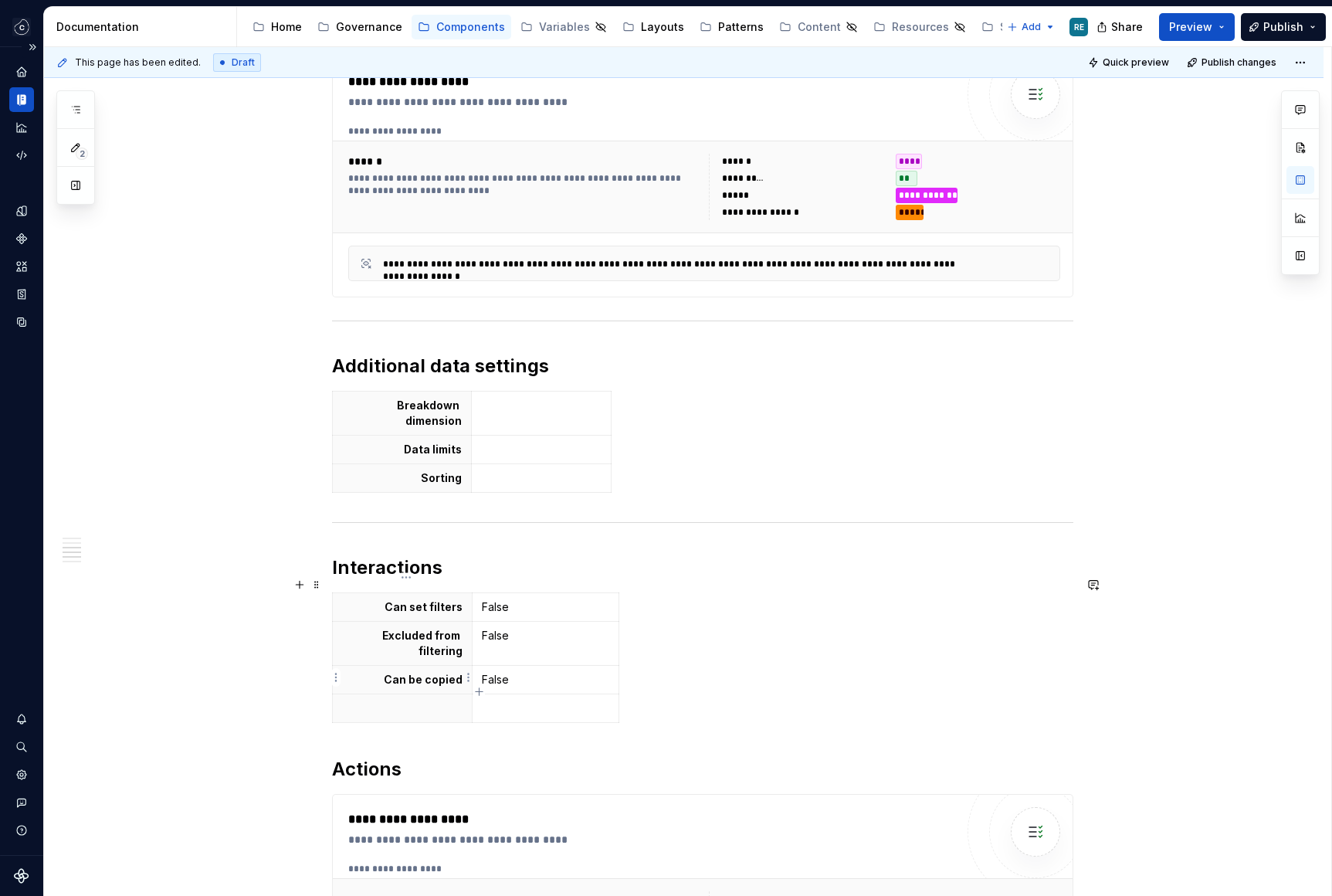
click at [445, 700] on p at bounding box center [402, 708] width 121 height 15
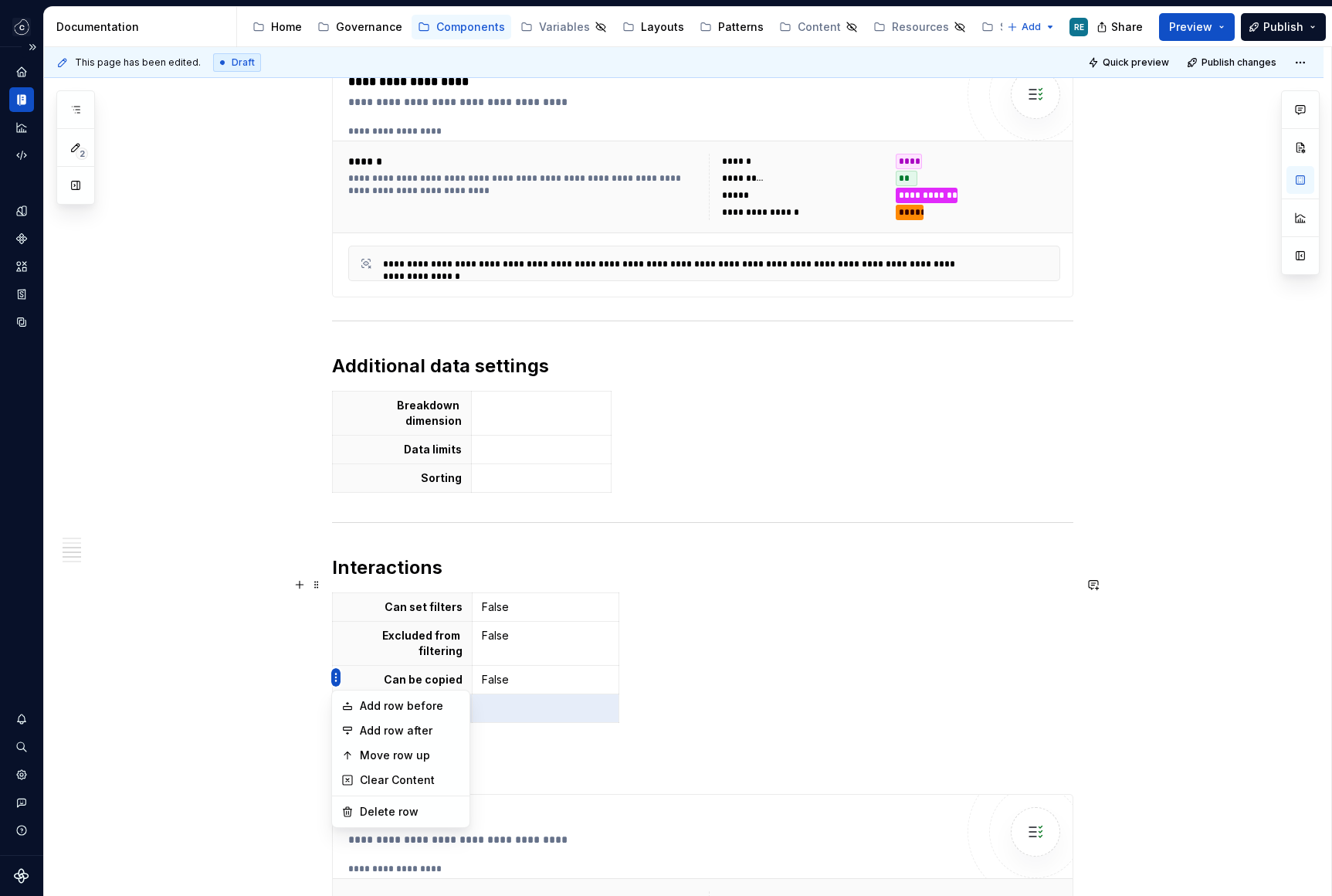
click at [351, 606] on html "Studio Views RE Design system data Documentation Accessibility guide for tree P…" at bounding box center [666, 448] width 1332 height 896
click at [411, 812] on div "Delete row" at bounding box center [410, 812] width 100 height 15
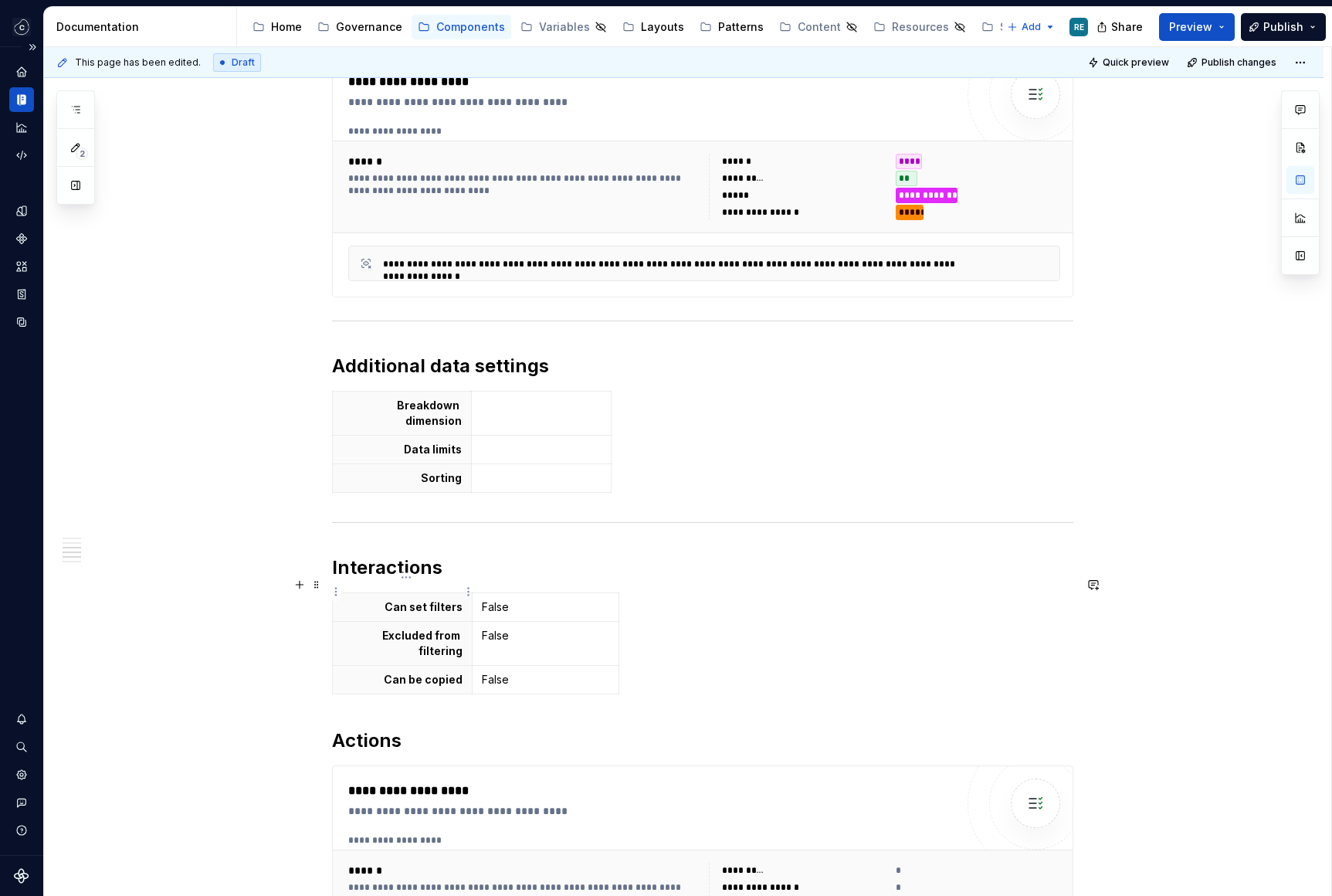
click at [427, 599] on p "Can set filters" at bounding box center [402, 606] width 121 height 15
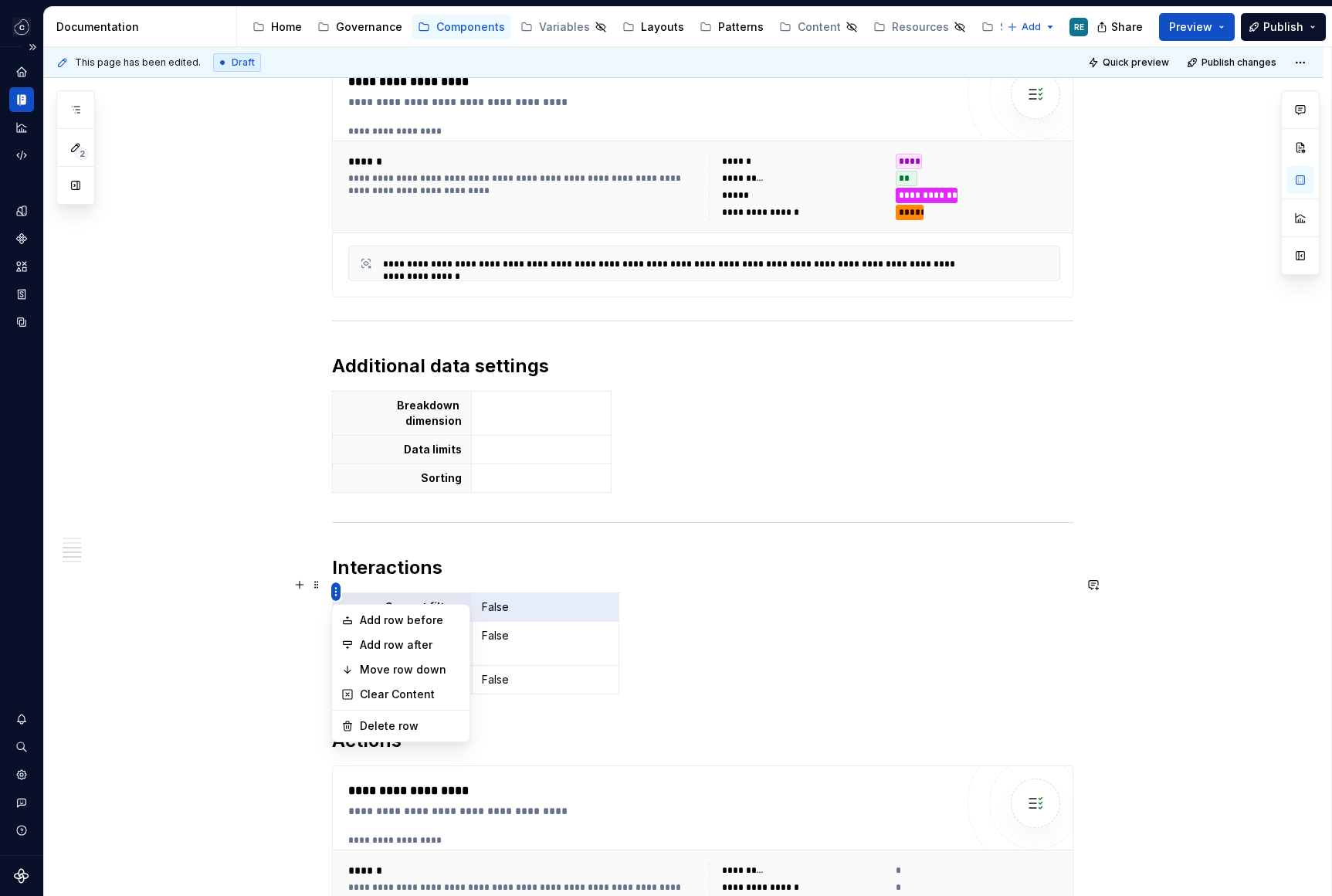
click at [336, 593] on html "Studio Views RE Design system data Documentation Accessibility guide for tree P…" at bounding box center [666, 448] width 1332 height 896
click at [400, 613] on div "Add row before" at bounding box center [410, 620] width 100 height 15
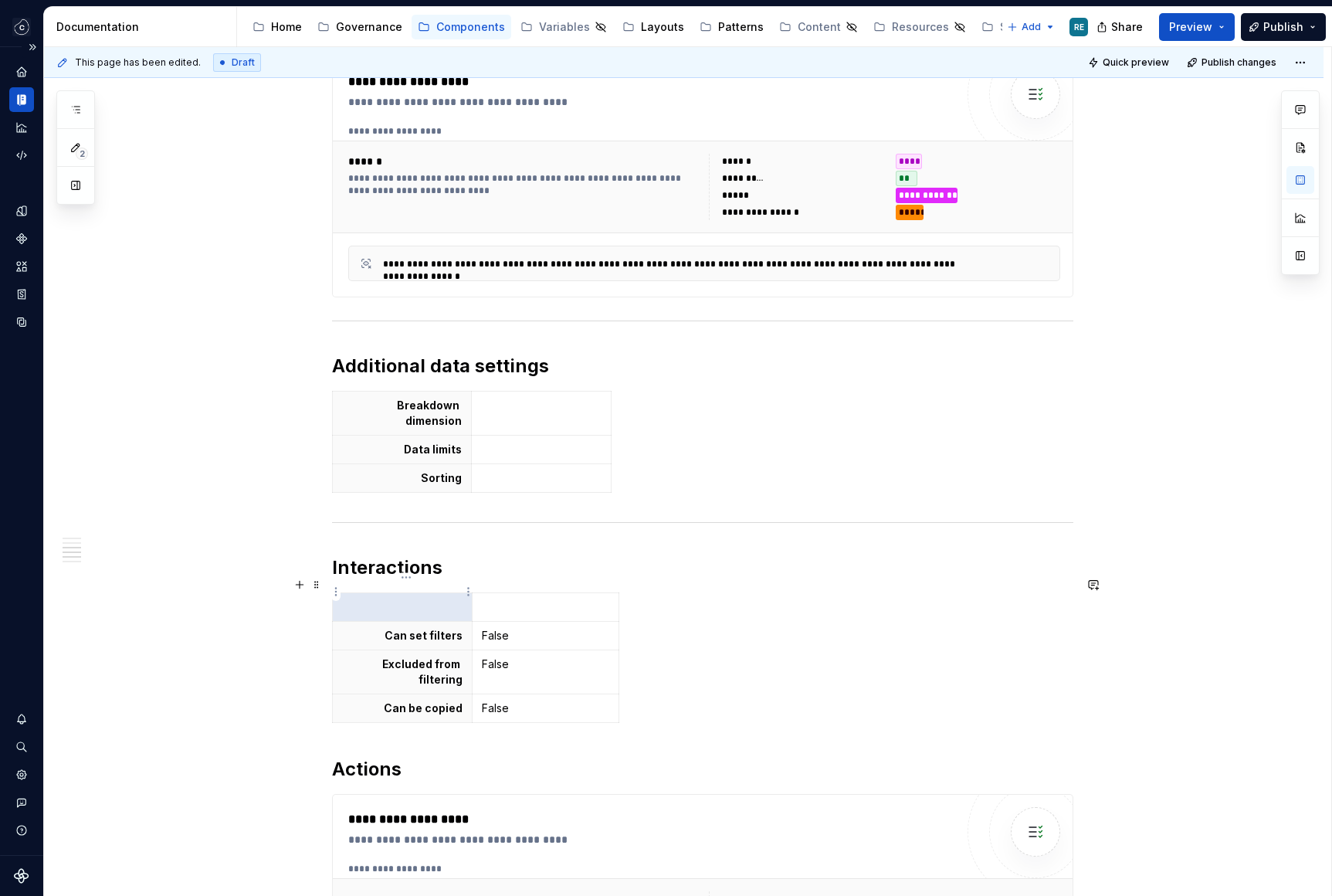
click at [420, 599] on p at bounding box center [402, 606] width 121 height 15
click at [526, 599] on p at bounding box center [546, 606] width 127 height 15
click at [427, 599] on p "Enable wildcards" at bounding box center [402, 606] width 121 height 15
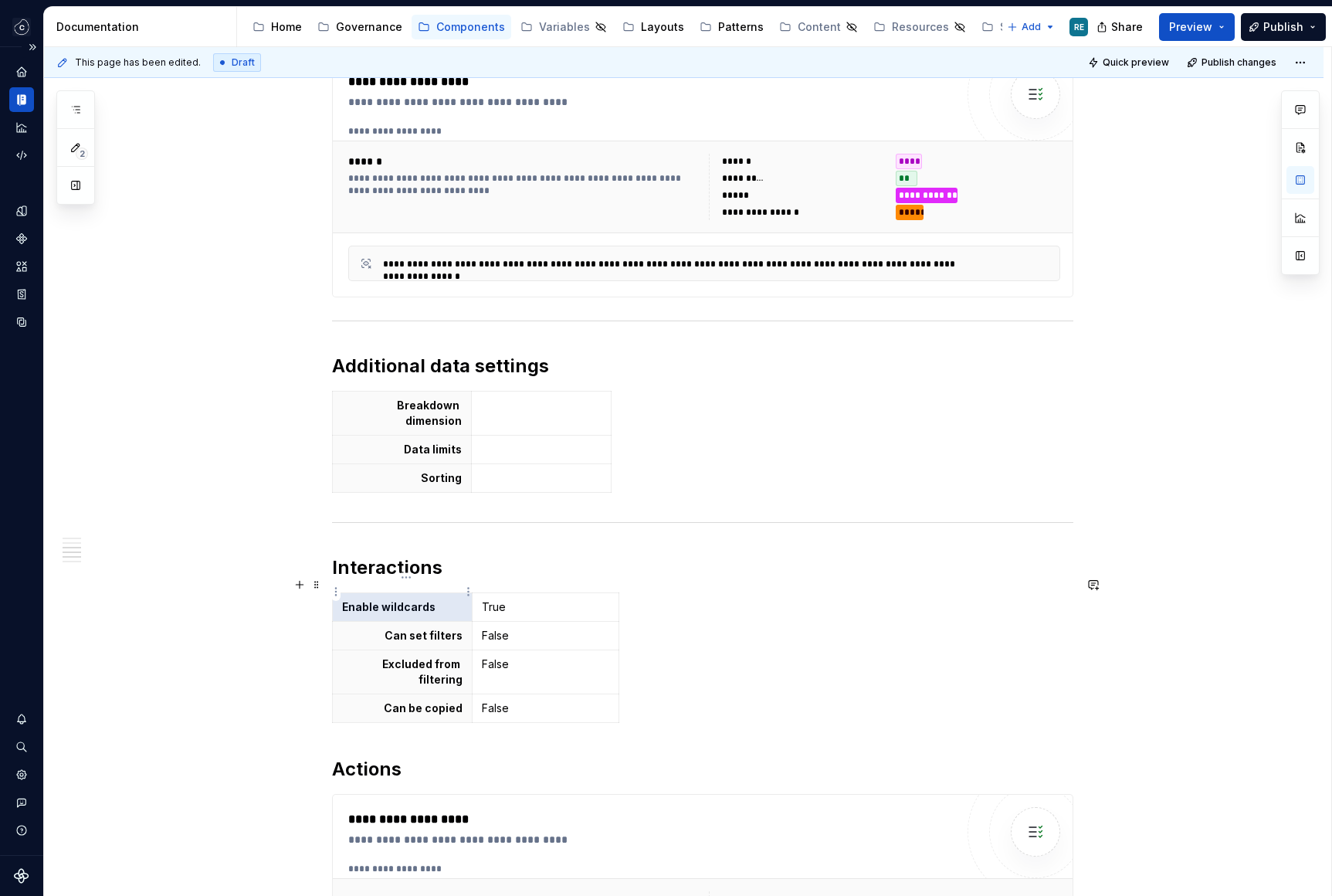
click at [407, 599] on p "Enable wildcards" at bounding box center [402, 606] width 121 height 15
click at [464, 590] on html "Studio Views RE Design system data Documentation Accessibility guide for tree P…" at bounding box center [666, 448] width 1332 height 896
click at [462, 590] on html "Studio Views RE Design system data Documentation Accessibility guide for tree P…" at bounding box center [666, 448] width 1332 height 896
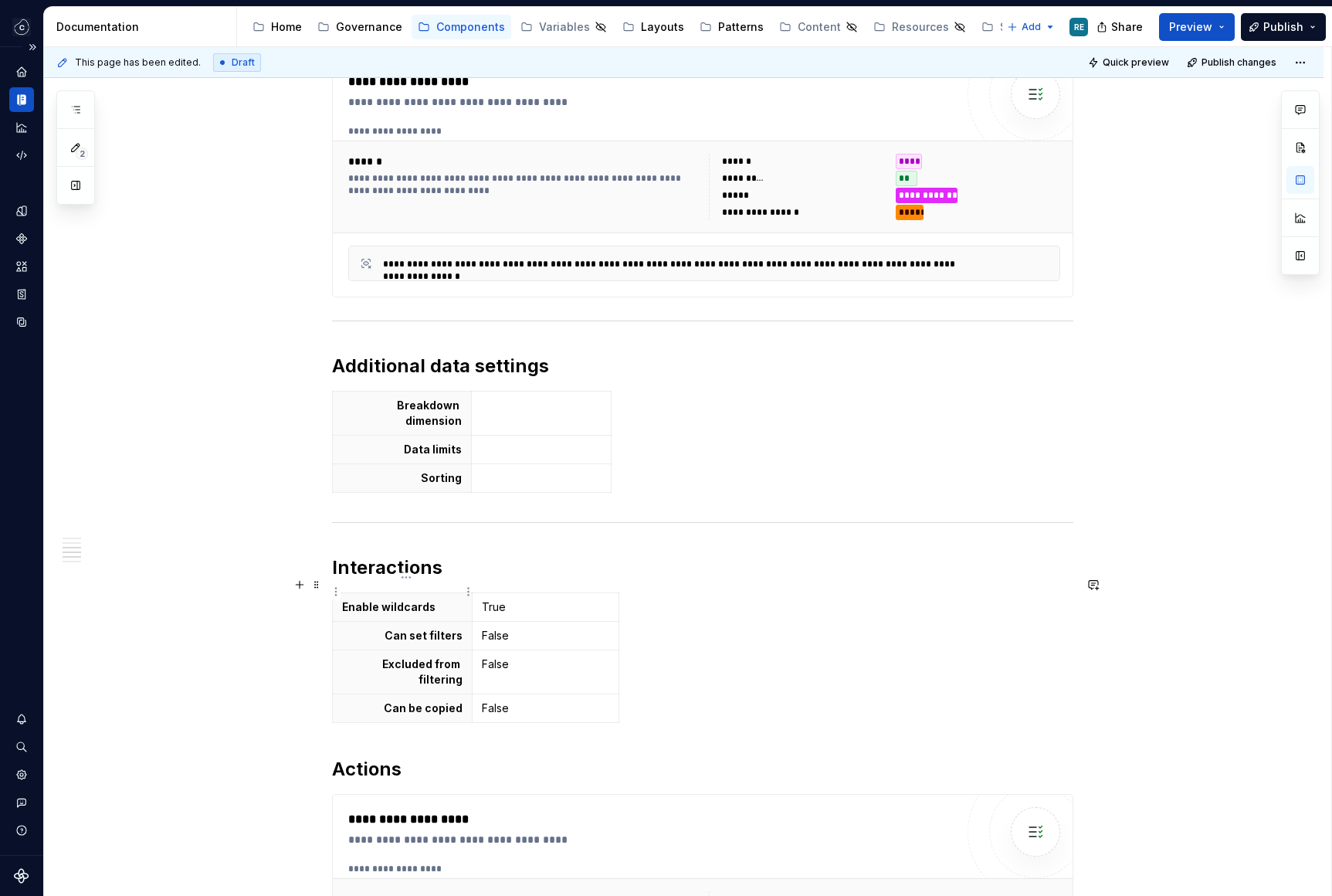
click at [434, 599] on p "Enable wildcards" at bounding box center [402, 606] width 121 height 15
click at [407, 580] on html "Studio Views RE Design system data Documentation Accessibility guide for tree P…" at bounding box center [666, 448] width 1332 height 896
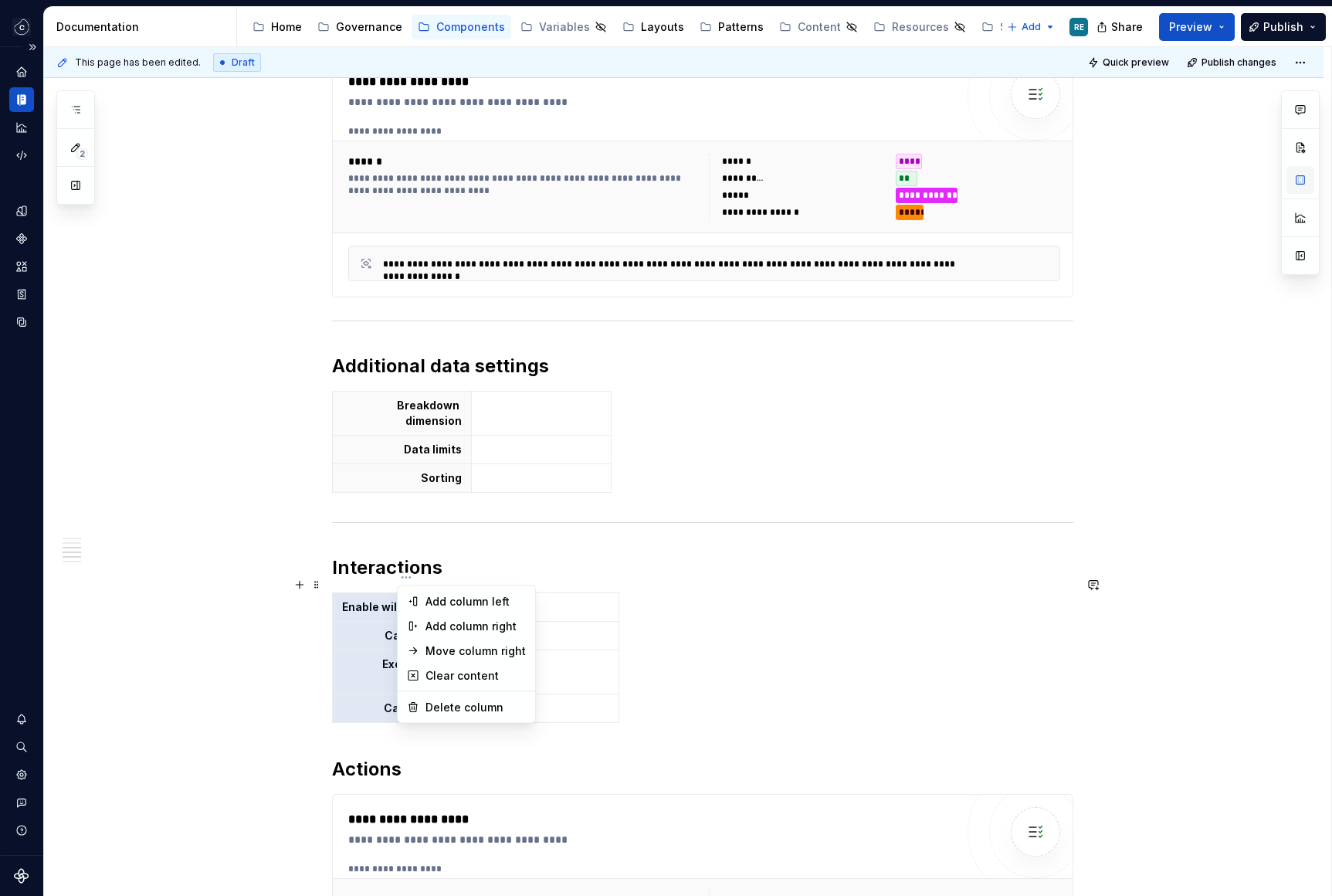
click at [1304, 172] on div at bounding box center [1300, 182] width 38 height 185
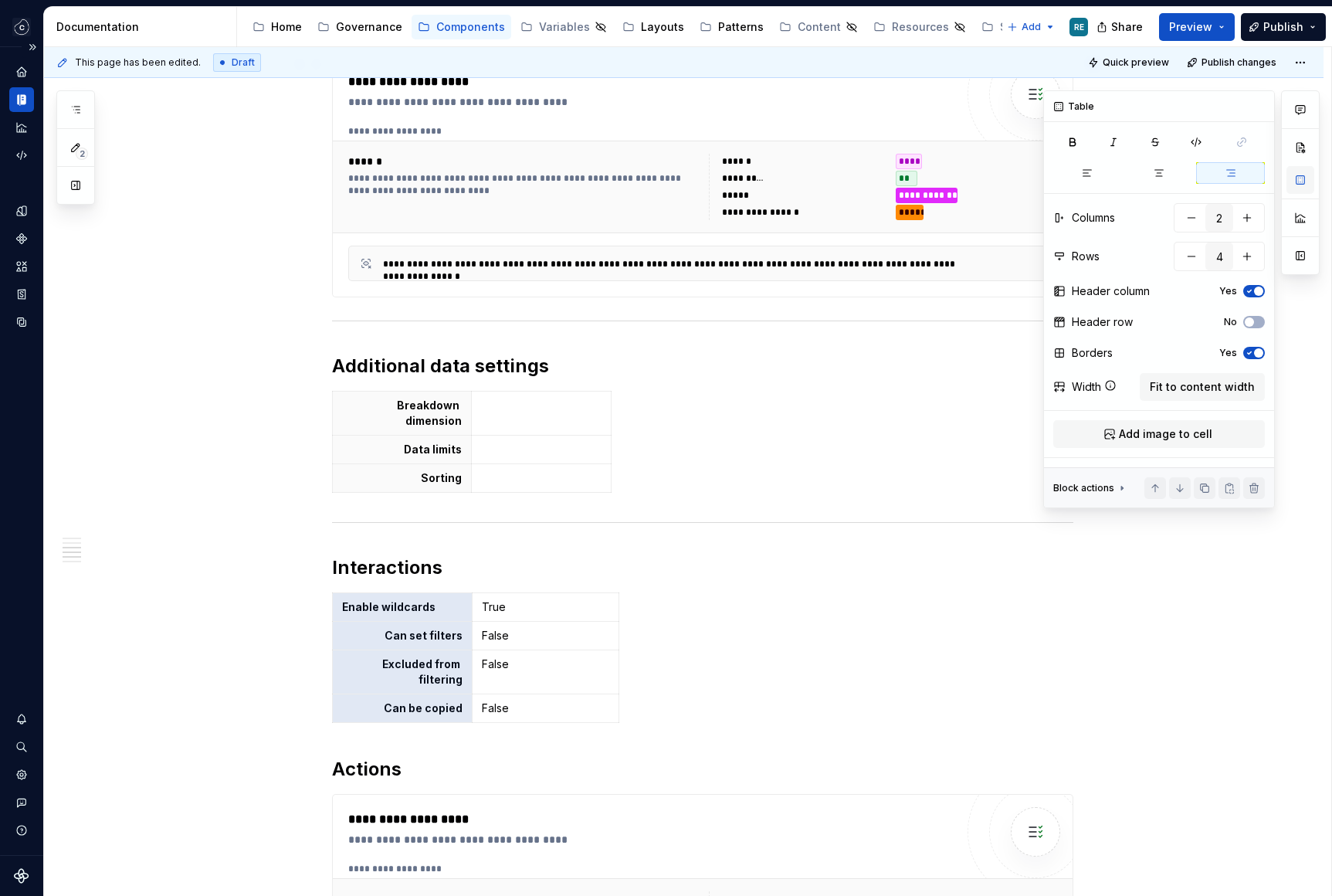
click at [1301, 182] on button "button" at bounding box center [1300, 180] width 28 height 28
click at [1212, 172] on button "button" at bounding box center [1230, 172] width 68 height 22
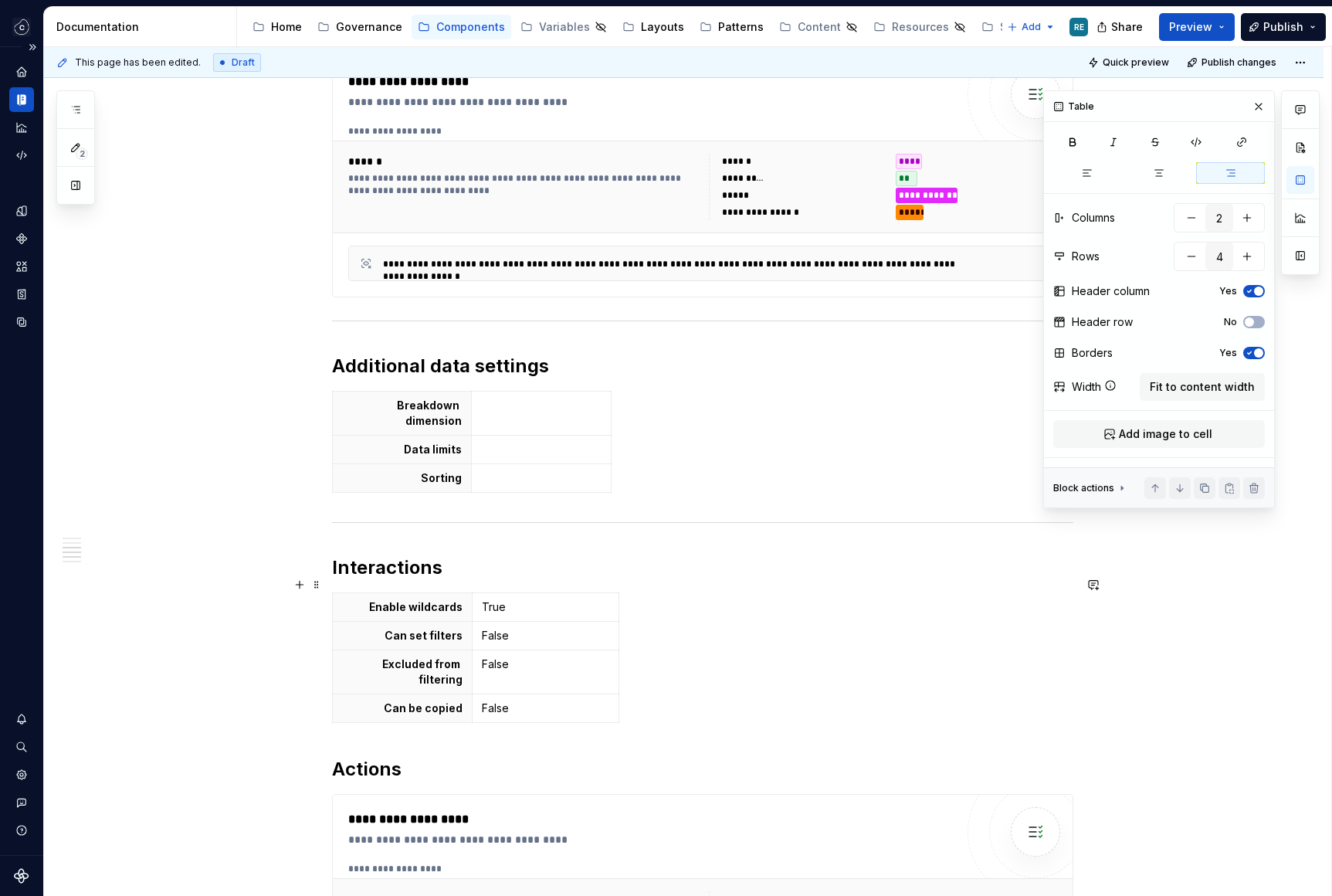
click at [772, 693] on div "Enable wildcards True Can set filters False Excluded from filtering False Can b…" at bounding box center [702, 661] width 741 height 137
click at [771, 687] on div "Enable wildcards True Can set filters False Excluded from filtering False Can b…" at bounding box center [702, 661] width 741 height 137
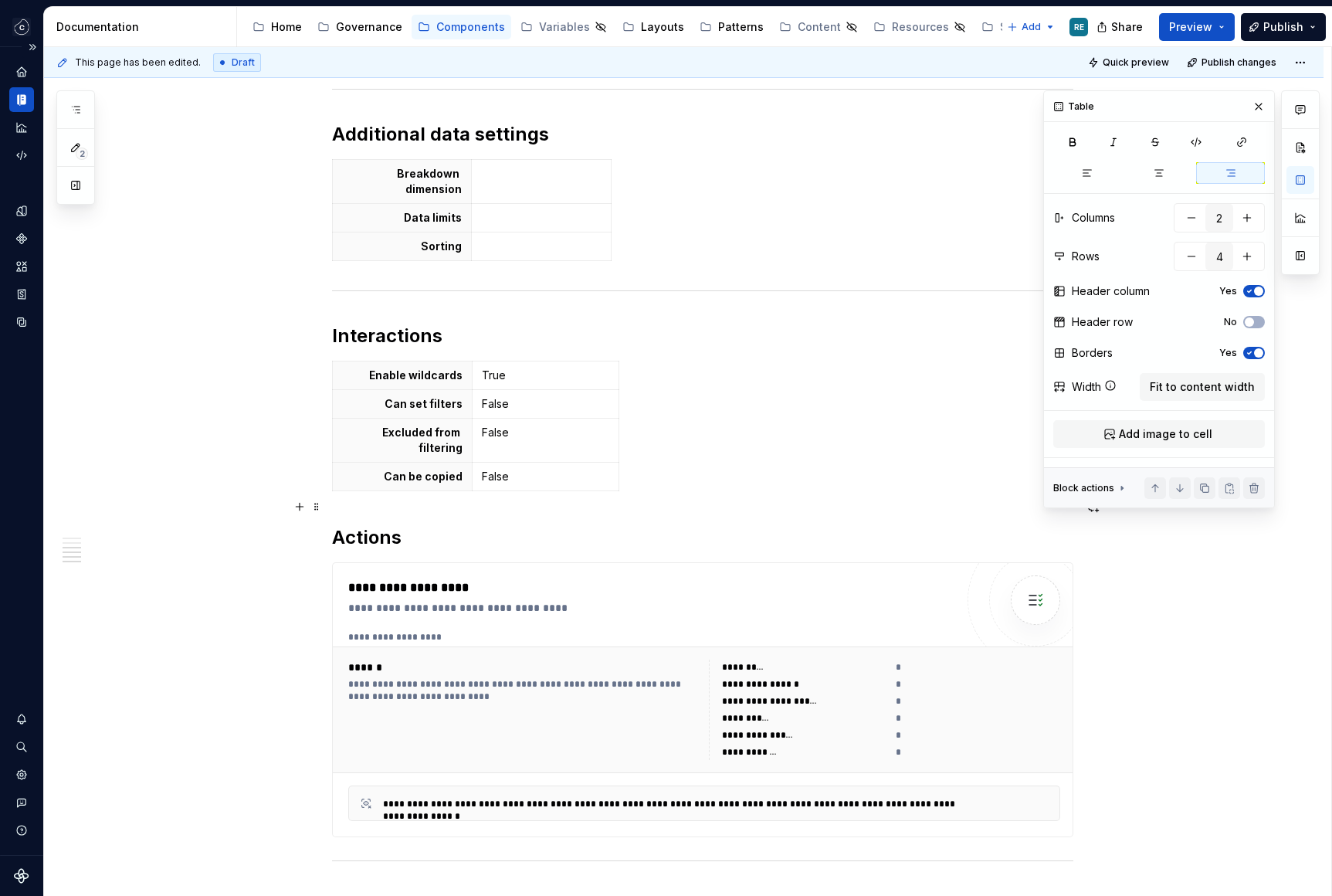
scroll to position [875, 0]
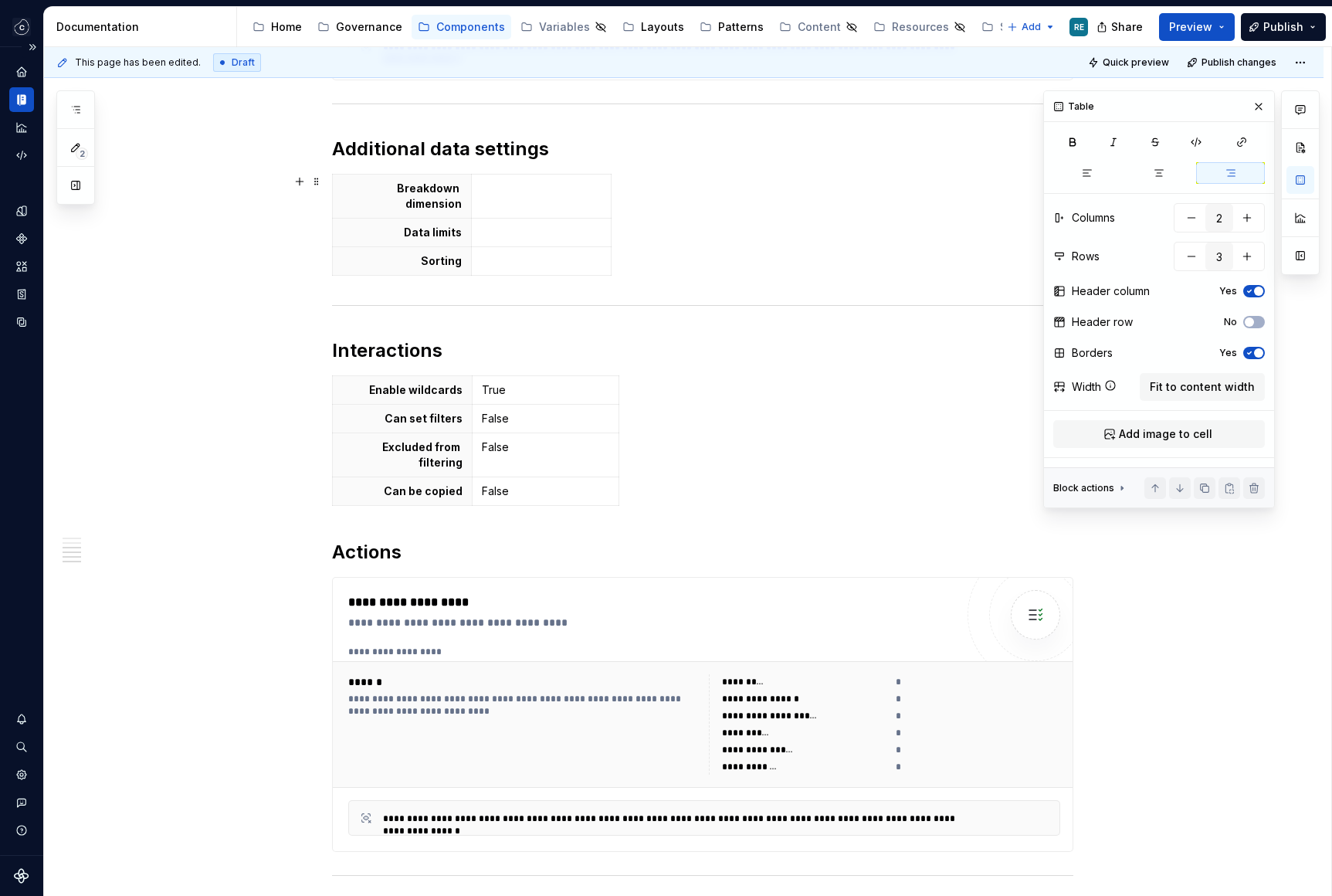
click at [677, 262] on div "Breakdown dimension Data limits Sorting" at bounding box center [702, 227] width 741 height 108
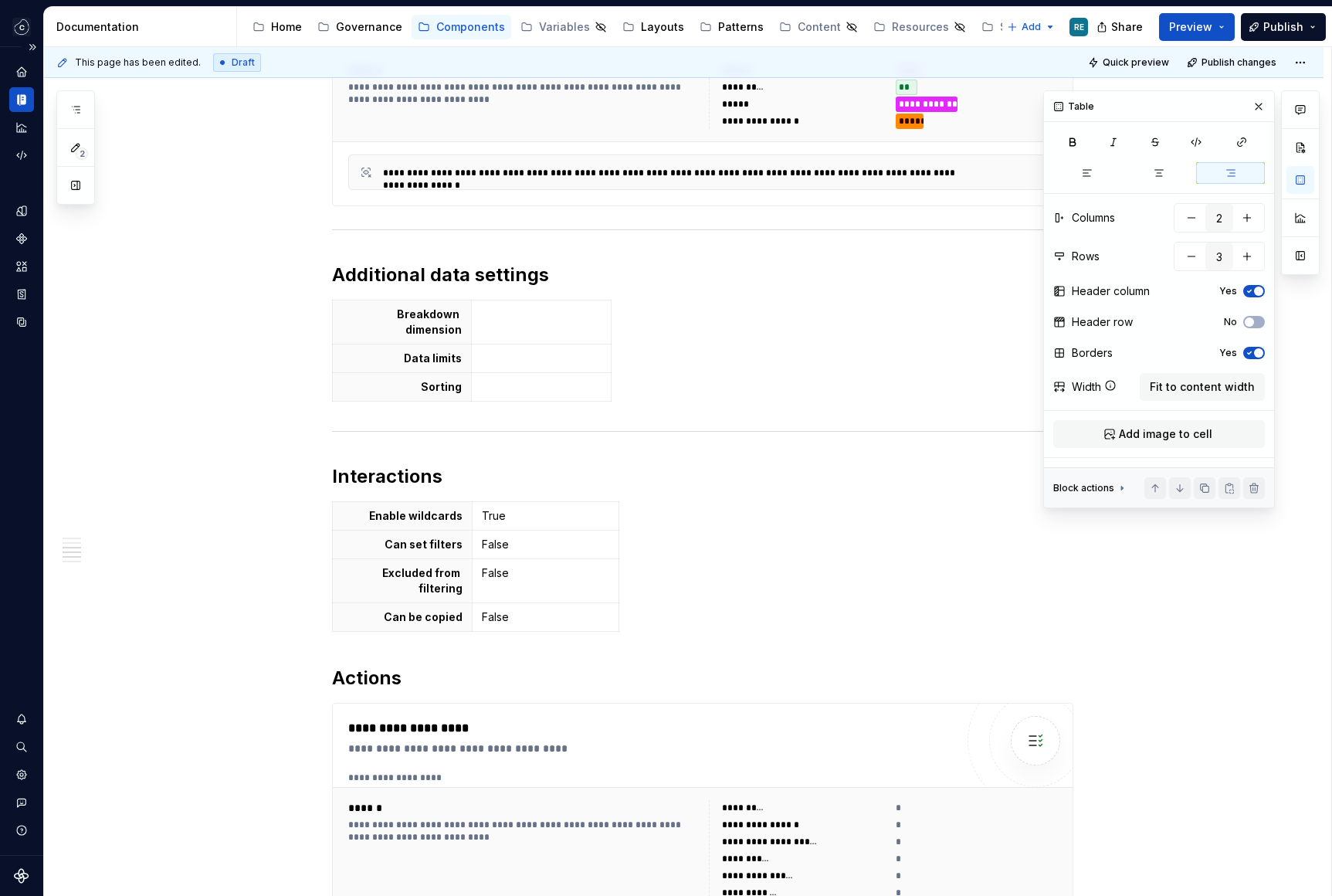
scroll to position [721, 0]
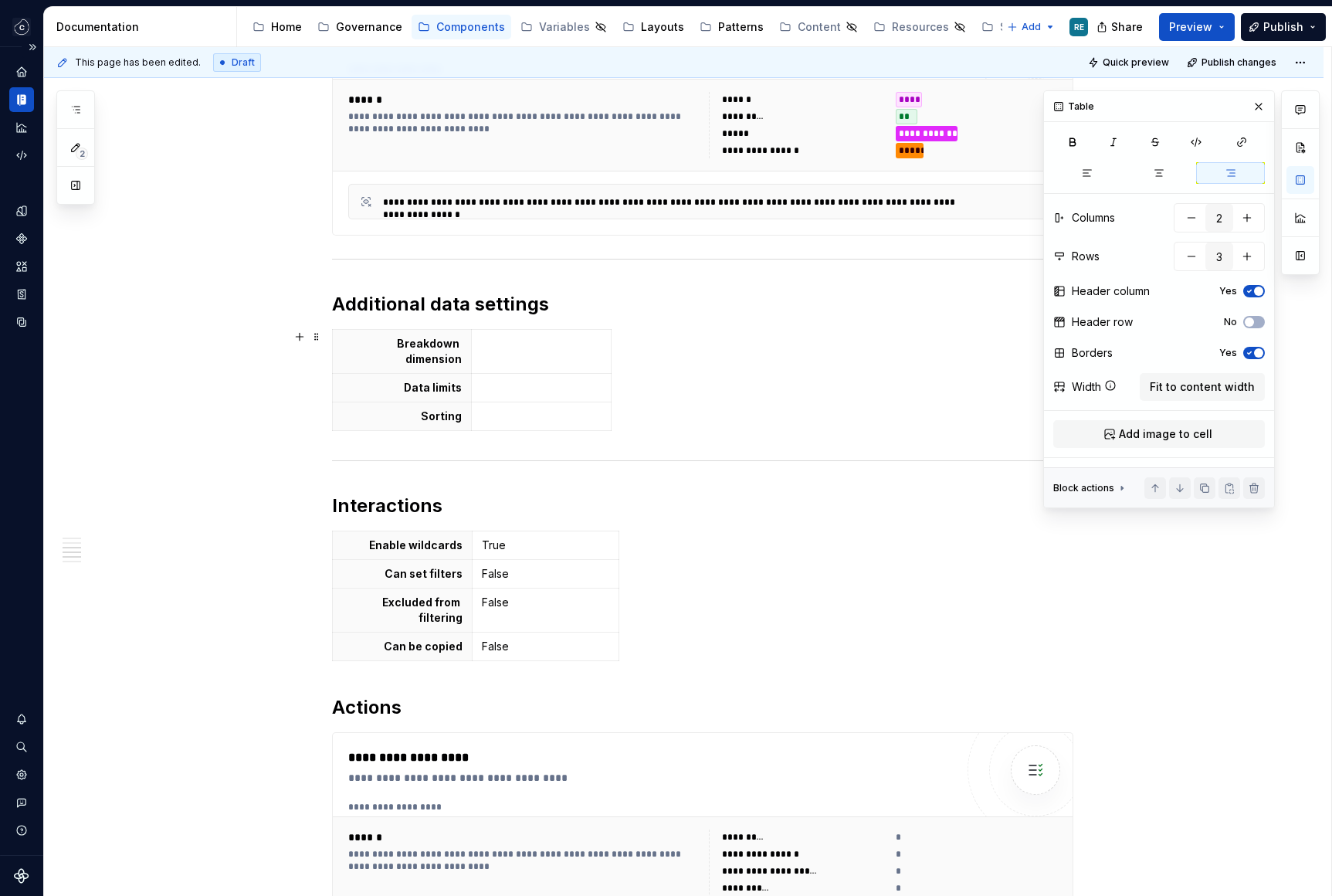
click at [652, 337] on div "Breakdown dimension Data limits Sorting" at bounding box center [702, 382] width 741 height 108
click at [1265, 112] on button "button" at bounding box center [1258, 106] width 22 height 22
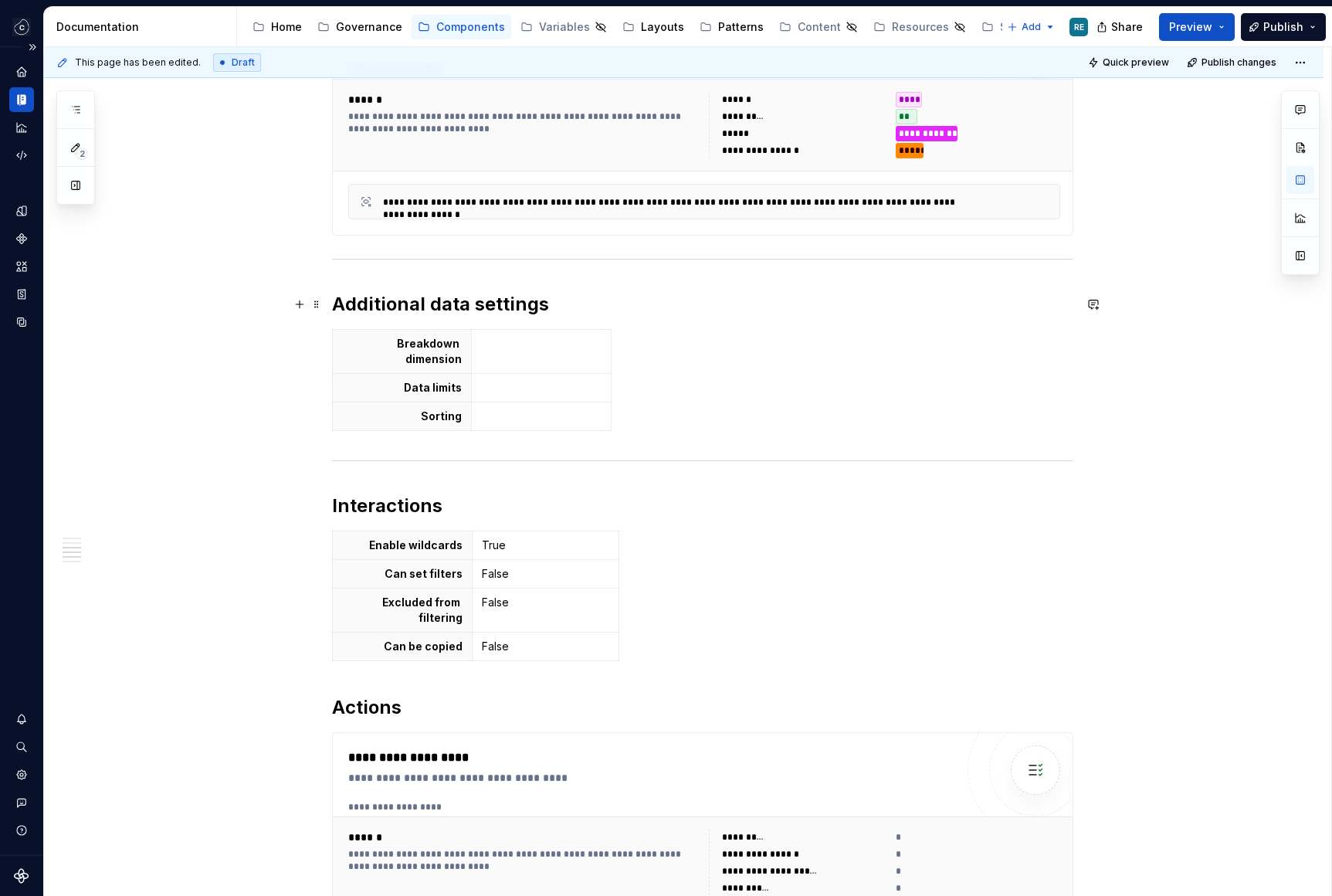
click at [413, 303] on h2 "Additional data settings" at bounding box center [702, 304] width 741 height 24
drag, startPoint x: 413, startPoint y: 303, endPoint x: 614, endPoint y: 407, distance: 226.3
click at [614, 407] on div "**********" at bounding box center [702, 426] width 741 height 1608
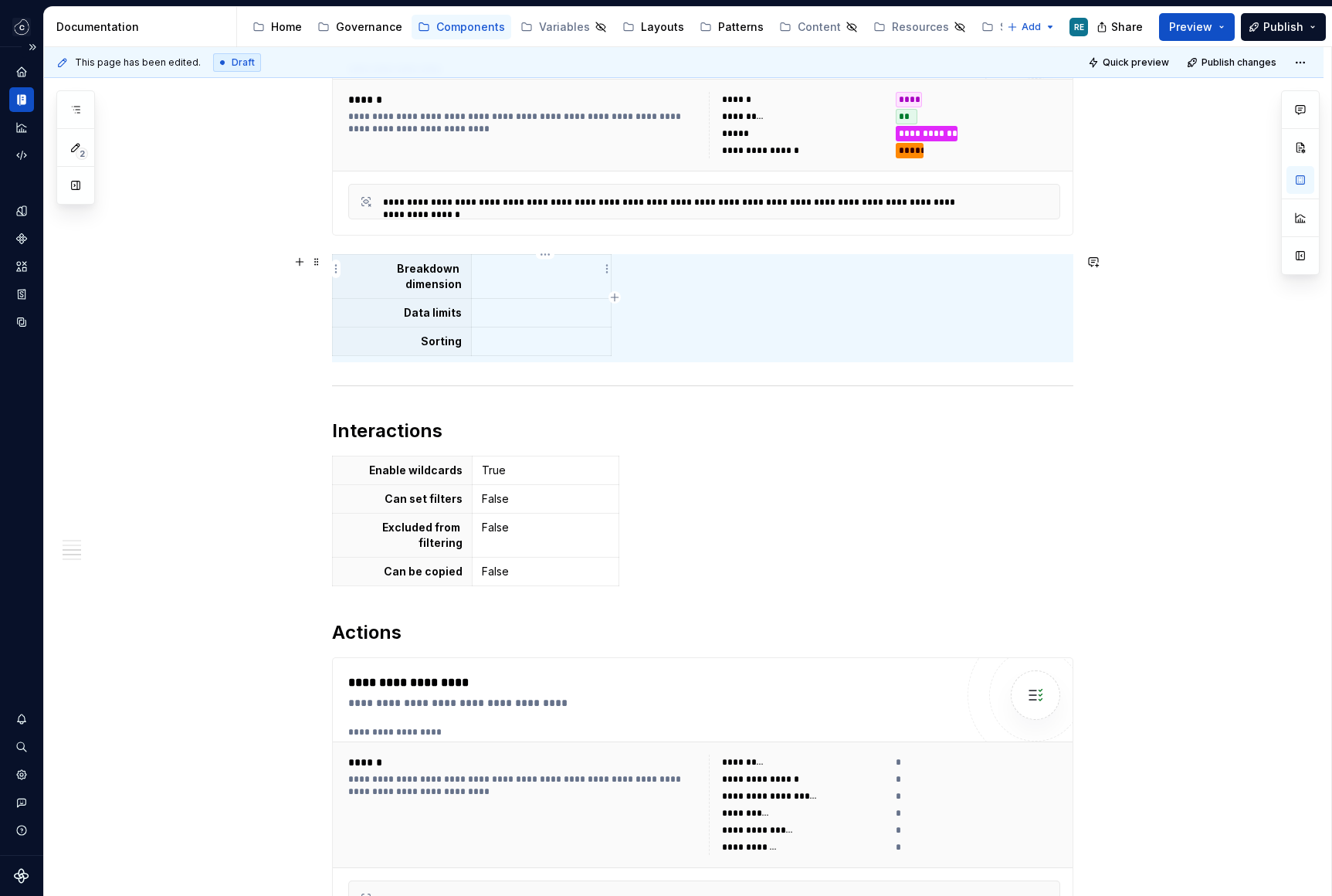
click at [678, 289] on div "Breakdown dimension Data limits Sorting" at bounding box center [702, 307] width 741 height 108
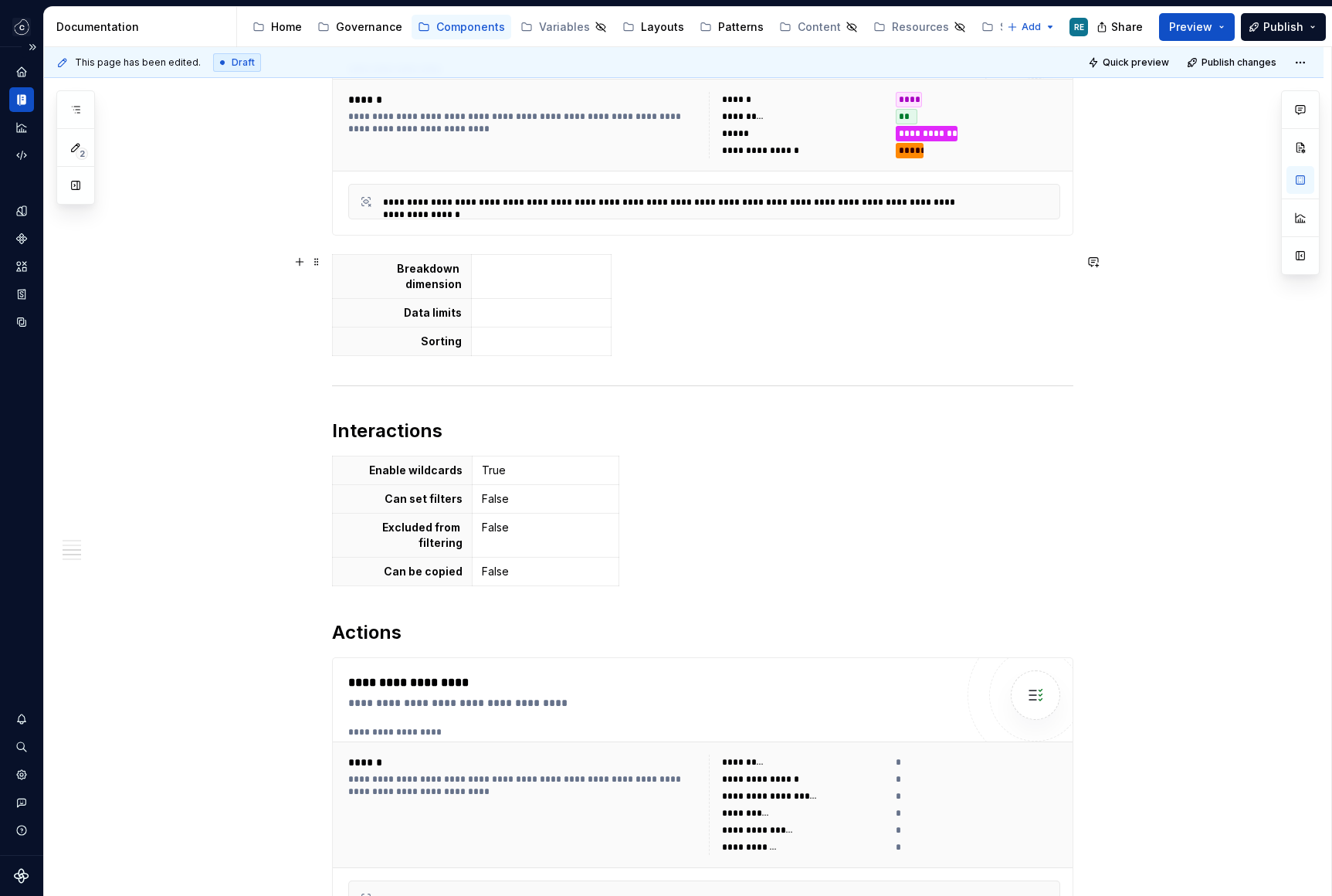
click at [678, 289] on div "Breakdown dimension Data limits Sorting" at bounding box center [702, 307] width 741 height 108
click at [320, 265] on span at bounding box center [316, 261] width 12 height 22
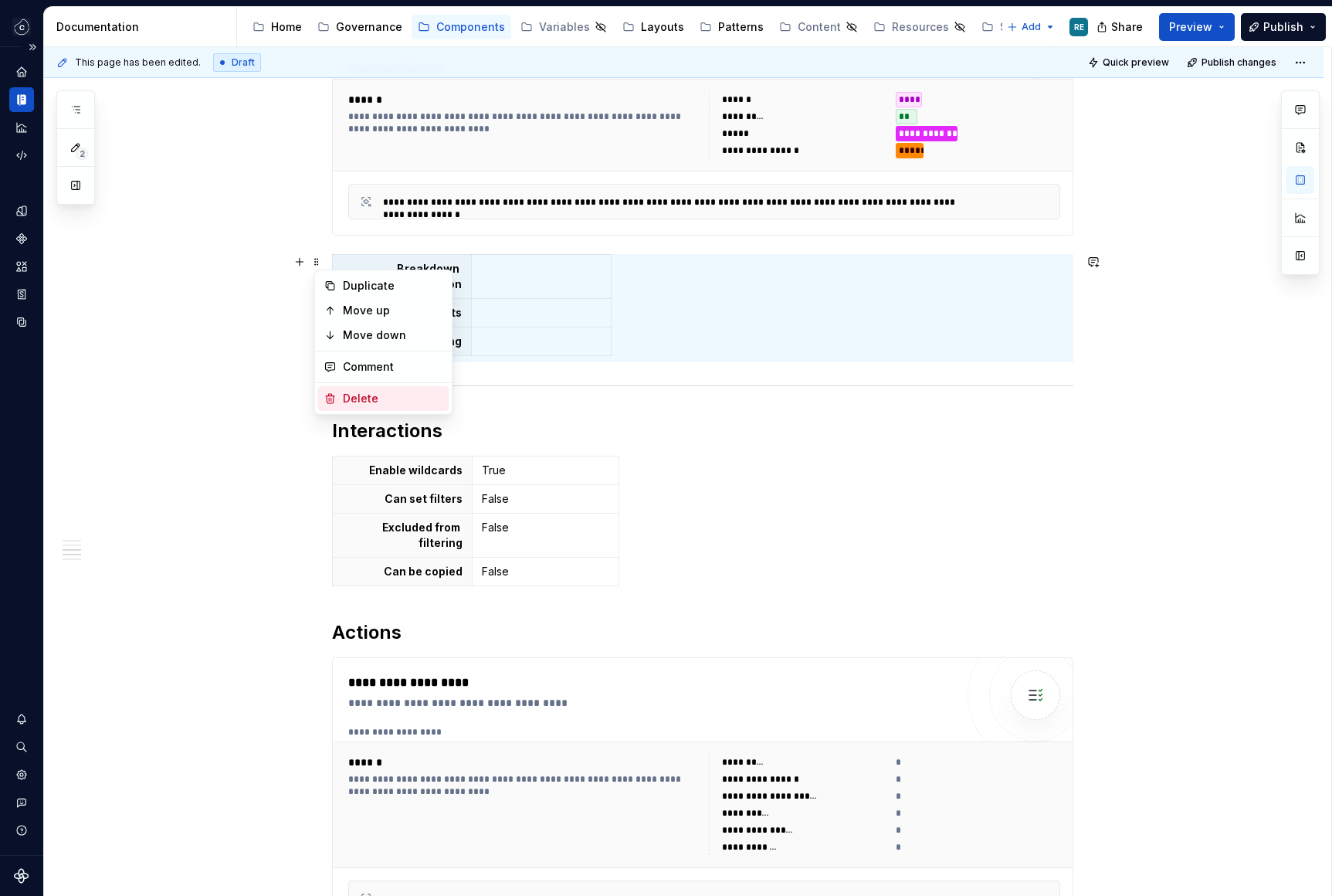
click at [377, 398] on div "Delete" at bounding box center [393, 398] width 100 height 15
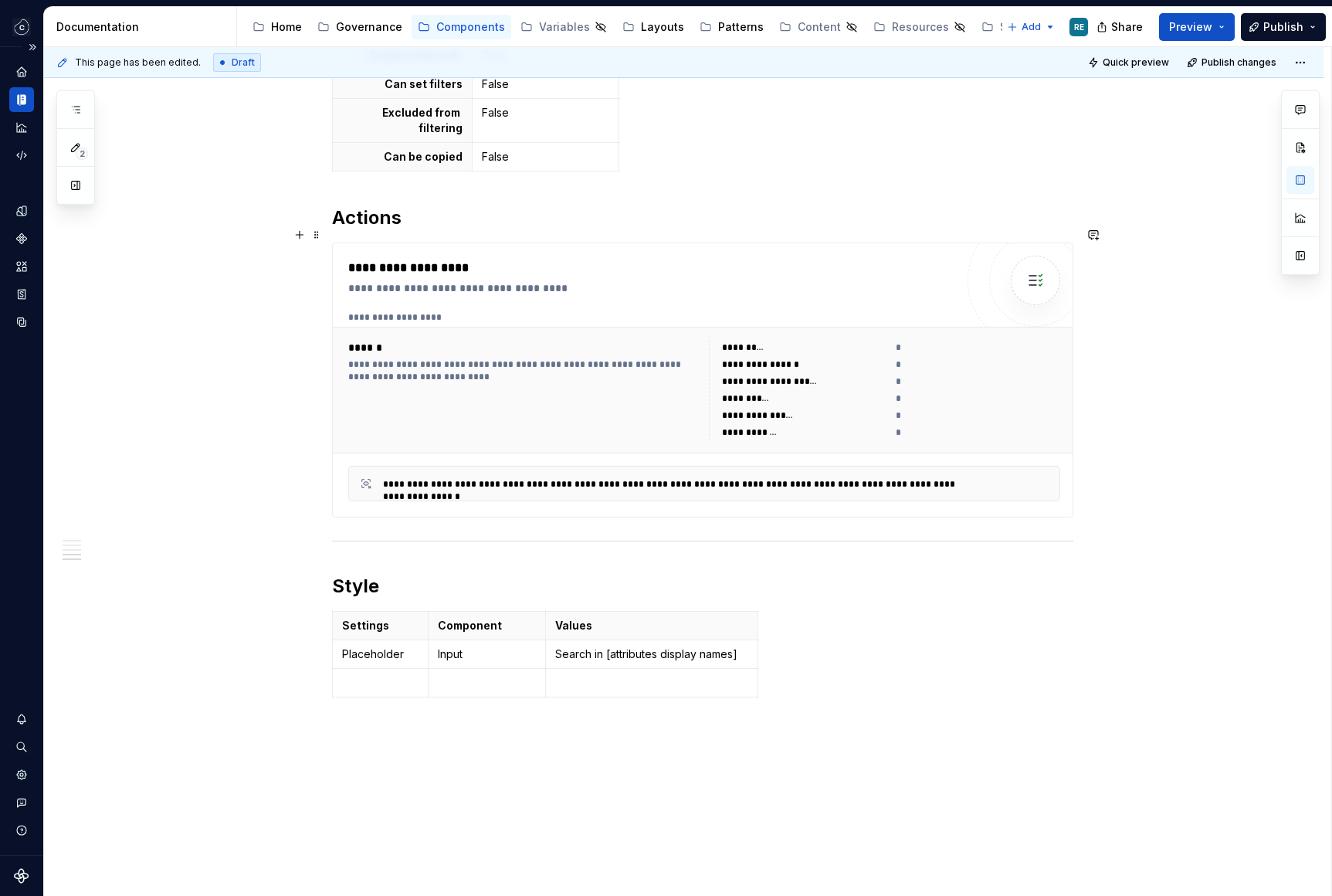
scroll to position [977, 0]
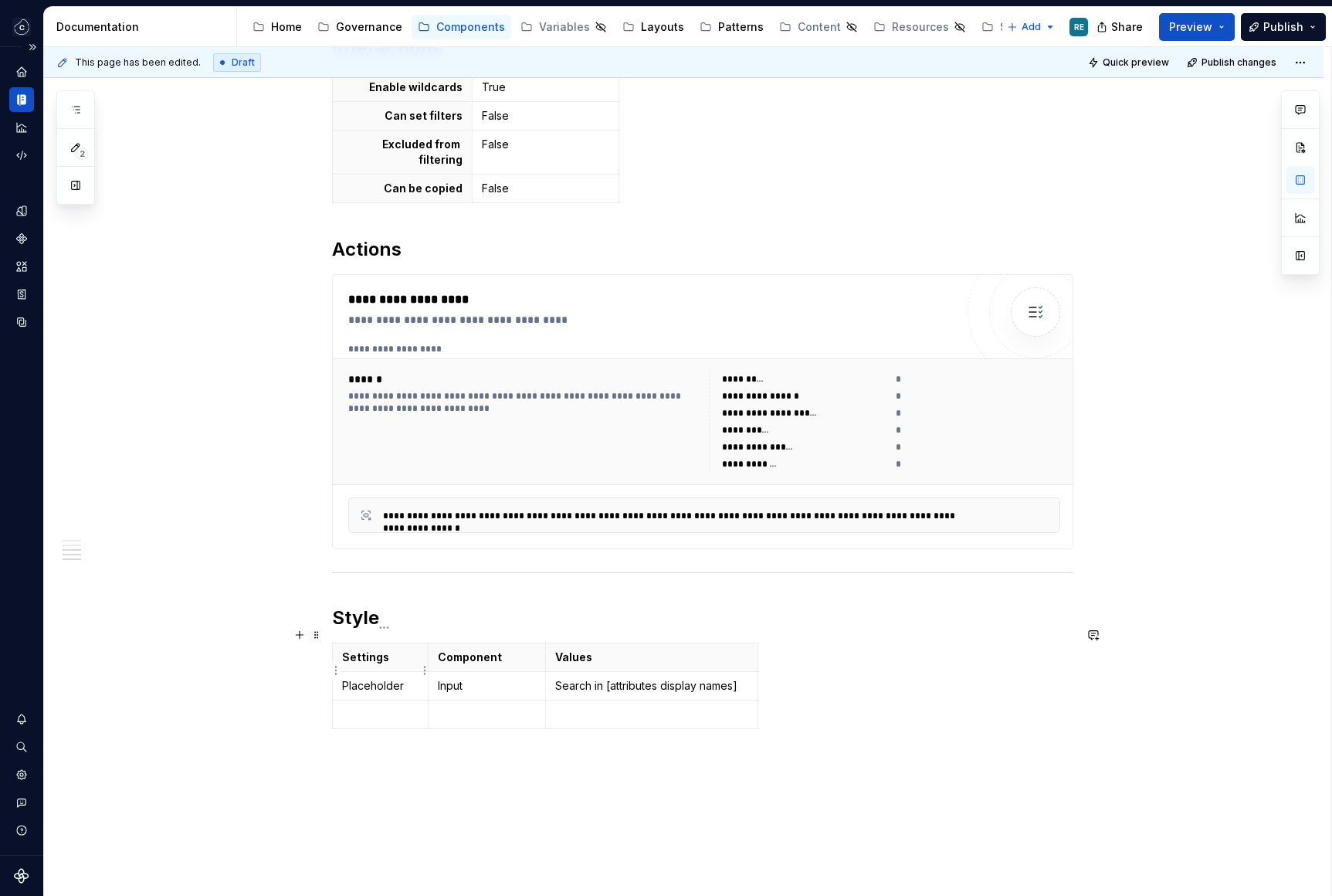
click at [380, 700] on td at bounding box center [380, 714] width 97 height 28
click at [360, 707] on p at bounding box center [381, 714] width 77 height 15
drag, startPoint x: 360, startPoint y: 694, endPoint x: 678, endPoint y: 693, distance: 318.0
click at [678, 700] on tr at bounding box center [545, 714] width 426 height 28
click at [425, 693] on html "Studio Views RE Design system data Documentation Accessibility guide for tree P…" at bounding box center [666, 448] width 1332 height 896
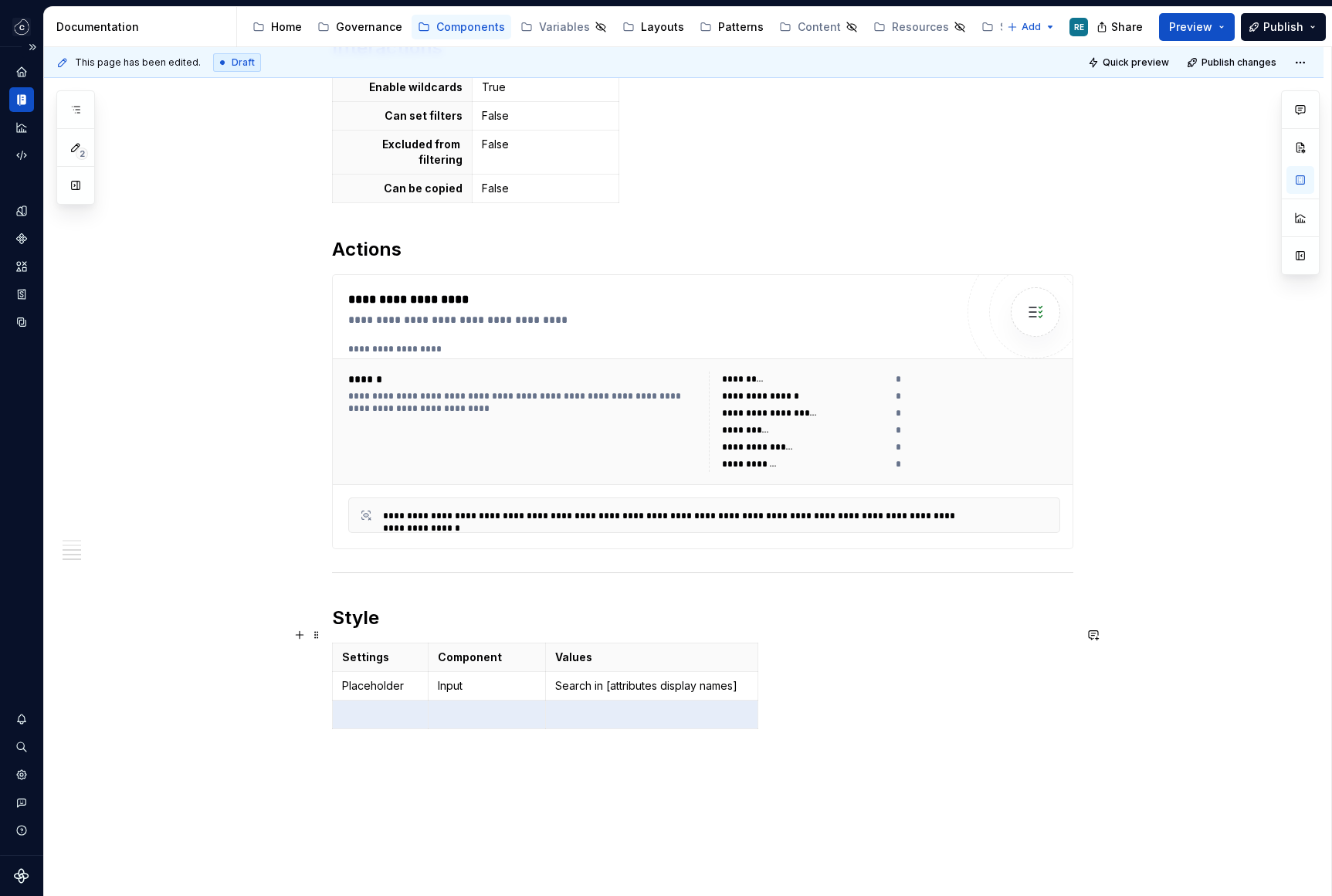
click at [367, 702] on html "Studio Views RE Design system data Documentation Accessibility guide for tree P…" at bounding box center [666, 448] width 1332 height 896
click at [336, 700] on html "Studio Views RE Design system data Documentation Accessibility guide for tree P…" at bounding box center [666, 448] width 1332 height 896
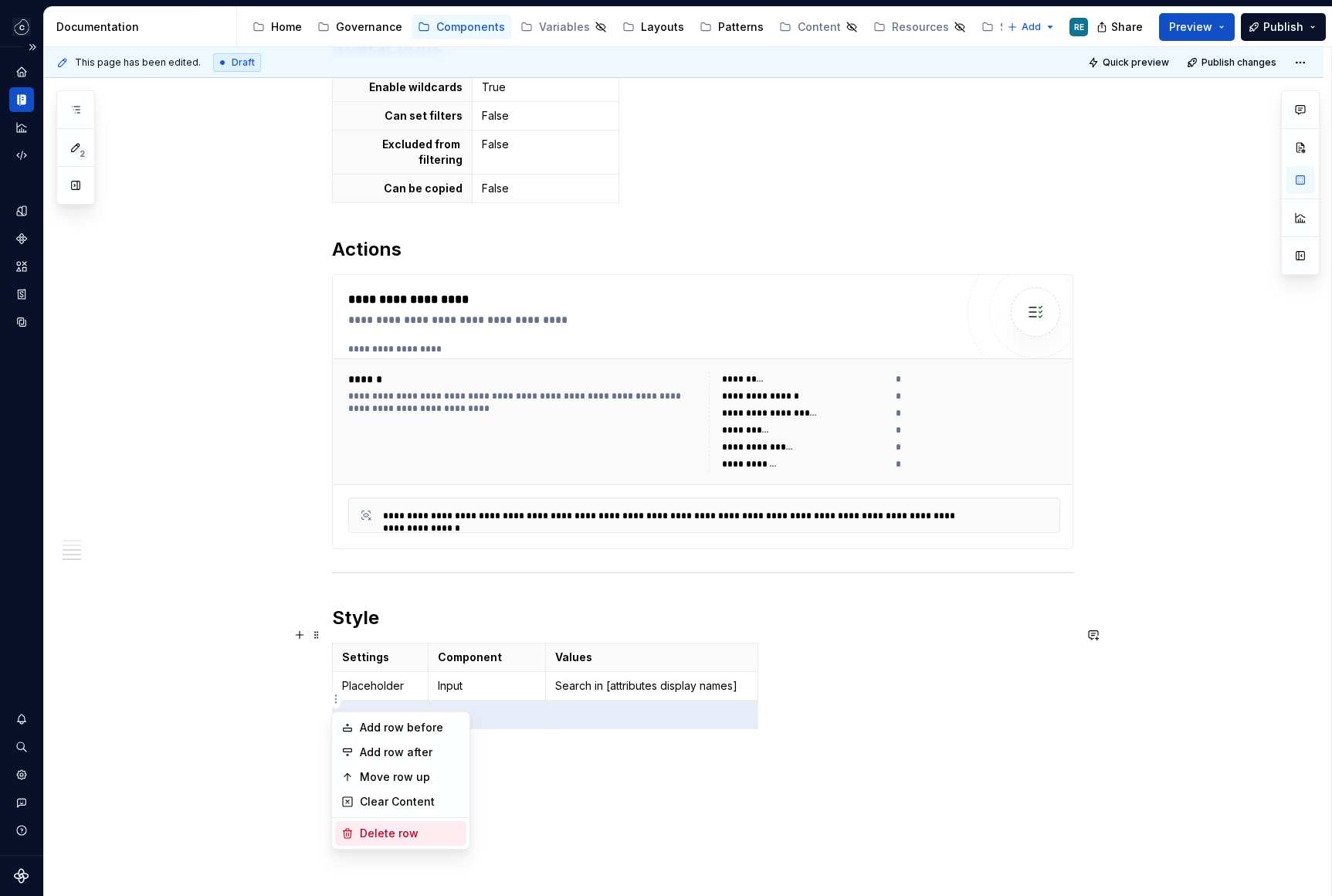
click at [367, 836] on div "Delete row" at bounding box center [410, 833] width 100 height 15
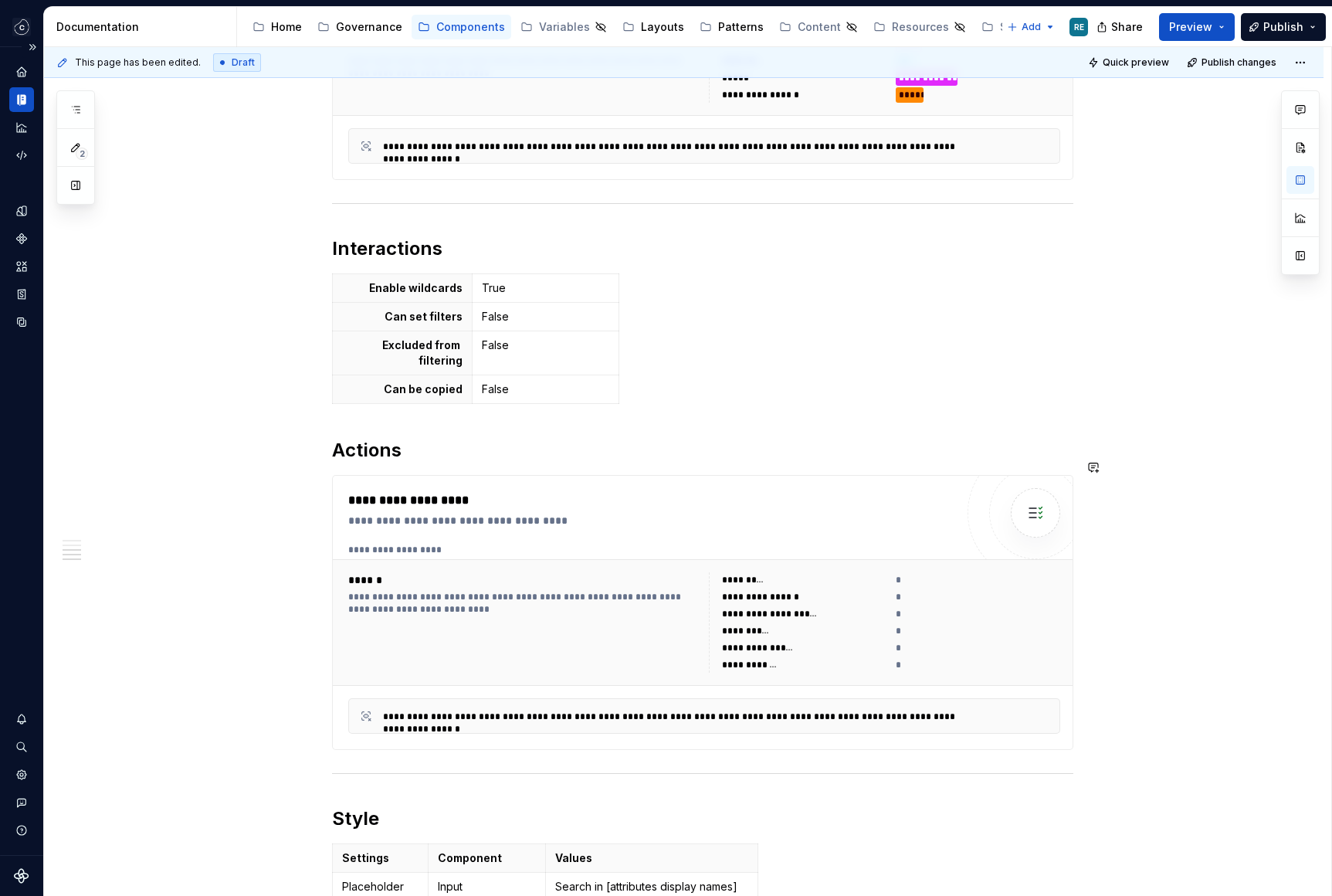
scroll to position [1058, 0]
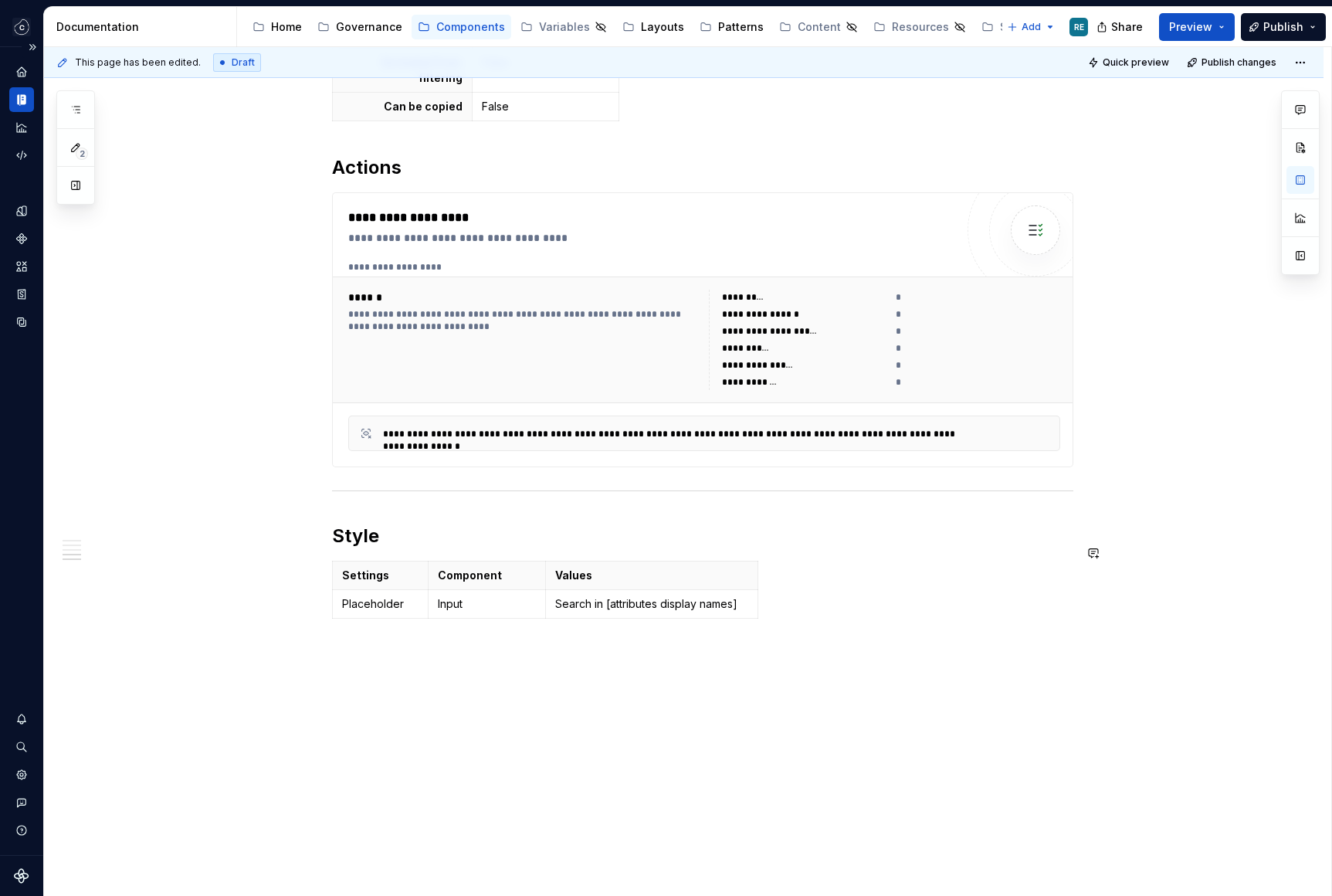
click at [392, 668] on div "**********" at bounding box center [683, 79] width 1280 height 1665
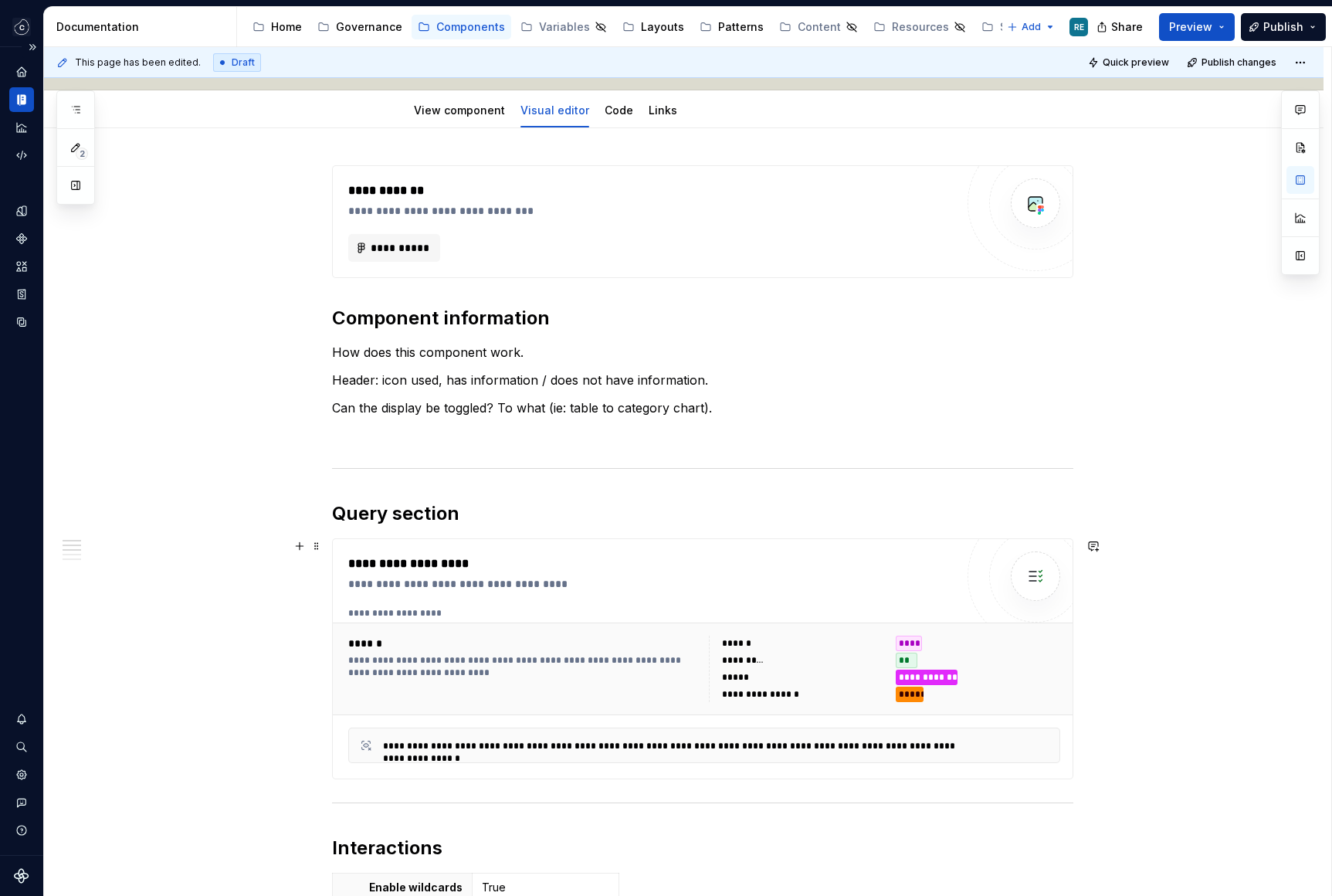
scroll to position [136, 0]
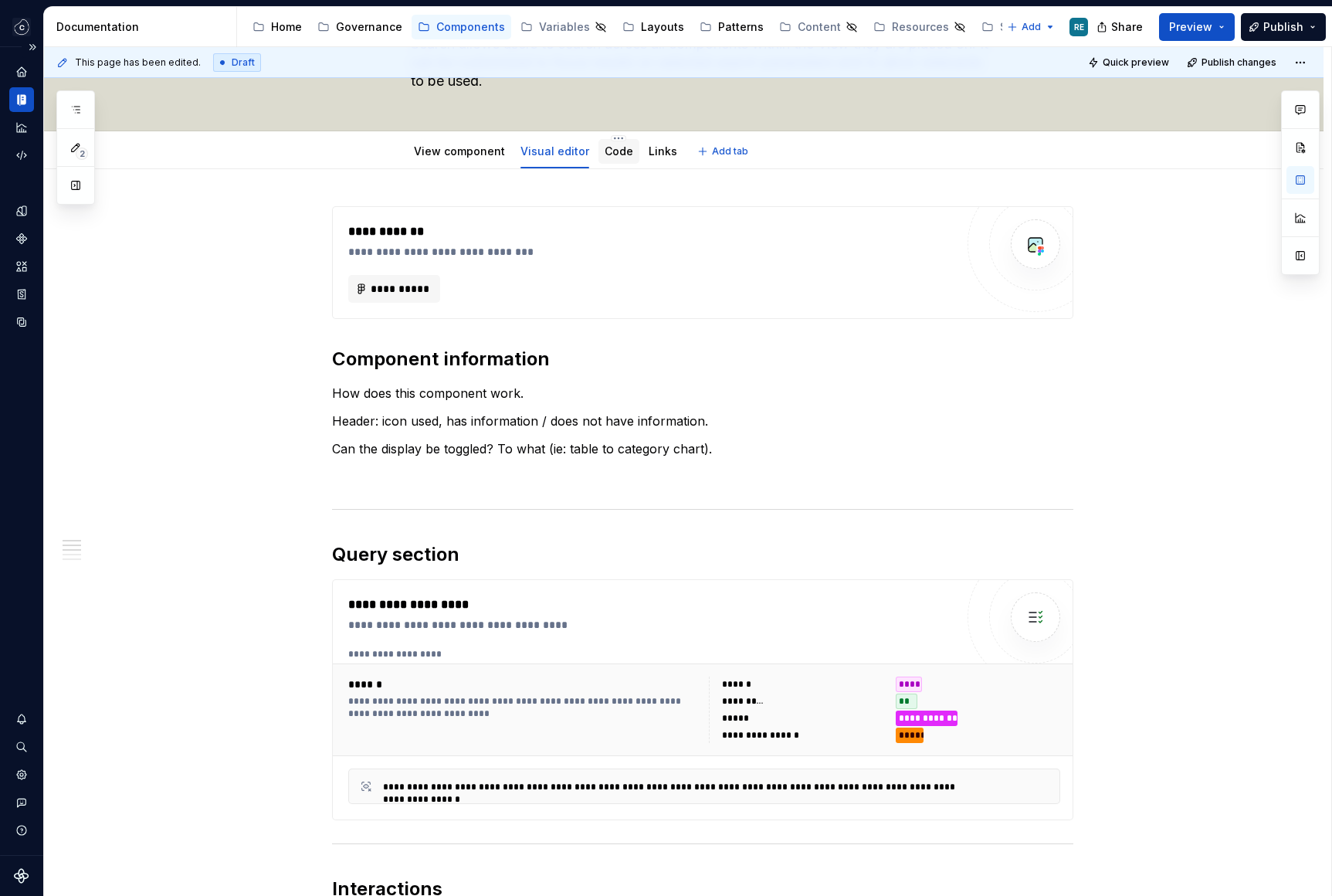
click at [616, 151] on link "Code" at bounding box center [619, 151] width 28 height 13
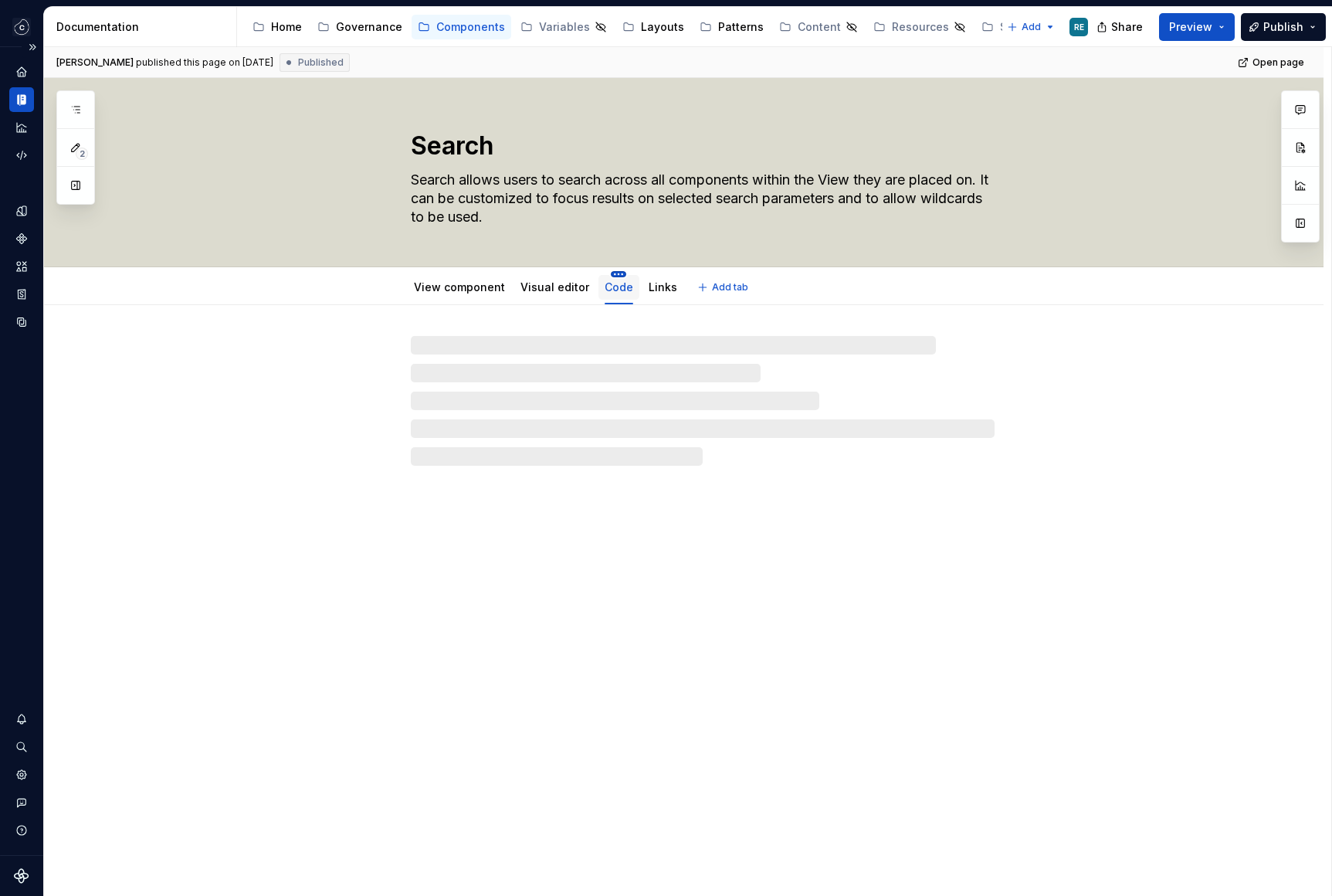
click at [616, 275] on html "Studio Views RE Design system data Documentation Accessibility guide for tree P…" at bounding box center [666, 448] width 1332 height 896
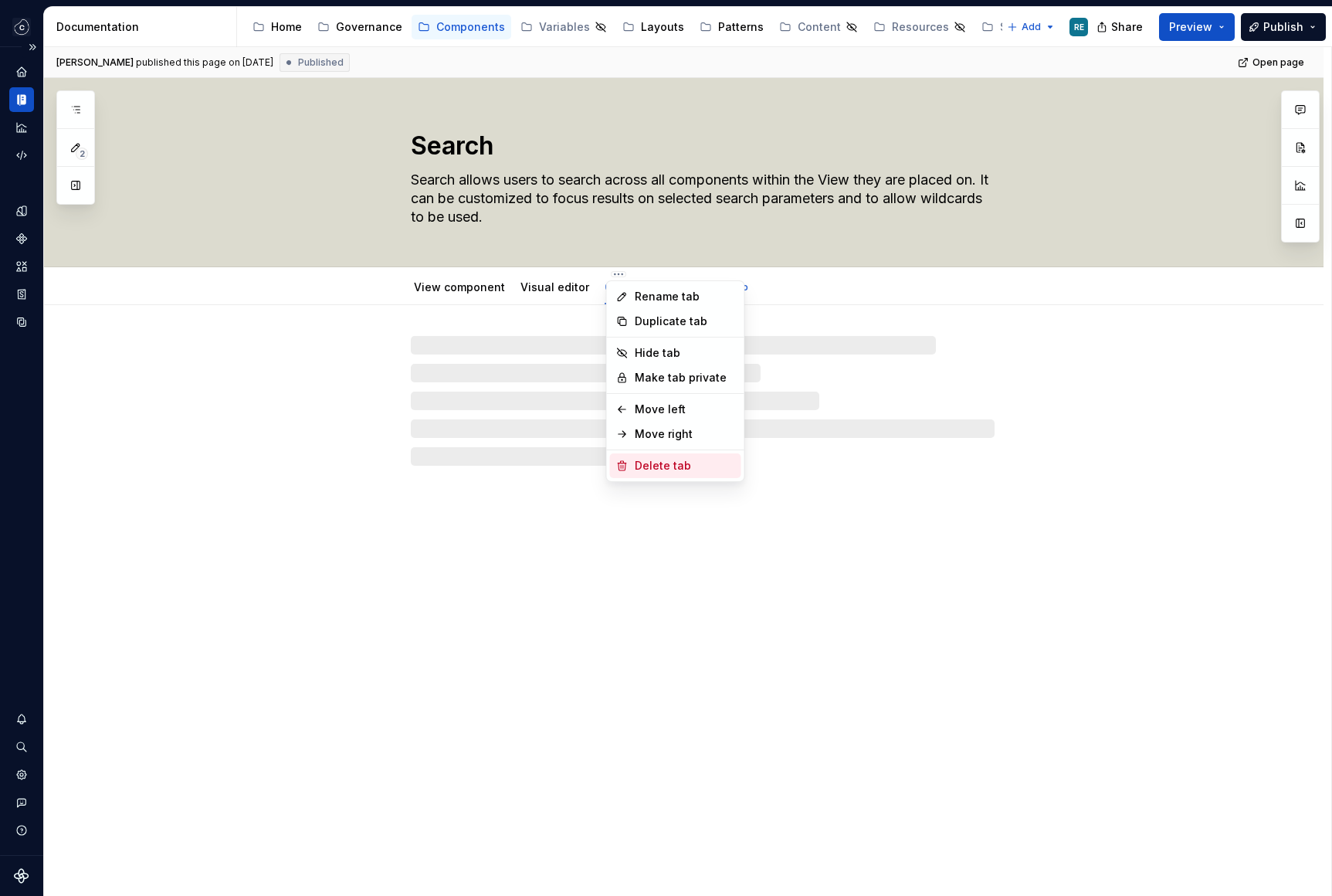
click at [657, 462] on div "Delete tab" at bounding box center [684, 466] width 100 height 15
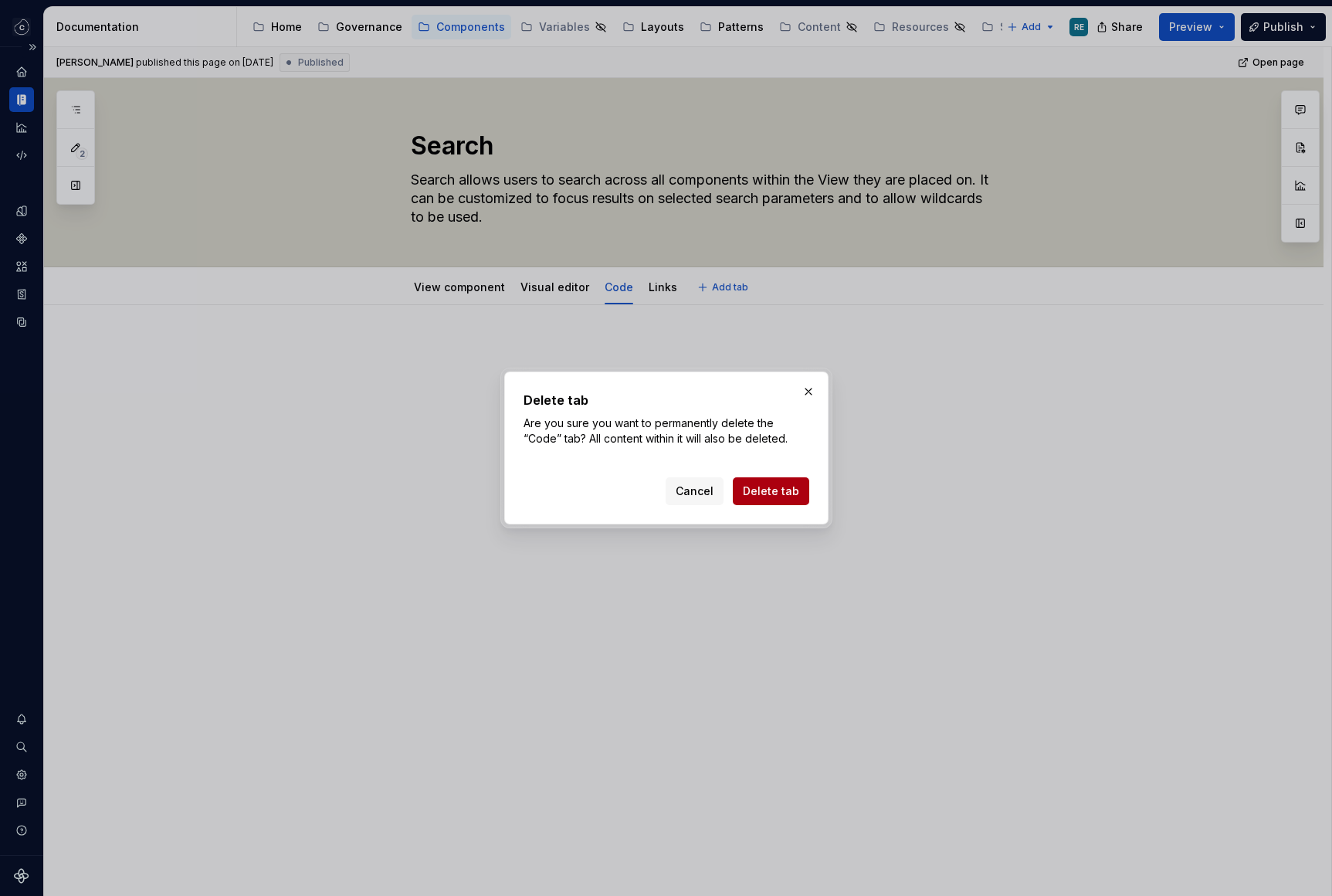
click at [773, 498] on span "Delete tab" at bounding box center [771, 491] width 56 height 15
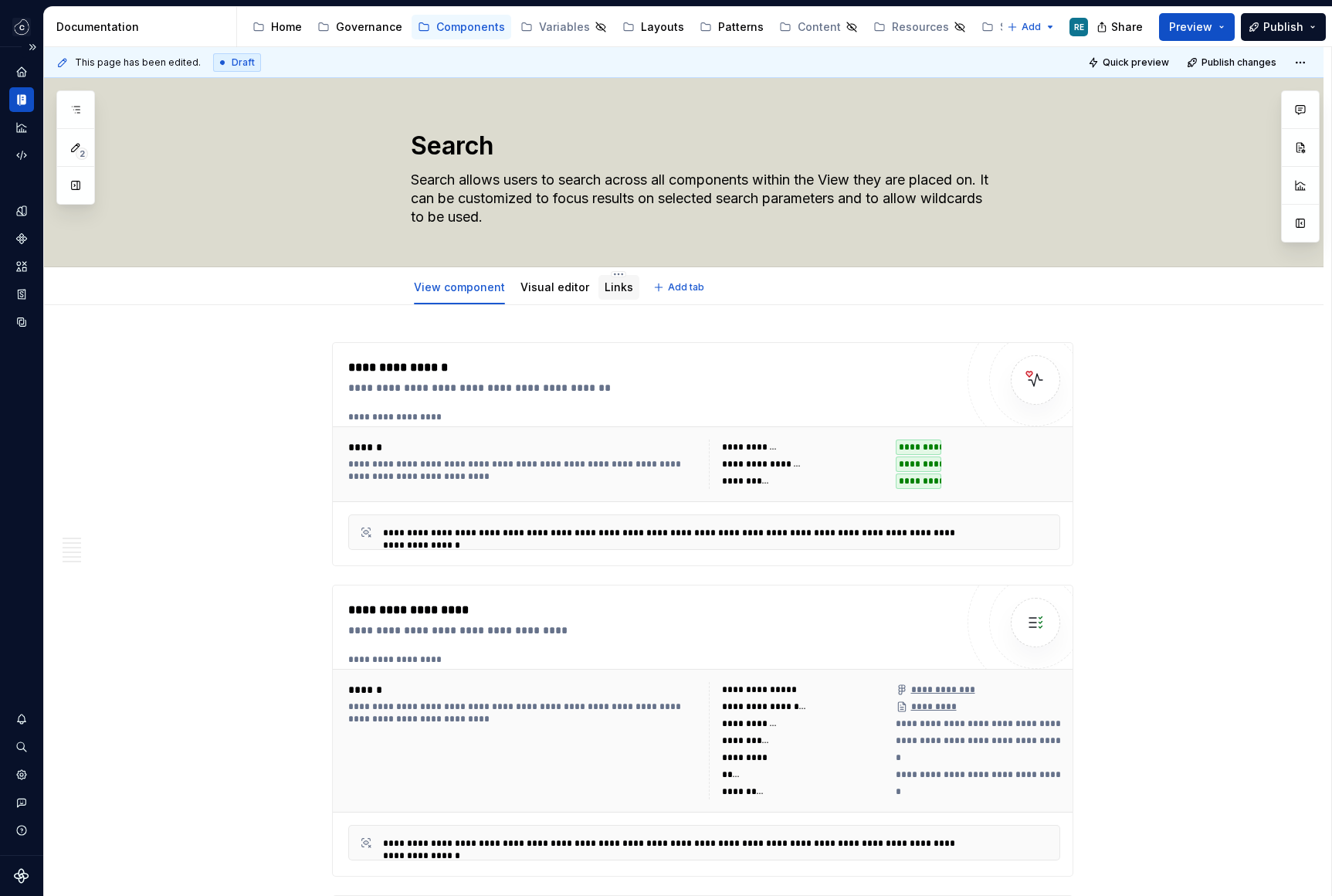
click at [607, 293] on link "Links" at bounding box center [619, 287] width 28 height 13
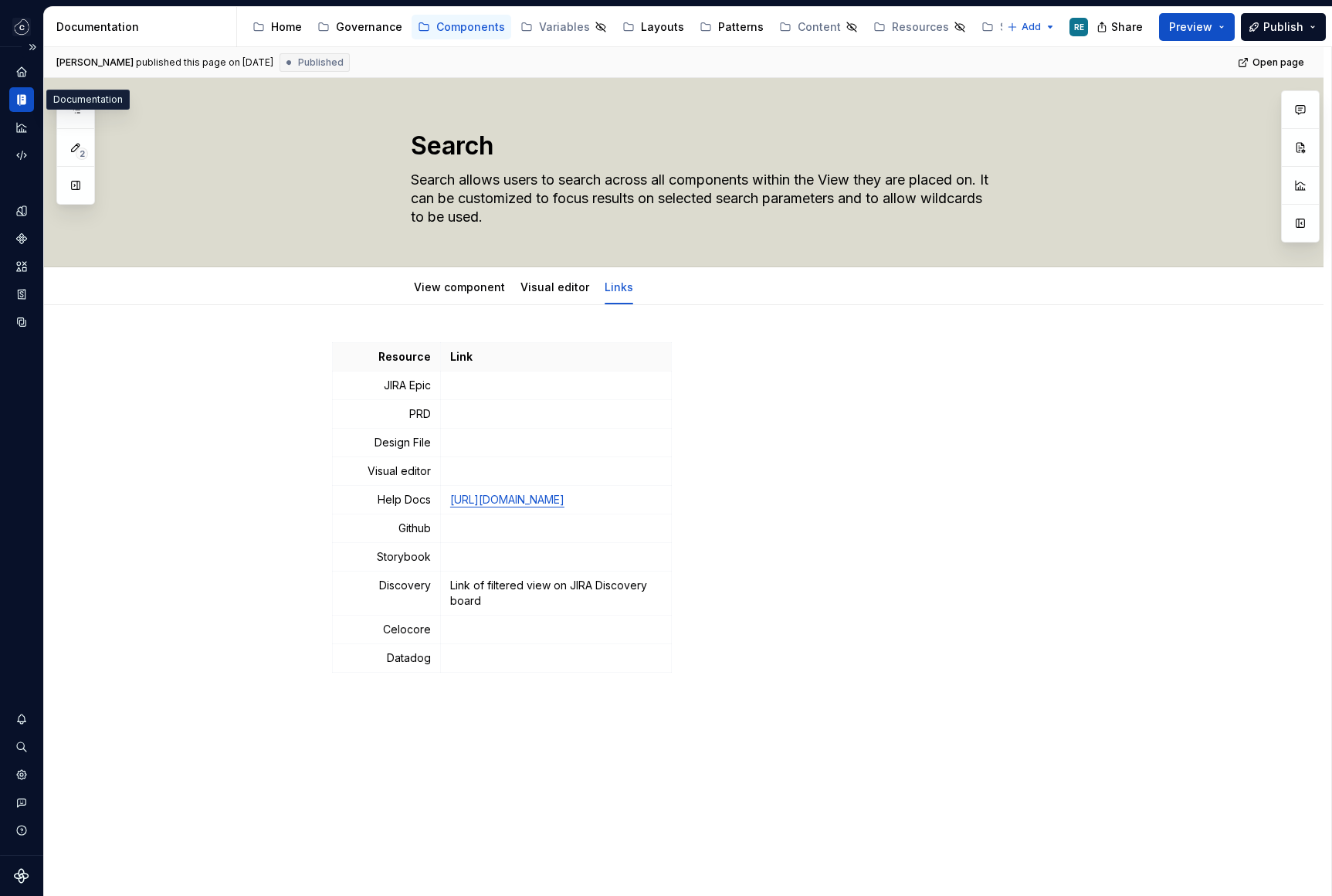
click at [27, 99] on icon "Documentation" at bounding box center [22, 99] width 14 height 14
click at [550, 400] on td at bounding box center [556, 414] width 231 height 28
click at [608, 507] on p "[URL][DOMAIN_NAME]" at bounding box center [556, 500] width 212 height 15
drag, startPoint x: 674, startPoint y: 378, endPoint x: 729, endPoint y: 378, distance: 55.0
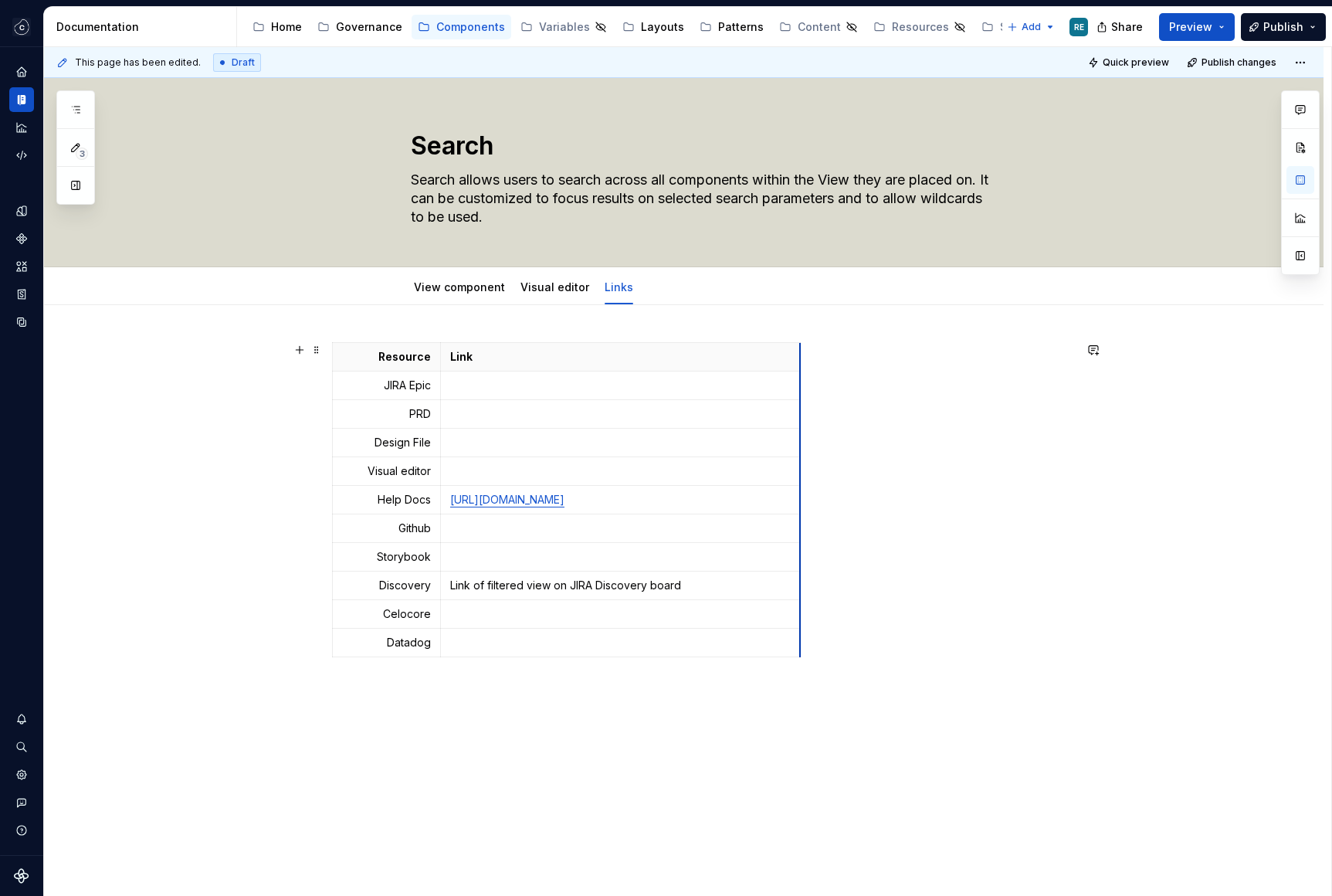
drag, startPoint x: 729, startPoint y: 378, endPoint x: 807, endPoint y: 378, distance: 78.0
click at [614, 619] on p at bounding box center [621, 614] width 344 height 15
click at [584, 580] on p "Link of filtered view on JIRA Discovery board" at bounding box center [621, 585] width 344 height 15
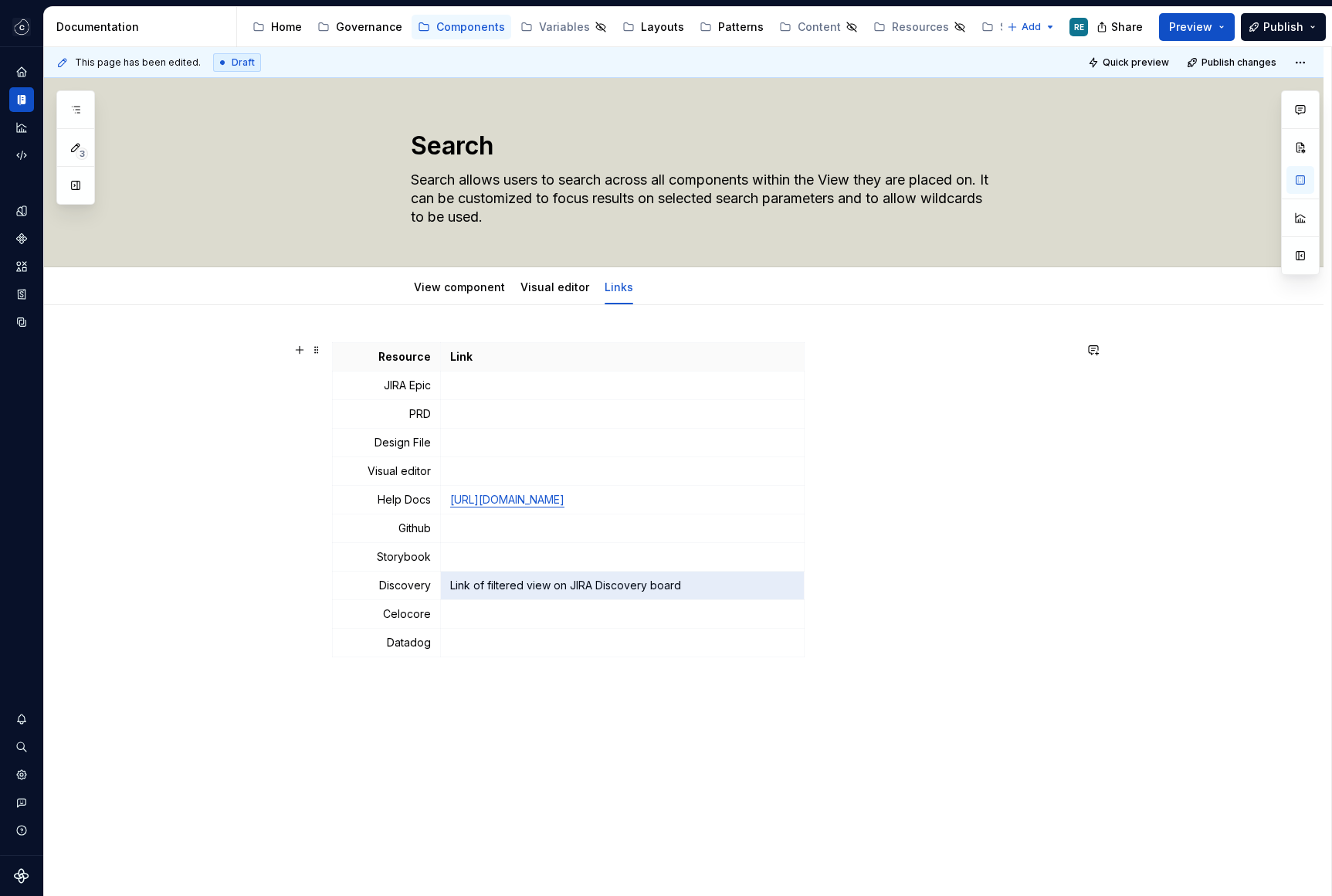
click at [886, 486] on div "Resource Link JIRA Epic PRD Design File Visual editor Help Docs [URL][DOMAIN_NA…" at bounding box center [702, 502] width 741 height 321
click at [538, 554] on p at bounding box center [621, 557] width 344 height 15
click at [484, 586] on p "Link of filtered view on JIRA Discovery board" at bounding box center [621, 585] width 344 height 15
drag, startPoint x: 484, startPoint y: 586, endPoint x: 511, endPoint y: 585, distance: 27.0
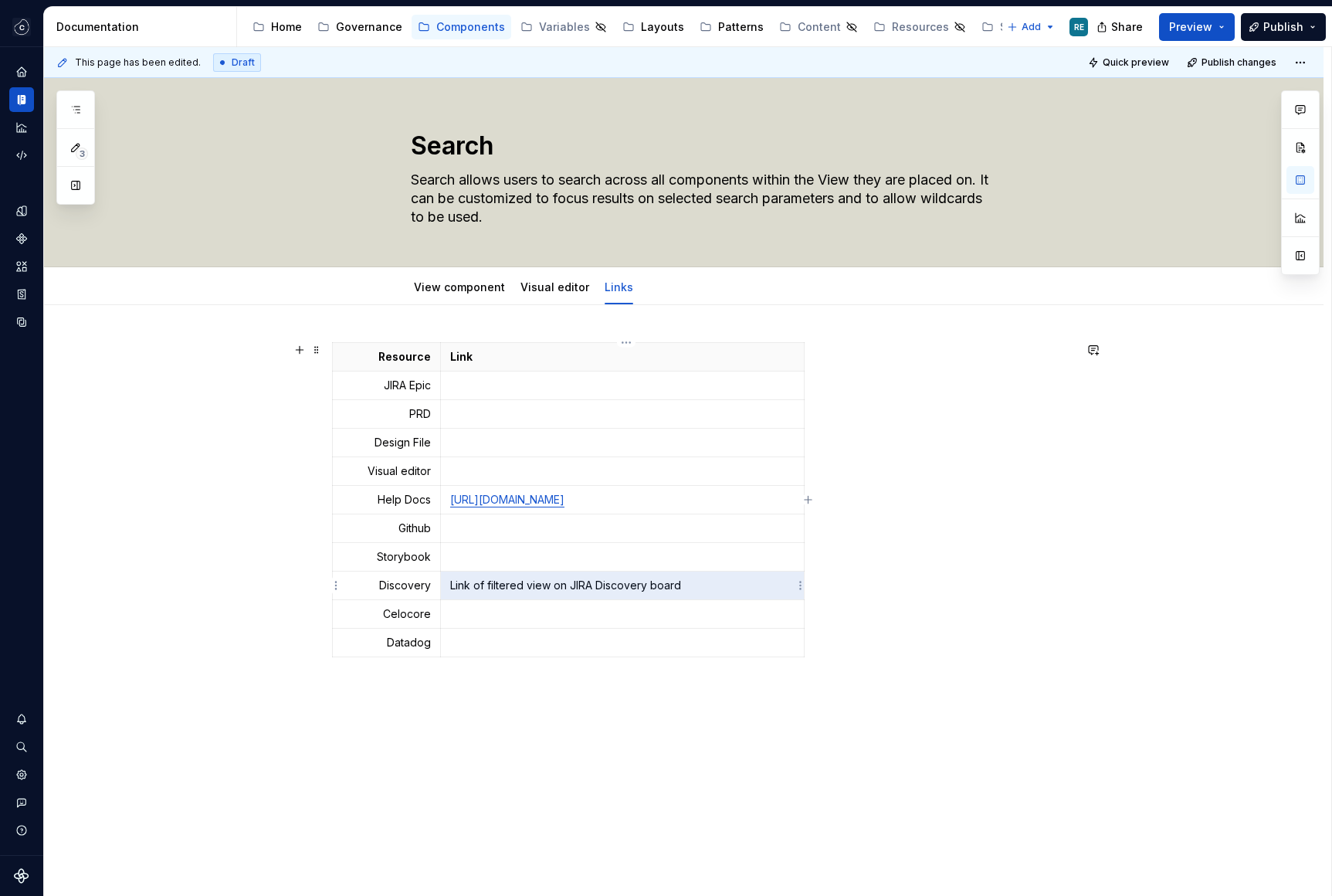
click at [512, 586] on p "Link of filtered view on JIRA Discovery board" at bounding box center [621, 585] width 344 height 15
click at [458, 583] on p "Link of filtered view on JIRA Discovery board" at bounding box center [621, 585] width 344 height 15
drag, startPoint x: 458, startPoint y: 583, endPoint x: 635, endPoint y: 579, distance: 177.0
click at [635, 579] on p "Link of filtered view on JIRA Discovery board" at bounding box center [621, 585] width 344 height 15
click at [681, 580] on p "Link of filtered view on JIRA Discovery board" at bounding box center [621, 585] width 344 height 15
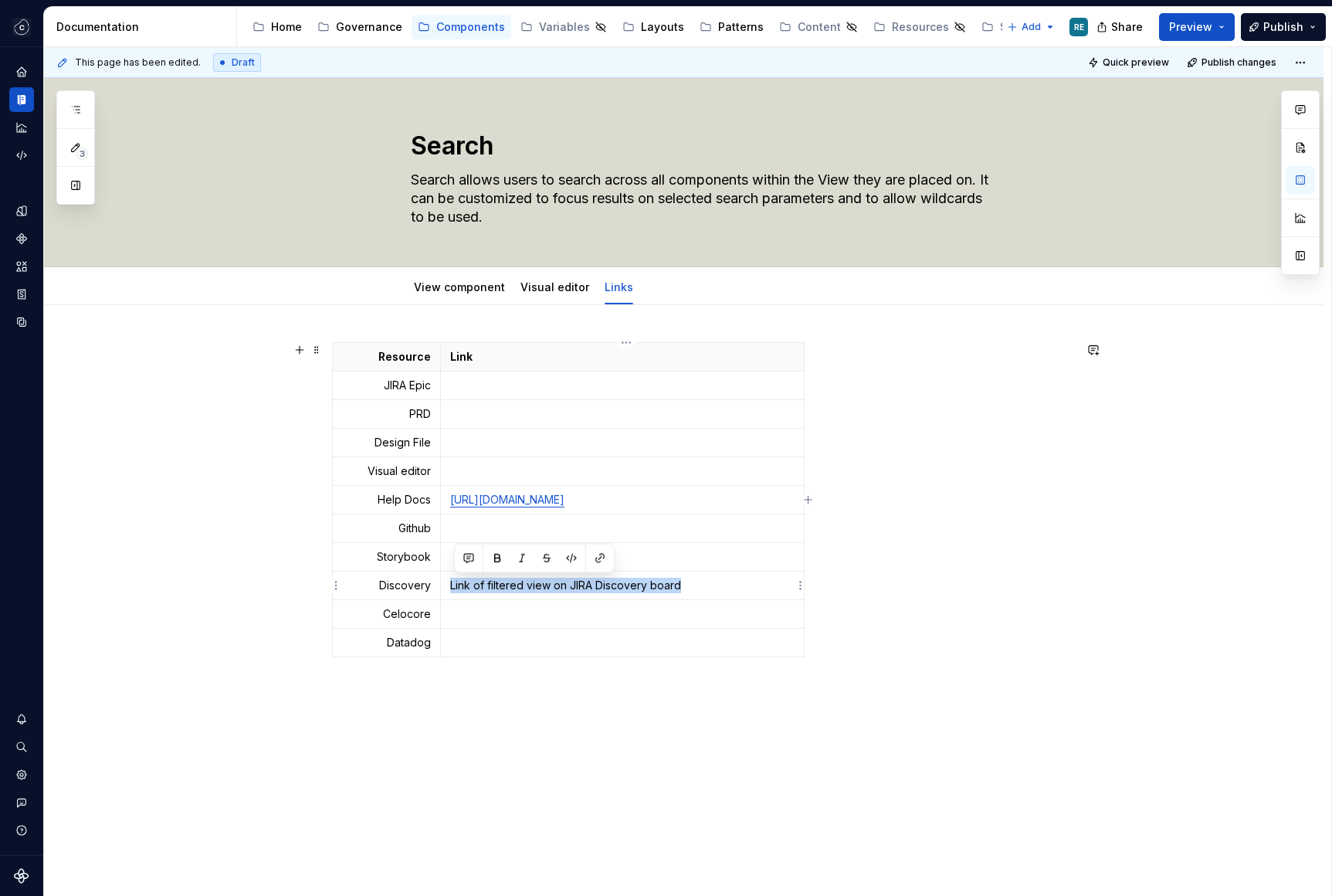
drag, startPoint x: 681, startPoint y: 580, endPoint x: 454, endPoint y: 586, distance: 227.1
click at [454, 586] on td "Link of filtered view on JIRA Discovery board" at bounding box center [622, 586] width 364 height 28
click at [451, 585] on td "Search" at bounding box center [622, 586] width 364 height 28
click at [462, 588] on p "Discovery board | Search" at bounding box center [621, 585] width 344 height 15
drag, startPoint x: 462, startPoint y: 588, endPoint x: 566, endPoint y: 590, distance: 104.0
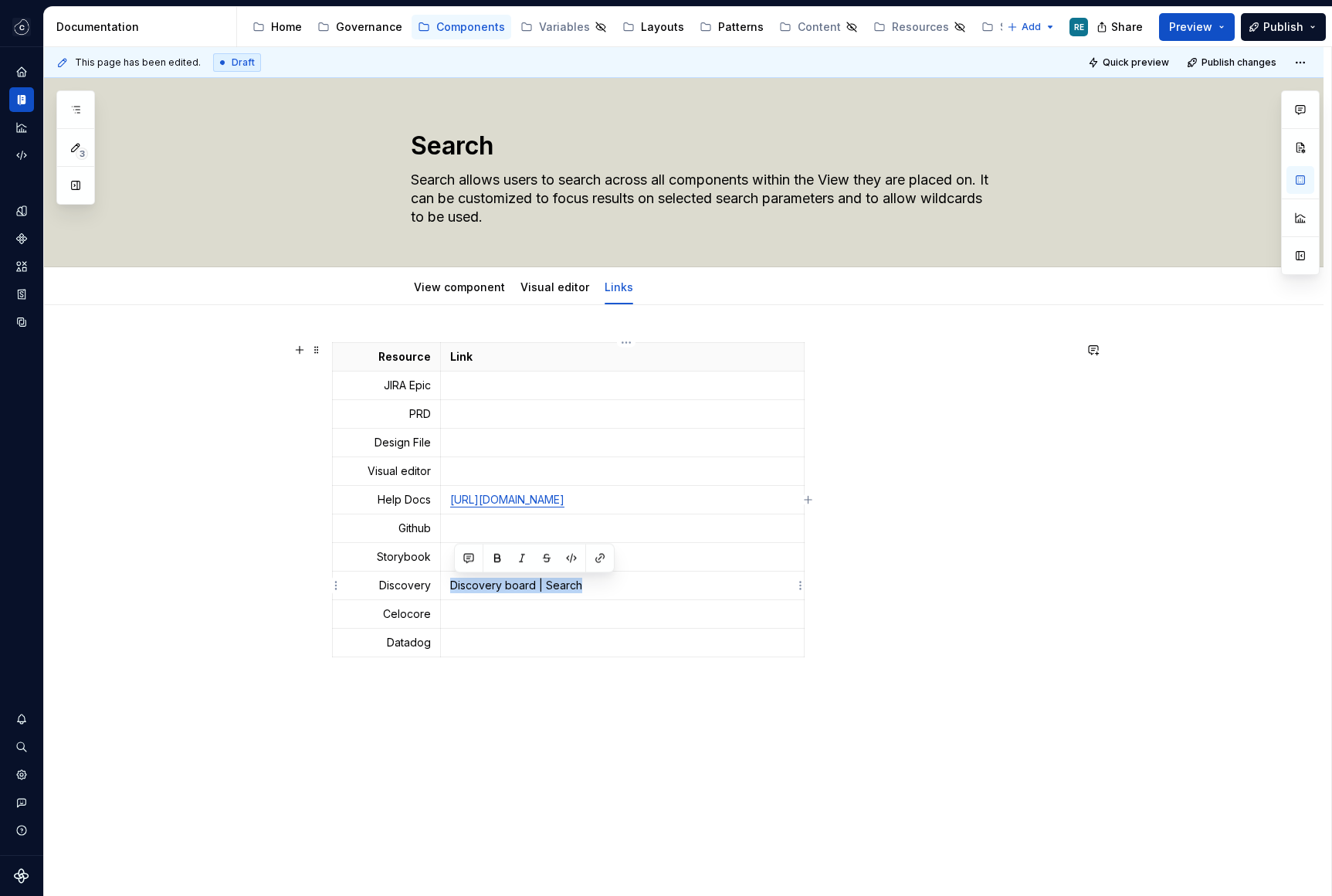
click at [566, 590] on p "Discovery board | Search" at bounding box center [621, 585] width 344 height 15
click at [593, 560] on button "button" at bounding box center [600, 558] width 22 height 22
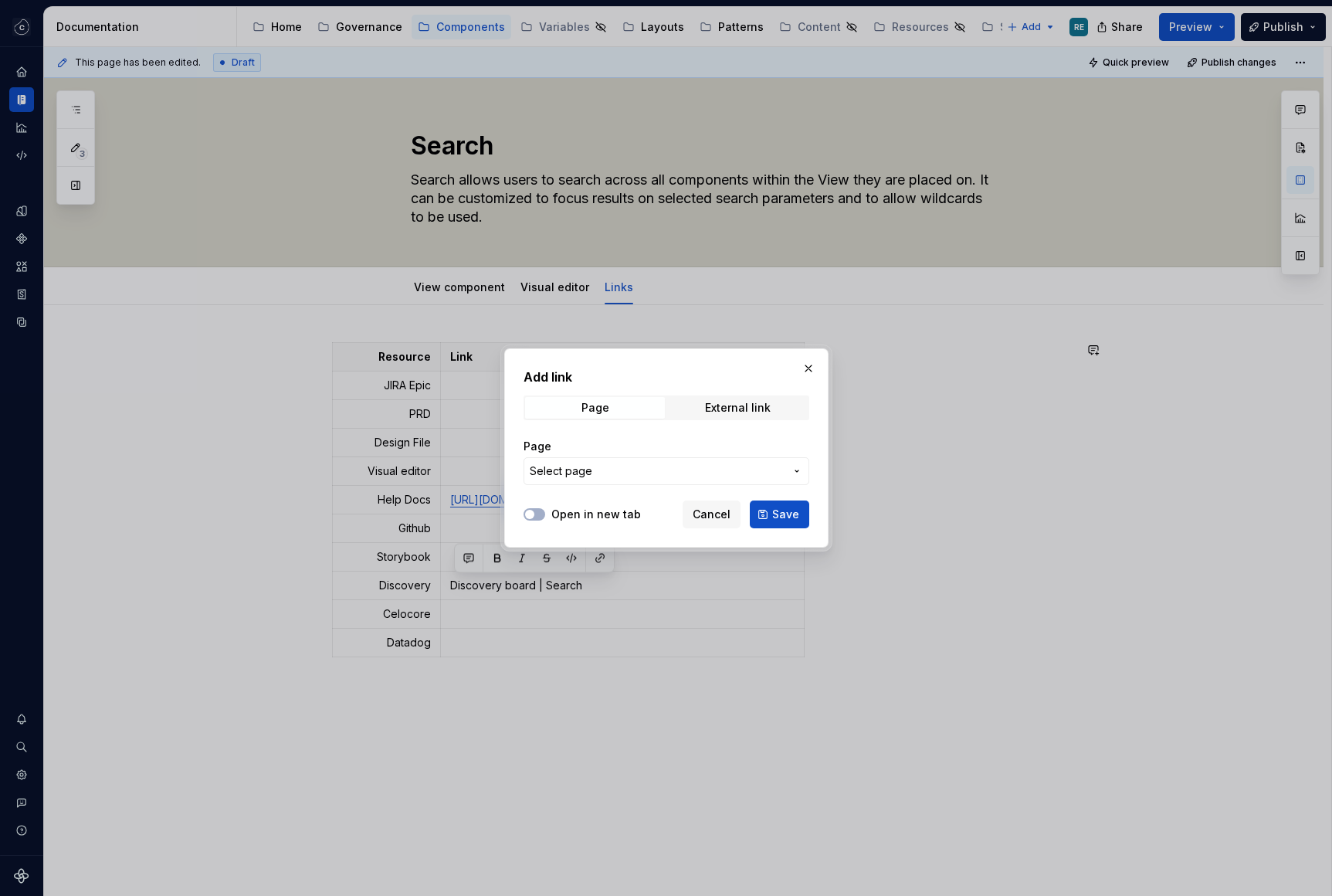
click at [712, 513] on span "Cancel" at bounding box center [711, 514] width 37 height 15
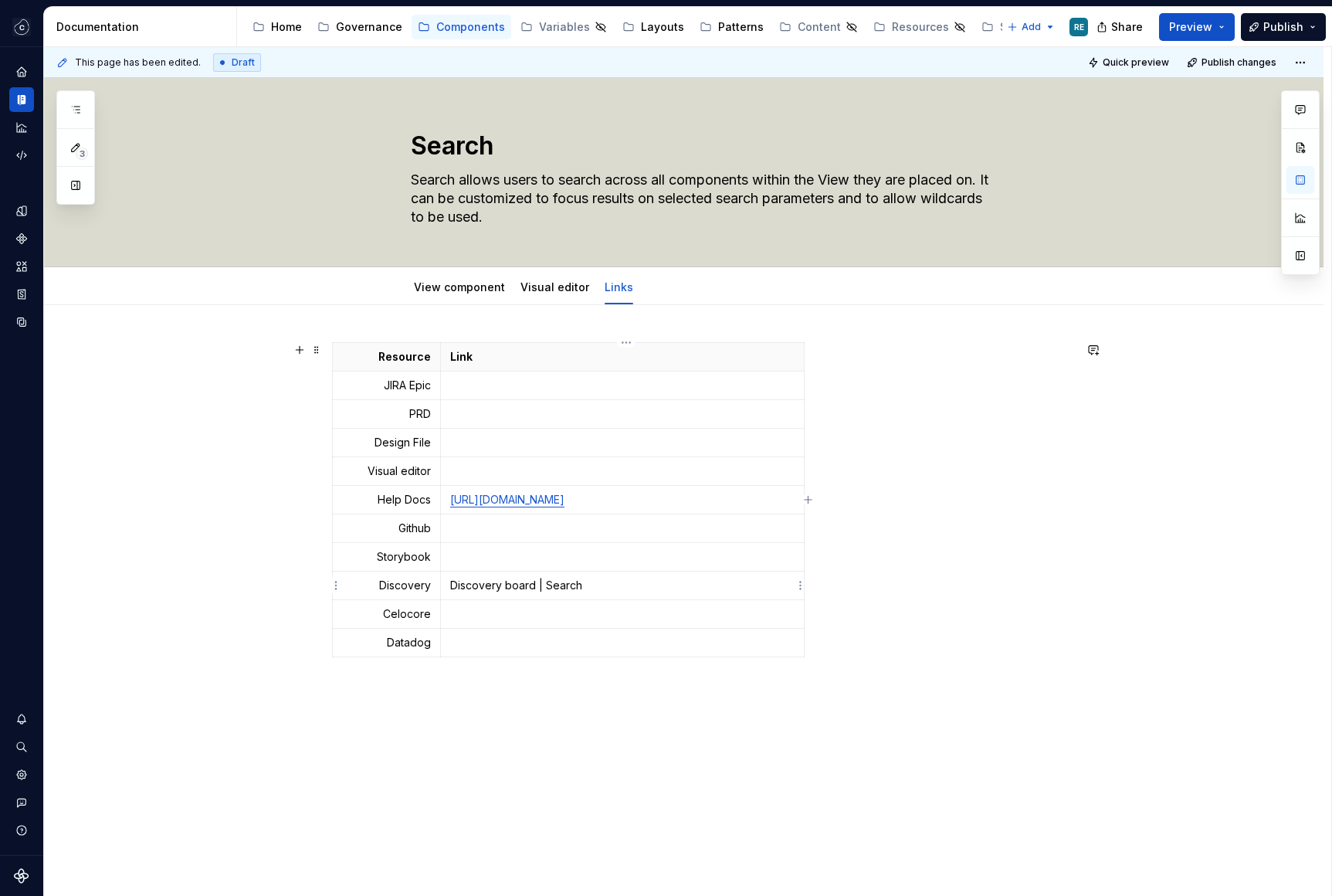
click at [576, 590] on p "Discovery board | Search" at bounding box center [621, 585] width 344 height 15
drag, startPoint x: 576, startPoint y: 590, endPoint x: 567, endPoint y: 572, distance: 20.1
click at [471, 590] on p "Discovery board | Search" at bounding box center [621, 585] width 344 height 15
click at [601, 559] on button "button" at bounding box center [600, 558] width 22 height 22
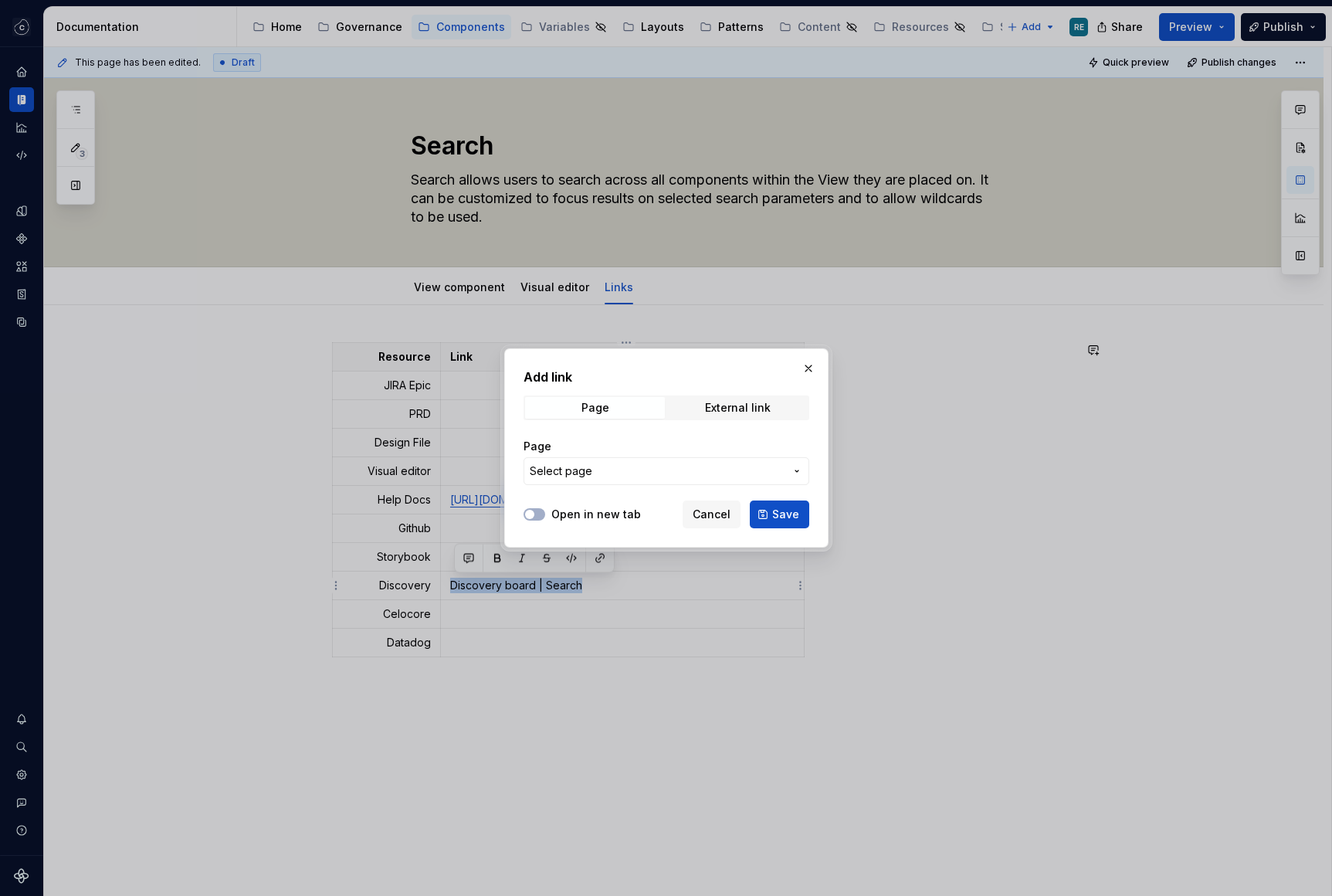
click at [583, 463] on span "Select page" at bounding box center [561, 470] width 63 height 15
click at [664, 503] on div "Add link Page External link Page Select page Open in new tab Cancel Save" at bounding box center [666, 448] width 1332 height 896
click at [754, 409] on div "External link" at bounding box center [738, 407] width 66 height 12
click at [665, 463] on input "URL" at bounding box center [666, 471] width 286 height 28
paste input "[URL][DOMAIN_NAME]"
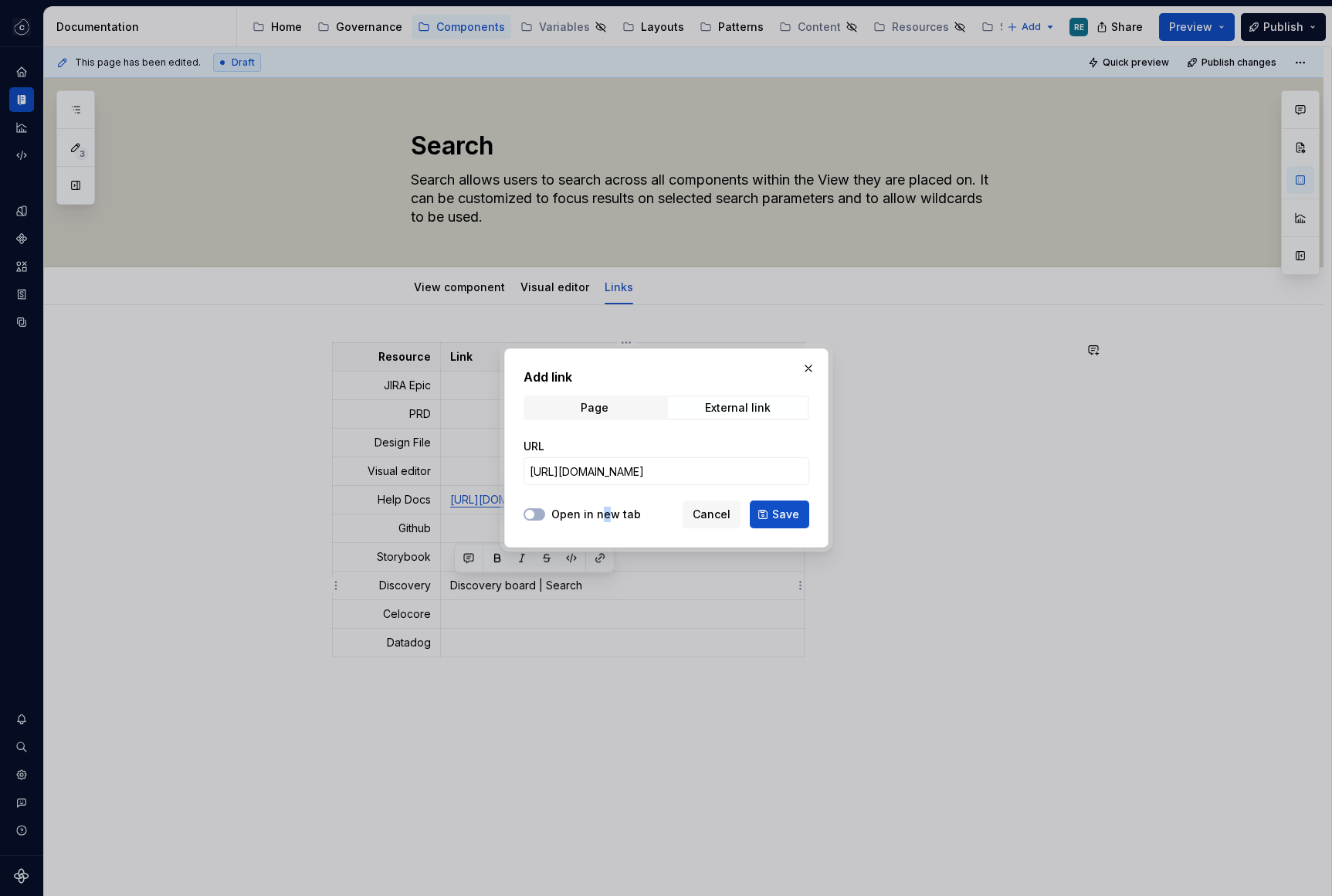
click at [603, 506] on label "Open in new tab" at bounding box center [596, 514] width 90 height 15
click at [538, 514] on button "Open in new tab" at bounding box center [534, 514] width 22 height 12
click at [798, 517] on span "Save" at bounding box center [786, 514] width 27 height 15
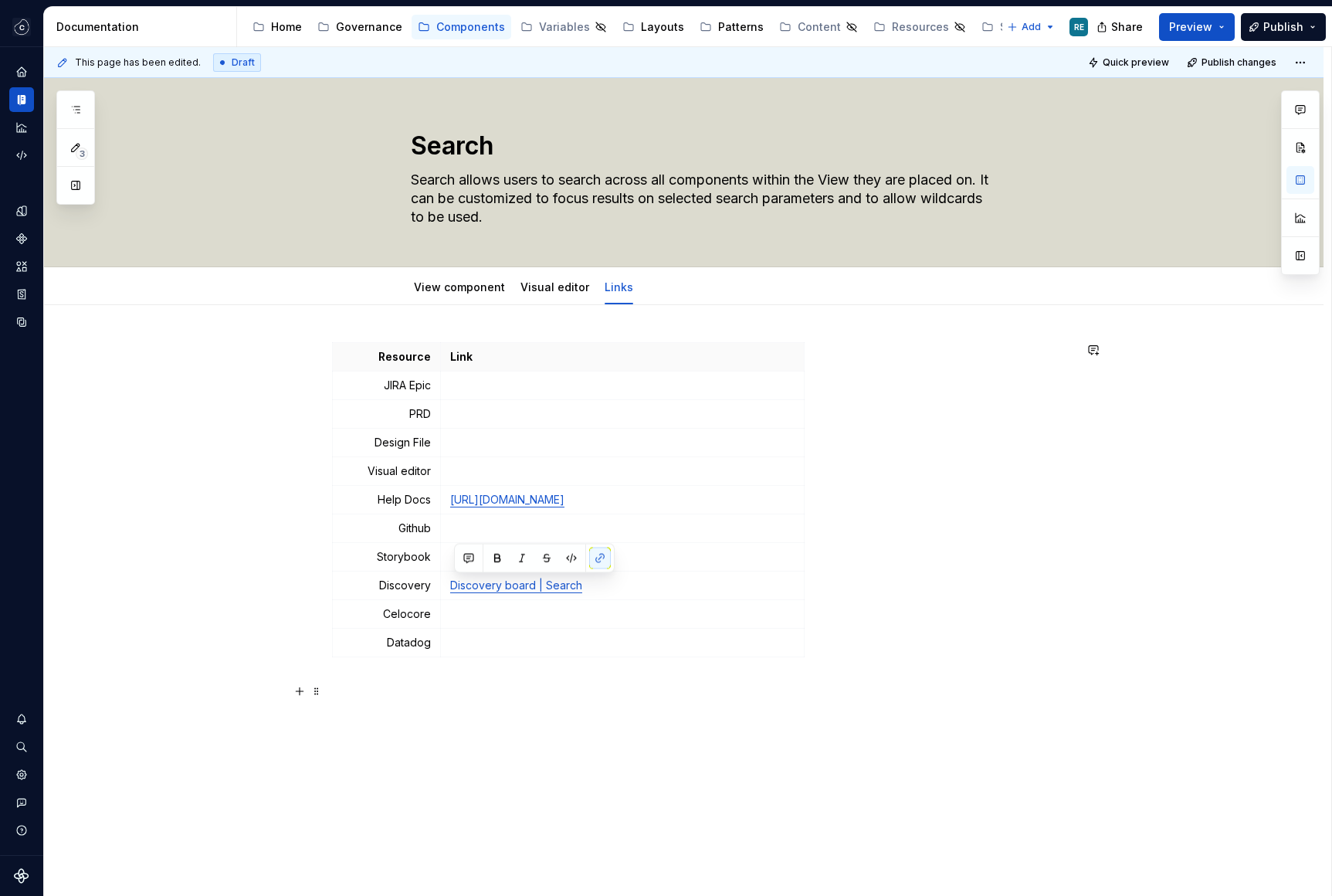
click at [936, 690] on p at bounding box center [702, 691] width 741 height 19
click at [580, 605] on td at bounding box center [622, 614] width 364 height 28
click at [634, 682] on p at bounding box center [702, 691] width 741 height 19
click at [531, 559] on p at bounding box center [621, 557] width 344 height 15
click at [490, 380] on p at bounding box center [621, 385] width 344 height 15
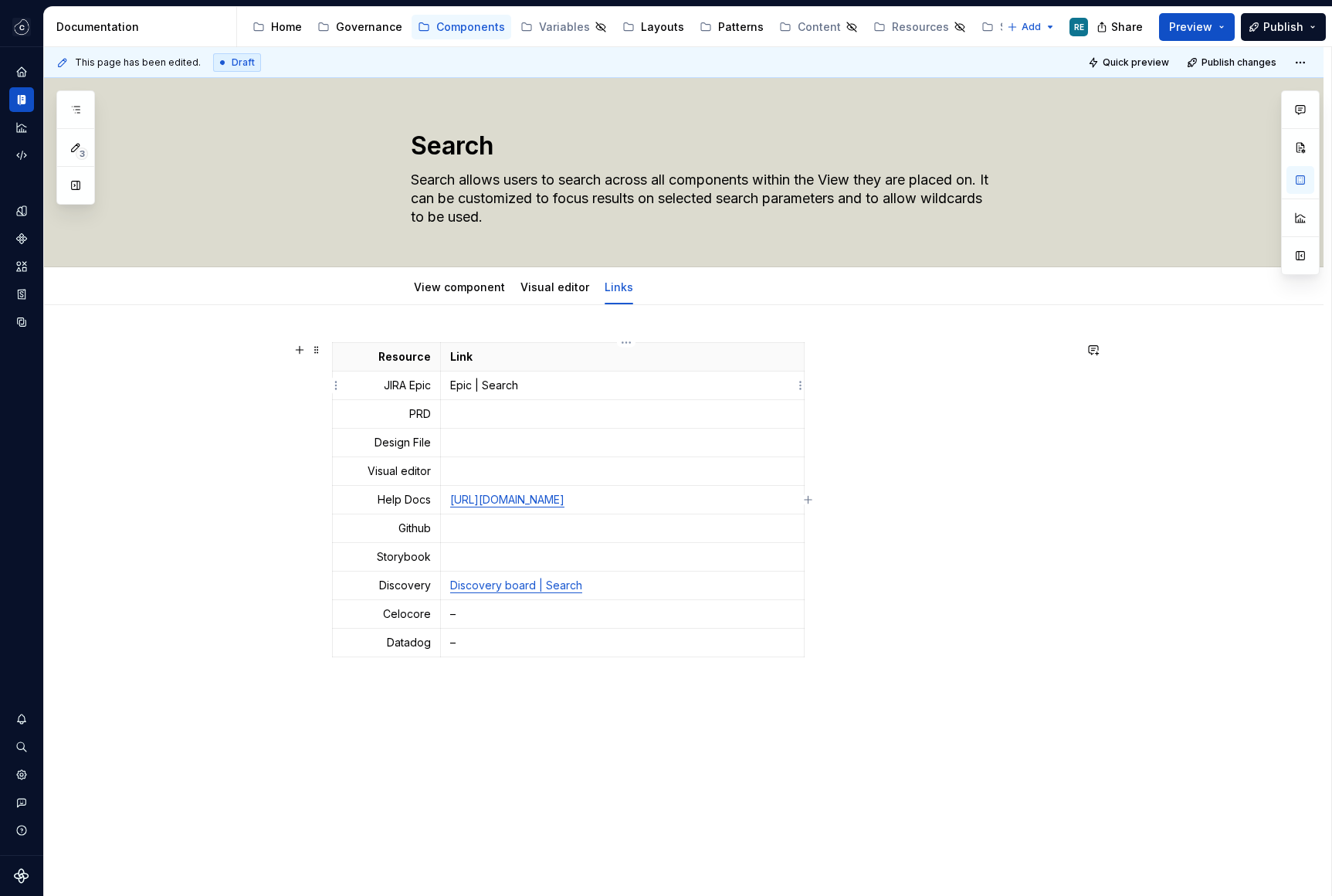
click at [458, 383] on p "Epic | Search" at bounding box center [621, 385] width 344 height 15
drag, startPoint x: 458, startPoint y: 383, endPoint x: 517, endPoint y: 383, distance: 59.0
click at [517, 383] on p "Epic | Search" at bounding box center [621, 385] width 344 height 15
click at [600, 352] on button "button" at bounding box center [600, 358] width 22 height 22
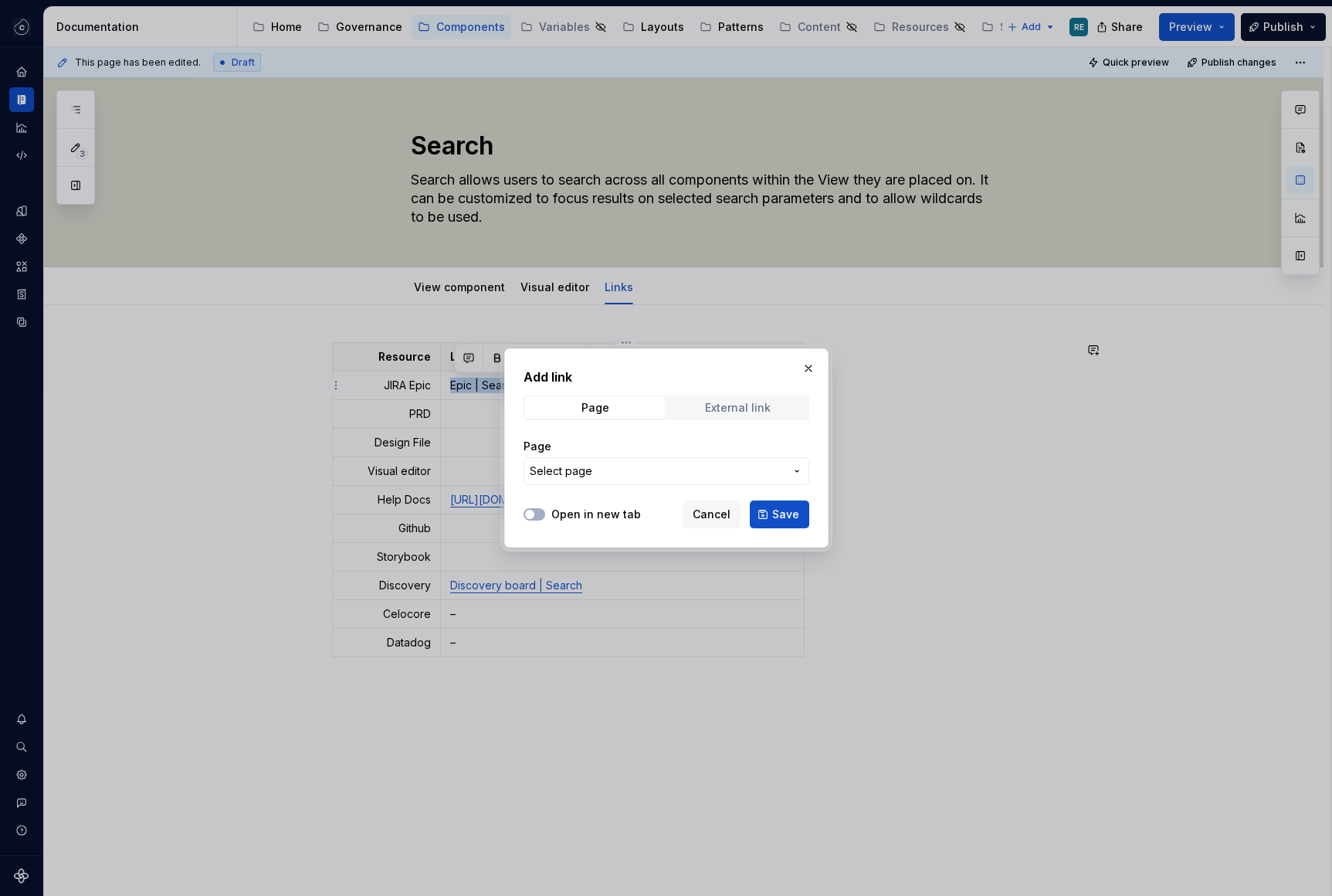
click at [726, 401] on div "External link" at bounding box center [738, 407] width 66 height 12
click at [579, 520] on label "Open in new tab" at bounding box center [596, 514] width 90 height 15
click at [546, 520] on button "Open in new tab" at bounding box center [534, 514] width 22 height 12
click at [579, 474] on input "URL" at bounding box center [666, 471] width 286 height 28
paste input "[URL][DOMAIN_NAME]"
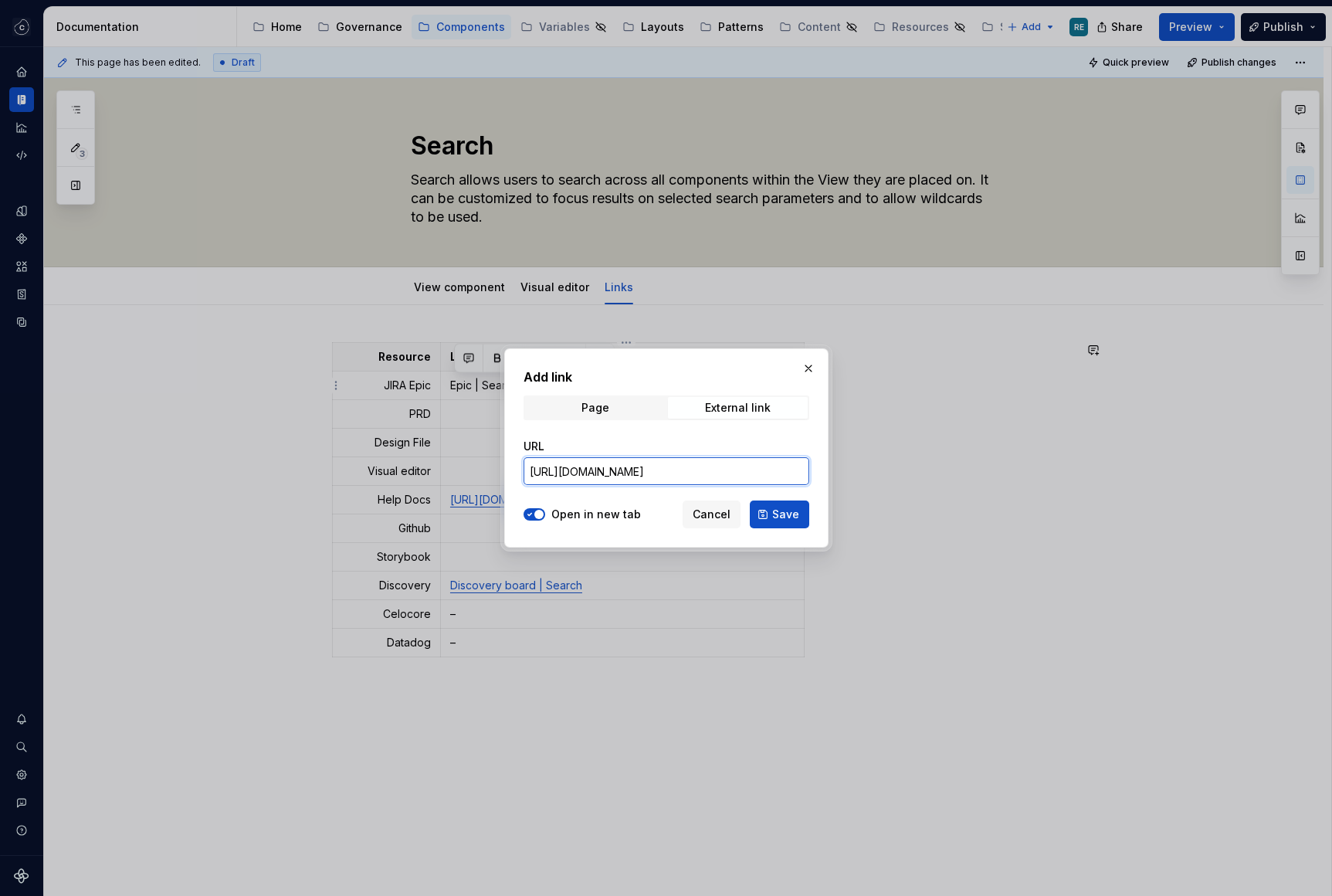
scroll to position [0, 412]
click at [790, 518] on span "Save" at bounding box center [786, 514] width 27 height 15
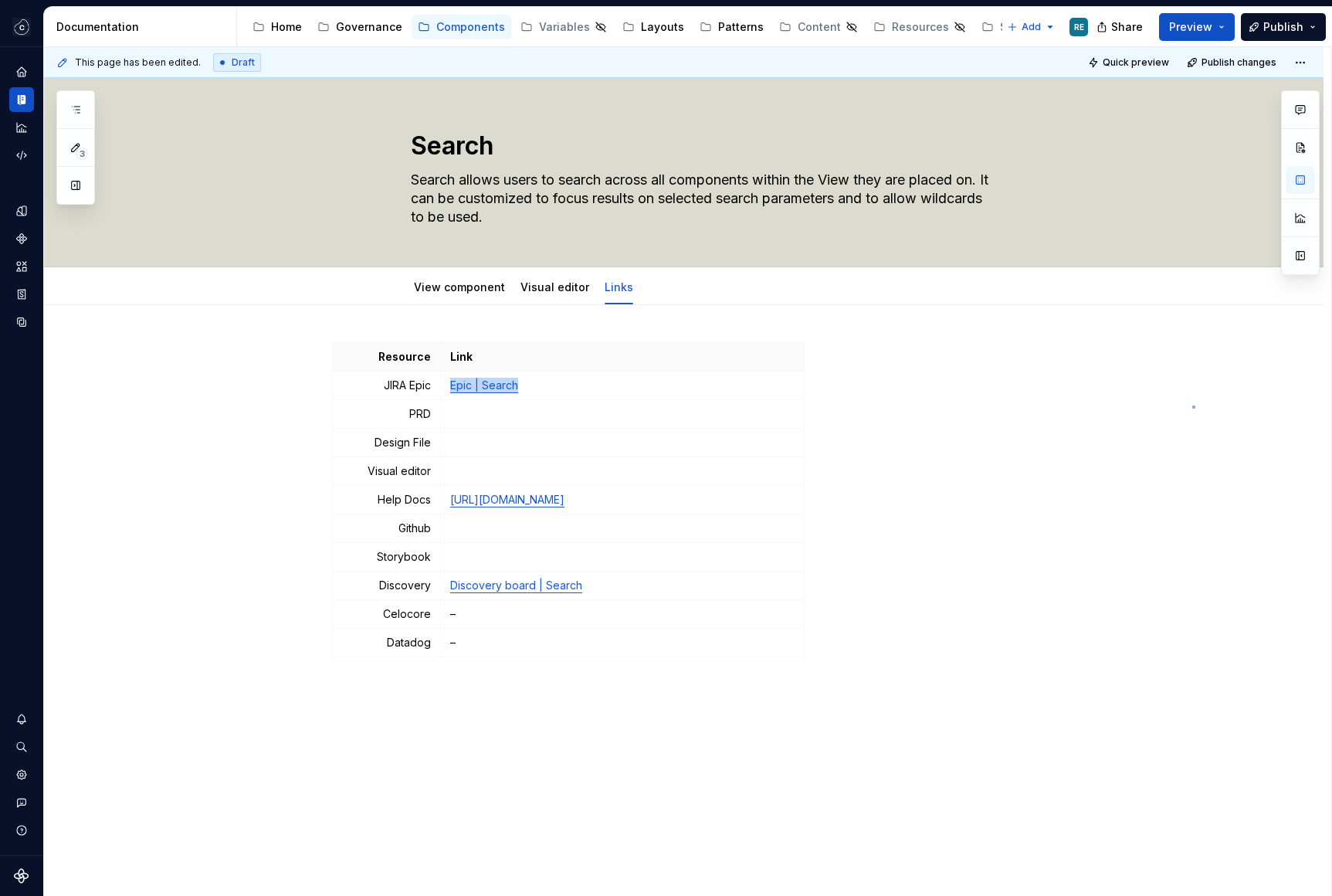
click at [1192, 406] on div "This page has been edited. Draft Quick preview Publish changes Search Search al…" at bounding box center [687, 471] width 1287 height 849
click at [651, 435] on p at bounding box center [621, 442] width 344 height 15
click at [651, 401] on td at bounding box center [622, 414] width 364 height 28
click at [470, 443] on p at bounding box center [621, 442] width 344 height 15
click at [448, 438] on td at bounding box center [622, 442] width 364 height 28
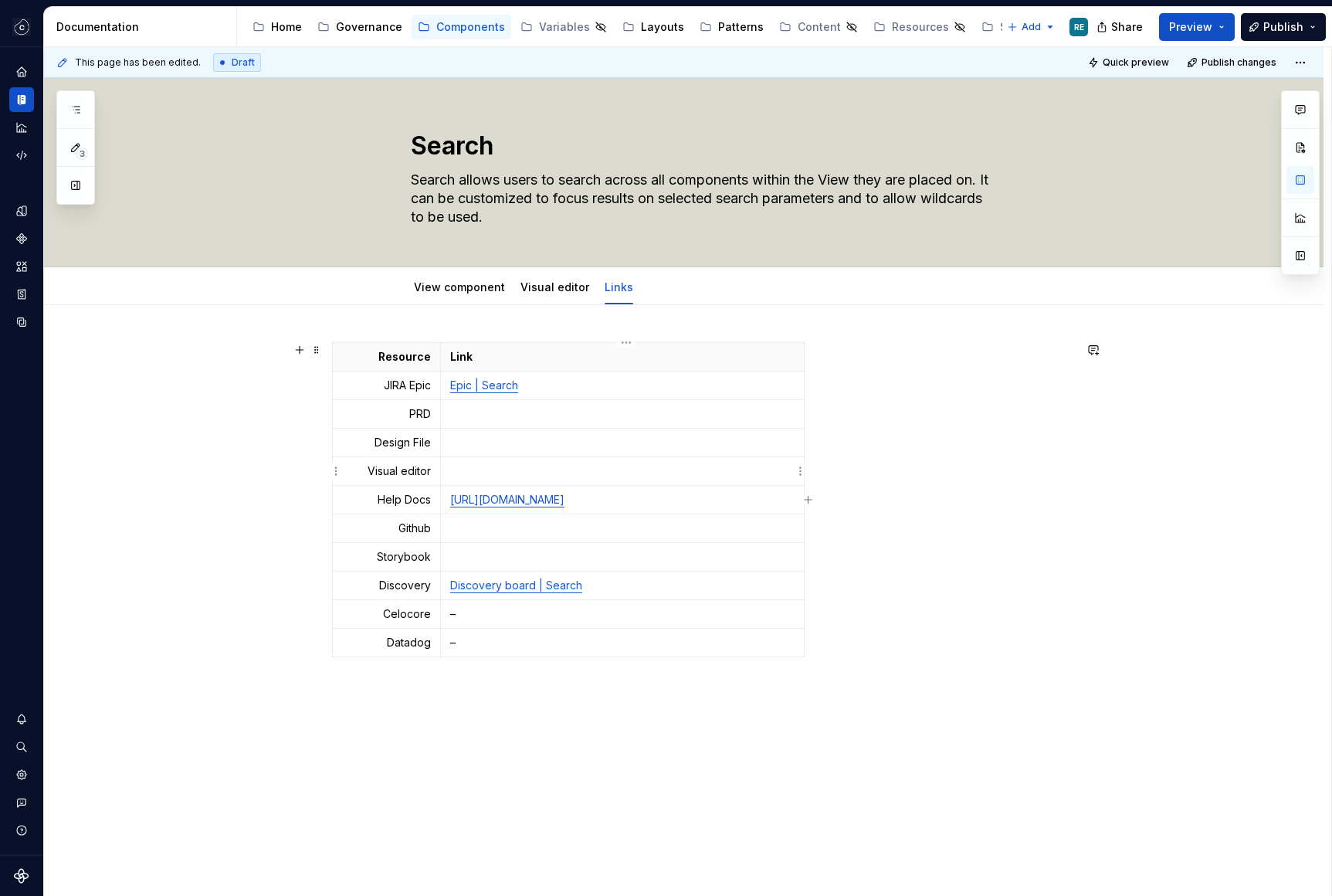
click at [453, 466] on td at bounding box center [622, 471] width 364 height 28
click at [465, 473] on p "Search" at bounding box center [621, 470] width 344 height 15
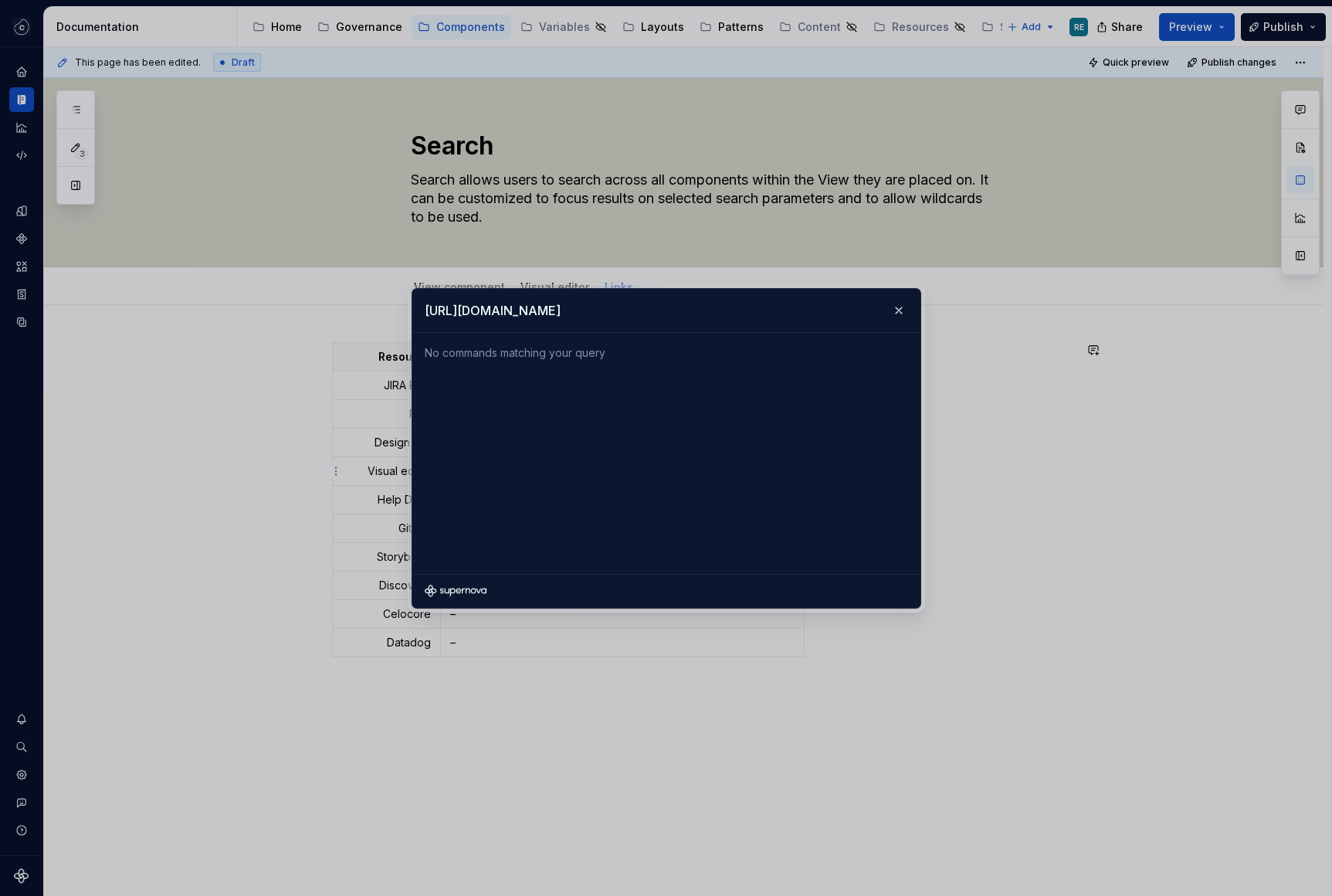
scroll to position [0, 257]
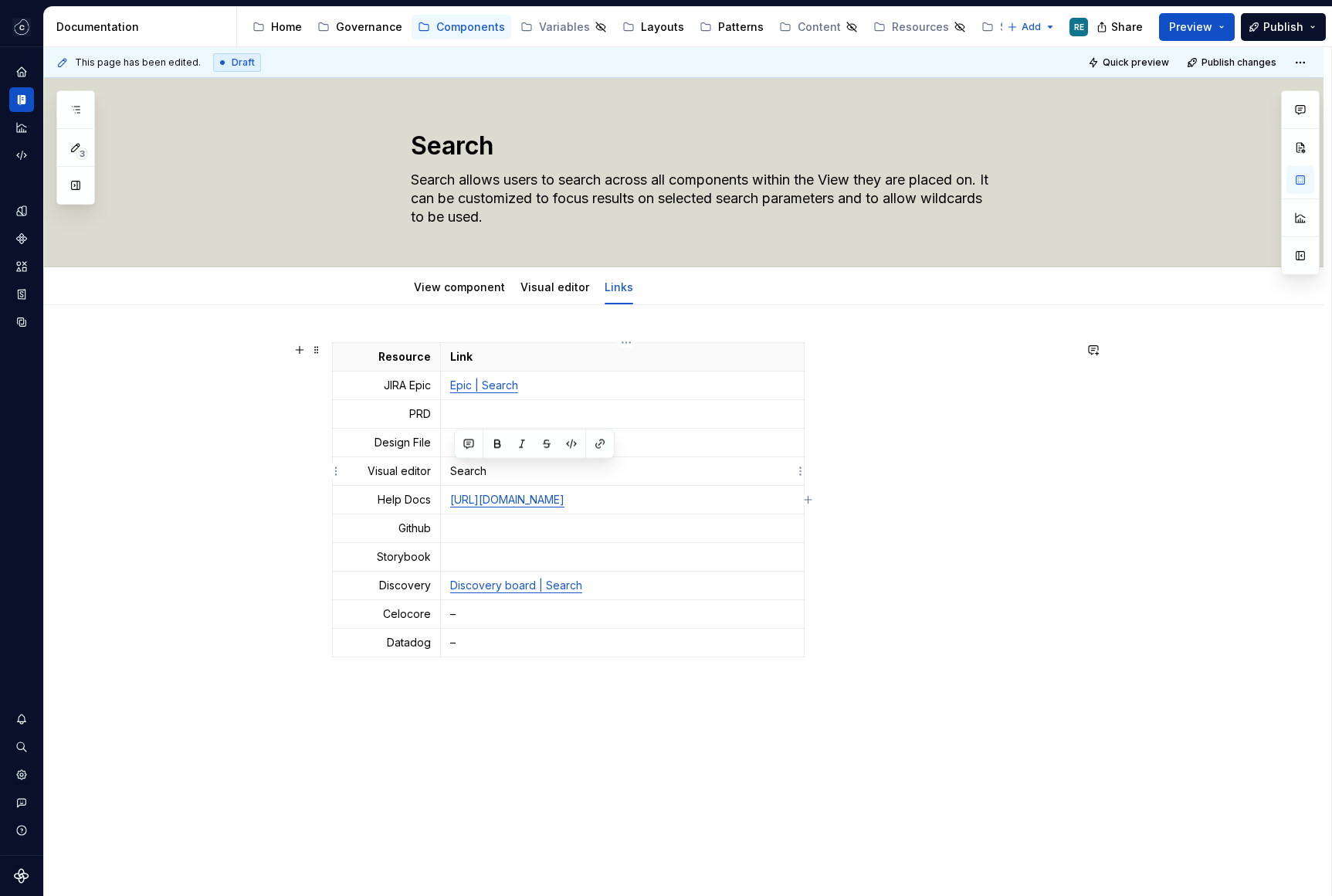
click at [478, 476] on p "Search" at bounding box center [621, 470] width 344 height 15
click at [598, 441] on button "button" at bounding box center [600, 443] width 22 height 22
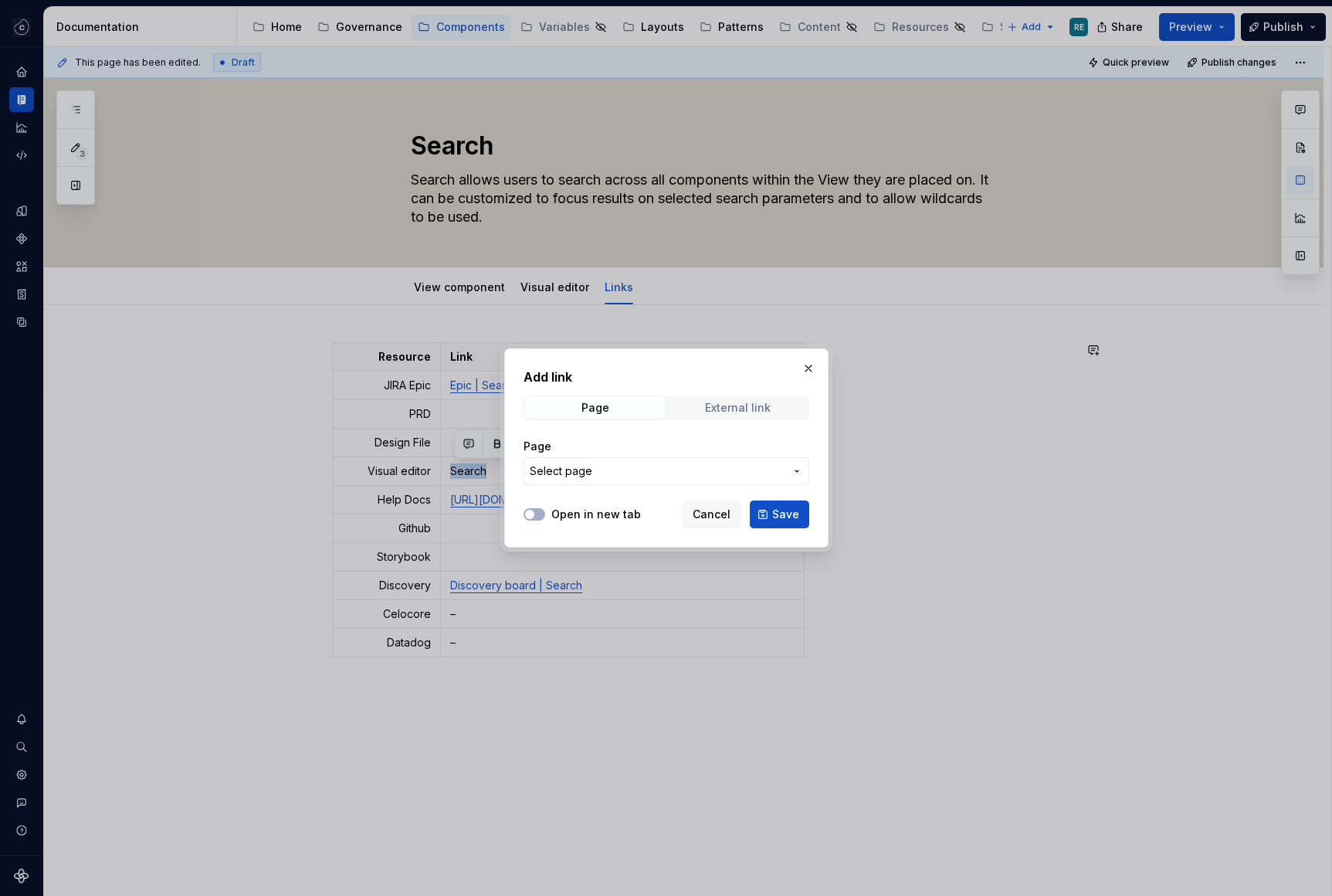
click at [708, 410] on div "External link" at bounding box center [738, 407] width 66 height 12
click at [577, 506] on label "Open in new tab" at bounding box center [596, 514] width 90 height 15
click at [546, 508] on button "Open in new tab" at bounding box center [534, 514] width 22 height 12
click at [577, 467] on input "URL" at bounding box center [666, 471] width 286 height 28
paste input "[URL][DOMAIN_NAME]"
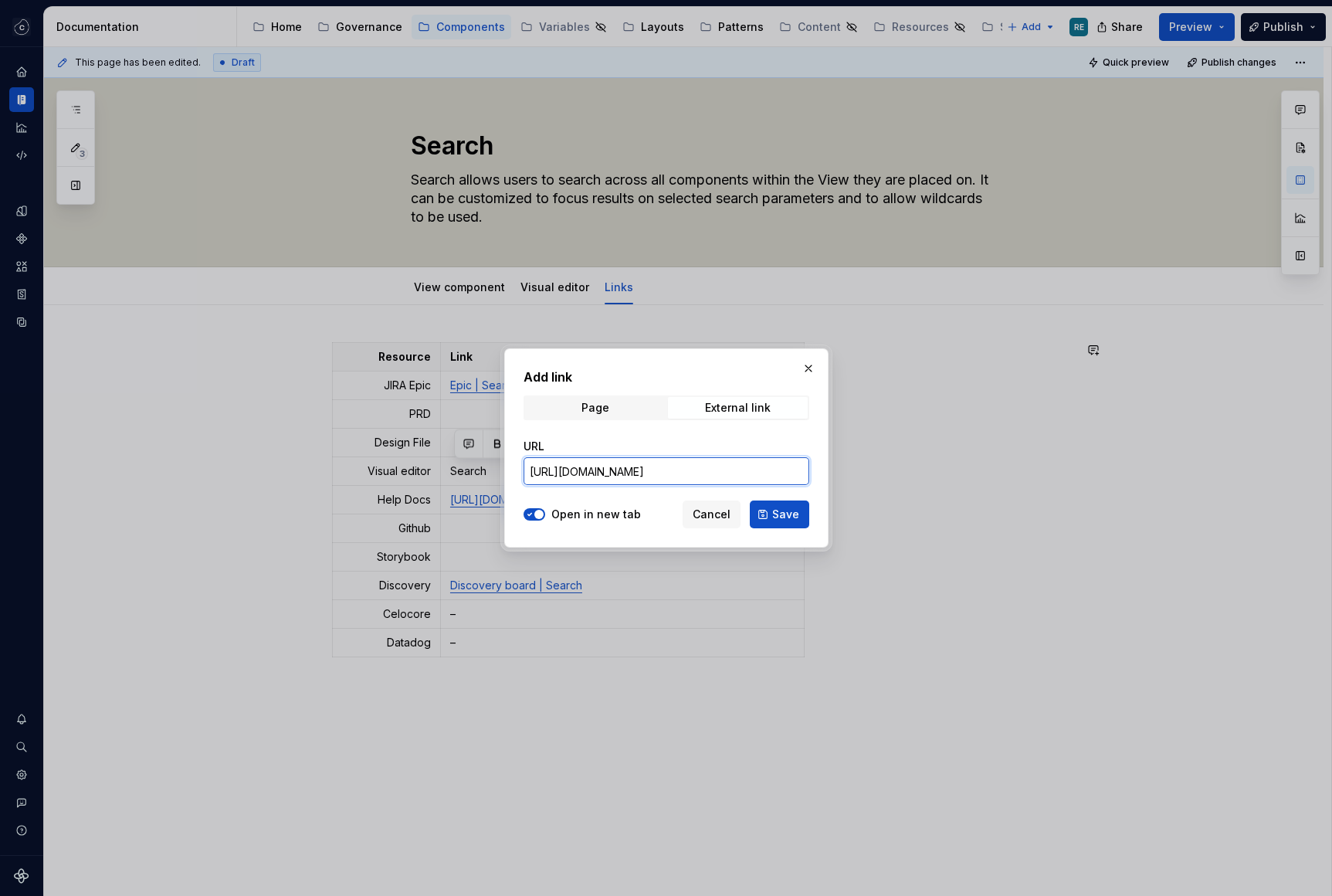
scroll to position [0, 366]
click at [777, 518] on span "Save" at bounding box center [786, 514] width 27 height 15
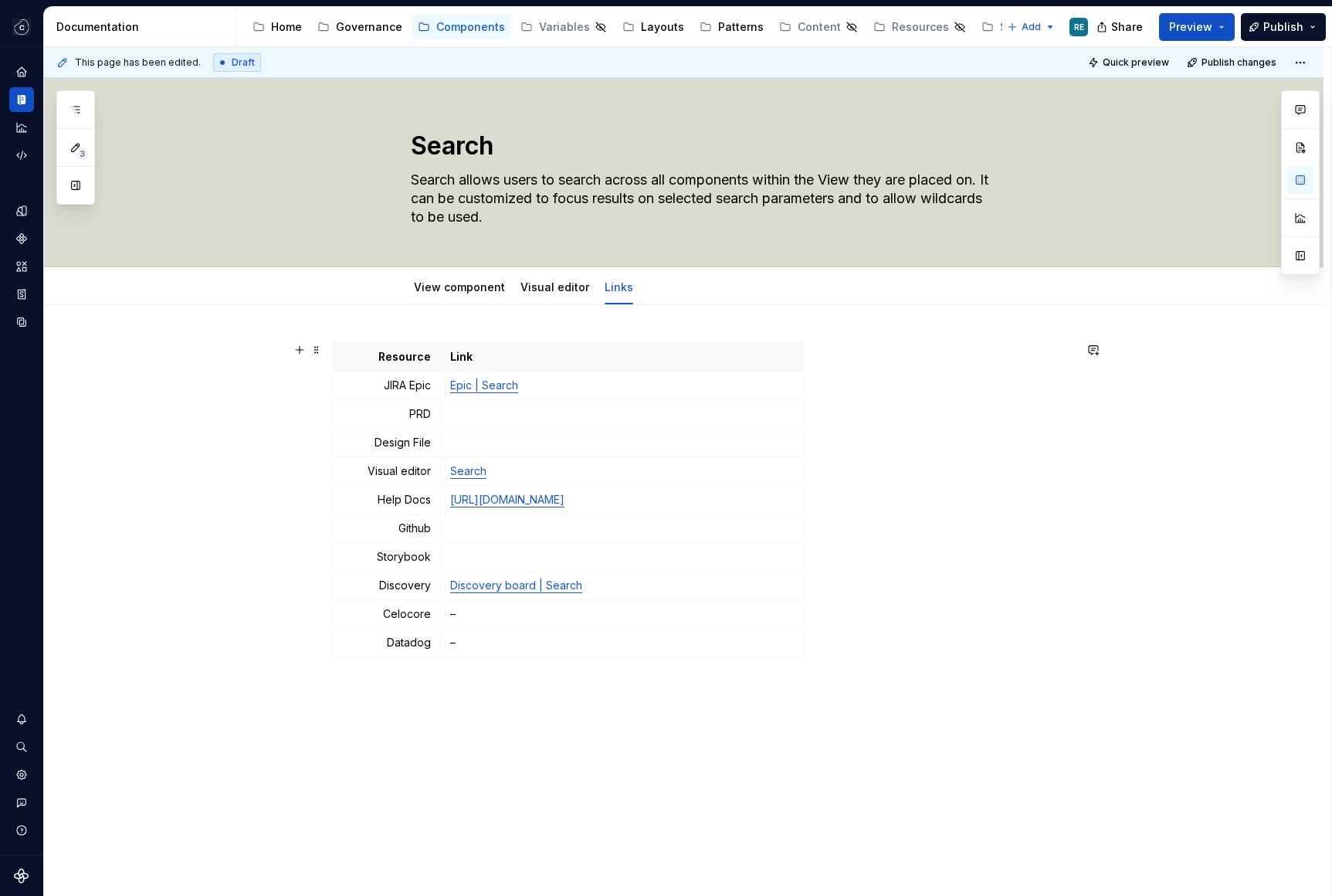
click at [983, 568] on div "Resource Link JIRA Epic Epic | Search PRD Design File Visual editor Search Help…" at bounding box center [702, 502] width 741 height 321
click at [532, 411] on p at bounding box center [621, 413] width 344 height 15
click at [483, 387] on link "Epic | Search" at bounding box center [484, 385] width 67 height 13
click at [554, 361] on button "button" at bounding box center [564, 354] width 22 height 22
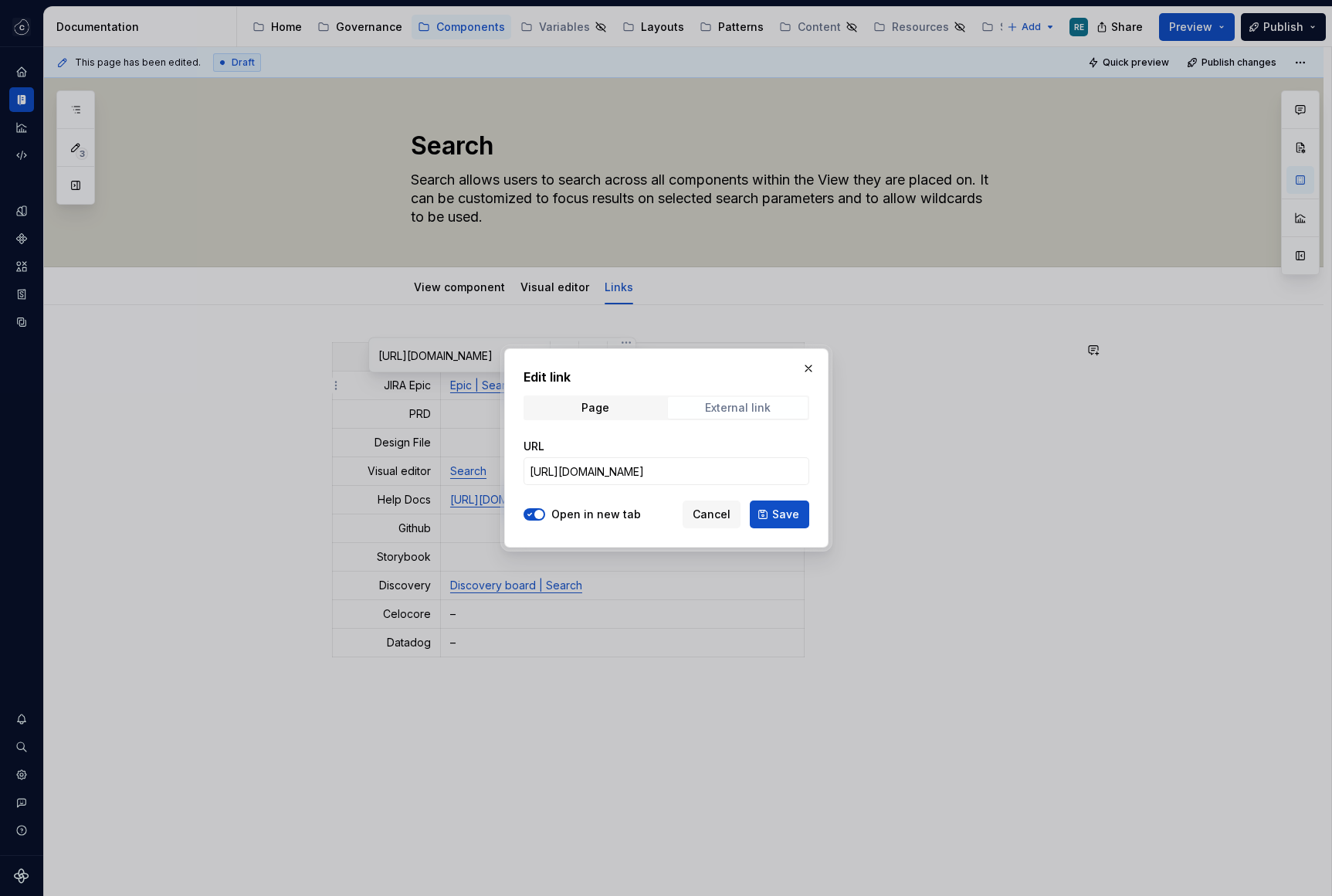
click at [711, 409] on div "External link" at bounding box center [738, 407] width 66 height 12
click at [640, 405] on span "Page" at bounding box center [594, 407] width 140 height 22
click at [806, 365] on button "button" at bounding box center [808, 367] width 22 height 22
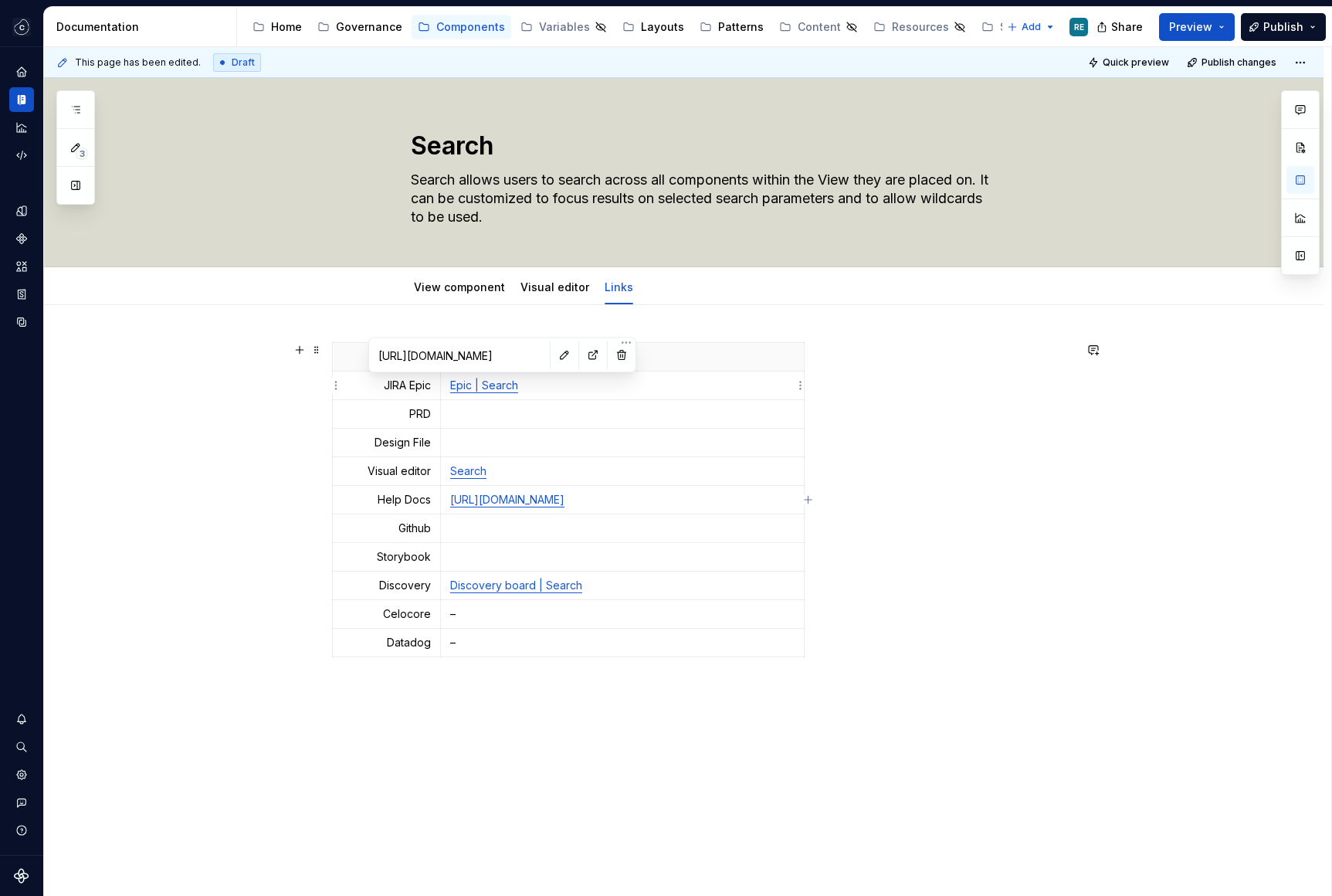
click at [479, 387] on link "Epic | Search" at bounding box center [484, 385] width 67 height 13
click at [484, 388] on link "Epic | Search" at bounding box center [484, 385] width 67 height 13
click at [533, 585] on link "Discovery board | Search" at bounding box center [516, 585] width 132 height 13
drag, startPoint x: 546, startPoint y: 585, endPoint x: 458, endPoint y: 583, distance: 88.0
click at [458, 583] on link "Discovery board | Search" at bounding box center [516, 585] width 132 height 13
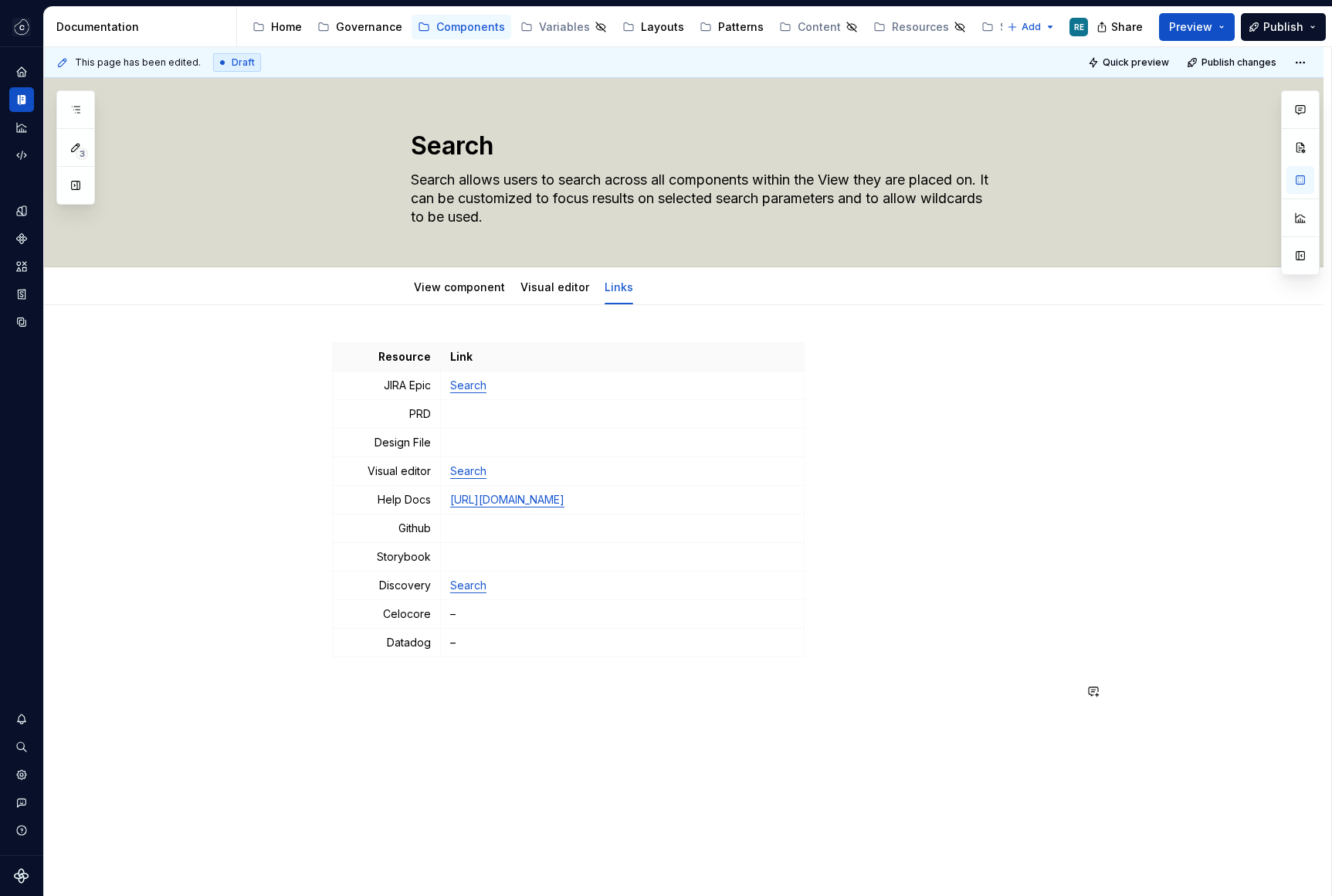
click at [529, 730] on div "Resource Link JIRA Epic Search PRD Design File Visual editor Search Help Docs […" at bounding box center [683, 646] width 1280 height 682
click at [495, 619] on p "–" at bounding box center [621, 614] width 344 height 15
click at [479, 529] on p at bounding box center [621, 528] width 344 height 15
click at [476, 528] on p "Search" at bounding box center [621, 528] width 344 height 15
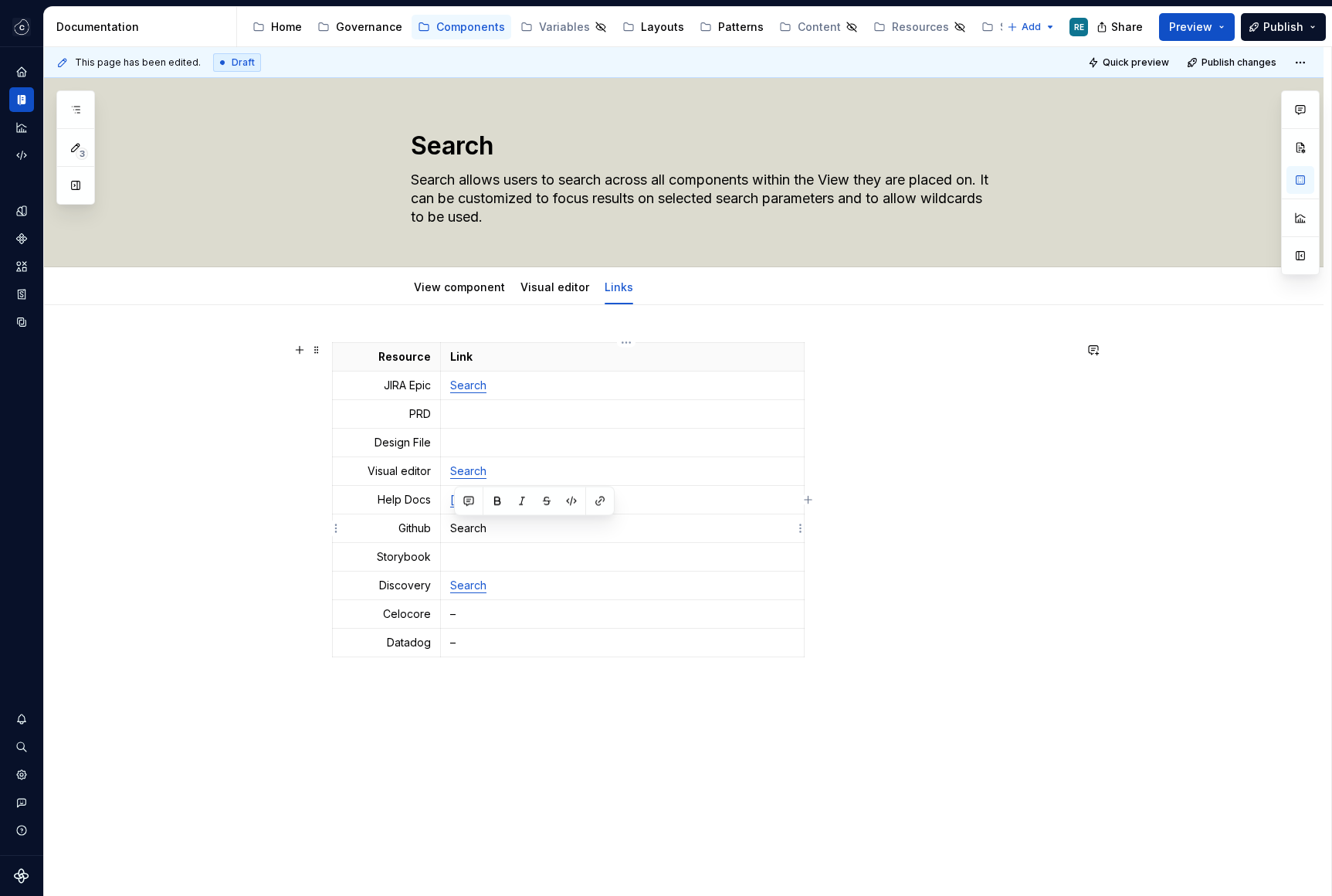
click at [481, 528] on p "Search" at bounding box center [621, 528] width 344 height 15
click at [580, 501] on button "button" at bounding box center [571, 500] width 22 height 22
click at [590, 503] on button "button" at bounding box center [600, 500] width 22 height 22
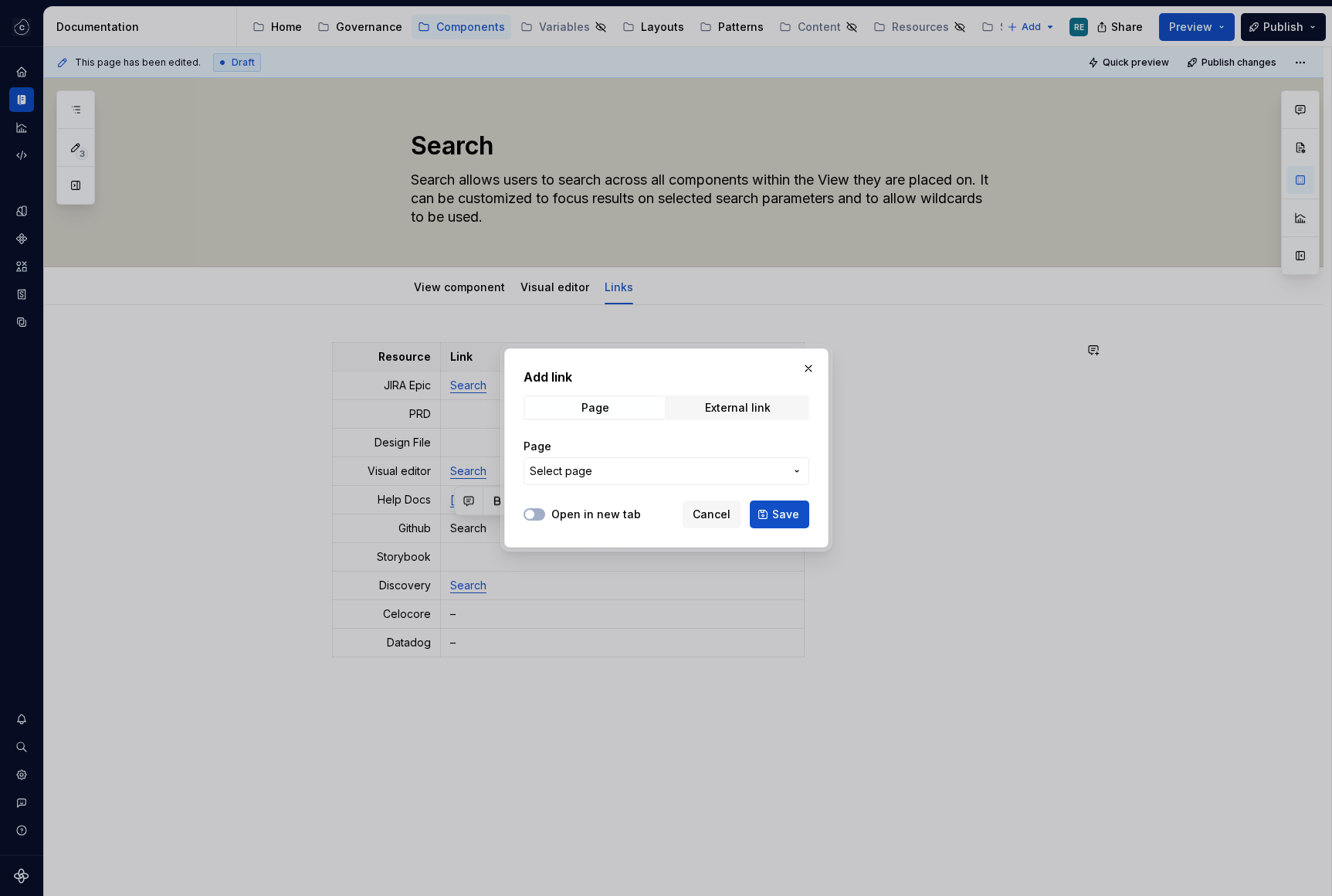
click at [716, 411] on div "External link" at bounding box center [738, 407] width 66 height 12
click at [570, 521] on label "Open in new tab" at bounding box center [596, 514] width 90 height 15
click at [546, 520] on button "Open in new tab" at bounding box center [534, 514] width 22 height 12
click at [570, 471] on input "URL" at bounding box center [666, 471] width 286 height 28
paste input "[URL][DOMAIN_NAME]"
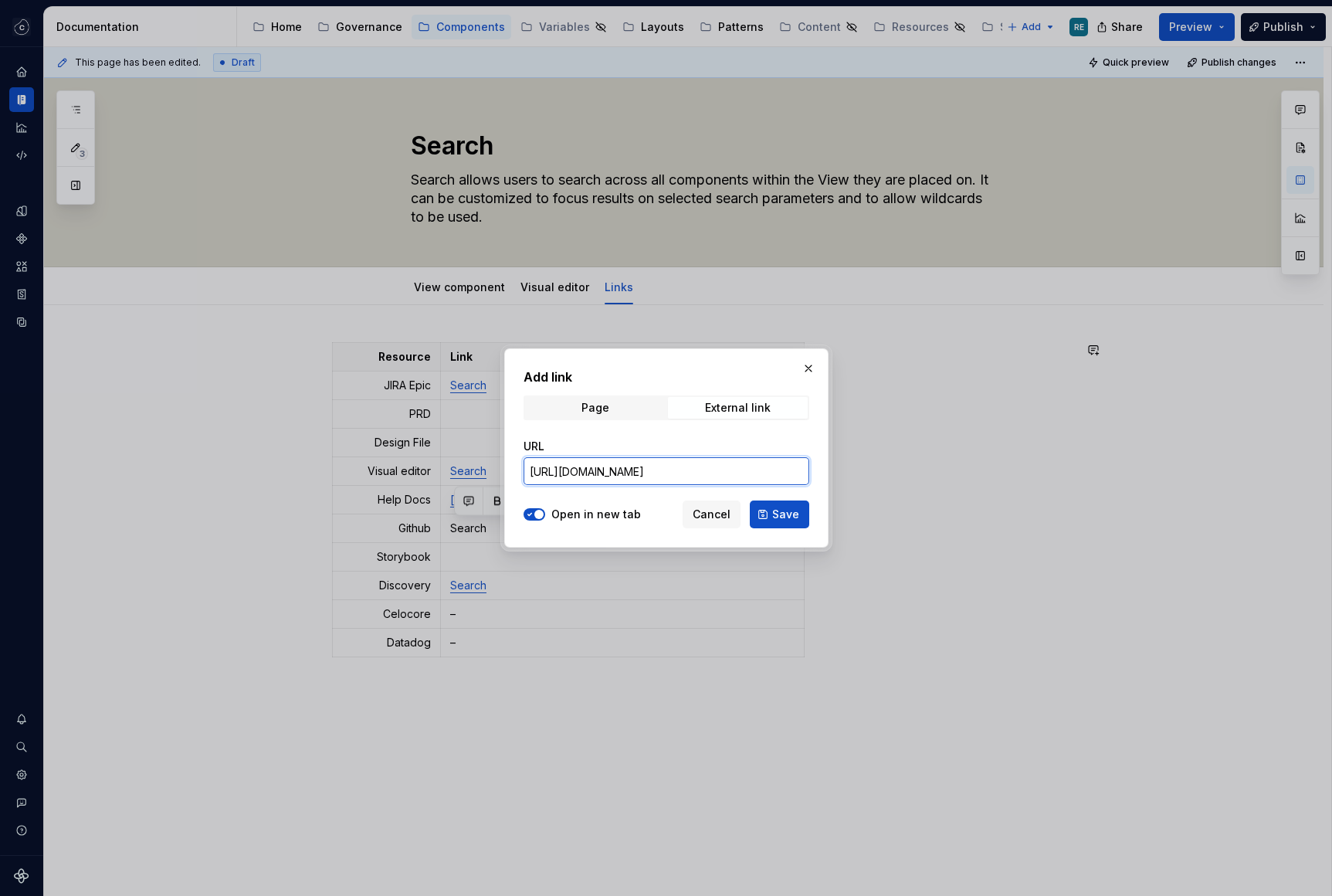
scroll to position [0, 373]
click at [570, 471] on input "[URL][DOMAIN_NAME]" at bounding box center [666, 471] width 286 height 28
click at [792, 524] on button "Save" at bounding box center [779, 515] width 59 height 28
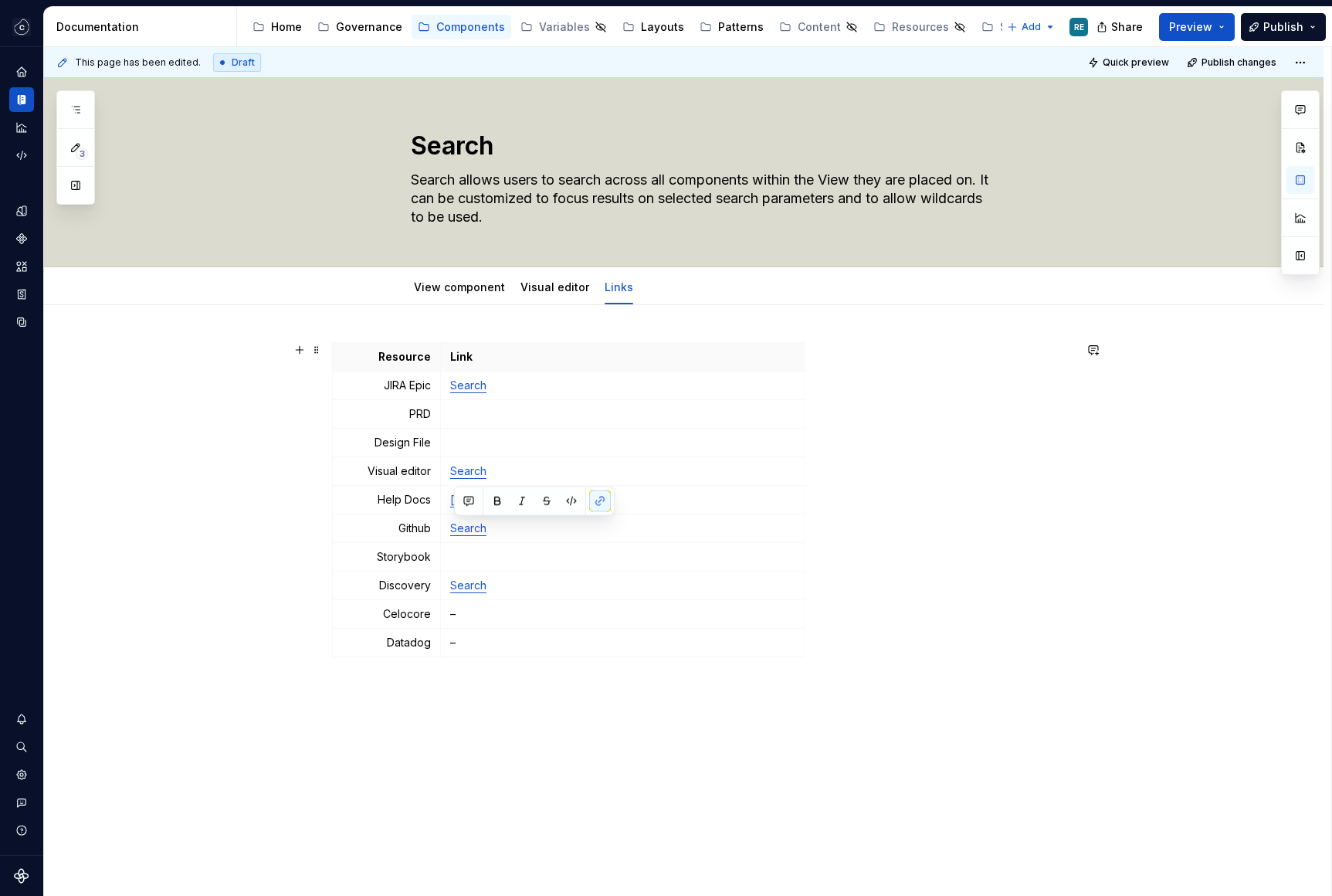
click at [1066, 616] on div "Resource Link JIRA Epic Search PRD Design File Visual editor Search Help Docs […" at bounding box center [702, 502] width 741 height 321
click at [695, 449] on p at bounding box center [621, 442] width 344 height 15
click at [473, 557] on p at bounding box center [621, 557] width 344 height 15
click at [480, 447] on p at bounding box center [621, 442] width 344 height 15
click at [470, 441] on p "Search" at bounding box center [621, 442] width 344 height 15
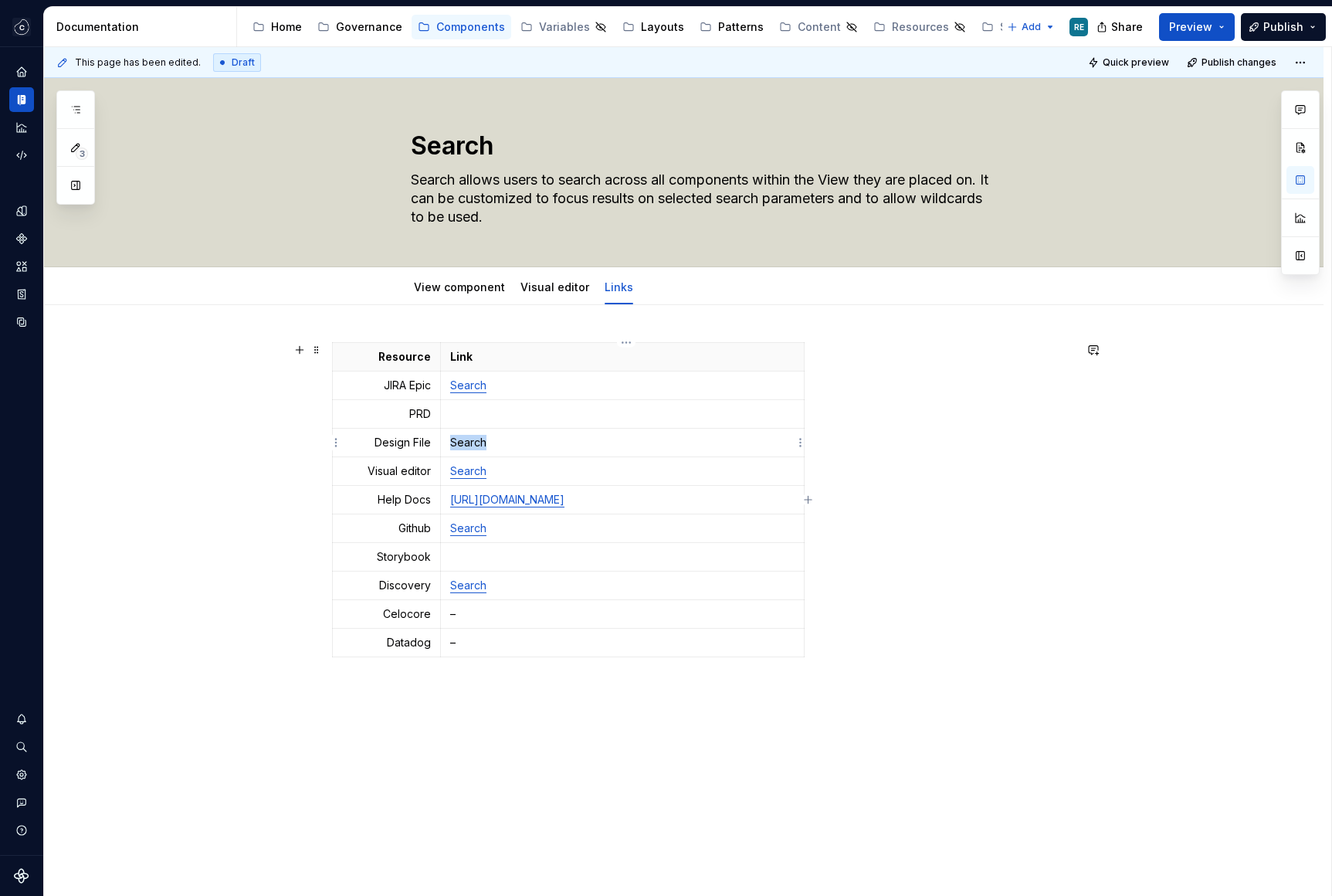
click at [470, 441] on p "Search" at bounding box center [621, 442] width 344 height 15
click at [596, 416] on button "button" at bounding box center [600, 415] width 22 height 22
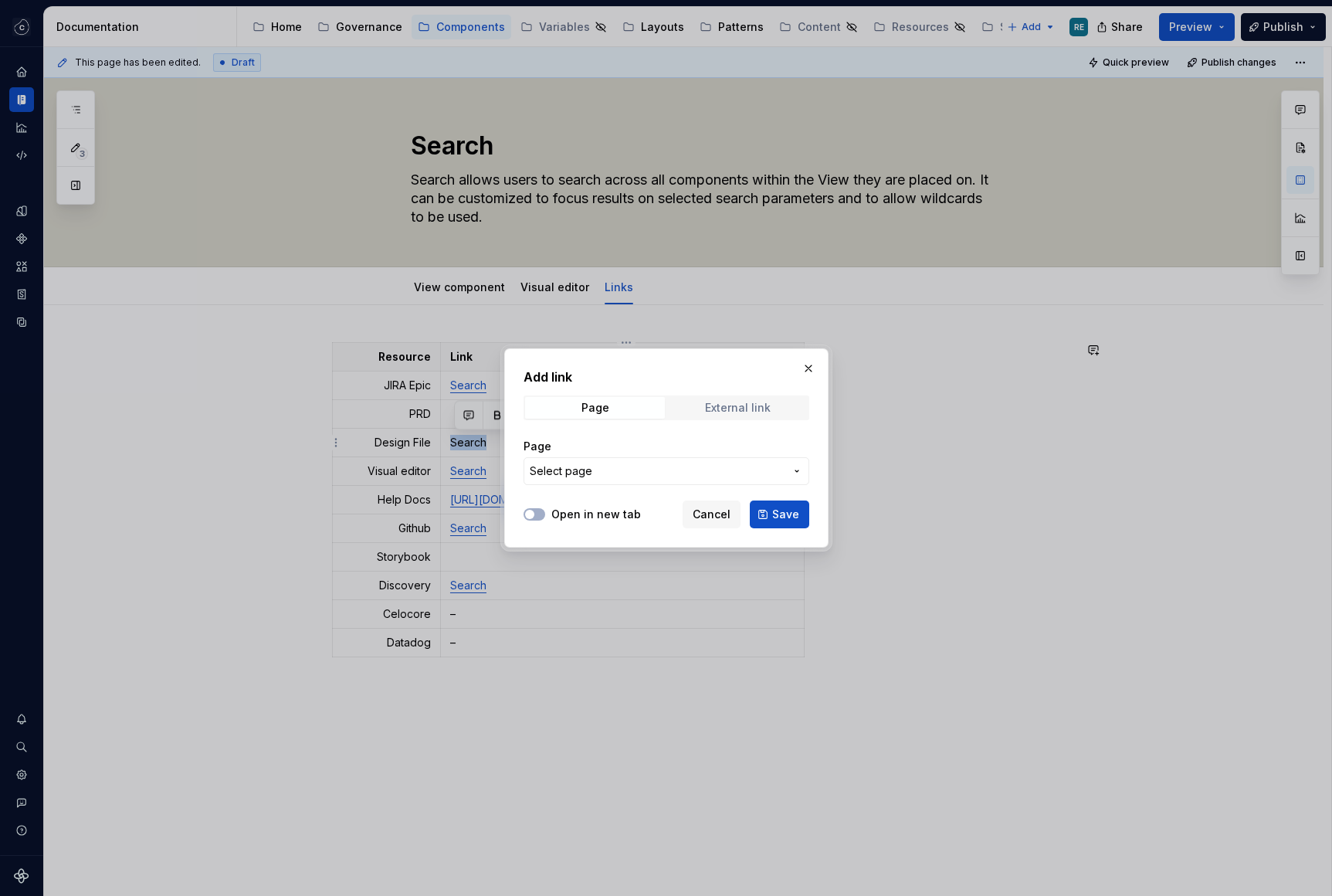
click at [749, 405] on div "External link" at bounding box center [738, 407] width 66 height 12
click at [537, 517] on button "Open in new tab" at bounding box center [534, 514] width 22 height 12
click at [557, 480] on input "URL" at bounding box center [666, 471] width 286 height 28
paste input "[URL][DOMAIN_NAME]"
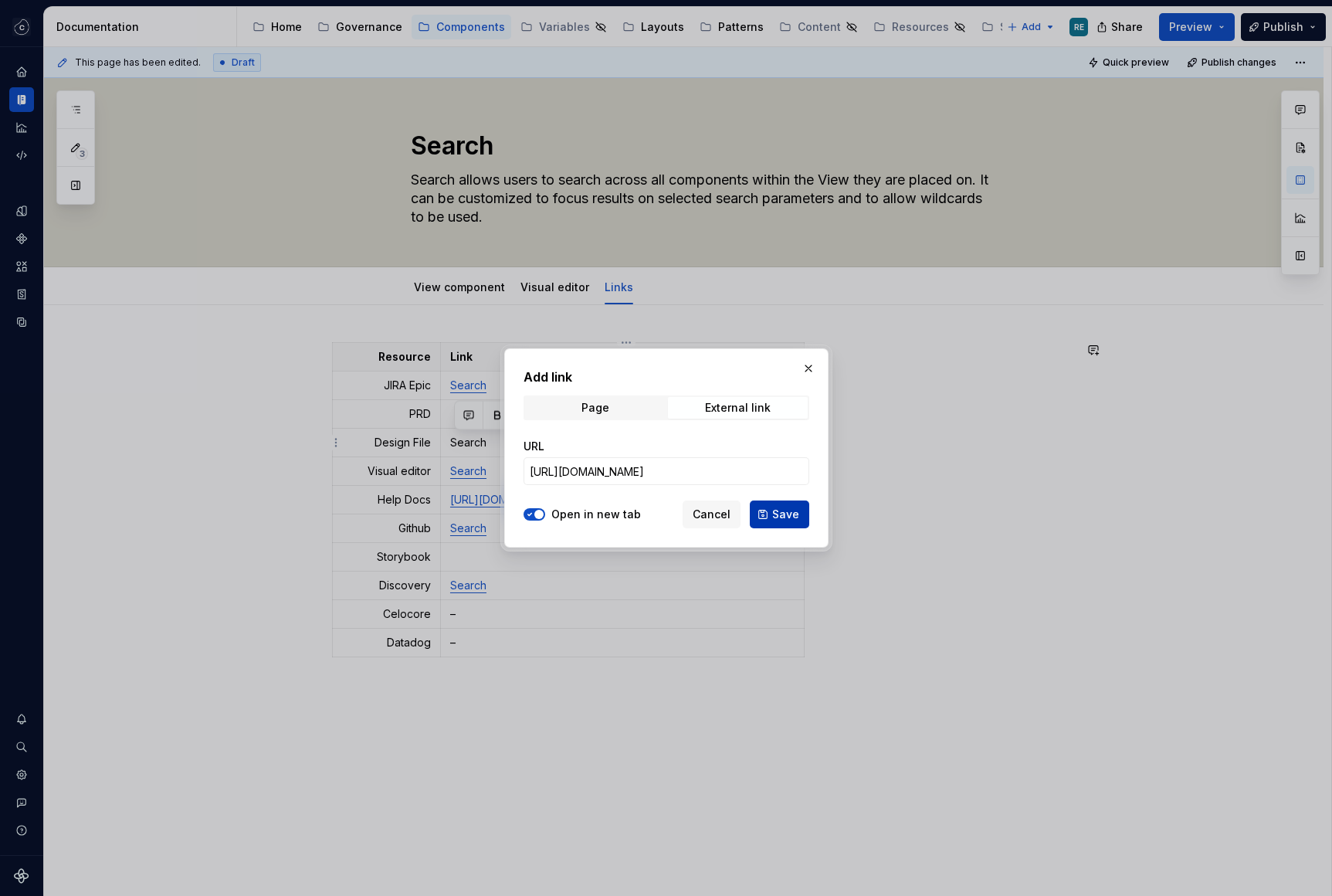
click at [769, 520] on button "Save" at bounding box center [779, 515] width 59 height 28
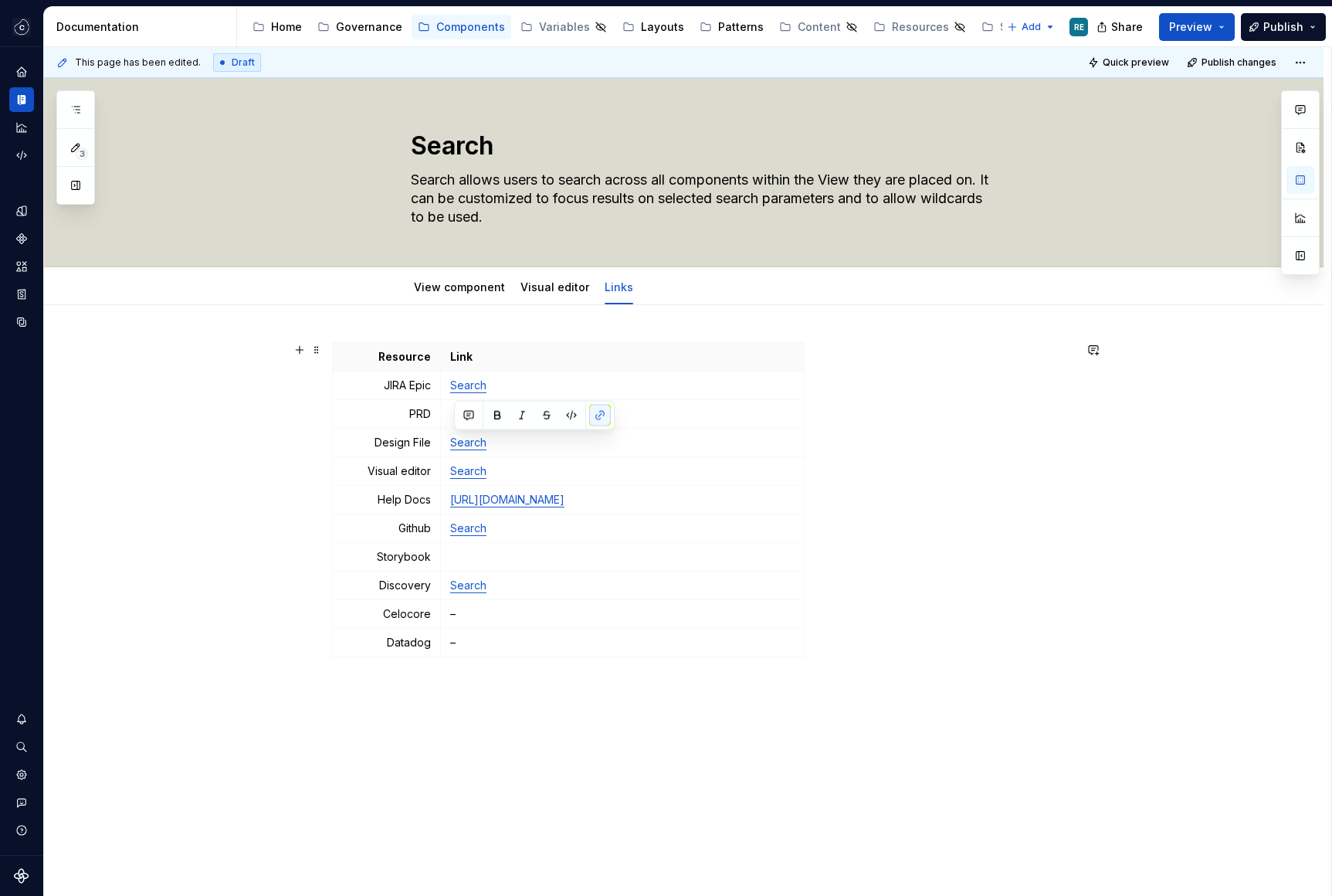
click at [975, 572] on div "Resource Link JIRA Epic Search PRD Design File Search Visual editor Search Help…" at bounding box center [702, 502] width 741 height 321
click at [497, 409] on p at bounding box center [621, 413] width 344 height 15
click at [481, 414] on p "Search" at bounding box center [621, 413] width 344 height 15
click at [600, 386] on button "button" at bounding box center [600, 386] width 22 height 22
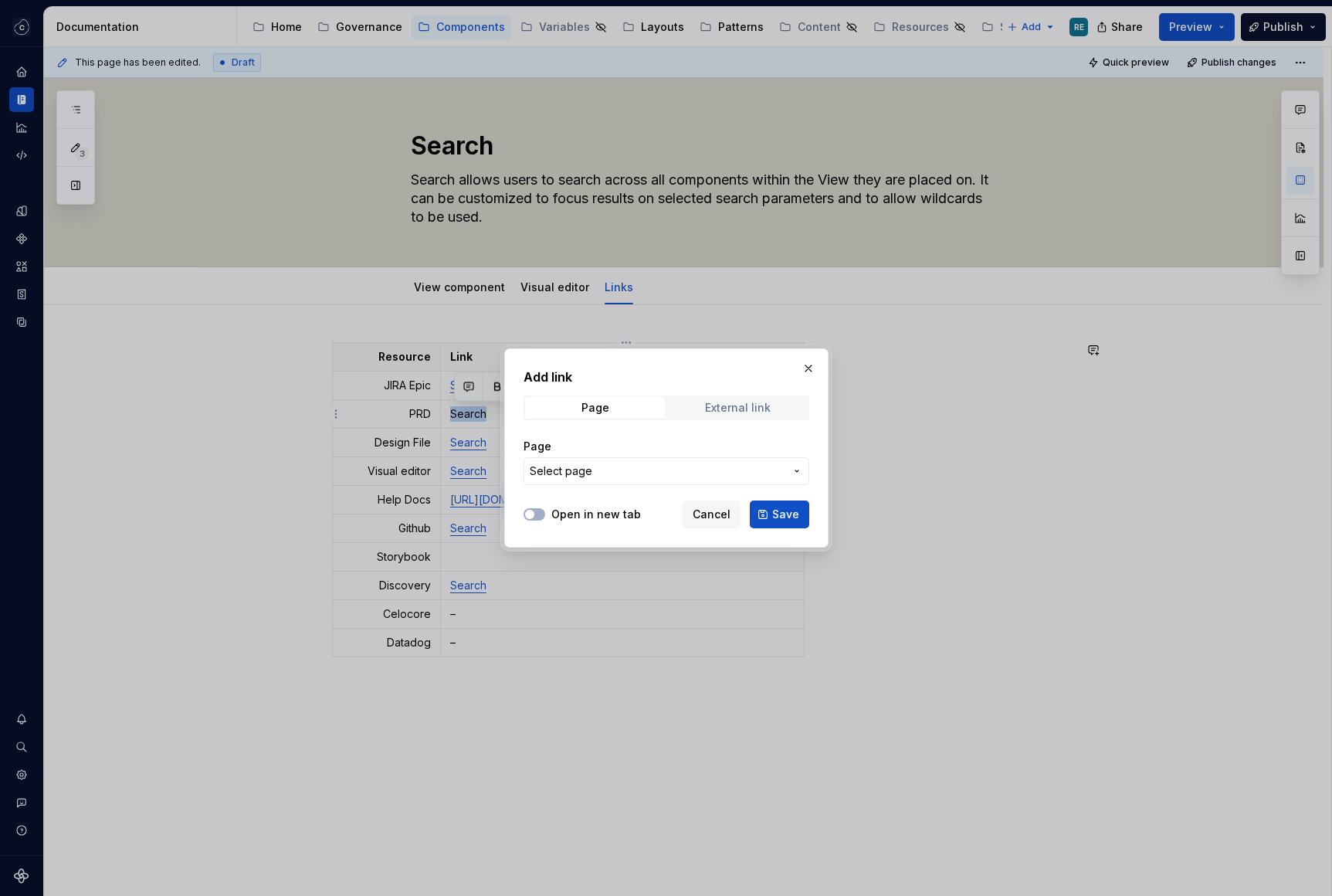
click at [712, 416] on span "External link" at bounding box center [738, 407] width 140 height 22
click at [580, 515] on label "Open in new tab" at bounding box center [596, 514] width 90 height 15
click at [546, 515] on button "Open in new tab" at bounding box center [534, 514] width 22 height 12
click at [580, 477] on input "URL" at bounding box center [666, 471] width 286 height 28
paste input "[URL][DOMAIN_NAME]"
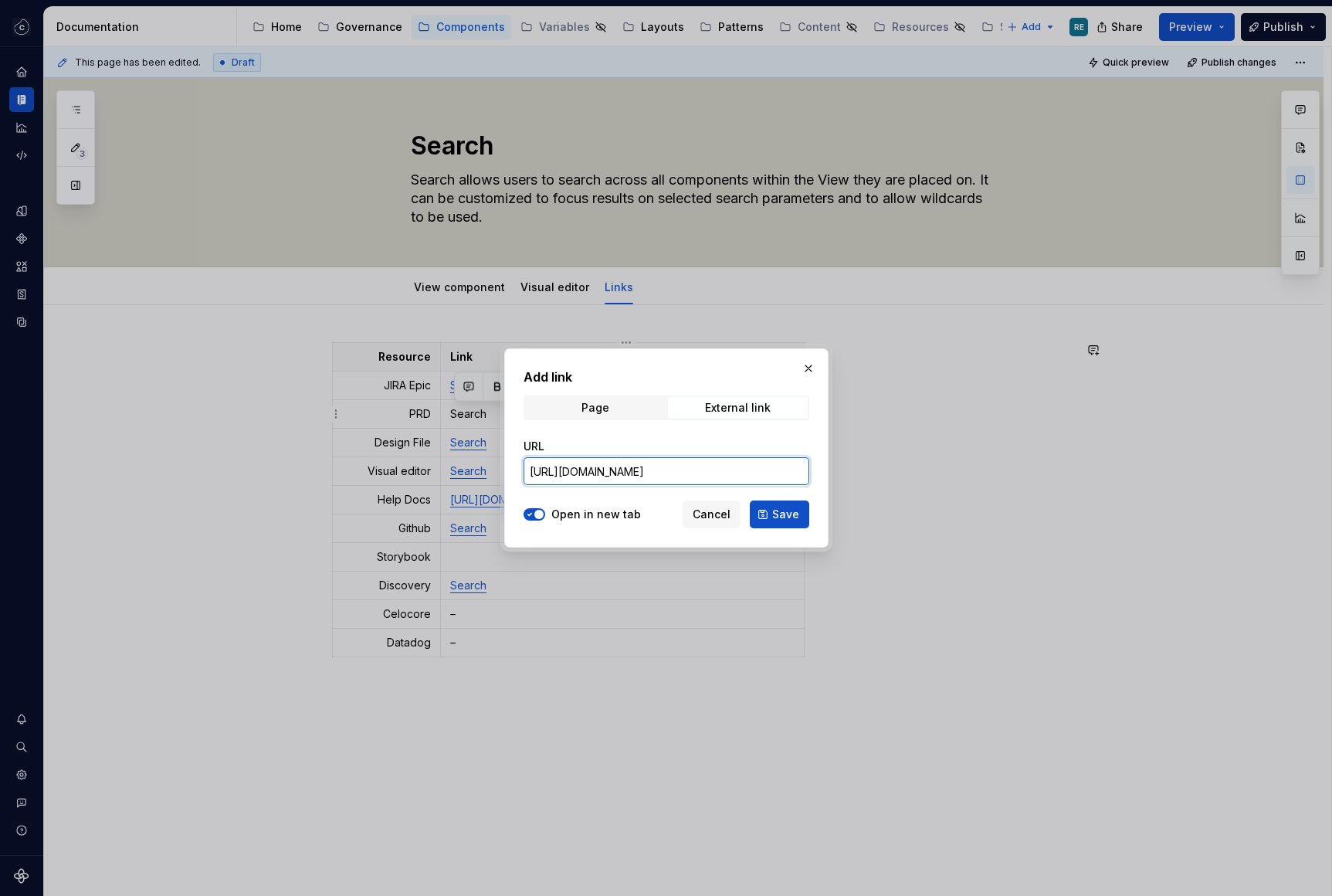
scroll to position [0, 405]
click at [778, 507] on span "Save" at bounding box center [786, 514] width 27 height 15
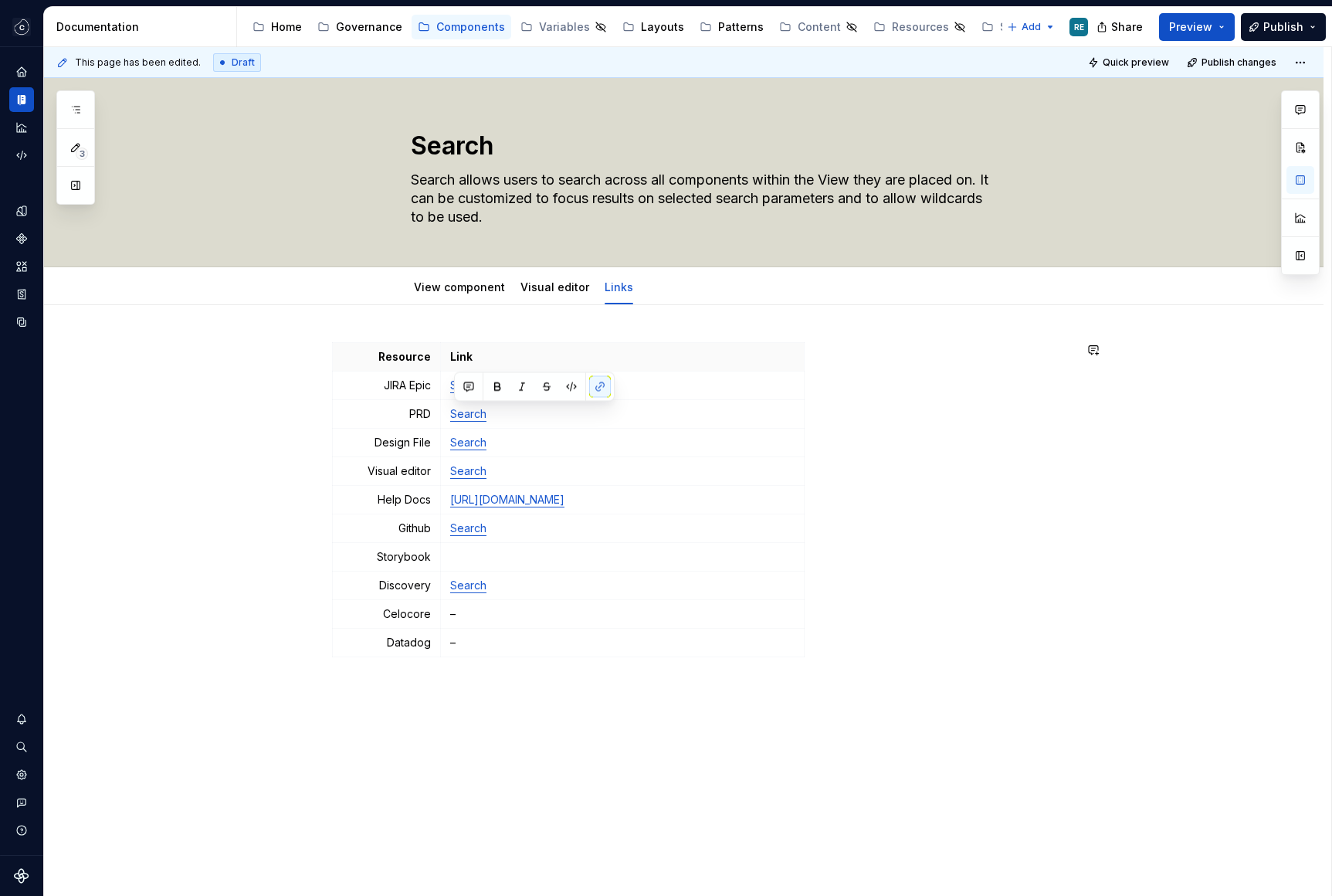
click at [1037, 673] on div "Resource Link JIRA Epic Search PRD Search Design File Search Visual editor Sear…" at bounding box center [702, 521] width 741 height 358
click at [507, 565] on td at bounding box center [622, 557] width 364 height 28
click at [544, 302] on div at bounding box center [555, 302] width 81 height 2
click at [444, 291] on link "View component" at bounding box center [459, 287] width 91 height 13
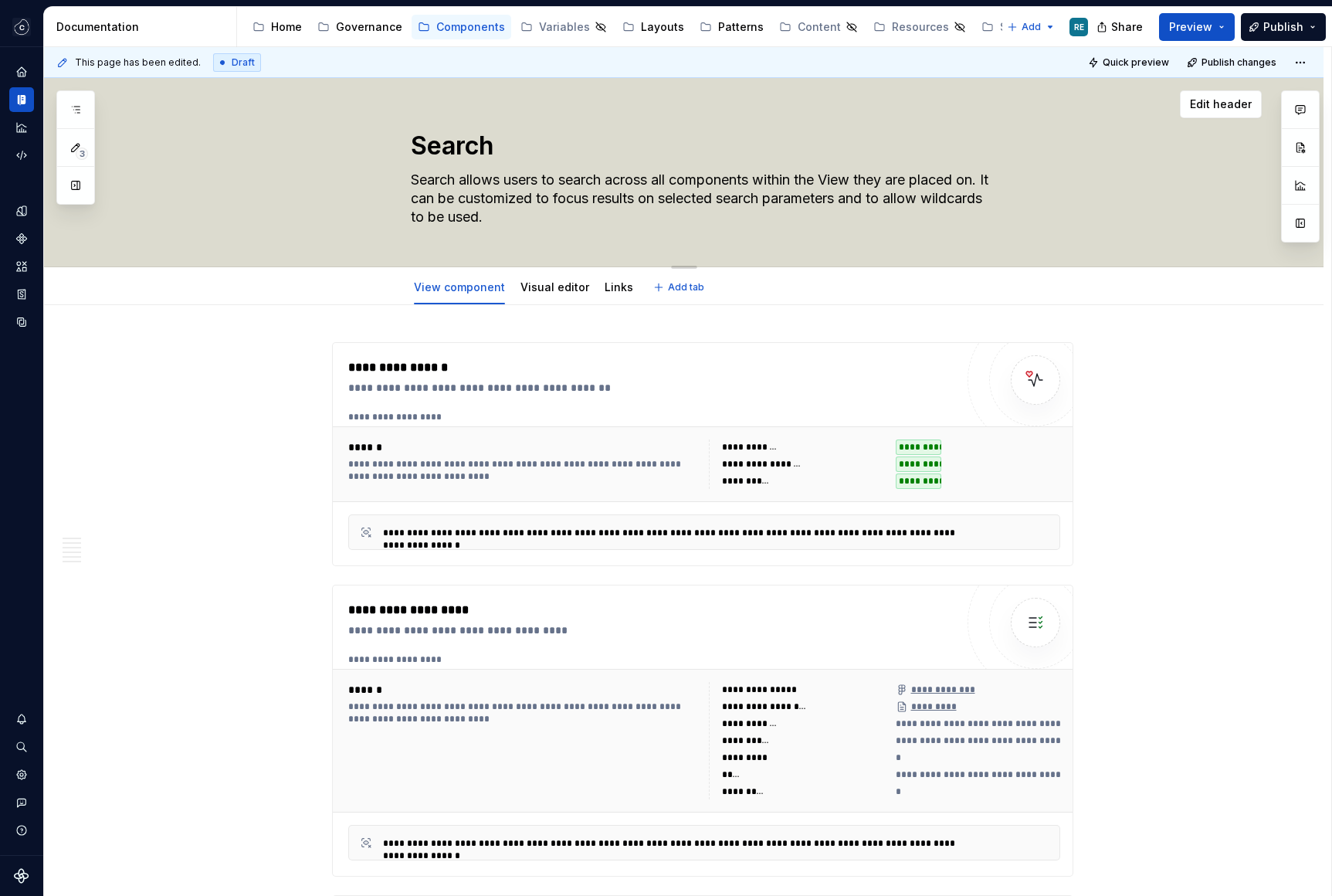
click at [789, 179] on textarea "Search allows users to search across all components within the View they are pl…" at bounding box center [699, 199] width 584 height 62
drag, startPoint x: 789, startPoint y: 179, endPoint x: 906, endPoint y: 193, distance: 117.8
click at [804, 179] on textarea "Search allows users to search across all components within the View they are pl…" at bounding box center [699, 199] width 584 height 62
click at [906, 193] on textarea "Search allows users to search across all components within the View they are pl…" at bounding box center [699, 199] width 584 height 62
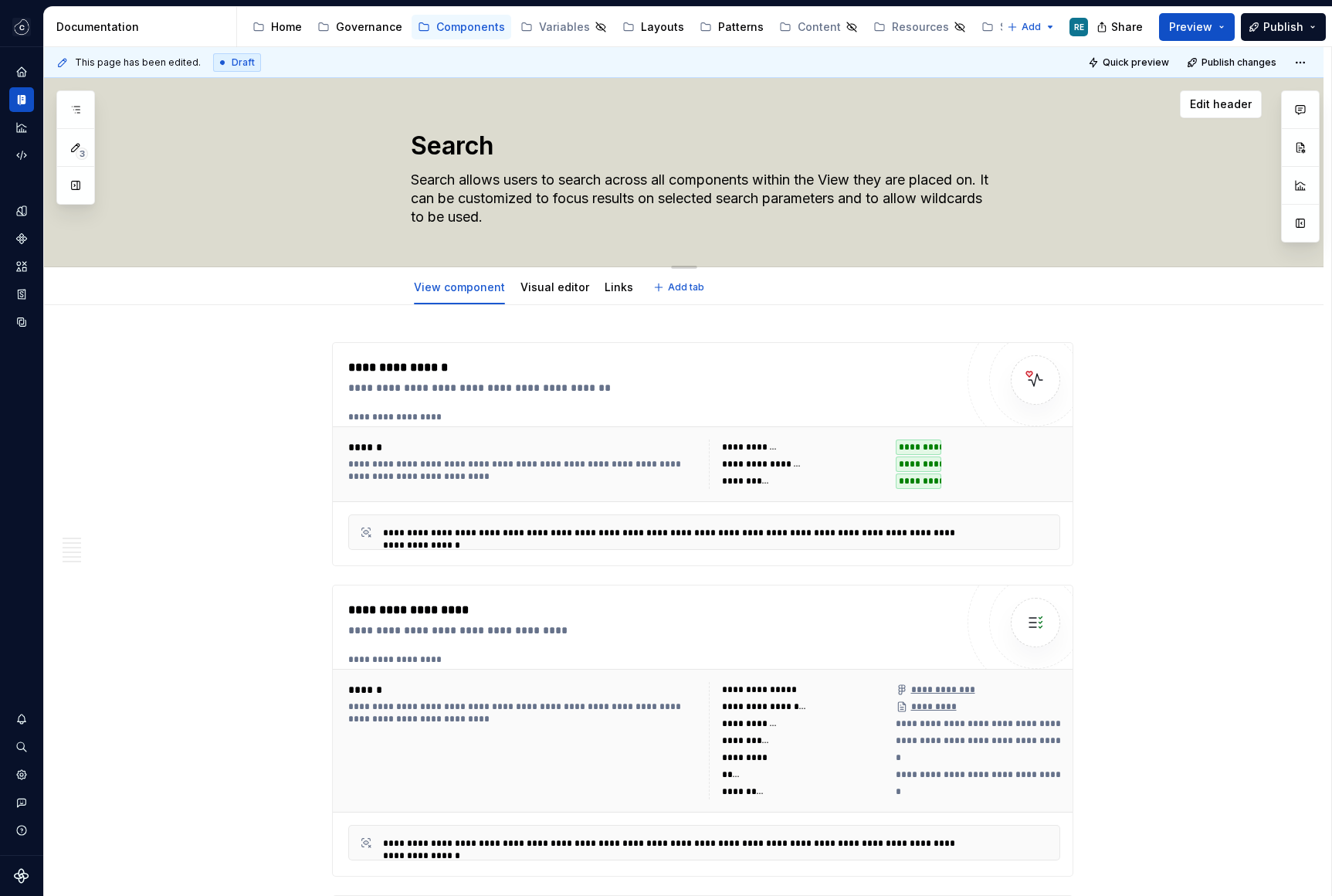
click at [904, 181] on textarea "Search allows users to search across all components within the View they are pl…" at bounding box center [699, 199] width 584 height 62
click at [412, 199] on textarea "Search allows users to search across all components within the View they are pl…" at bounding box center [699, 199] width 584 height 62
click at [503, 182] on textarea "Search allows users to search across all components within the View they are pl…" at bounding box center [699, 199] width 584 height 62
drag, startPoint x: 503, startPoint y: 182, endPoint x: 629, endPoint y: 182, distance: 126.0
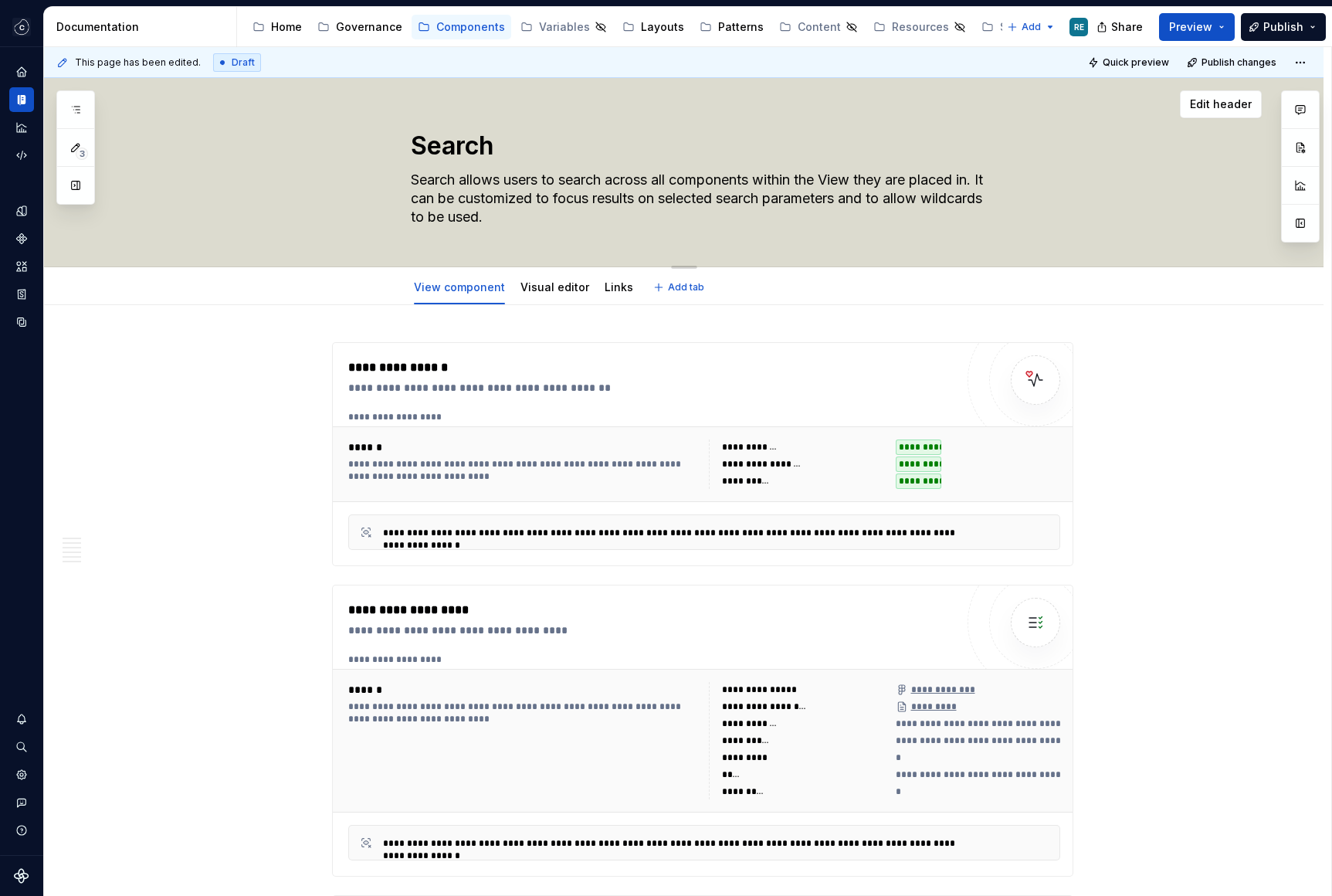
click at [630, 182] on textarea "Search allows users to search across all components within the View they are pl…" at bounding box center [699, 199] width 584 height 62
click at [654, 183] on textarea "Search allows users to search across all components within the View they are pl…" at bounding box center [699, 199] width 584 height 62
click at [646, 183] on textarea "Search allows users to search across all components within the View they are pl…" at bounding box center [699, 199] width 584 height 62
click at [595, 171] on textarea "Search allows users to search across all components within the View they are pl…" at bounding box center [699, 199] width 584 height 62
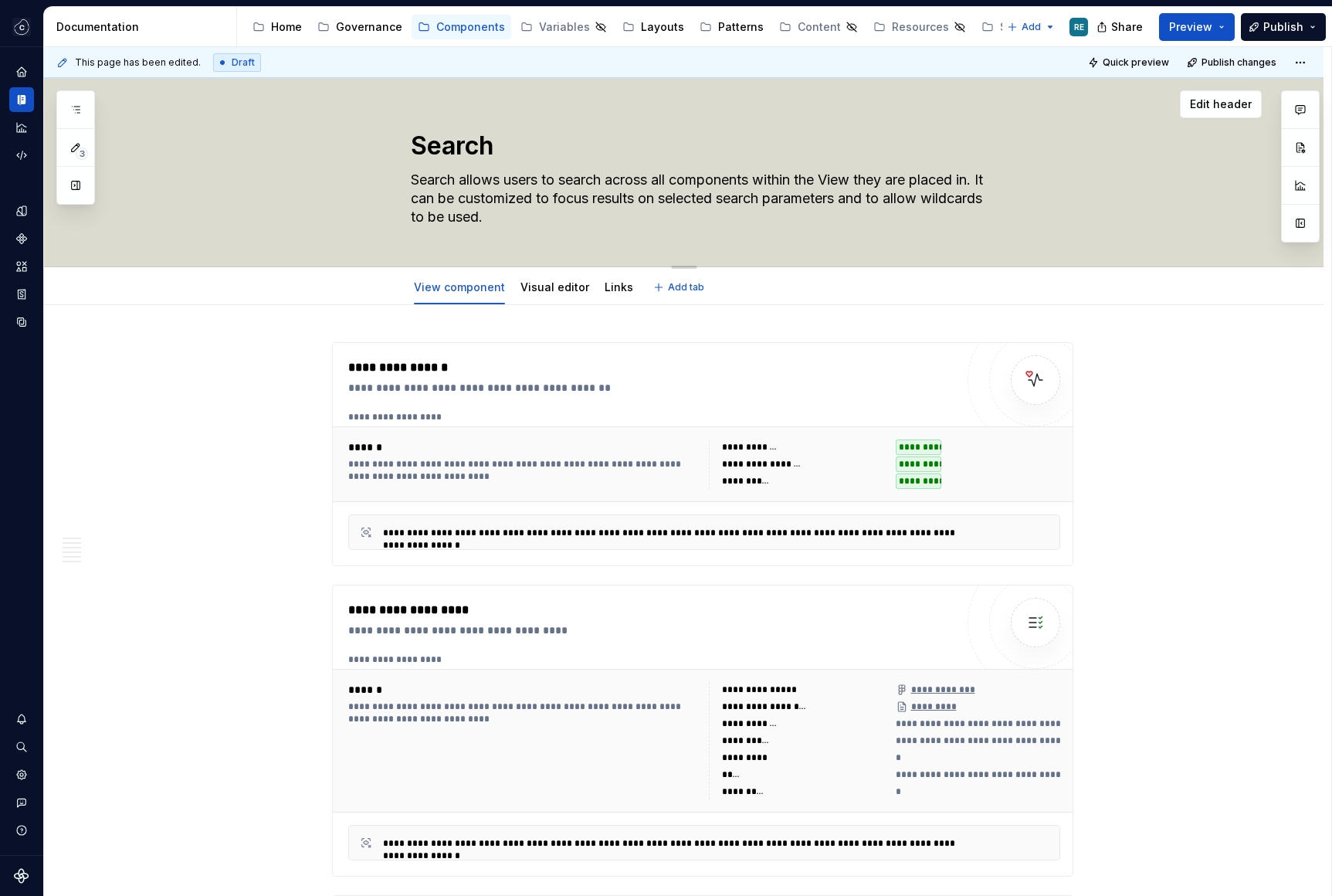
drag, startPoint x: 595, startPoint y: 171, endPoint x: 661, endPoint y: 175, distance: 66.1
click at [661, 174] on textarea "Search allows users to search across all components within the View they are pl…" at bounding box center [699, 199] width 584 height 62
click at [491, 207] on textarea "Search allows users to search across all components within the View they are pl…" at bounding box center [699, 199] width 584 height 62
drag, startPoint x: 491, startPoint y: 207, endPoint x: 671, endPoint y: 207, distance: 180.0
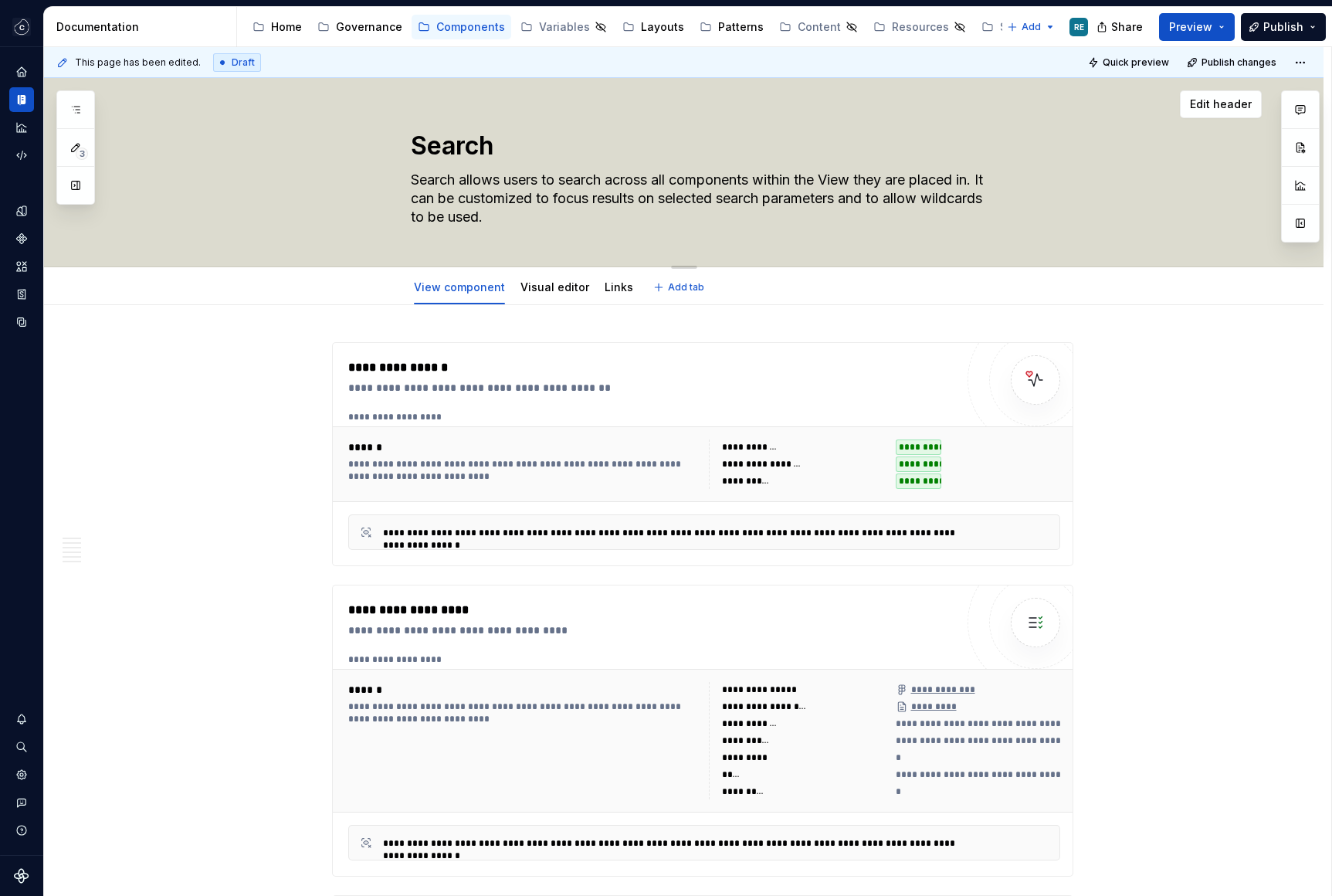
click at [671, 207] on textarea "Search allows users to search across all components within the View they are pl…" at bounding box center [699, 199] width 584 height 62
click at [662, 198] on textarea "Search allows users to search across all components within the View they are pl…" at bounding box center [699, 199] width 584 height 62
drag, startPoint x: 662, startPoint y: 198, endPoint x: 781, endPoint y: 221, distance: 121.2
click at [781, 221] on textarea "Search allows users to search across all components within the View they are pl…" at bounding box center [699, 199] width 584 height 62
click at [435, 202] on textarea "Search allows users to search across all components within the View they are pl…" at bounding box center [699, 199] width 584 height 62
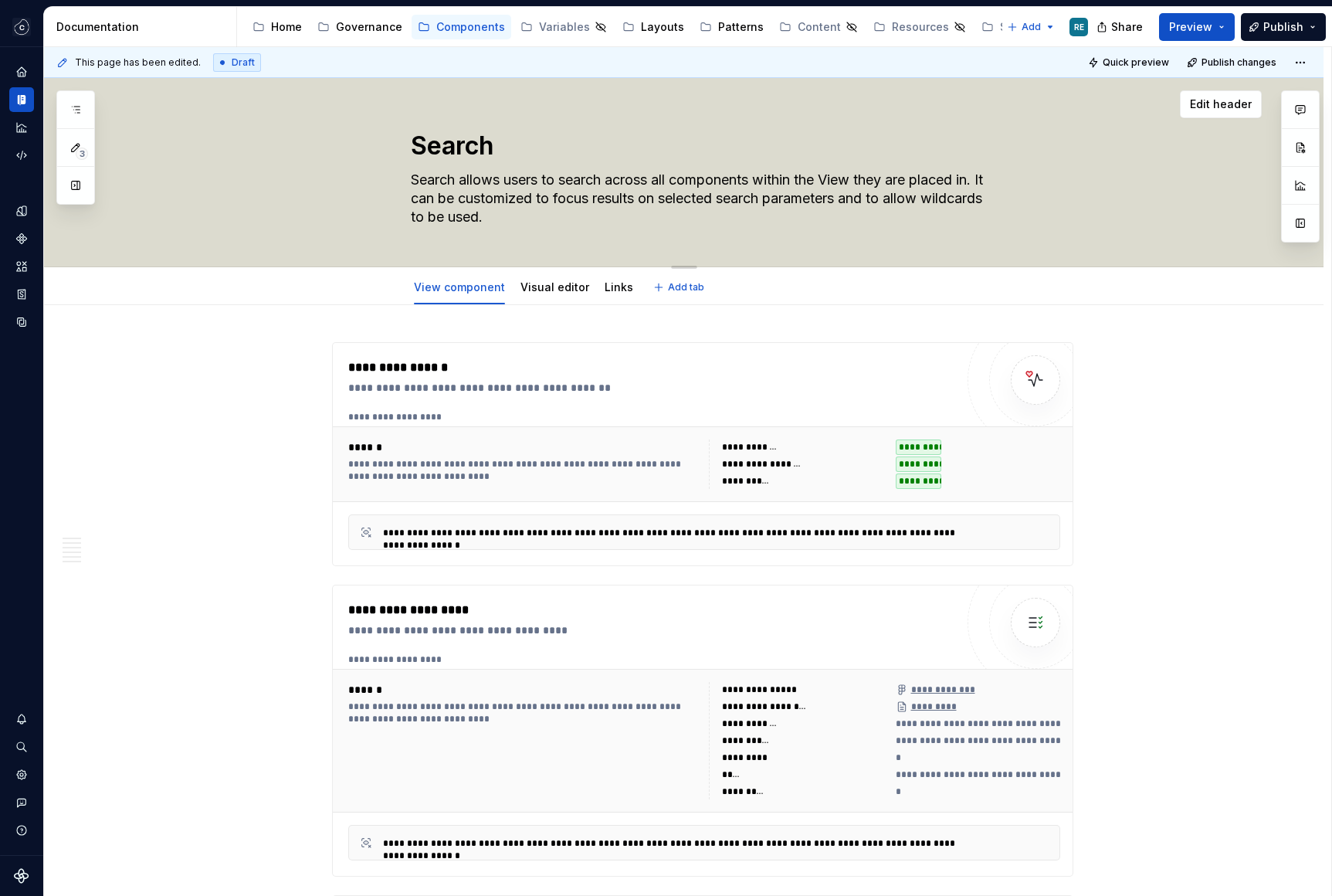
drag, startPoint x: 435, startPoint y: 202, endPoint x: 475, endPoint y: 221, distance: 44.3
click at [475, 221] on textarea "Search allows users to search across all components within the View they are pl…" at bounding box center [699, 199] width 584 height 62
click at [841, 230] on div "Search Search allows users to search across all components within the View they…" at bounding box center [702, 172] width 584 height 188
click at [876, 197] on textarea "Search allows users to search across all components within the View they are pl…" at bounding box center [699, 199] width 584 height 62
drag, startPoint x: 876, startPoint y: 197, endPoint x: 745, endPoint y: 220, distance: 133.0
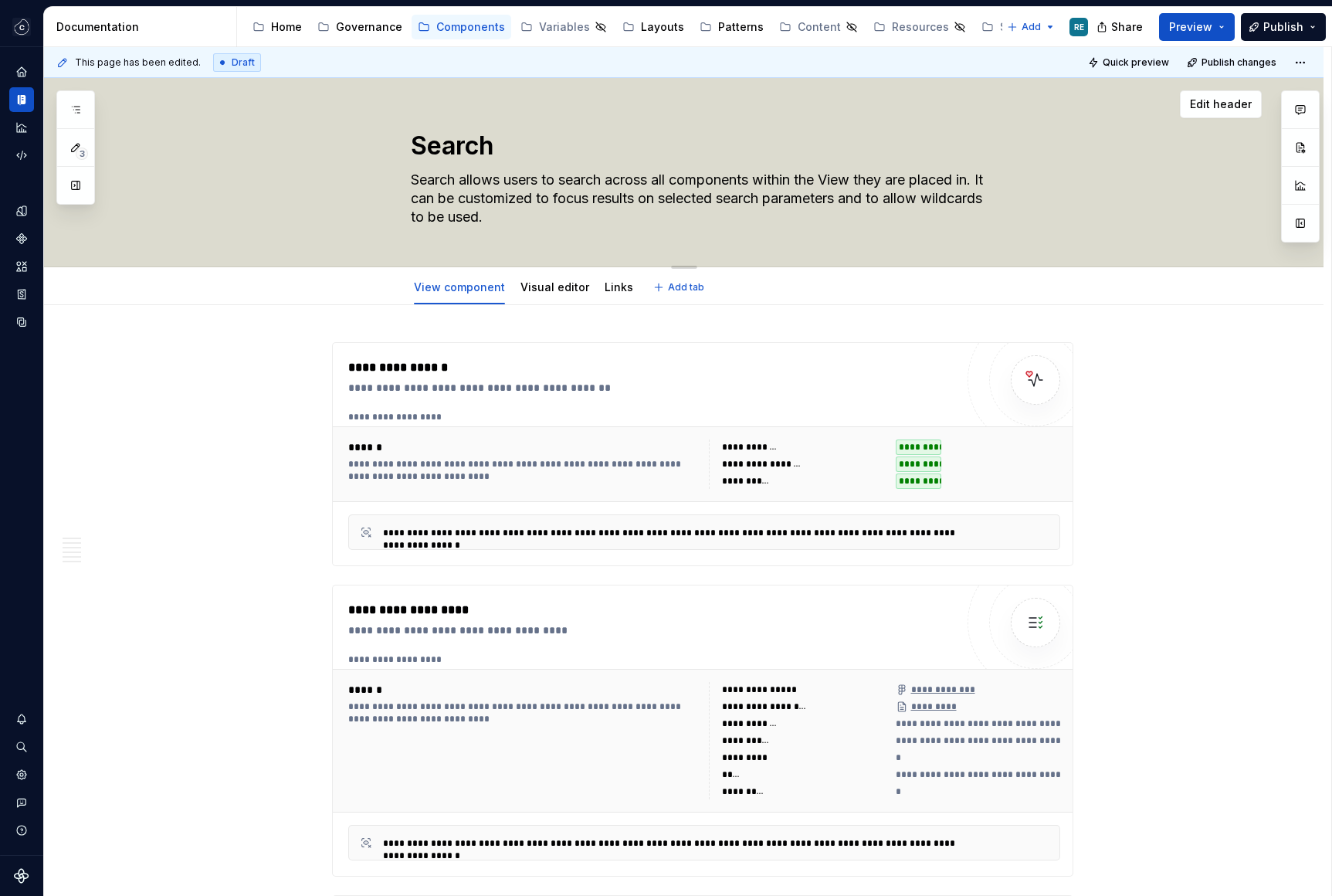
click at [753, 216] on textarea "Search allows users to search across all components within the View they are pl…" at bounding box center [699, 199] width 584 height 62
click at [745, 220] on textarea "Search allows users to search across all components within the View they are pl…" at bounding box center [699, 199] width 584 height 62
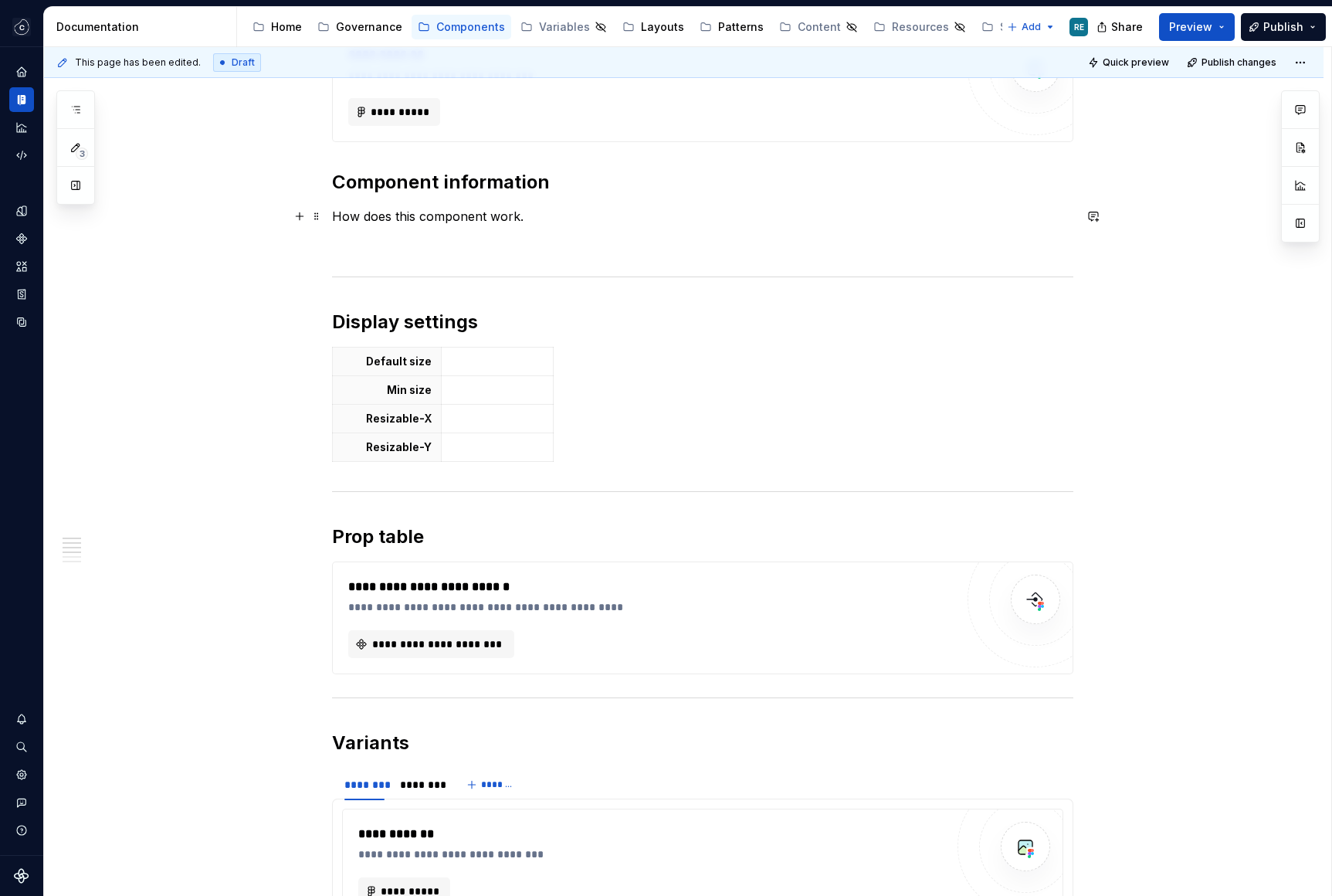
scroll to position [877, 0]
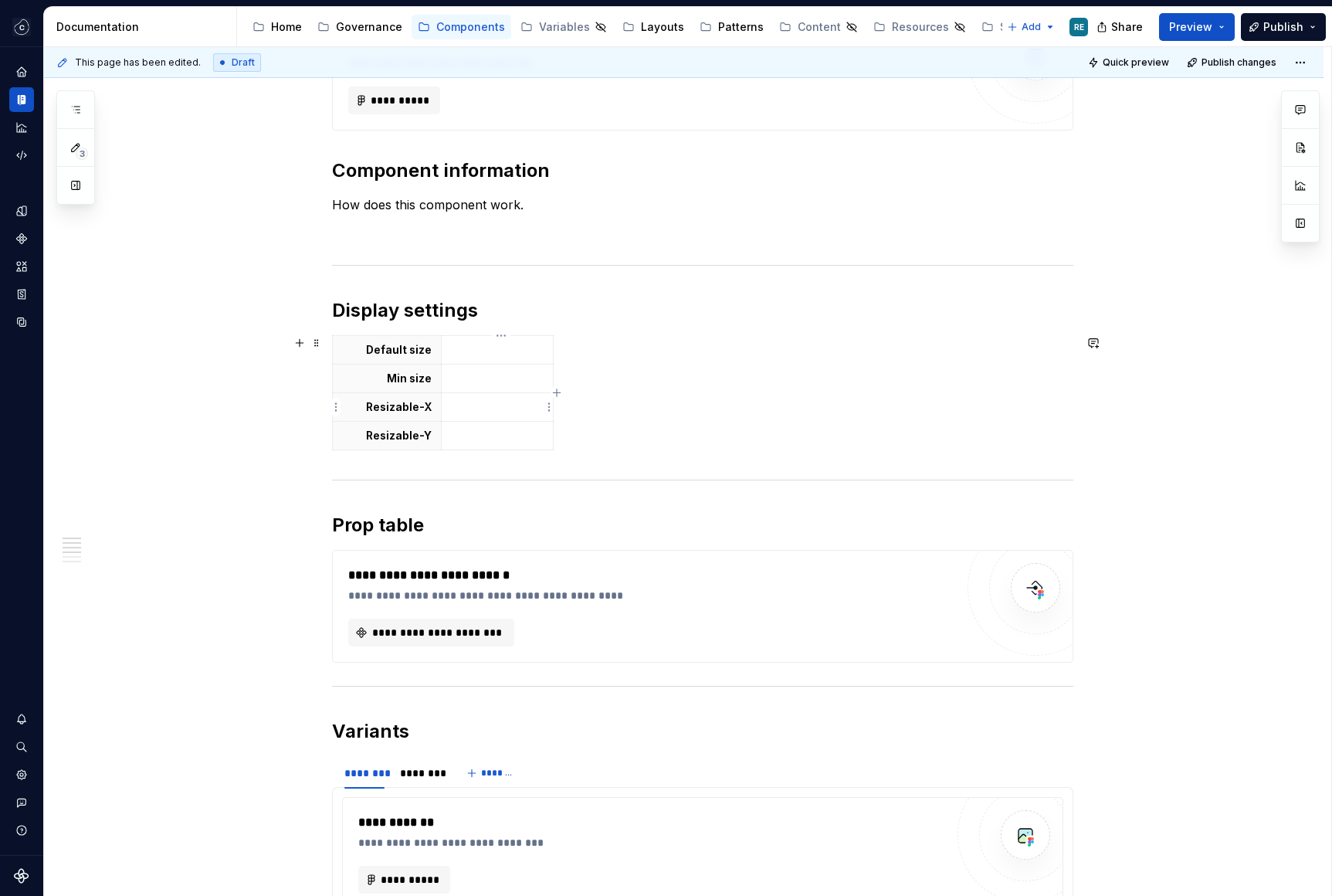
click at [515, 416] on td at bounding box center [497, 407] width 112 height 28
click at [514, 352] on p at bounding box center [497, 350] width 93 height 15
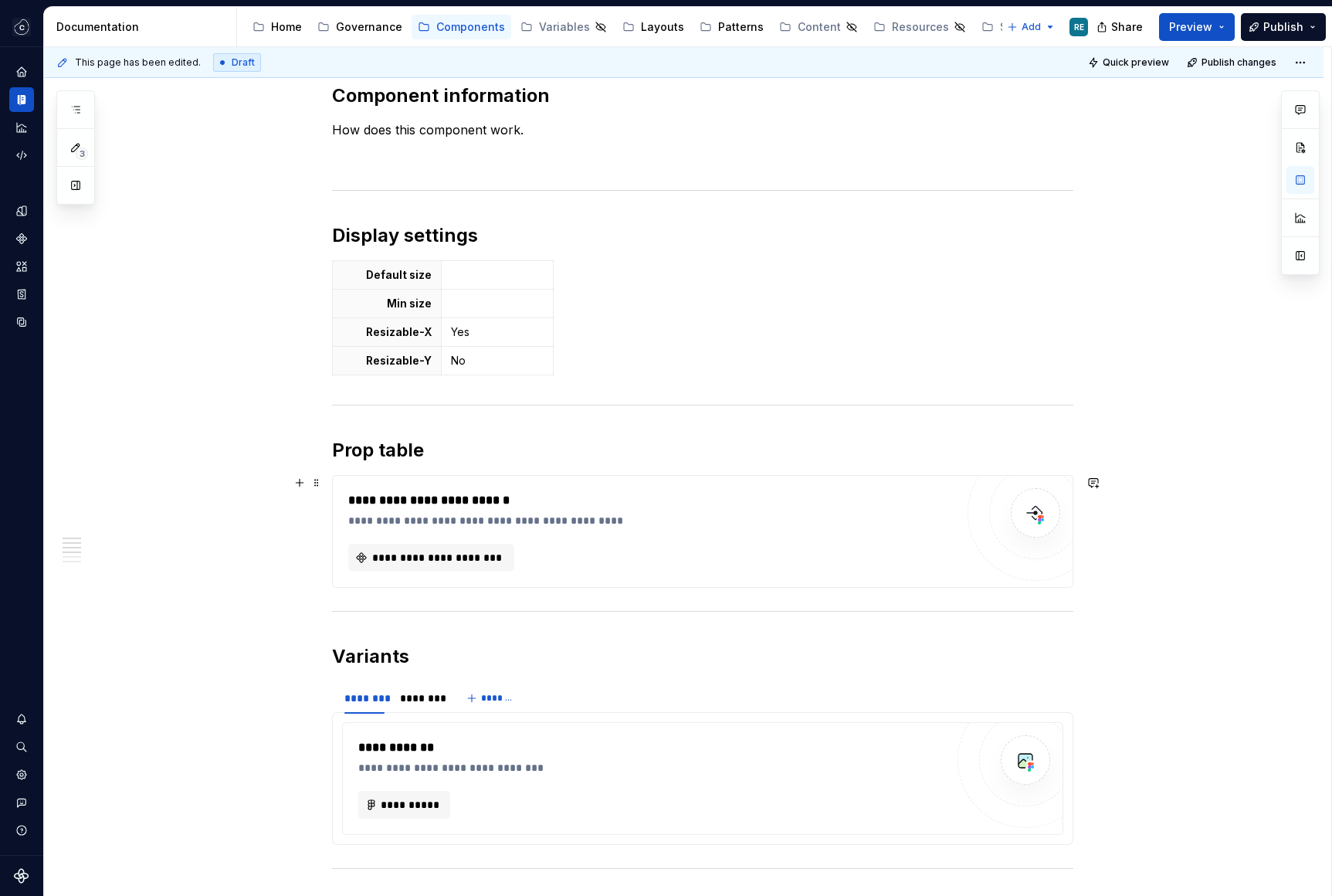
scroll to position [978, 0]
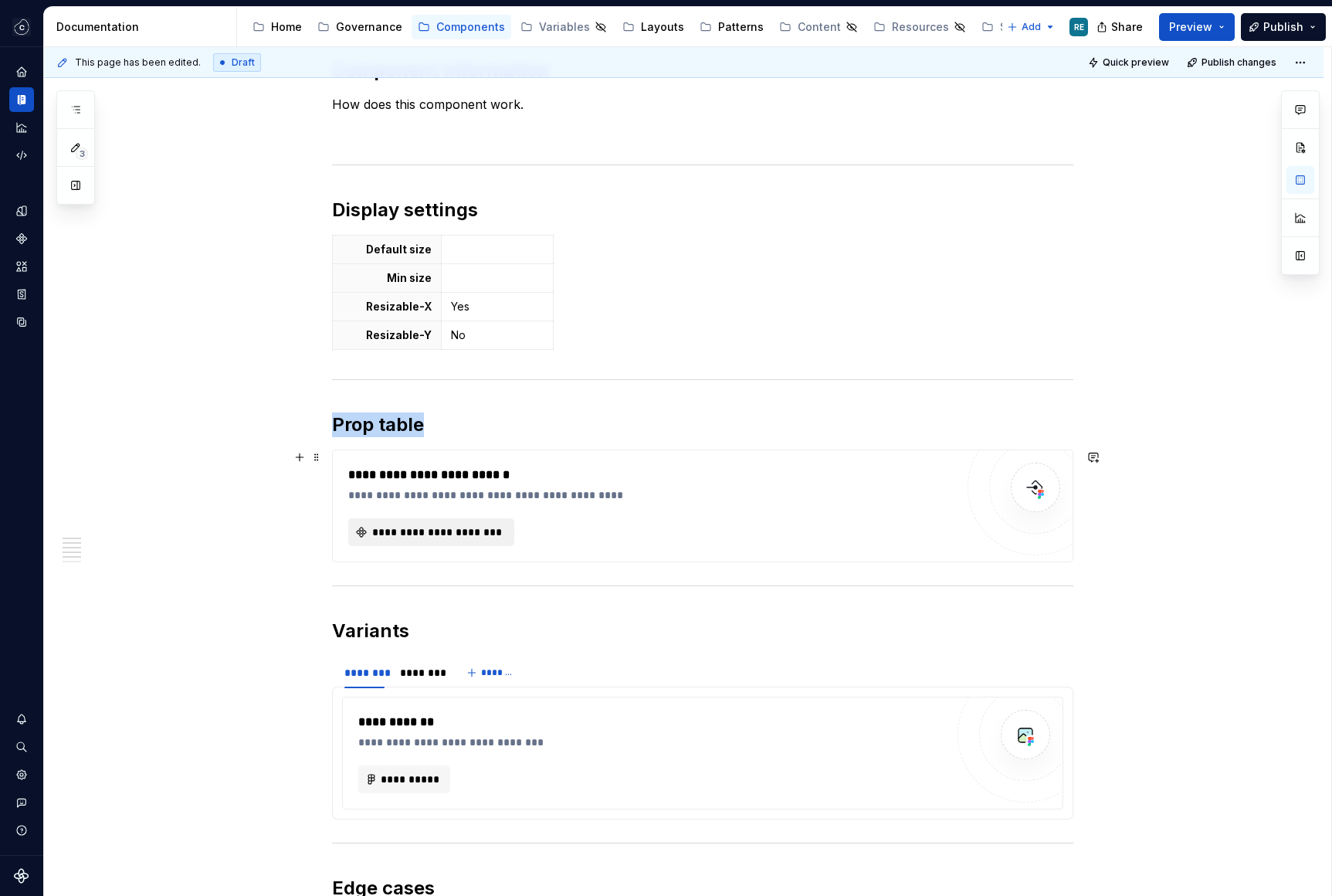
click at [416, 537] on span "**********" at bounding box center [437, 531] width 134 height 15
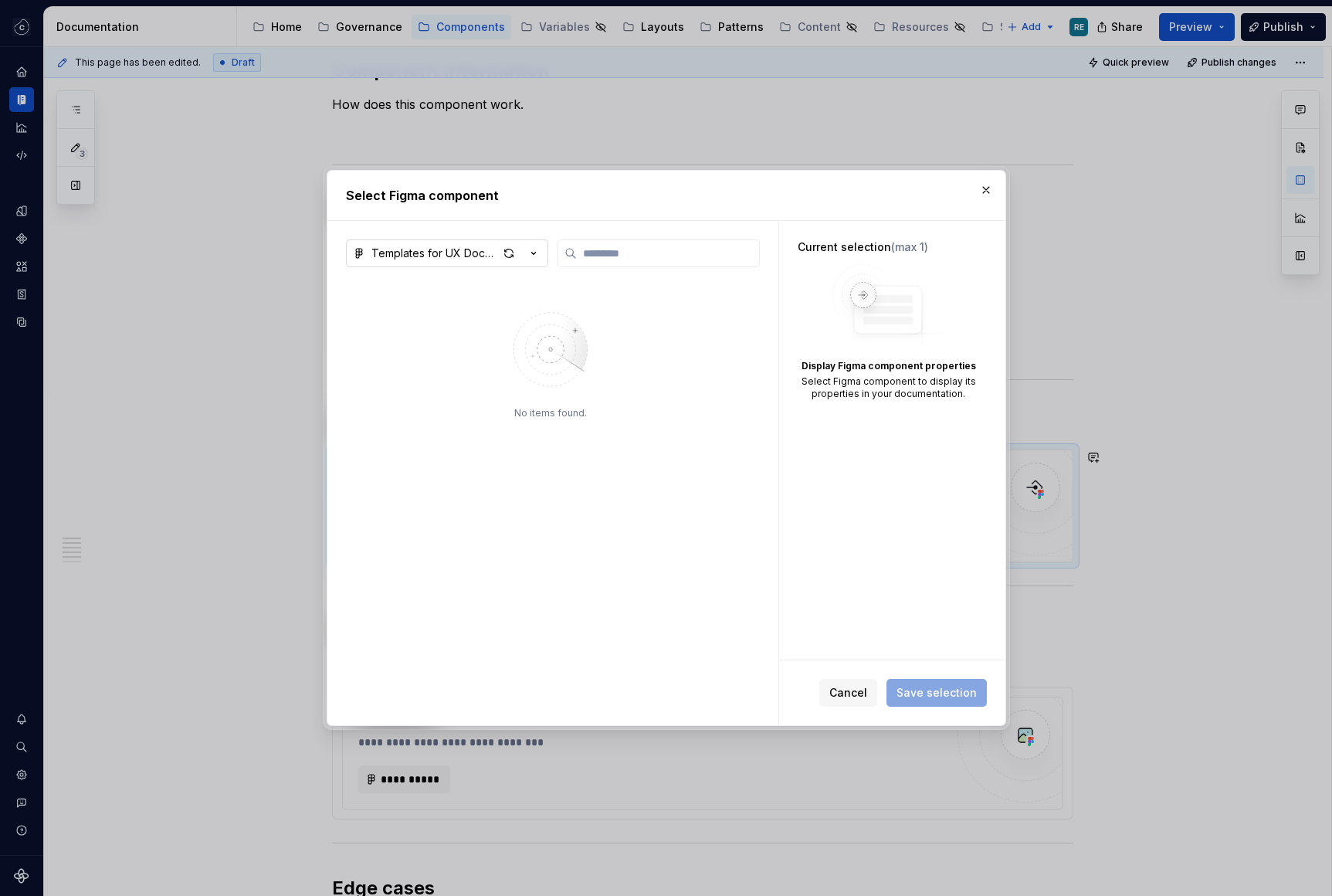
click at [491, 243] on button "Templates for UX Documentation" at bounding box center [447, 253] width 202 height 28
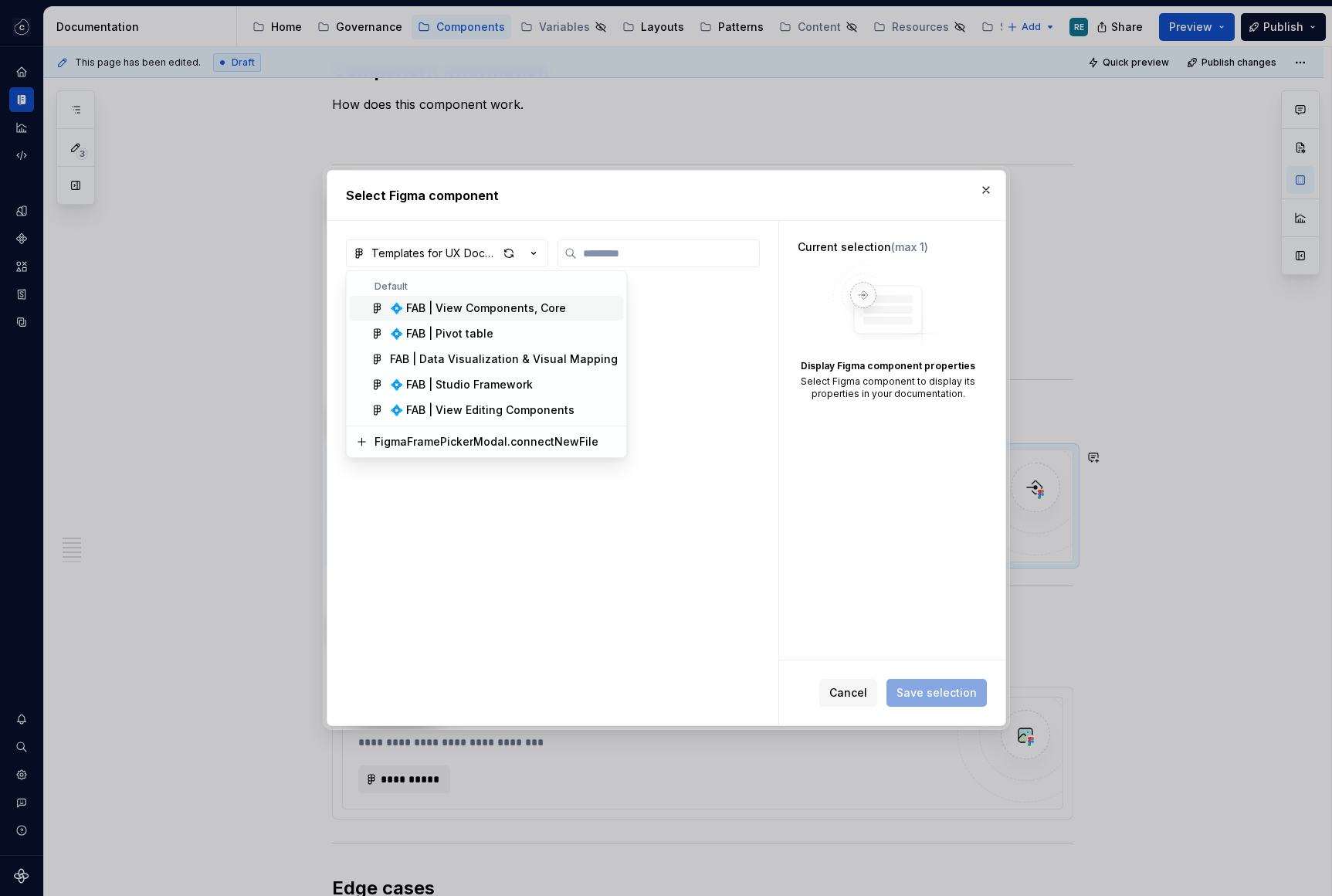
click at [550, 312] on div "💠 FAB | View Components, Core" at bounding box center [478, 307] width 176 height 15
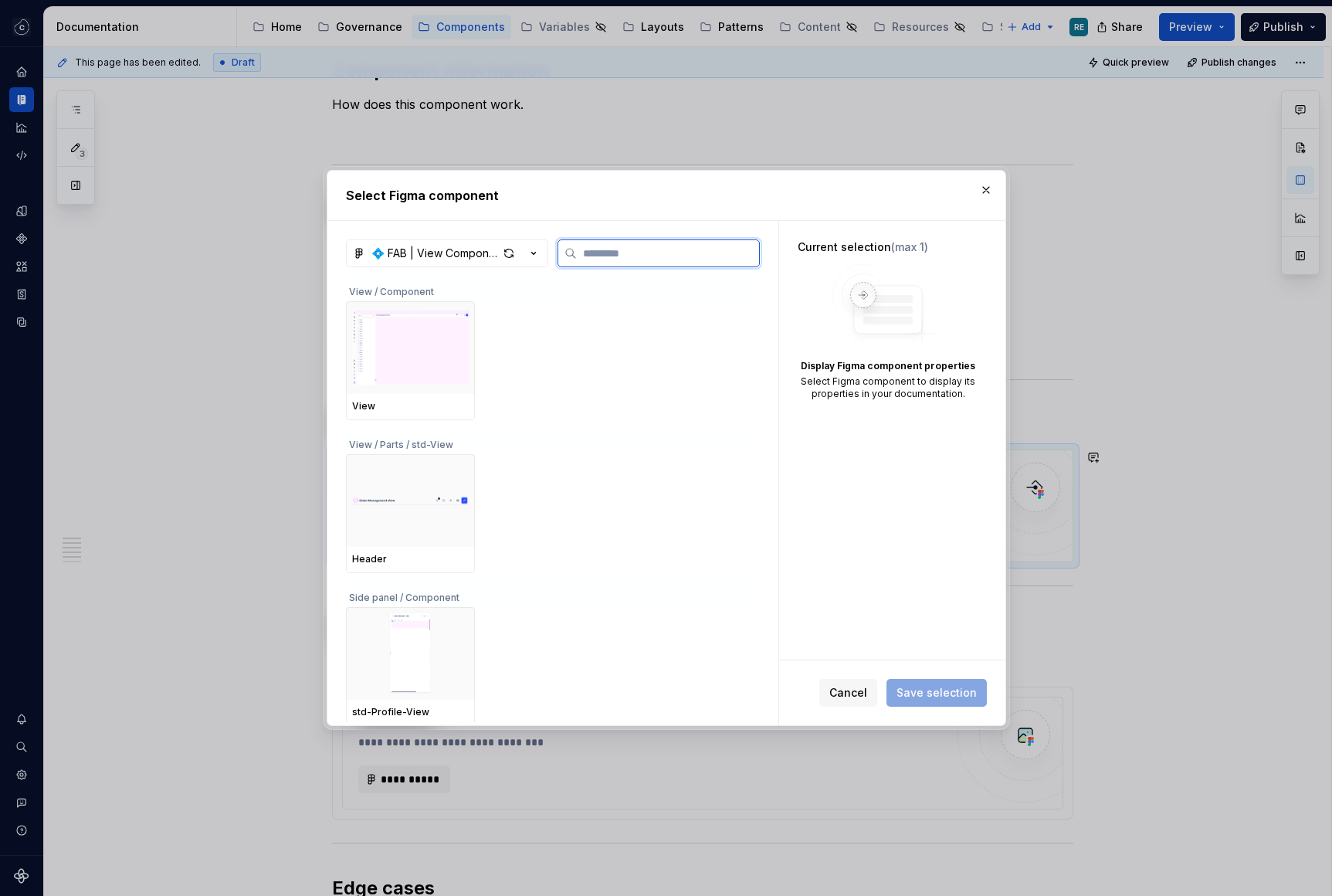
click at [641, 255] on input "search" at bounding box center [667, 253] width 182 height 15
paste input "**********"
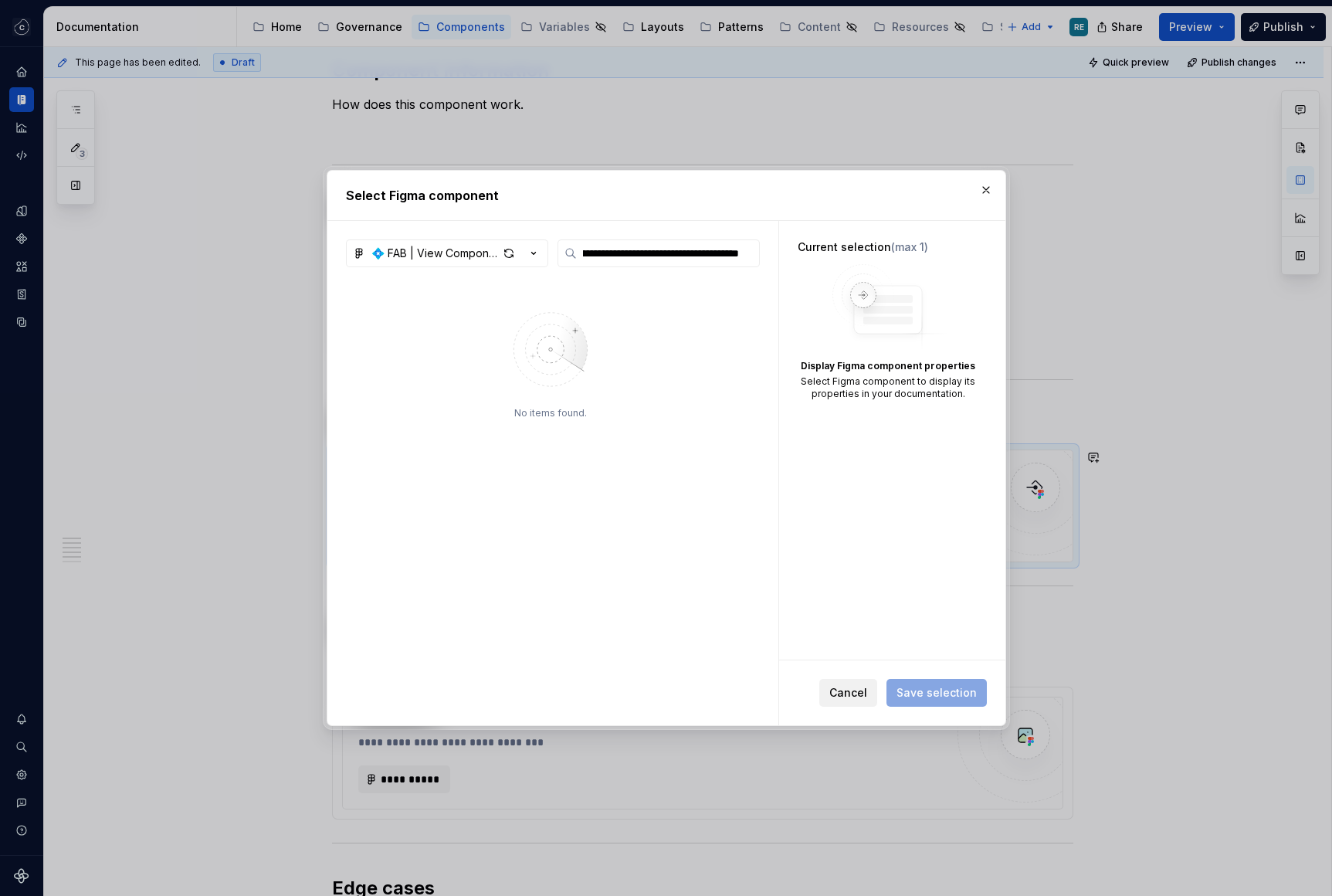
click at [858, 681] on button "Cancel" at bounding box center [848, 693] width 58 height 28
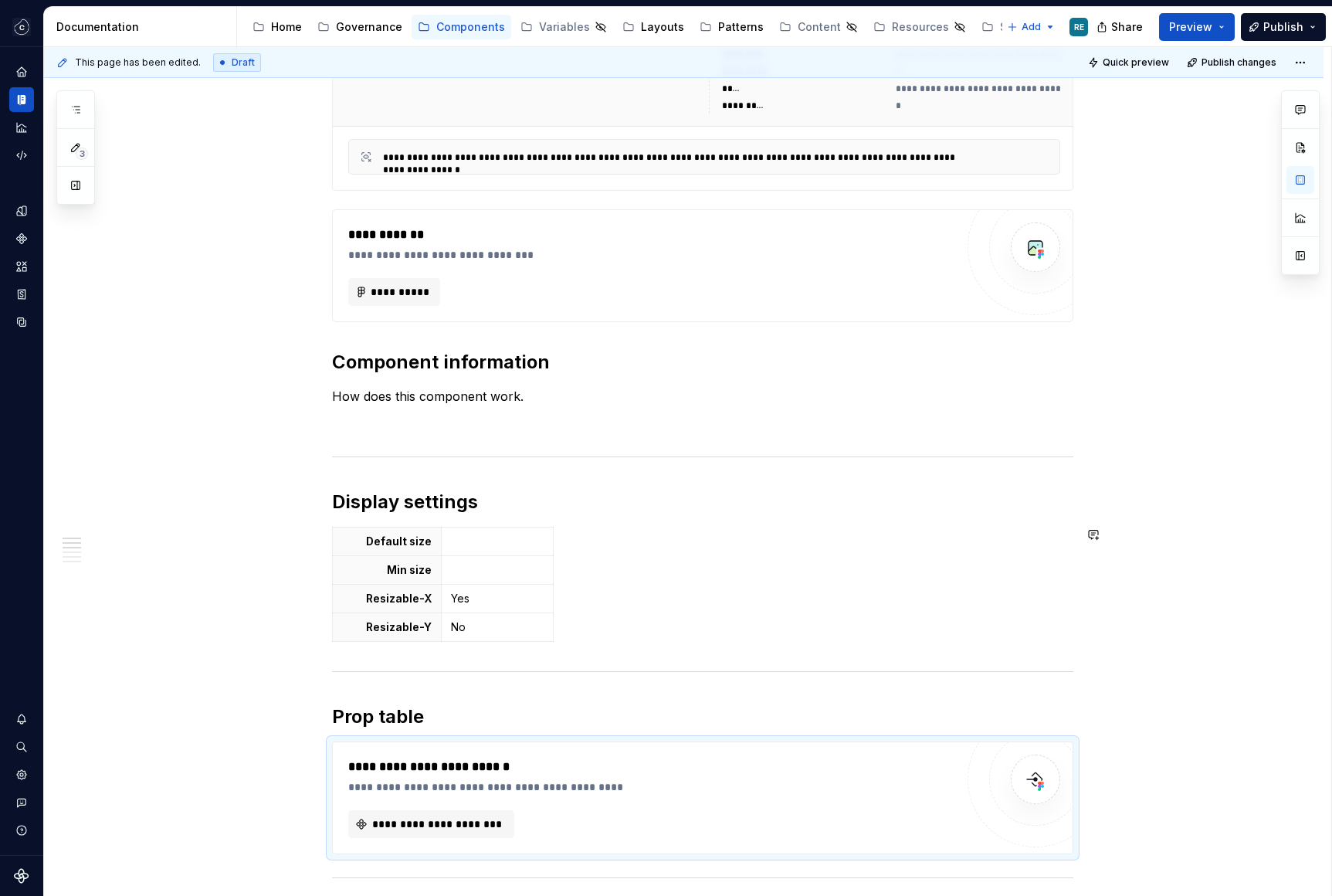
scroll to position [637, 0]
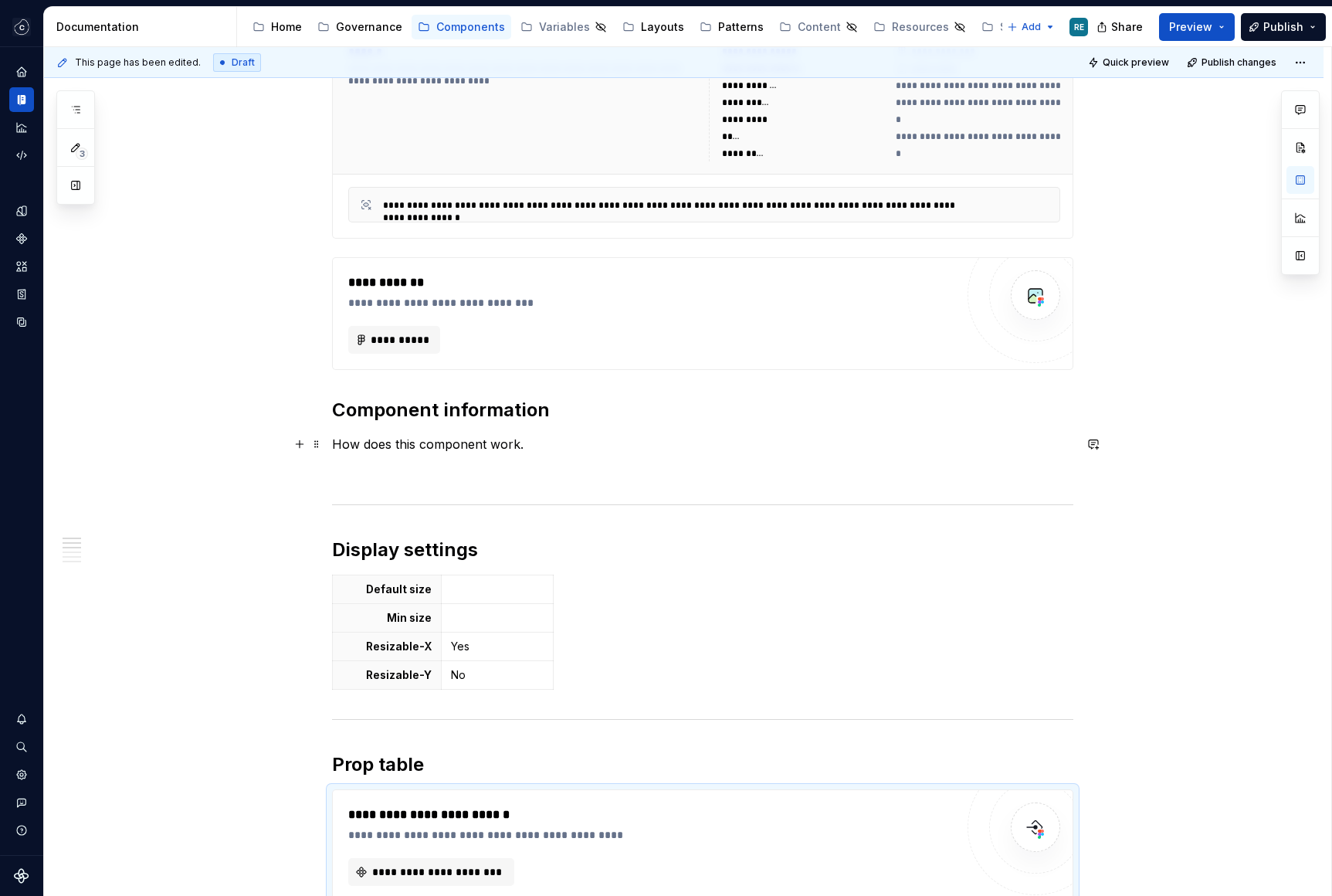
click at [473, 443] on p "How does this component work." at bounding box center [702, 444] width 741 height 19
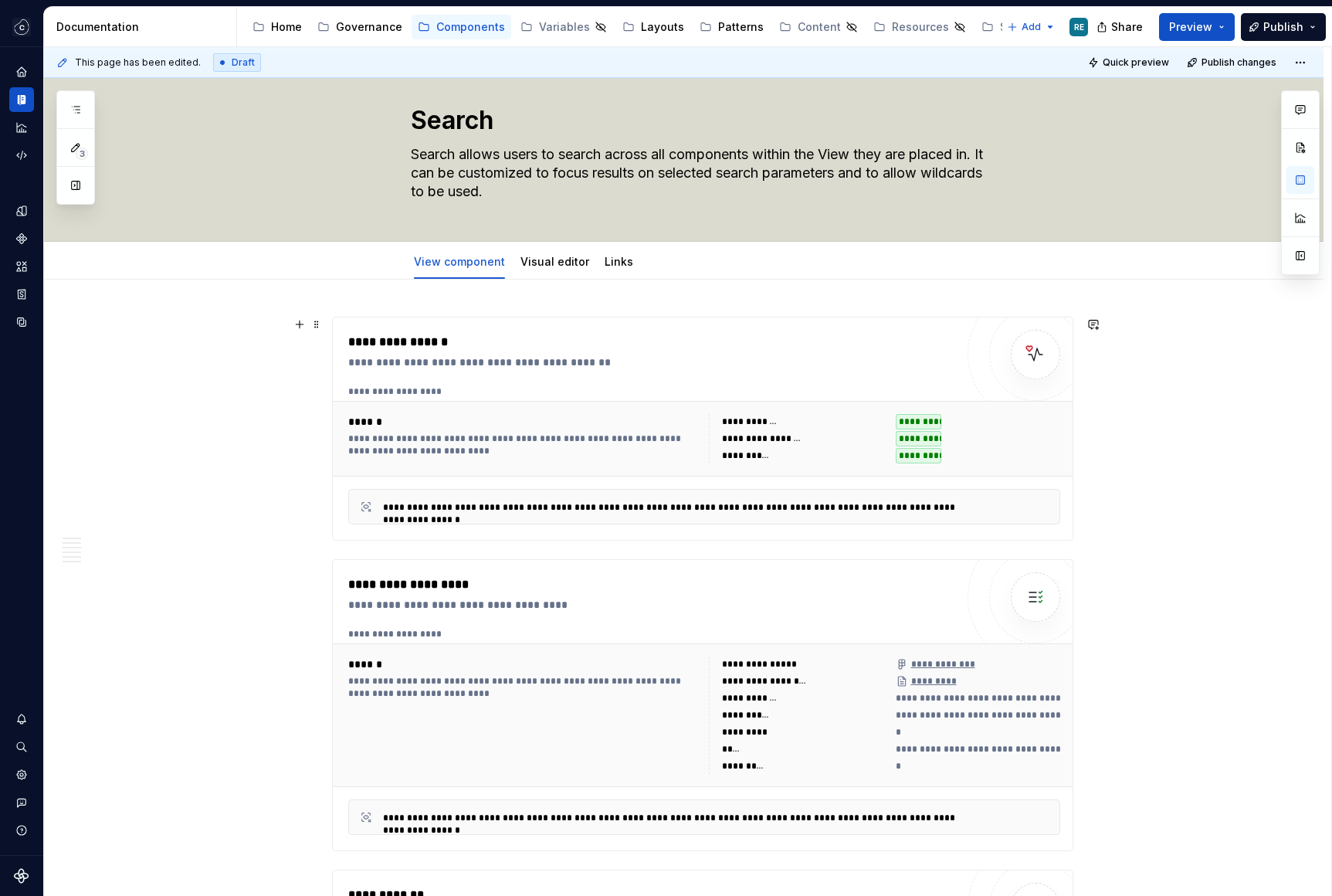
scroll to position [0, 0]
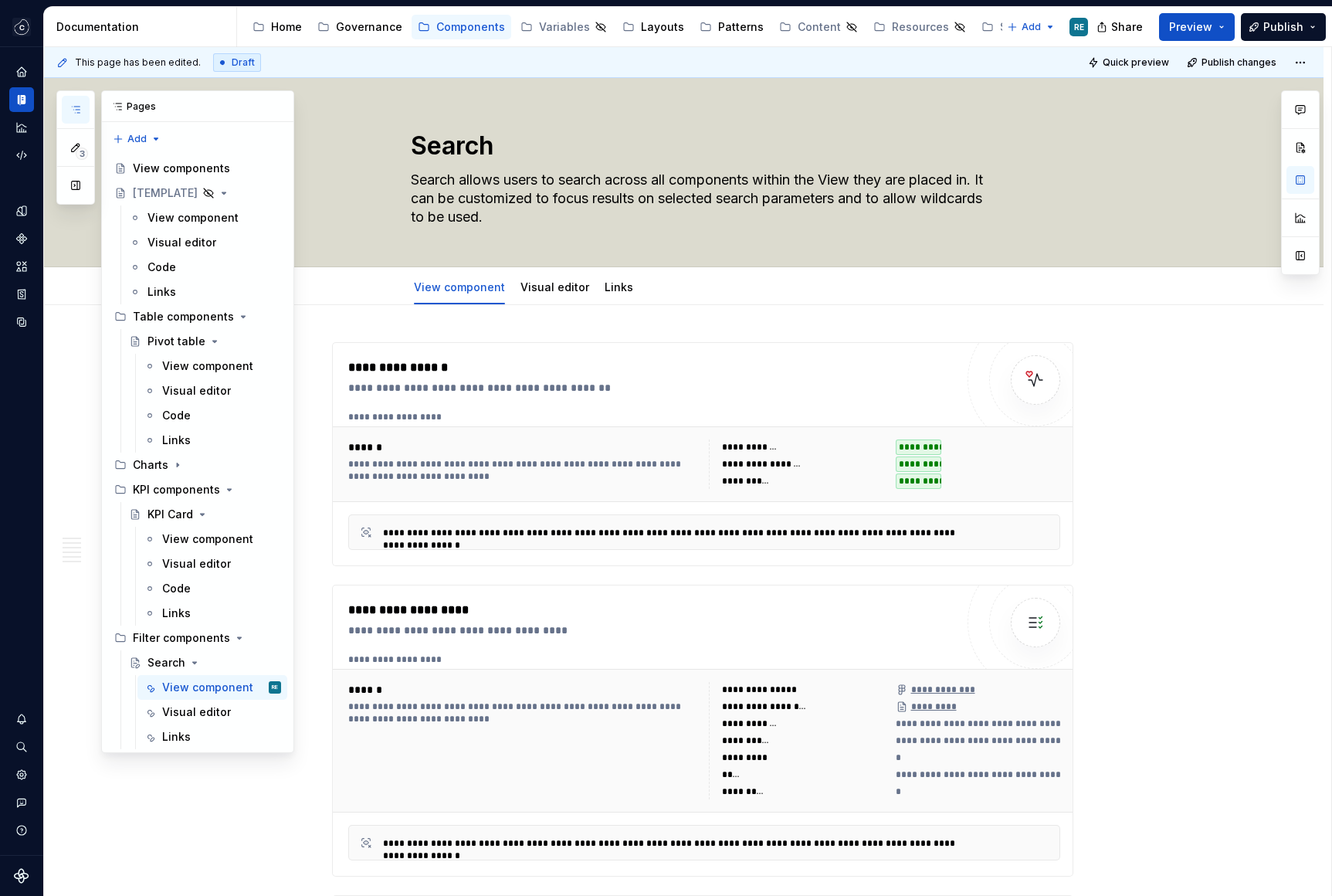
click at [81, 106] on icon "button" at bounding box center [75, 109] width 12 height 12
click at [243, 616] on button "Page tree" at bounding box center [248, 613] width 22 height 22
click at [213, 614] on div "3 Pages Add Accessibility guide for tree Page tree. Navigate the tree with the …" at bounding box center [175, 421] width 238 height 663
click at [666, 296] on button "Add tab" at bounding box center [680, 287] width 63 height 22
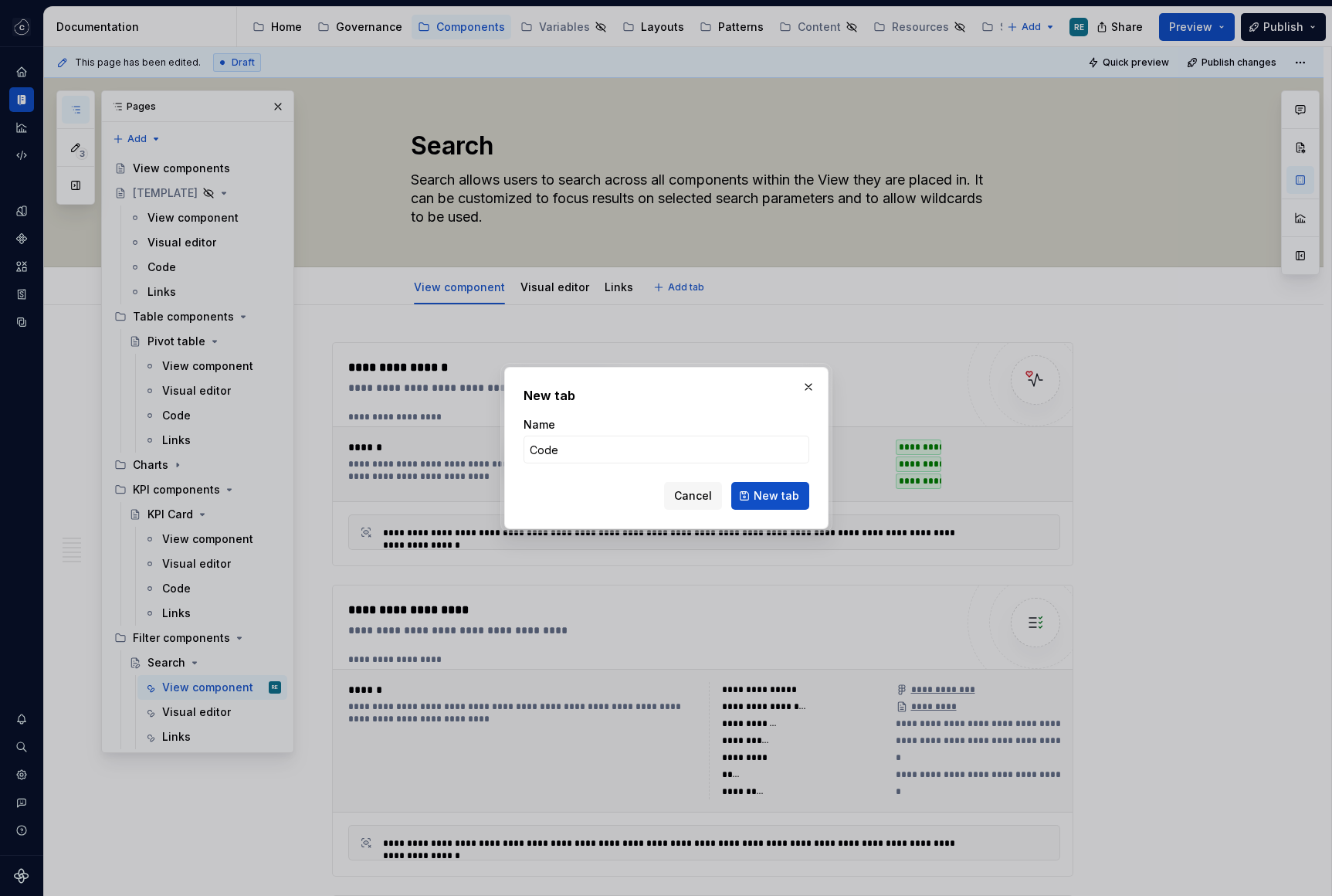
click button "New tab" at bounding box center [770, 496] width 78 height 28
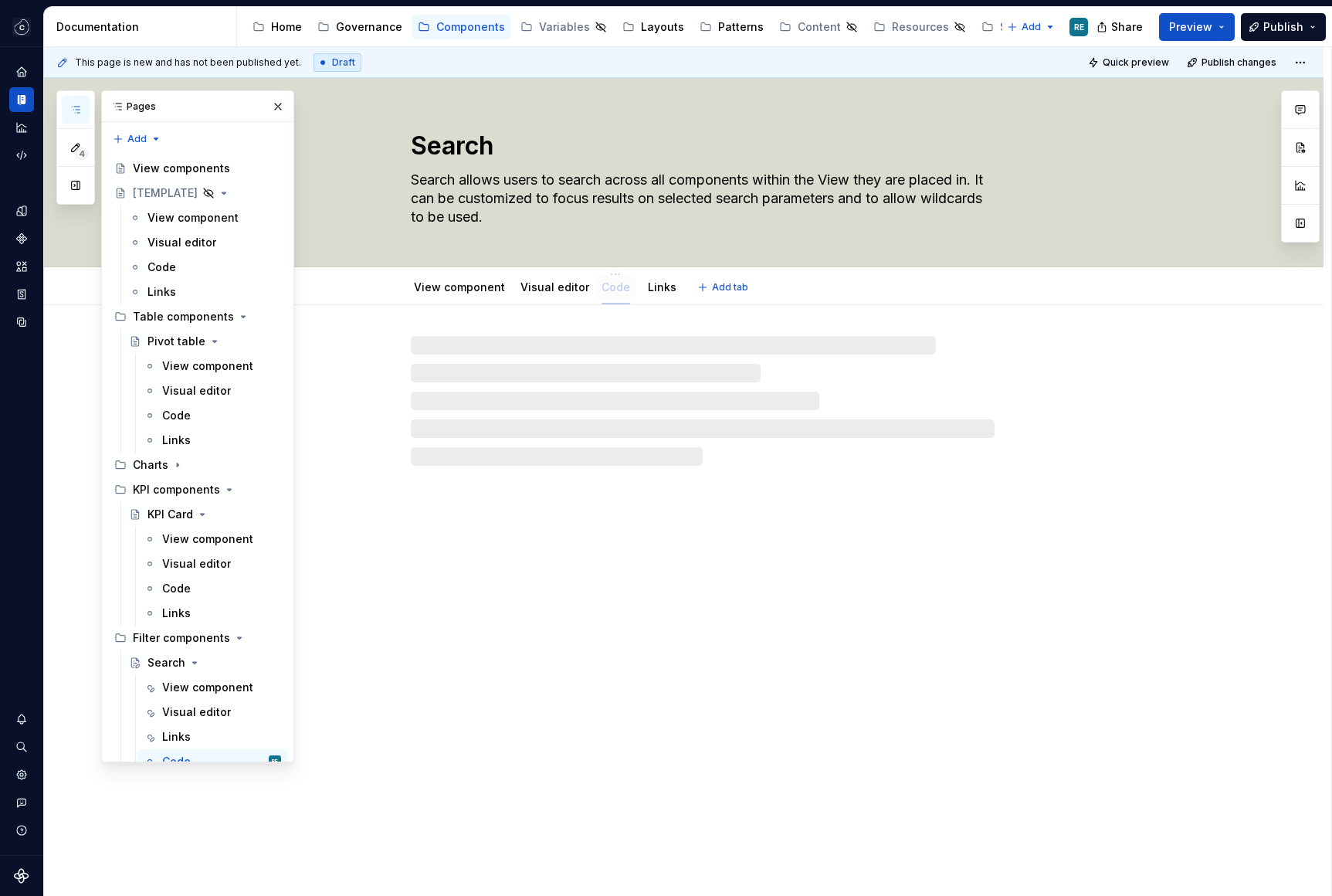
drag, startPoint x: 655, startPoint y: 290, endPoint x: 603, endPoint y: 289, distance: 52.0
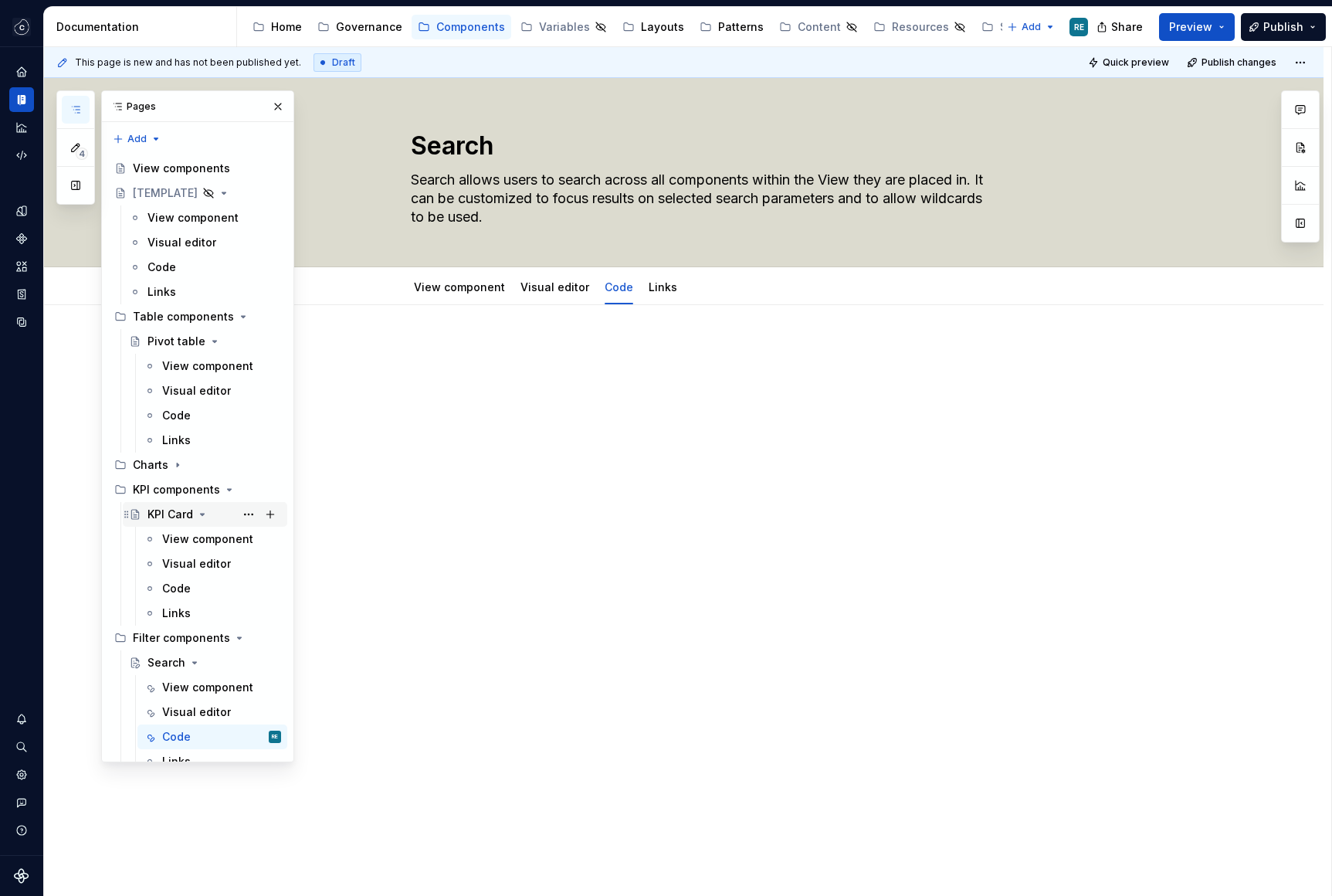
scroll to position [15, 0]
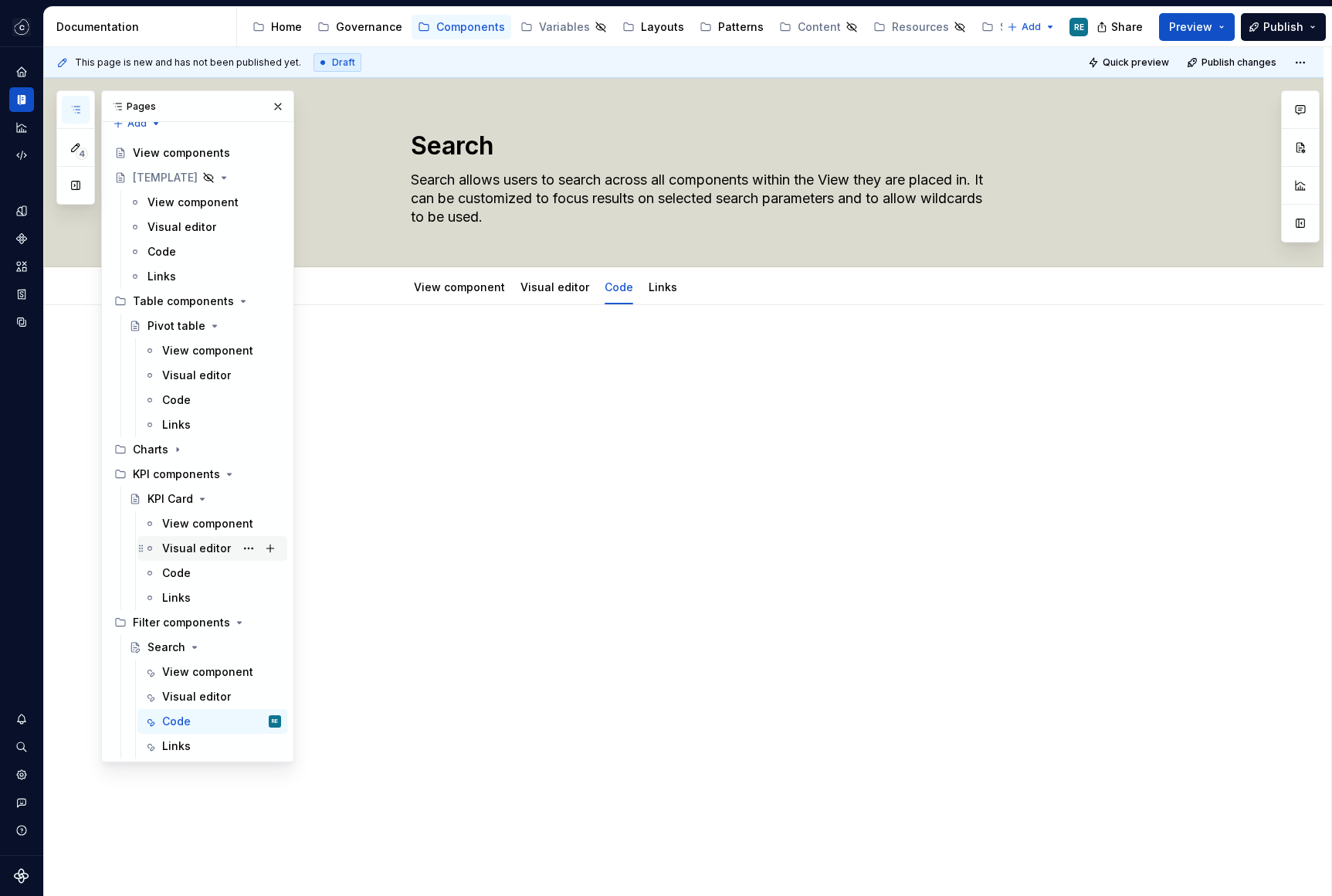
click at [218, 550] on div "Visual editor" at bounding box center [196, 548] width 68 height 15
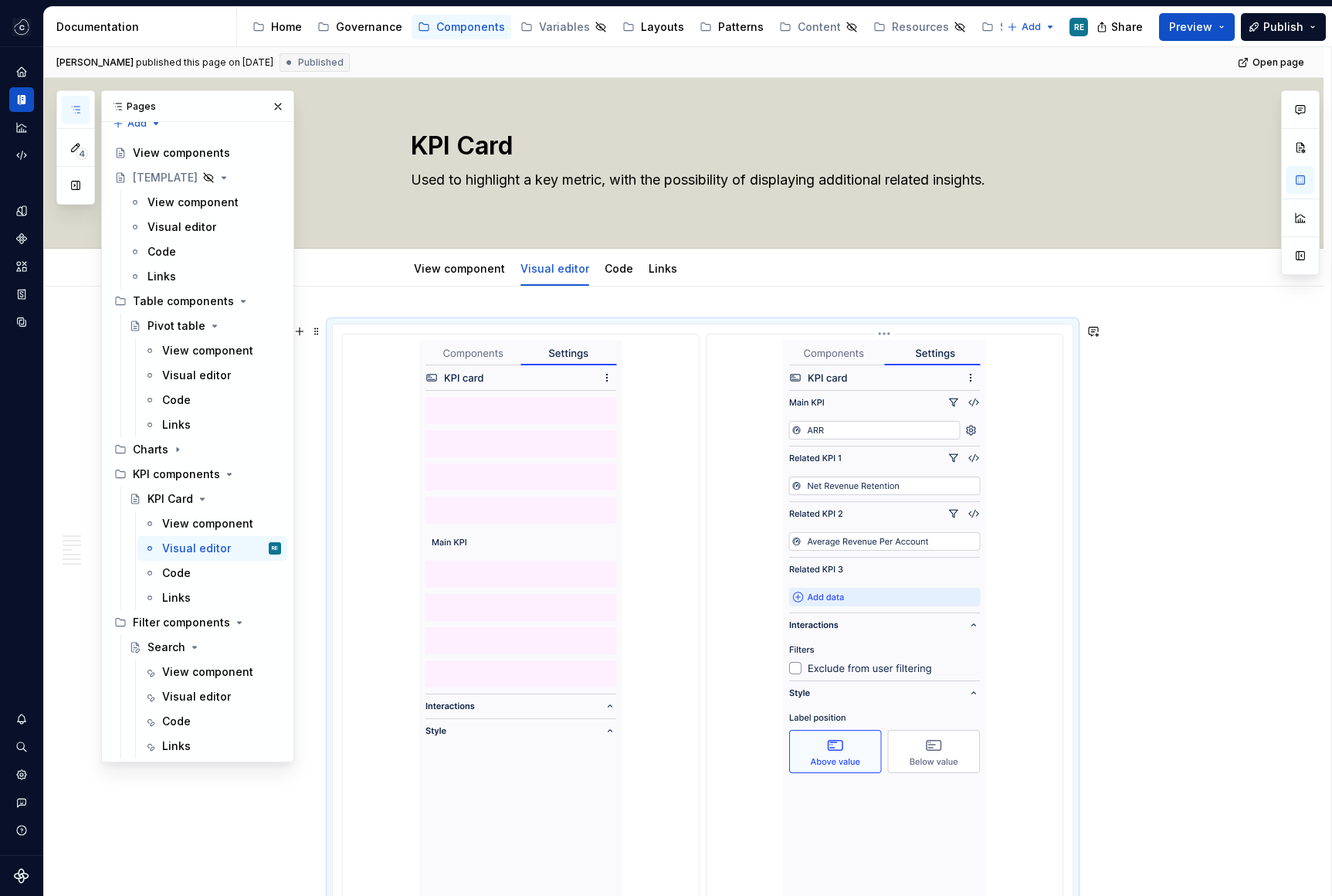
click at [713, 593] on div "**********" at bounding box center [885, 655] width 356 height 642
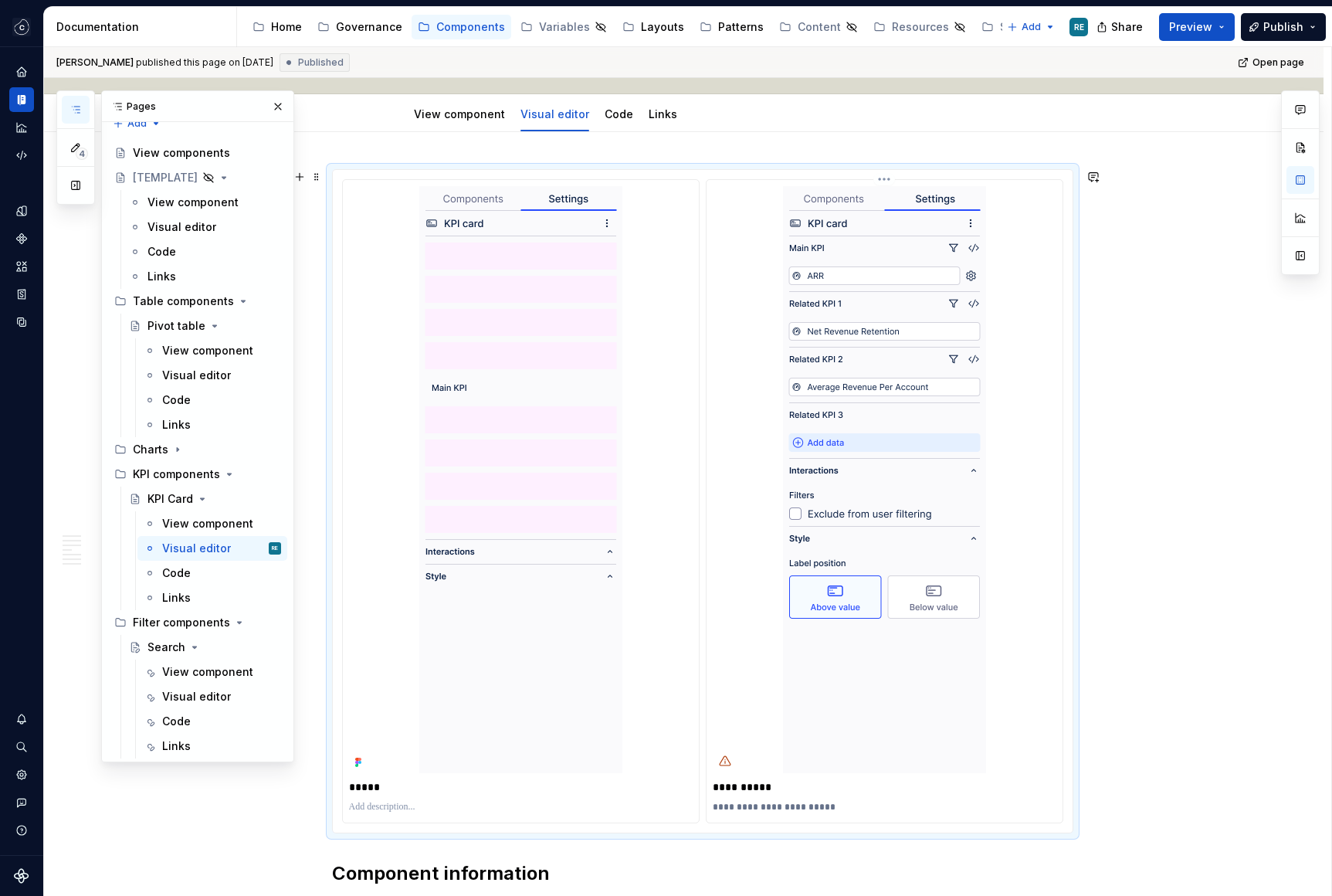
scroll to position [380, 0]
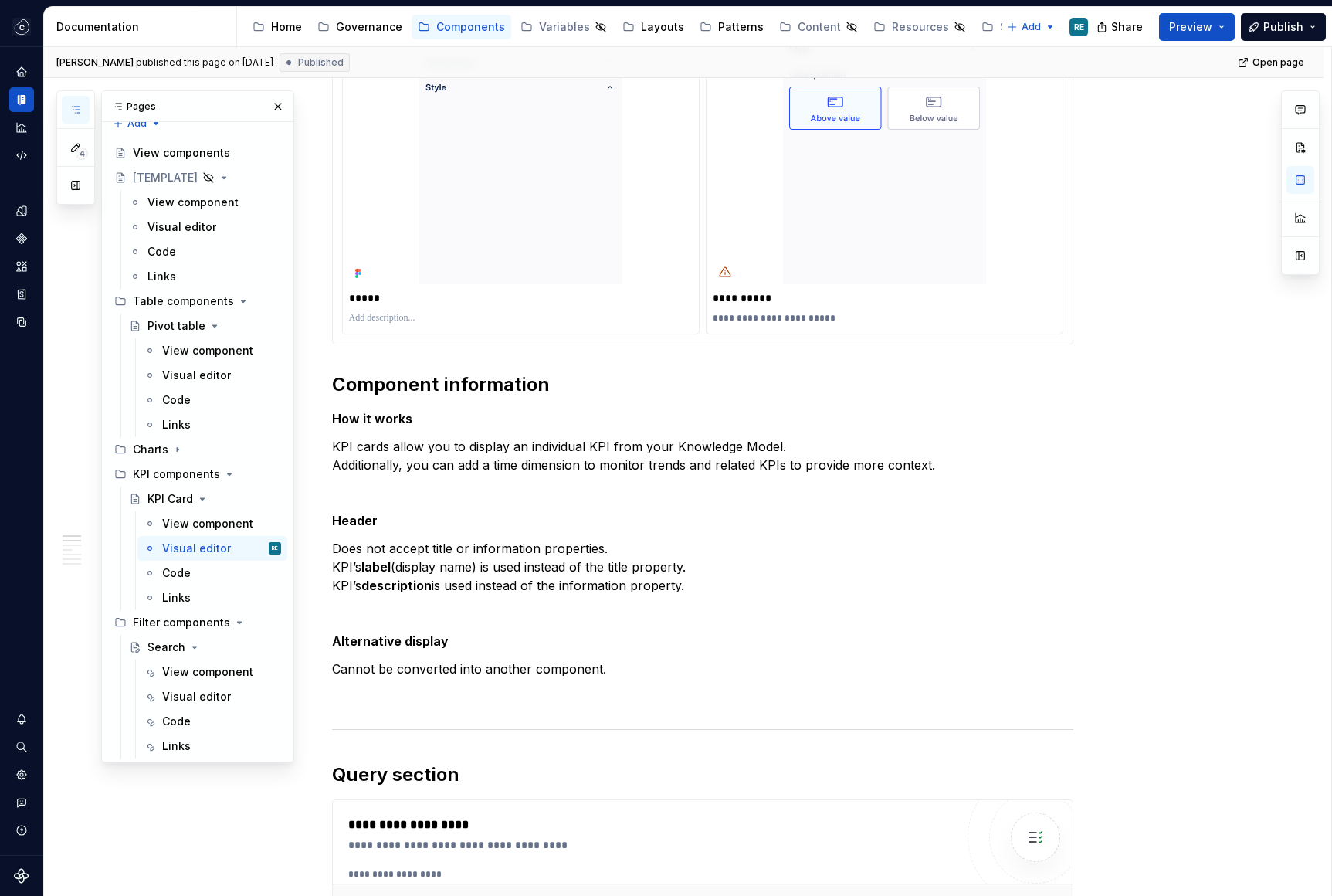
scroll to position [646, 0]
click at [22, 326] on icon "Data sources" at bounding box center [22, 322] width 9 height 9
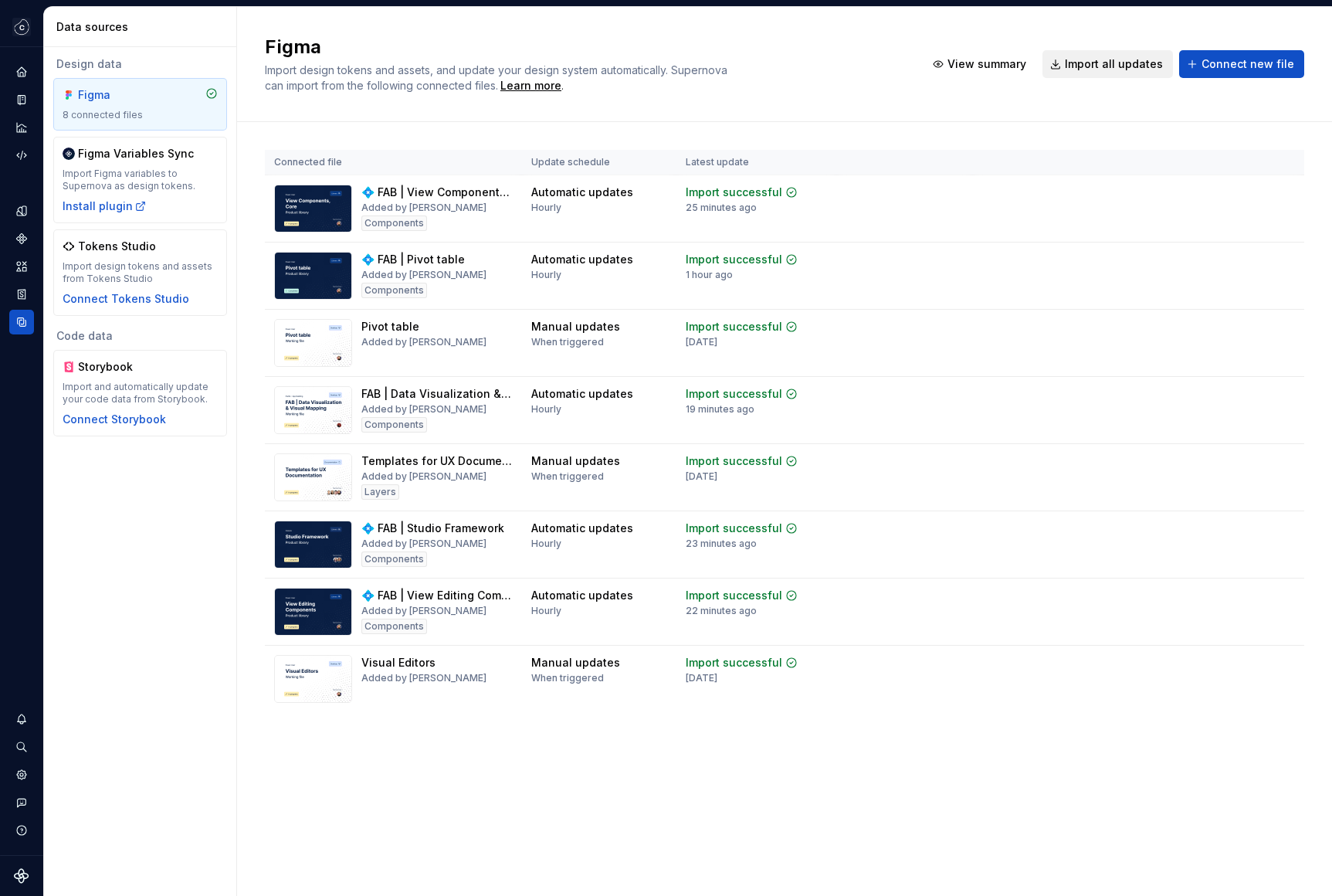
click at [1130, 72] on button "Import all updates" at bounding box center [1107, 65] width 130 height 28
